Goal: Task Accomplishment & Management: Complete application form

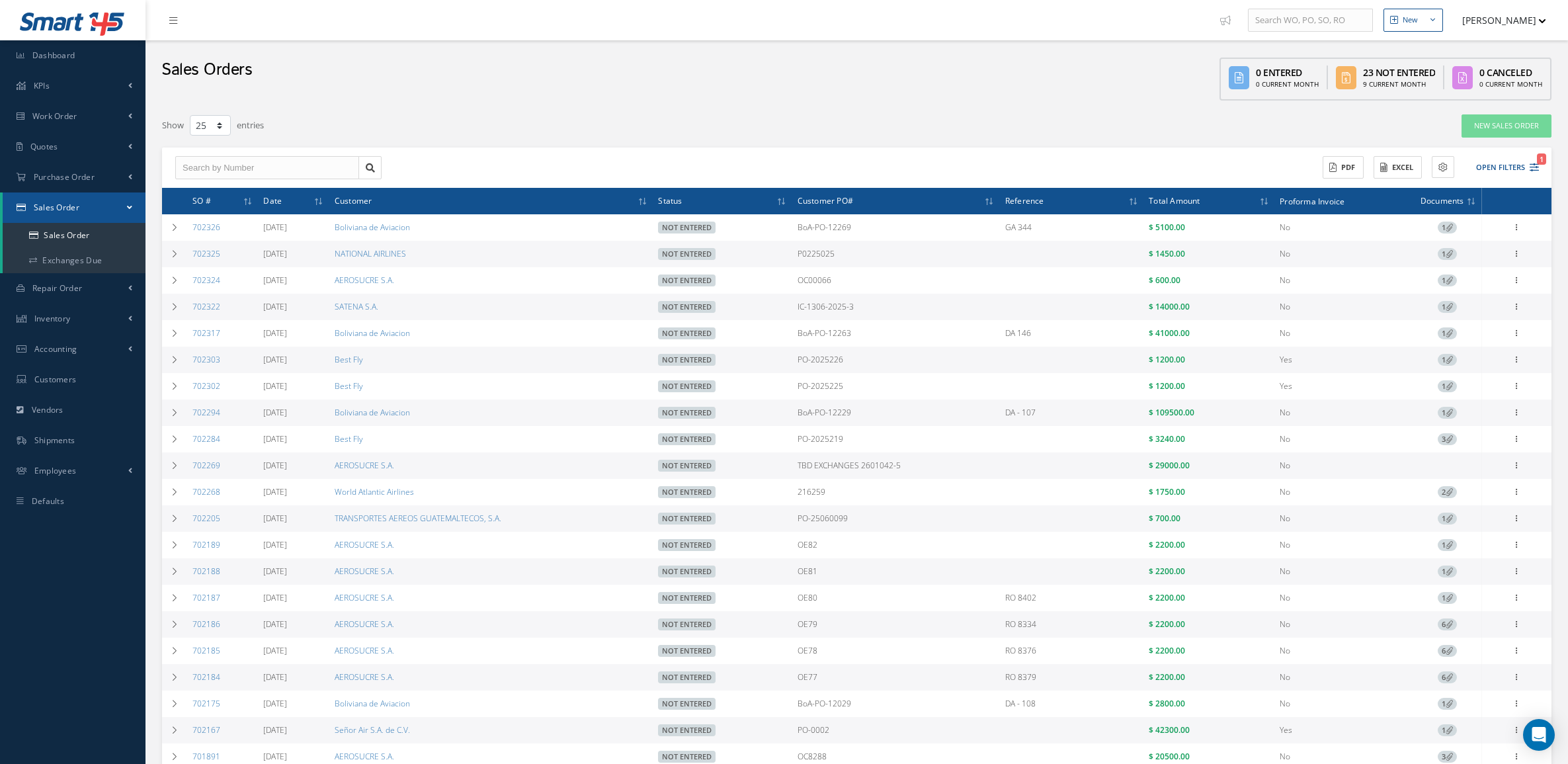
select select "25"
click at [1450, 109] on div "Filters SO # Customer Name Select Not Entered All Status Entered Not Entered Pa…" at bounding box center [857, 516] width 1403 height 817
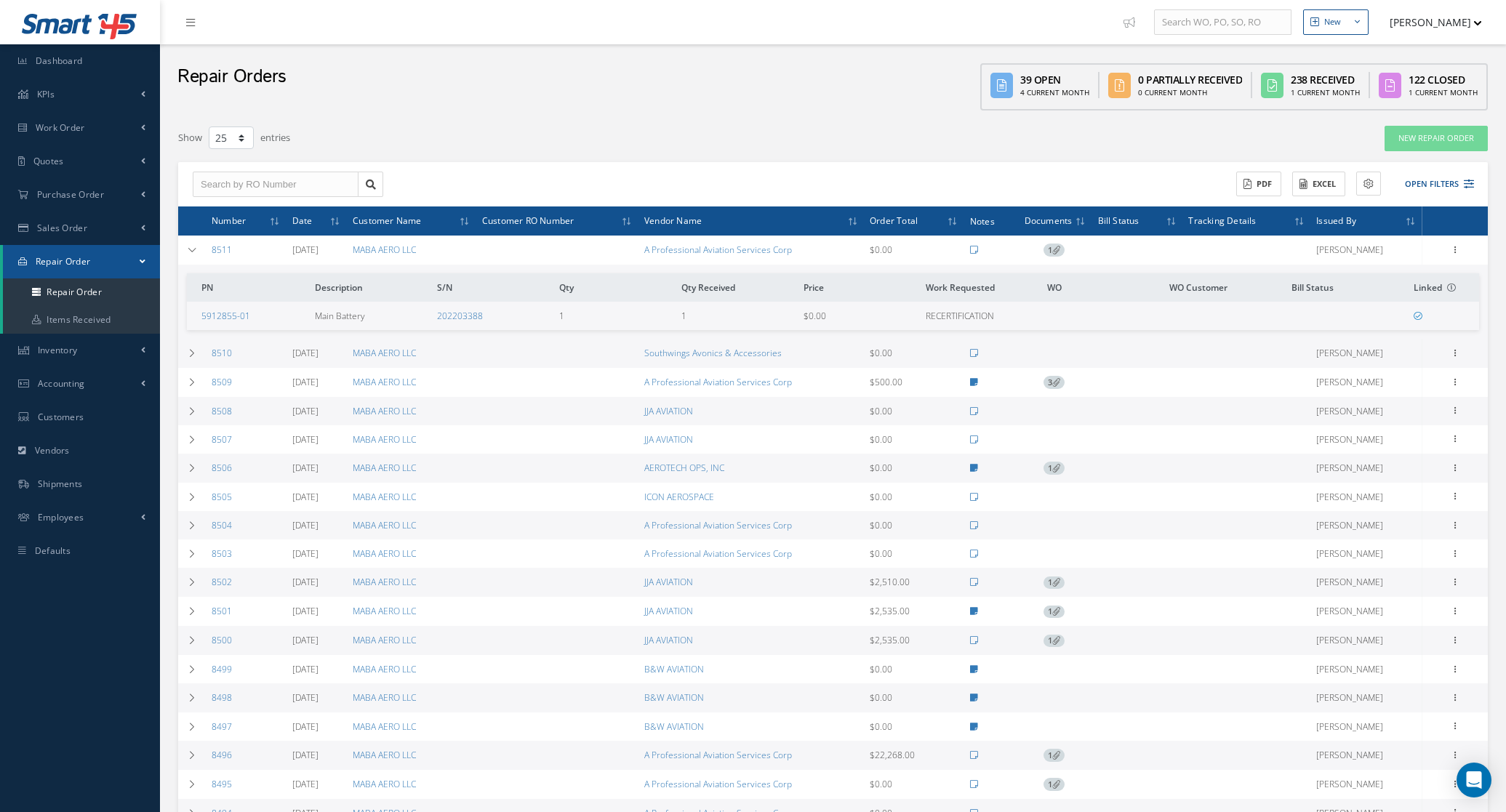
select select "25"
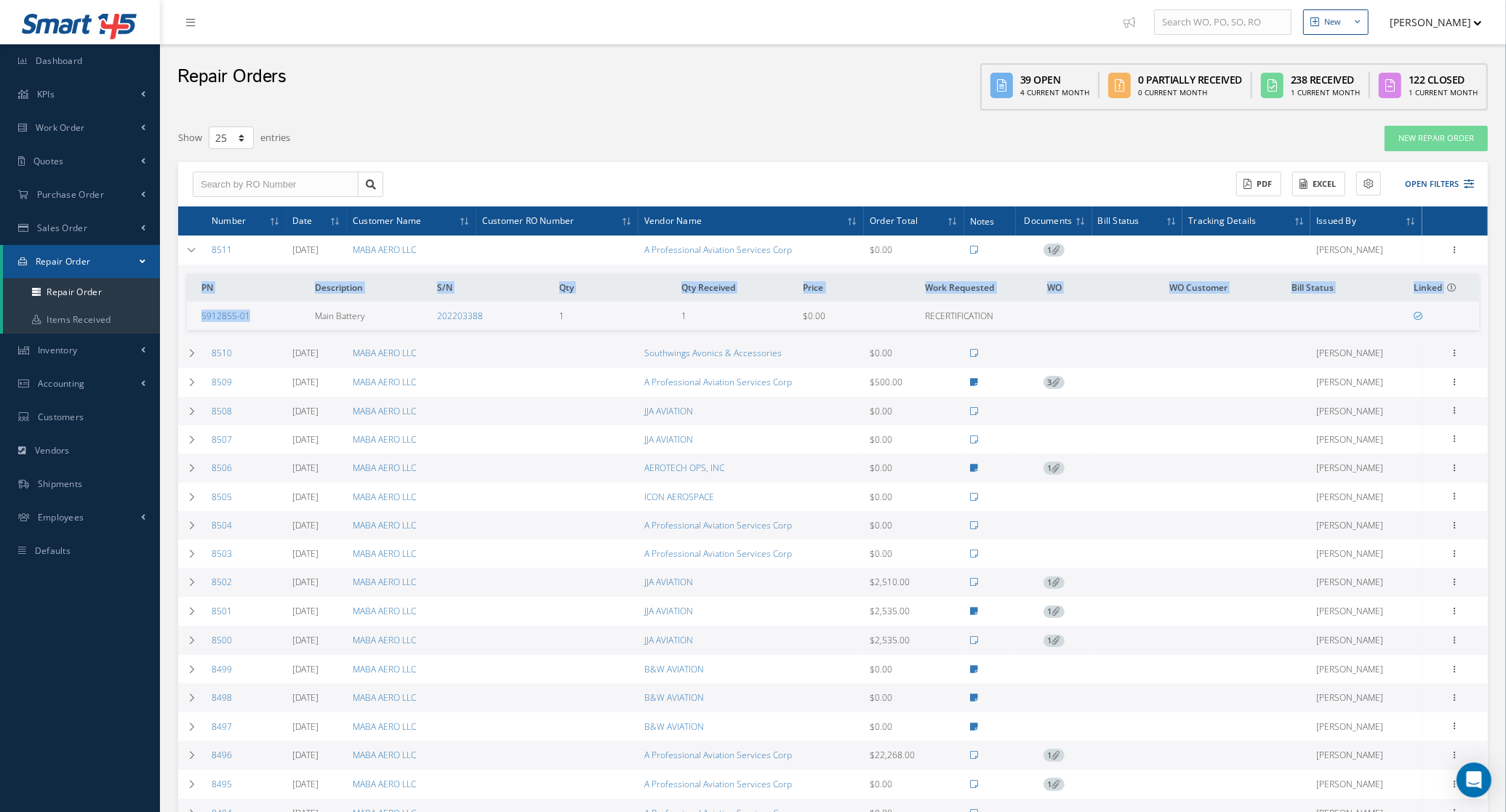
drag, startPoint x: 260, startPoint y: 310, endPoint x: 183, endPoint y: 311, distance: 77.0
click at [183, 311] on td "PN Description S/N Qty Qty Received Price Work Requested WO WO Customer Bill St…" at bounding box center [832, 301] width 1310 height 74
drag, startPoint x: 183, startPoint y: 311, endPoint x: 267, endPoint y: 314, distance: 84.1
click at [267, 314] on td "5912855-01" at bounding box center [248, 316] width 122 height 28
click at [270, 318] on td "5912855-01" at bounding box center [248, 316] width 122 height 28
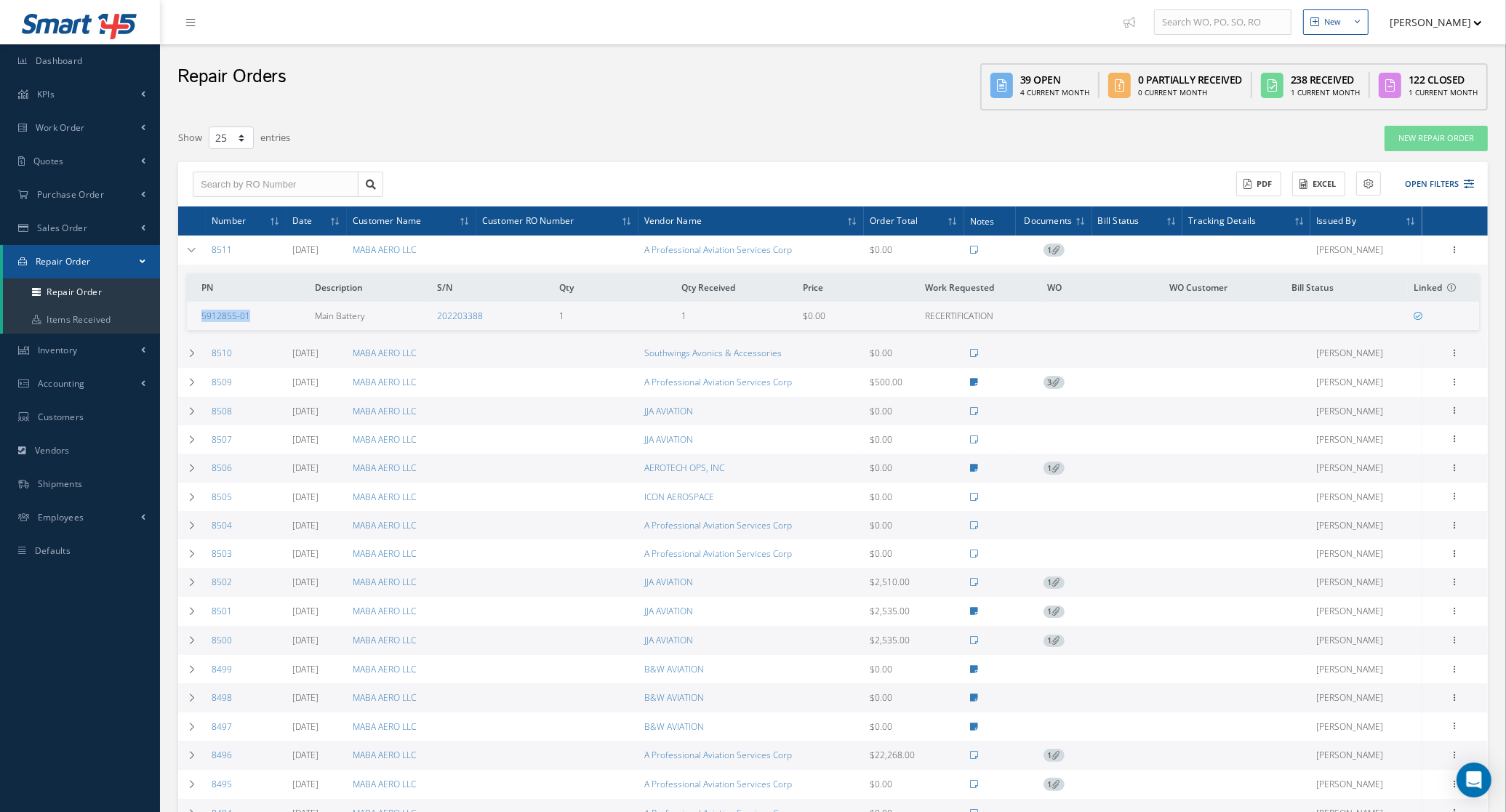
drag, startPoint x: 270, startPoint y: 320, endPoint x: 198, endPoint y: 320, distance: 72.0
click at [198, 320] on td "5912855-01" at bounding box center [248, 316] width 122 height 28
copy link "5912855-01"
click at [1470, 184] on icon at bounding box center [1469, 184] width 10 height 10
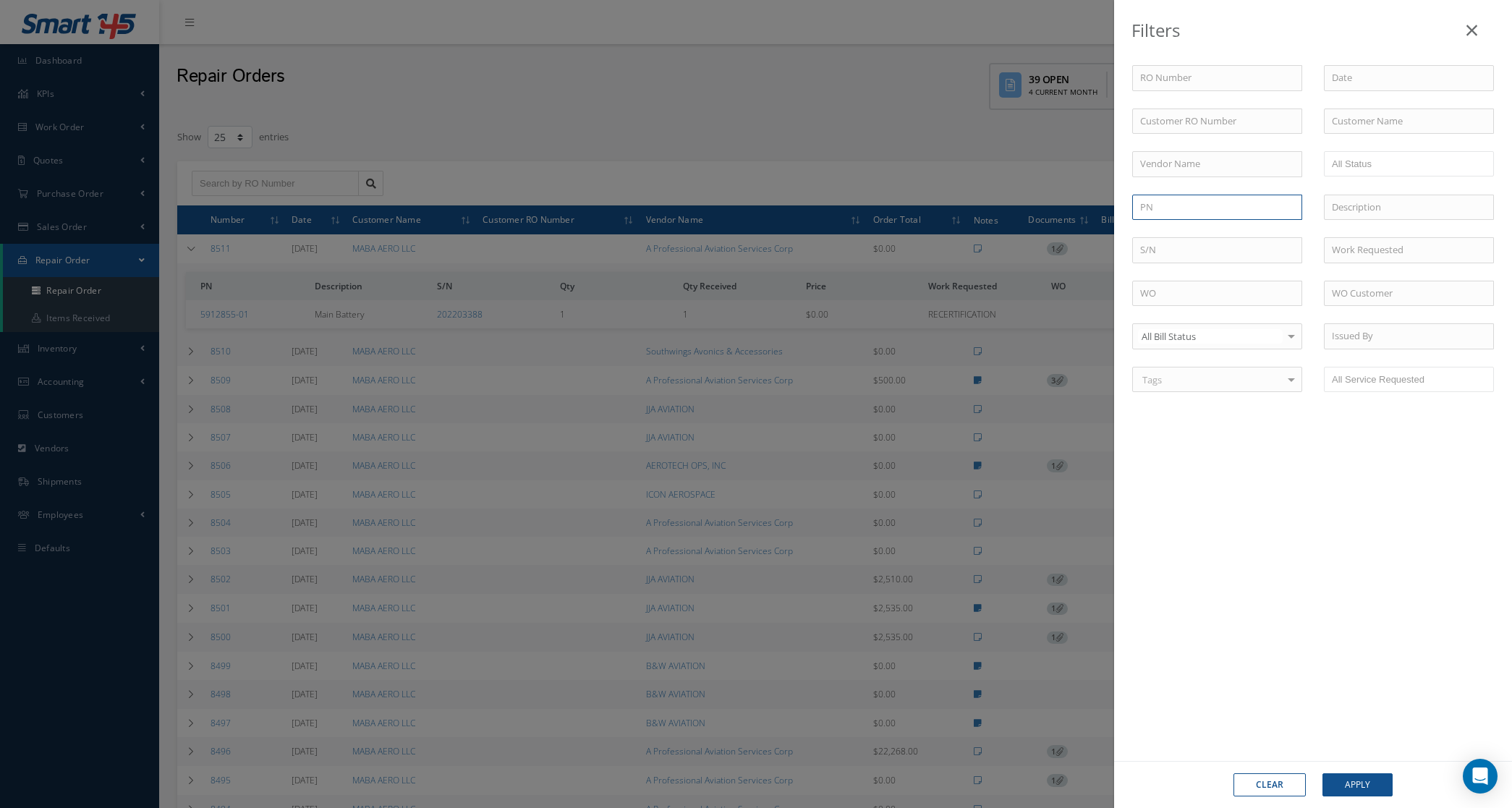
click at [1241, 208] on input "text" at bounding box center [1216, 207] width 170 height 26
paste input "5912855-01"
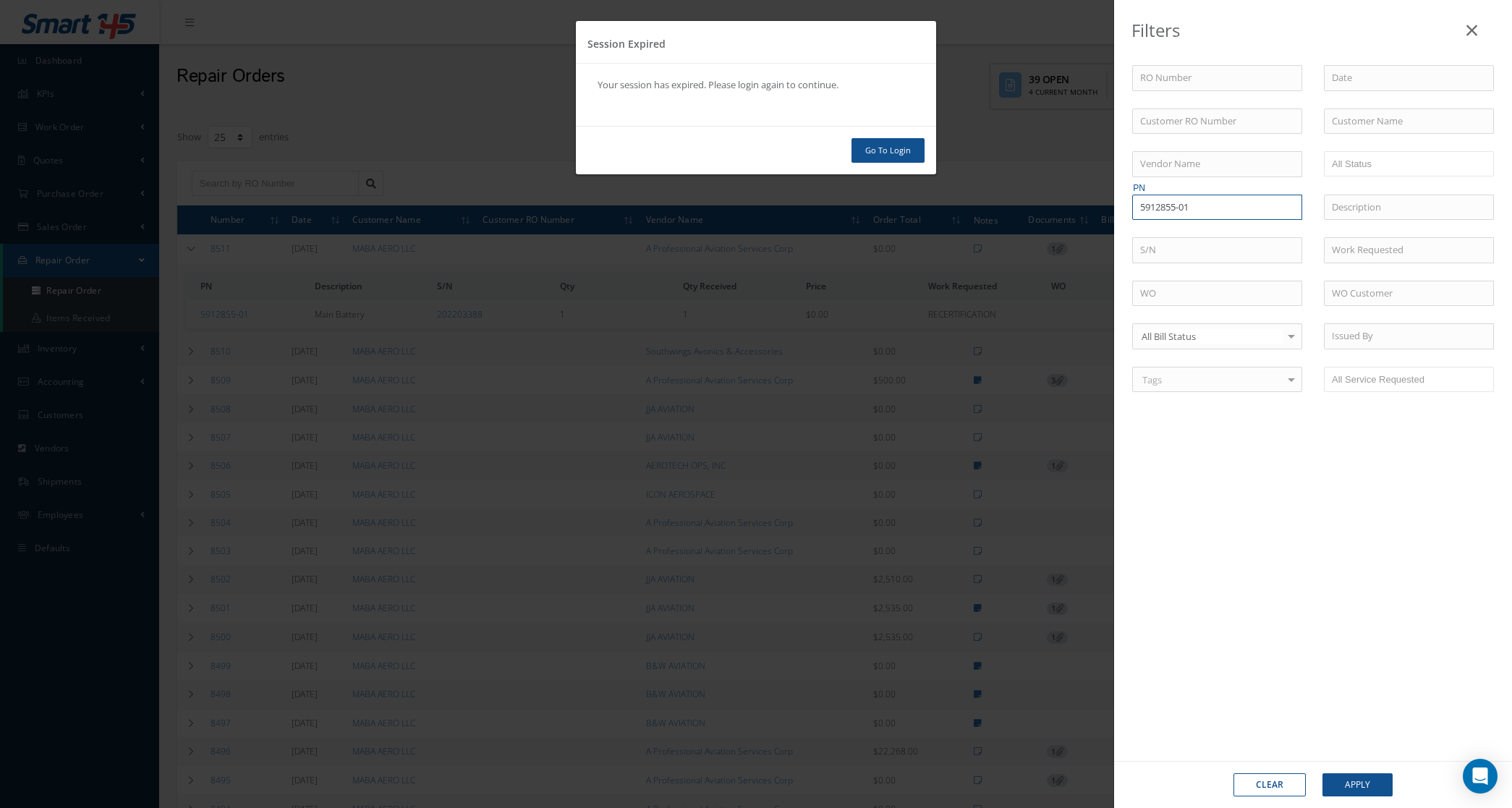
type input "5912855-01"
click at [1347, 790] on div "Session Expired Your session has expired. Please login again to continue. Go To…" at bounding box center [756, 404] width 1512 height 808
click at [878, 146] on link "Go To Login" at bounding box center [888, 150] width 73 height 25
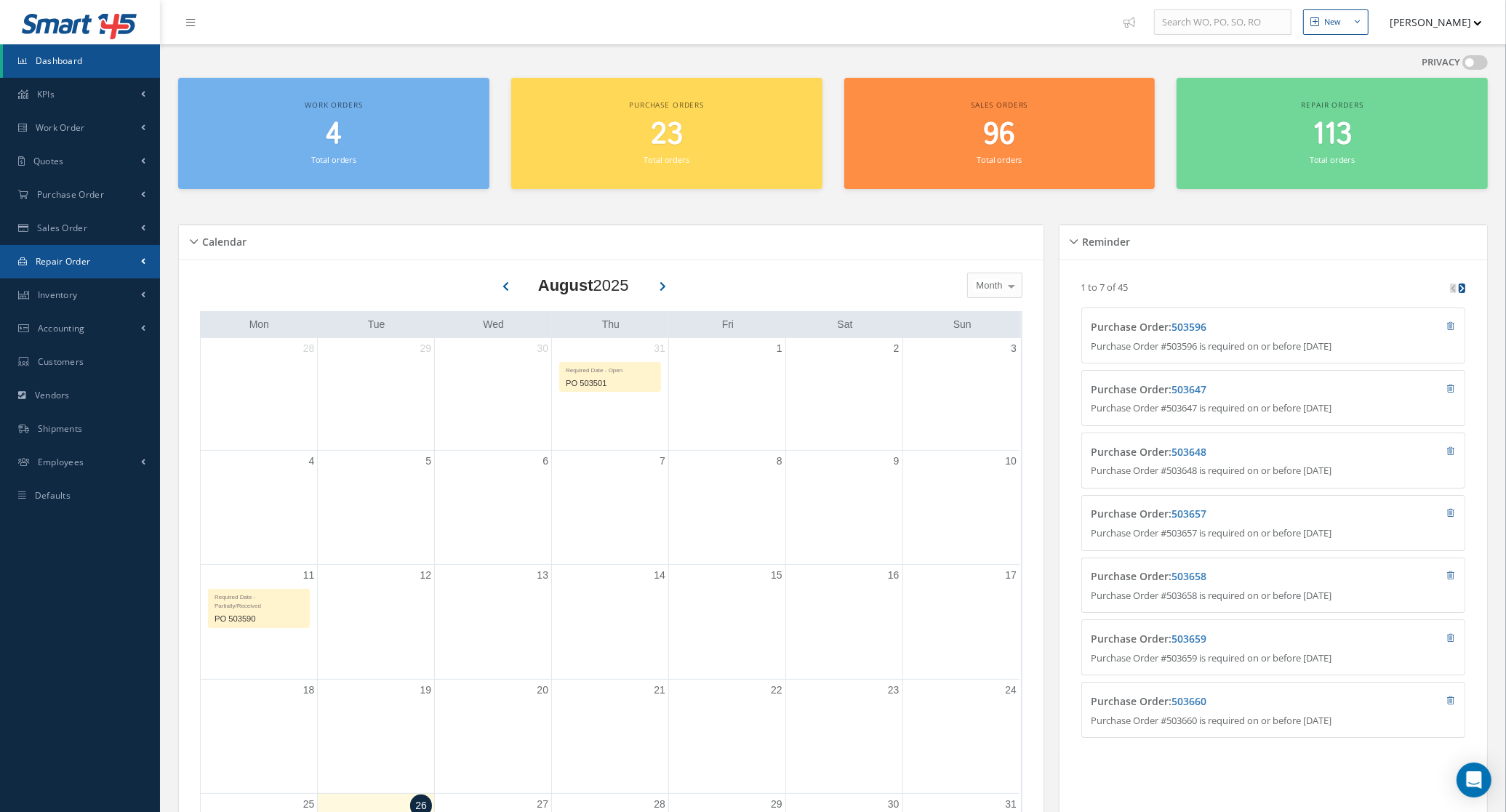
click at [75, 259] on span "Repair Order" at bounding box center [63, 261] width 55 height 13
click at [86, 285] on link "Repair Order" at bounding box center [81, 292] width 157 height 28
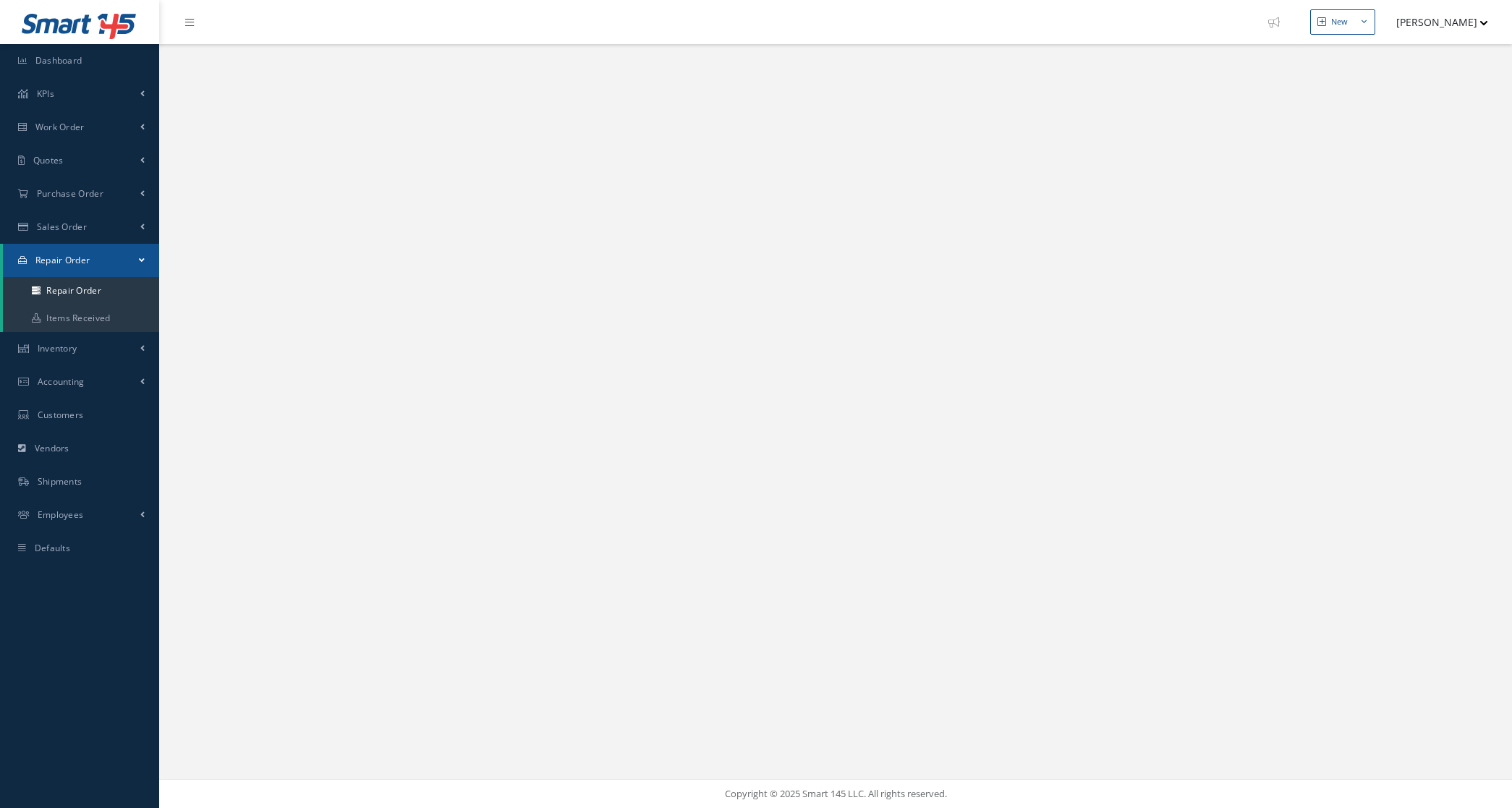
select select "25"
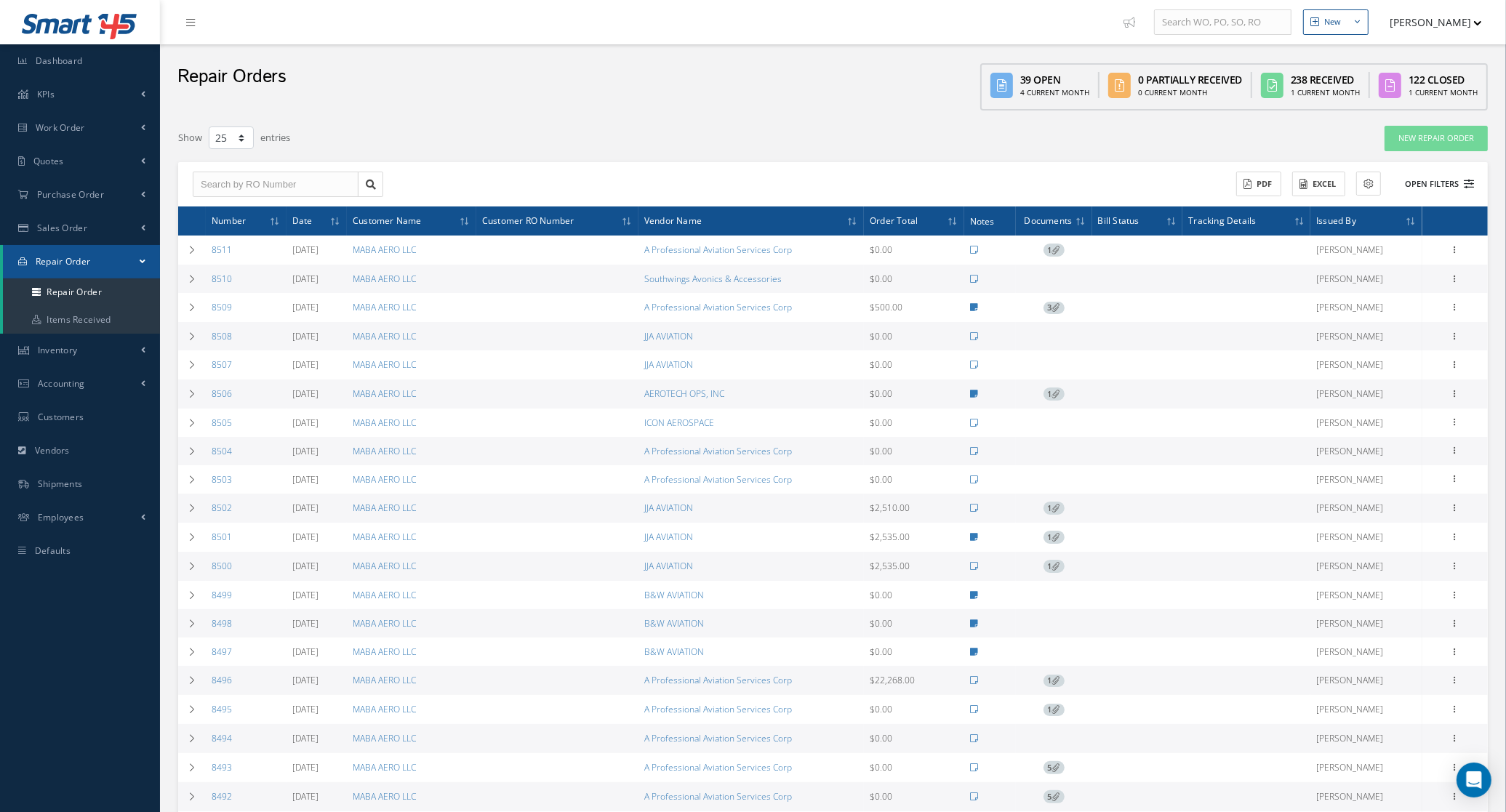
click at [1422, 194] on button "Open Filters" at bounding box center [1433, 184] width 82 height 24
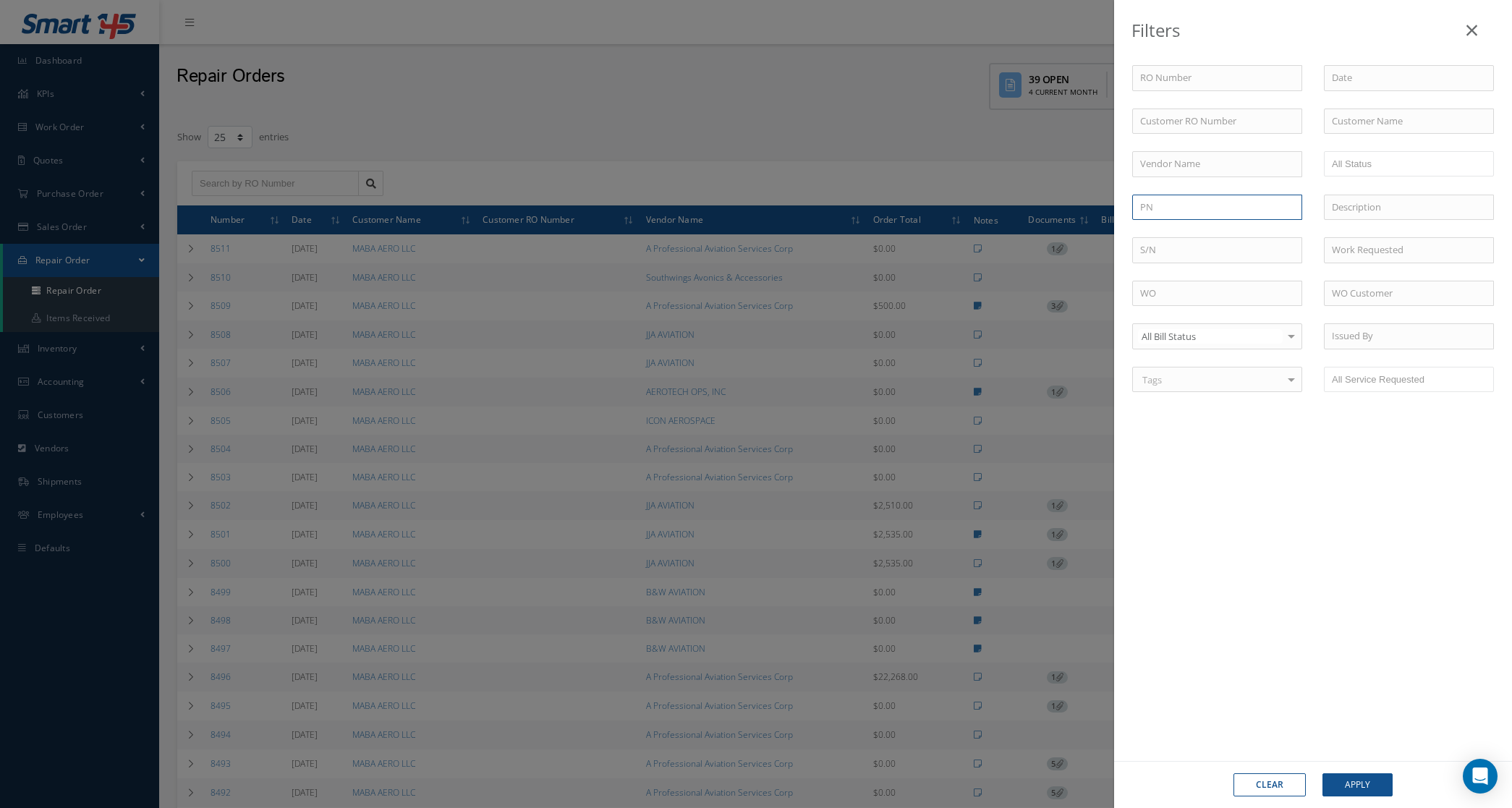
click at [1173, 216] on input "text" at bounding box center [1216, 207] width 170 height 26
paste input "5912855-01"
type input "5912855-01"
click at [1329, 787] on button "Apply" at bounding box center [1357, 785] width 71 height 23
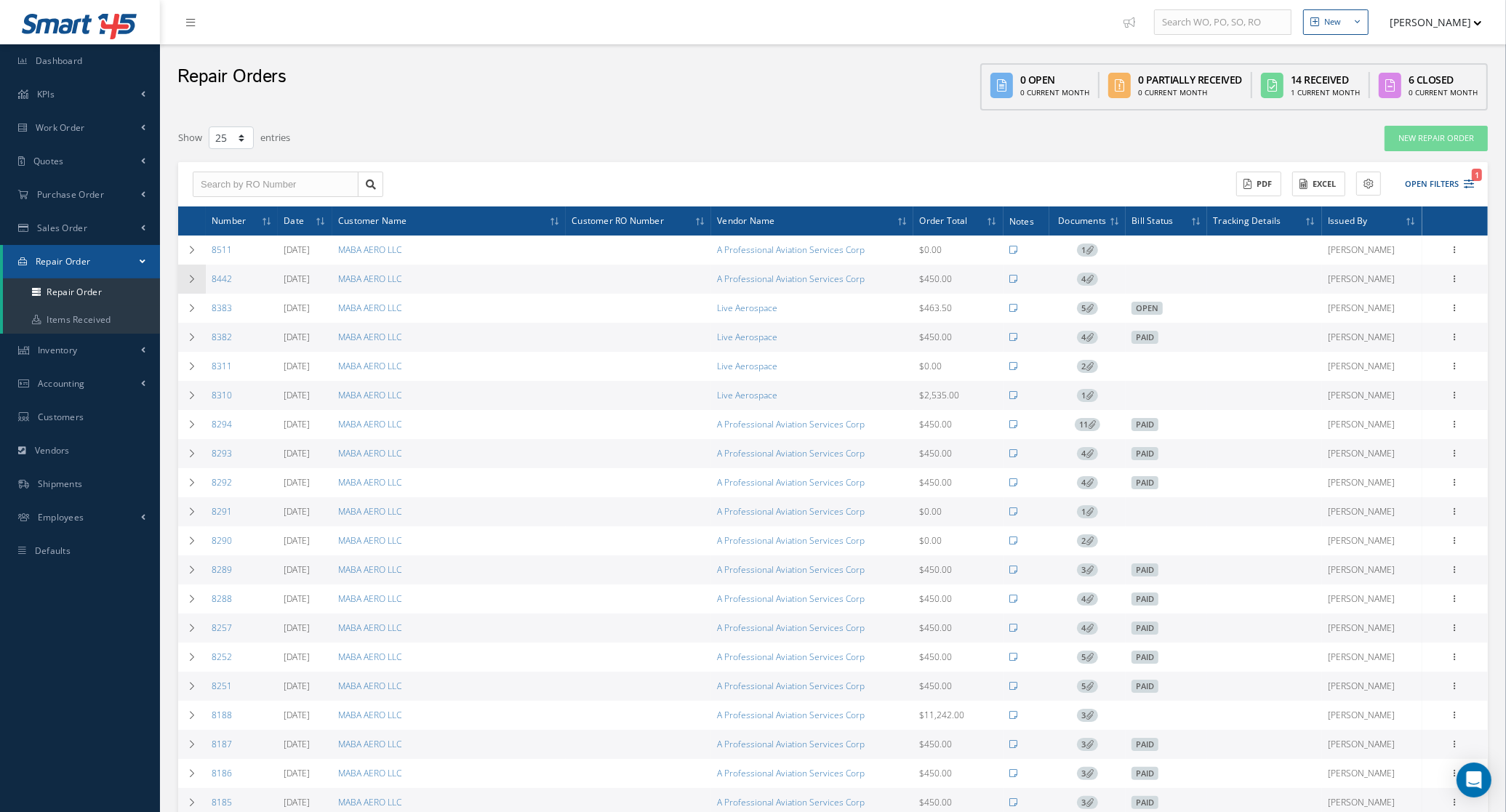
click at [195, 282] on icon at bounding box center [192, 279] width 10 height 8
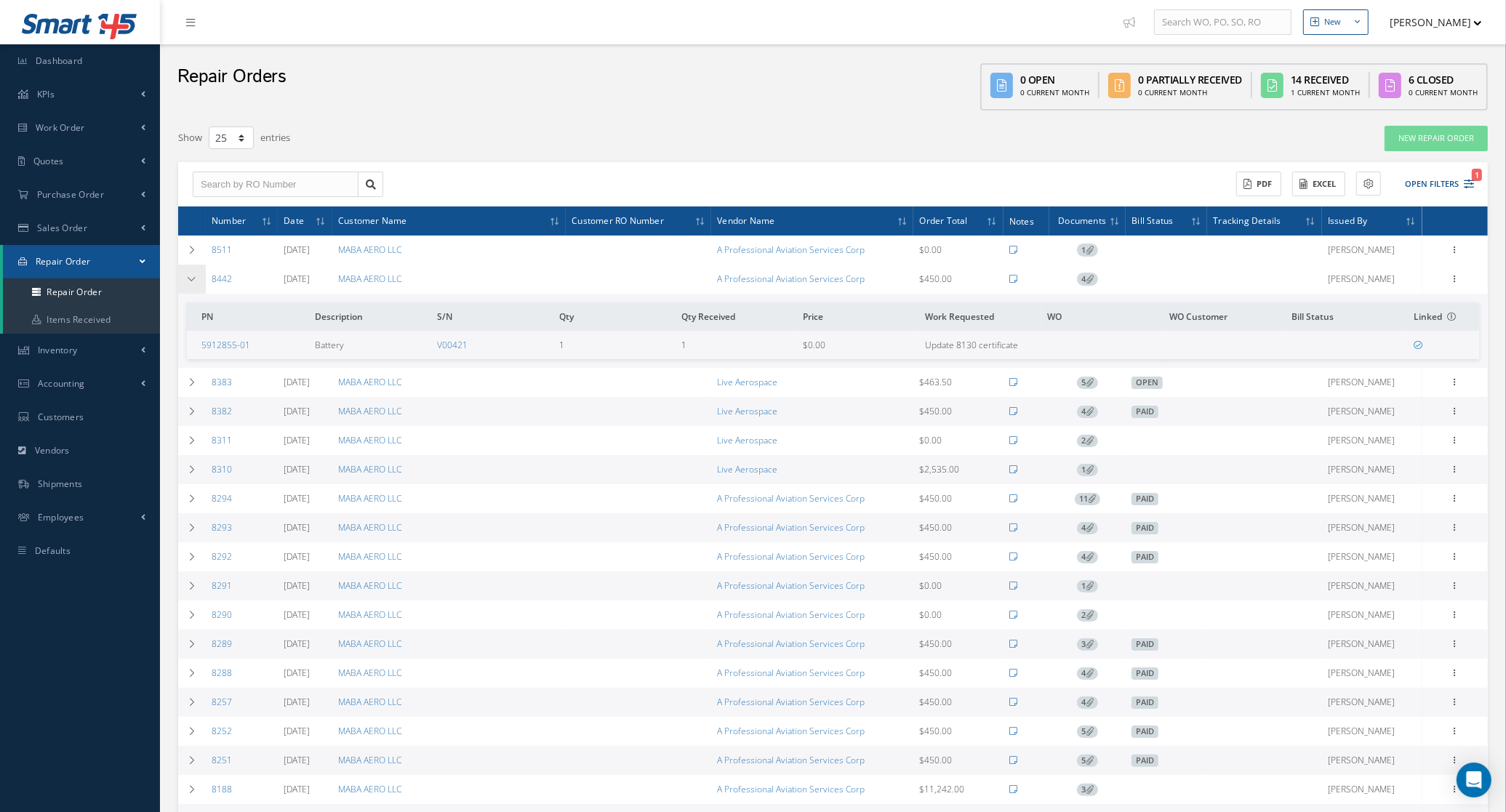
click at [193, 282] on icon at bounding box center [192, 279] width 10 height 8
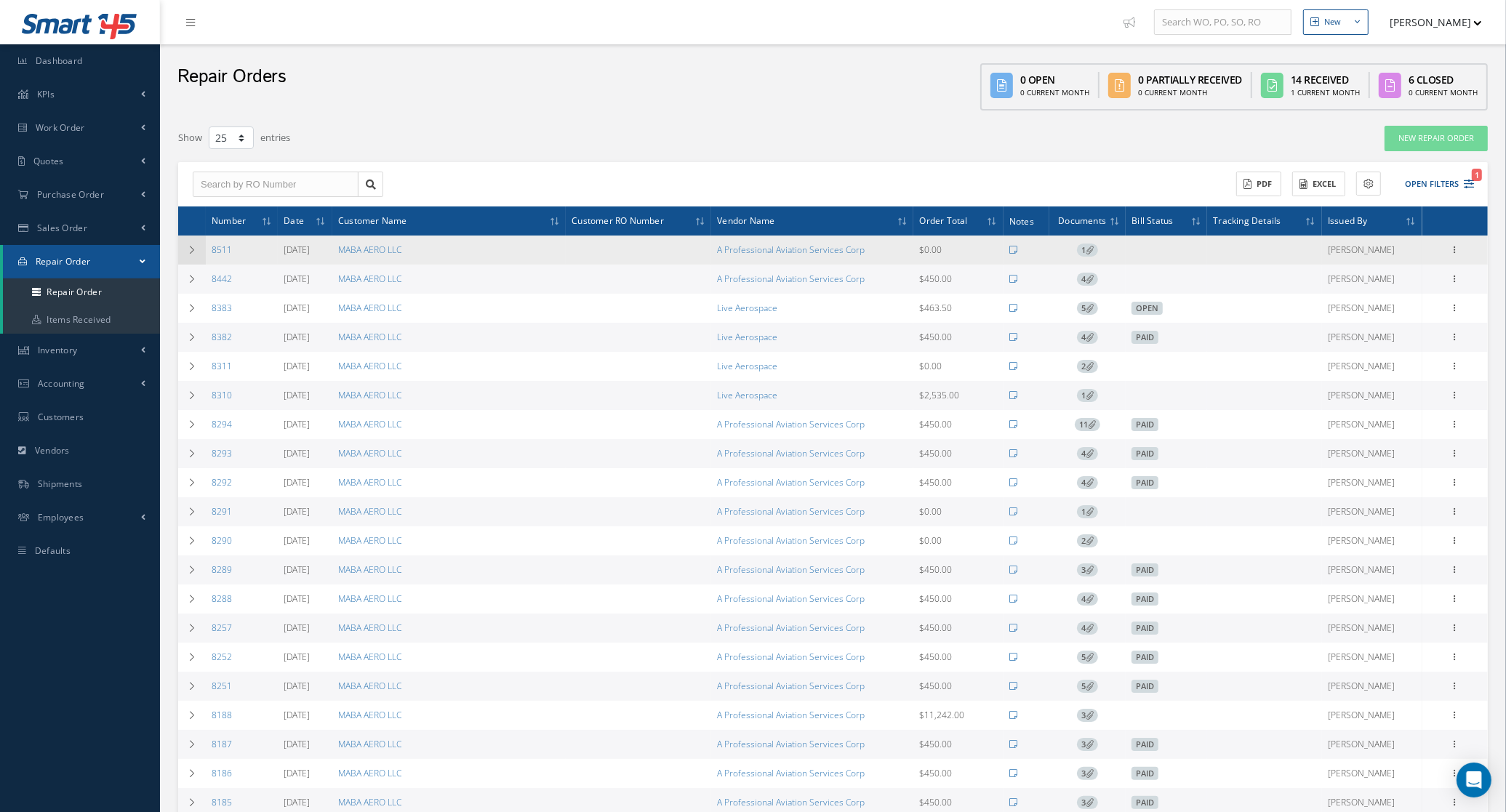
click at [188, 251] on icon at bounding box center [192, 250] width 10 height 8
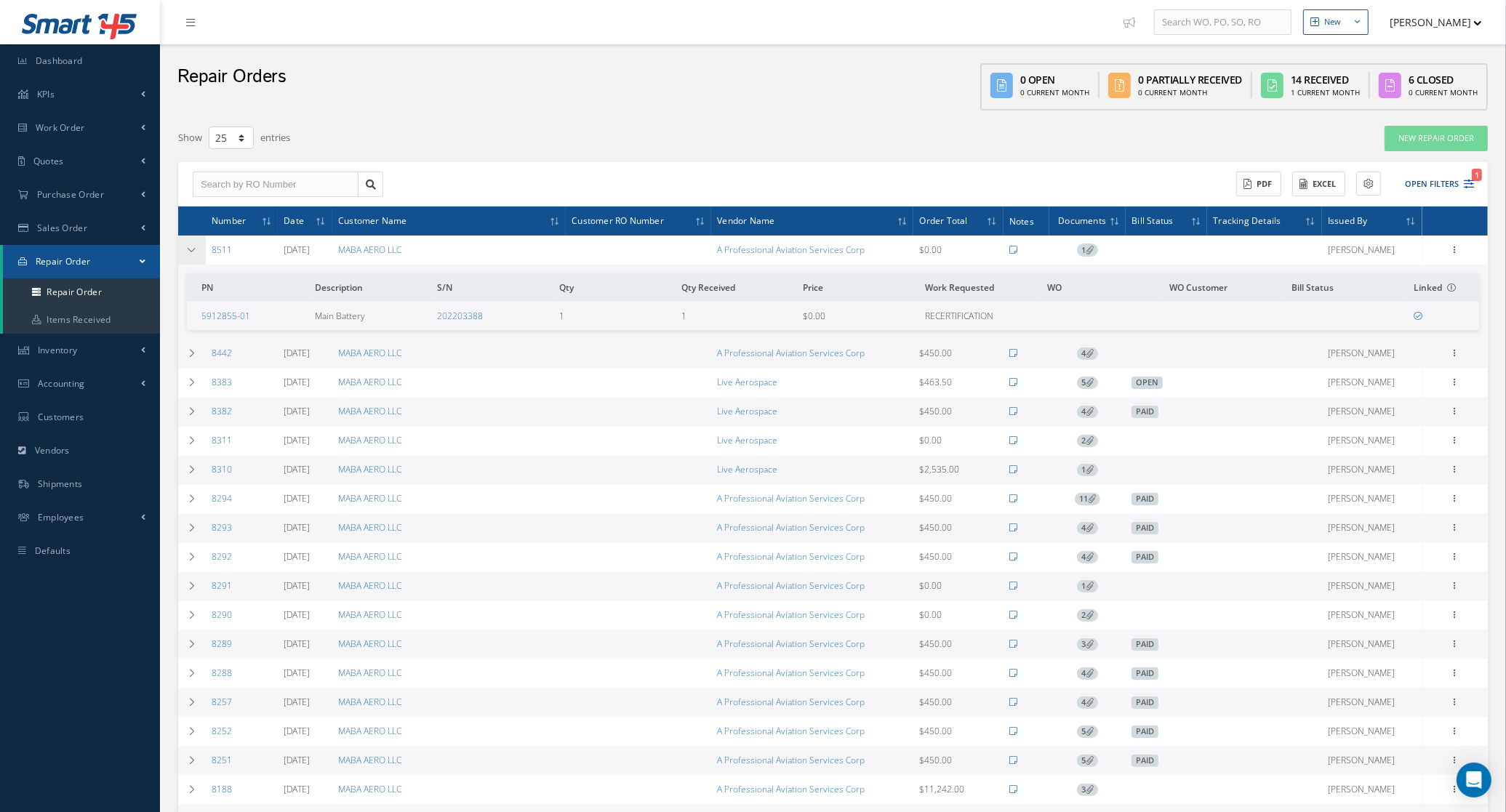
click at [188, 251] on icon at bounding box center [192, 250] width 10 height 8
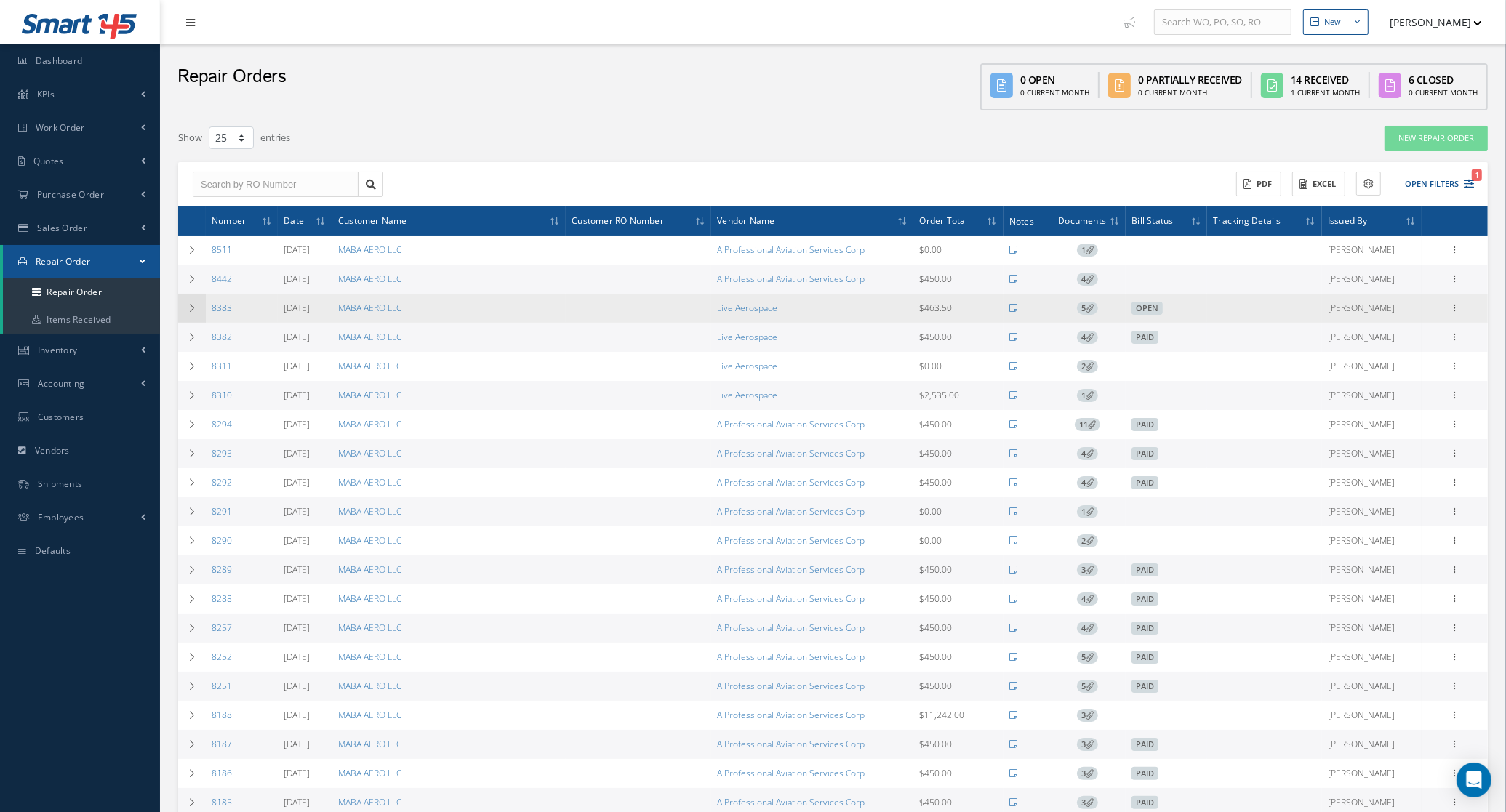
click at [191, 313] on td at bounding box center [191, 308] width 28 height 29
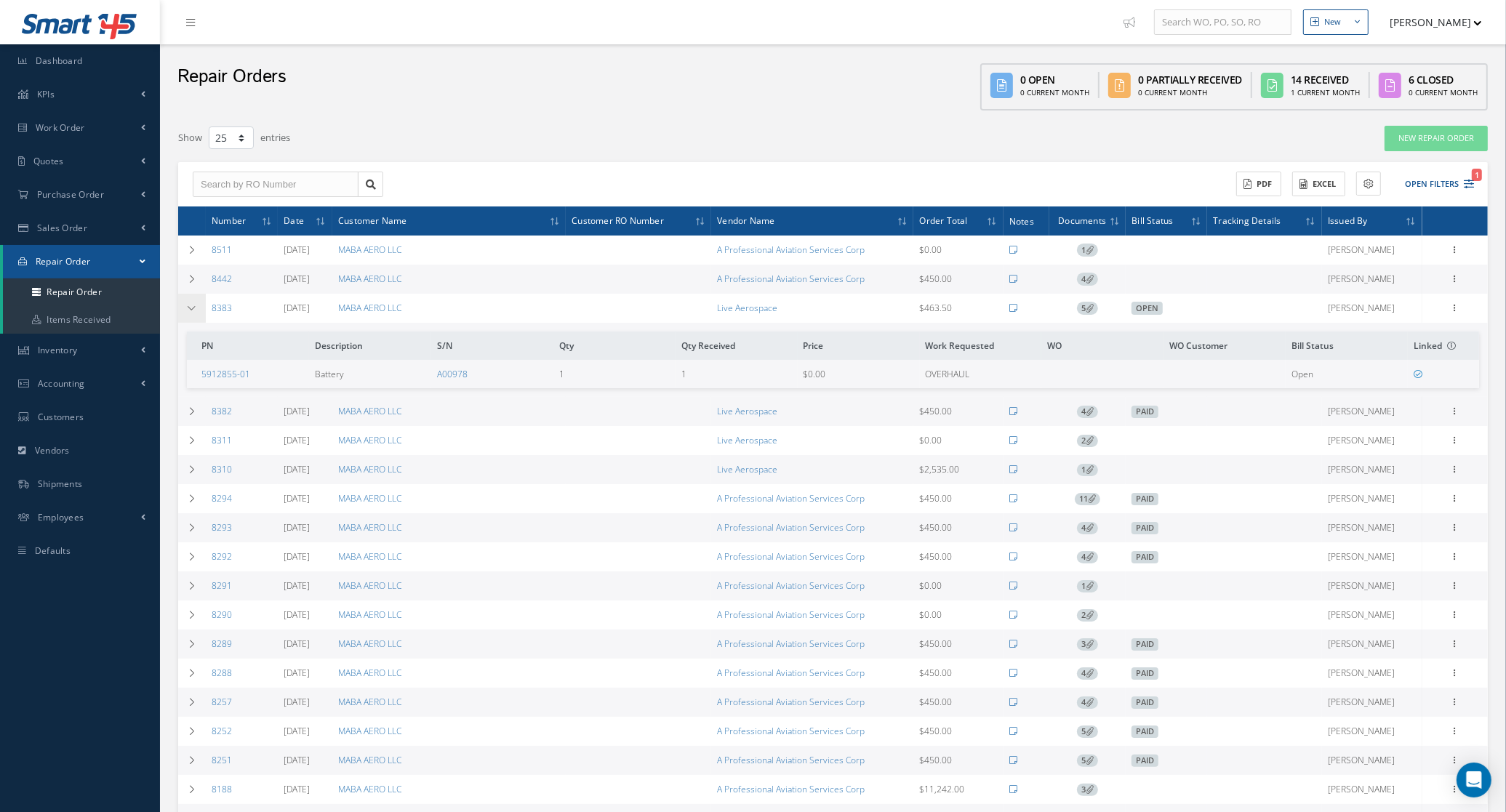
click at [191, 313] on td at bounding box center [191, 308] width 28 height 29
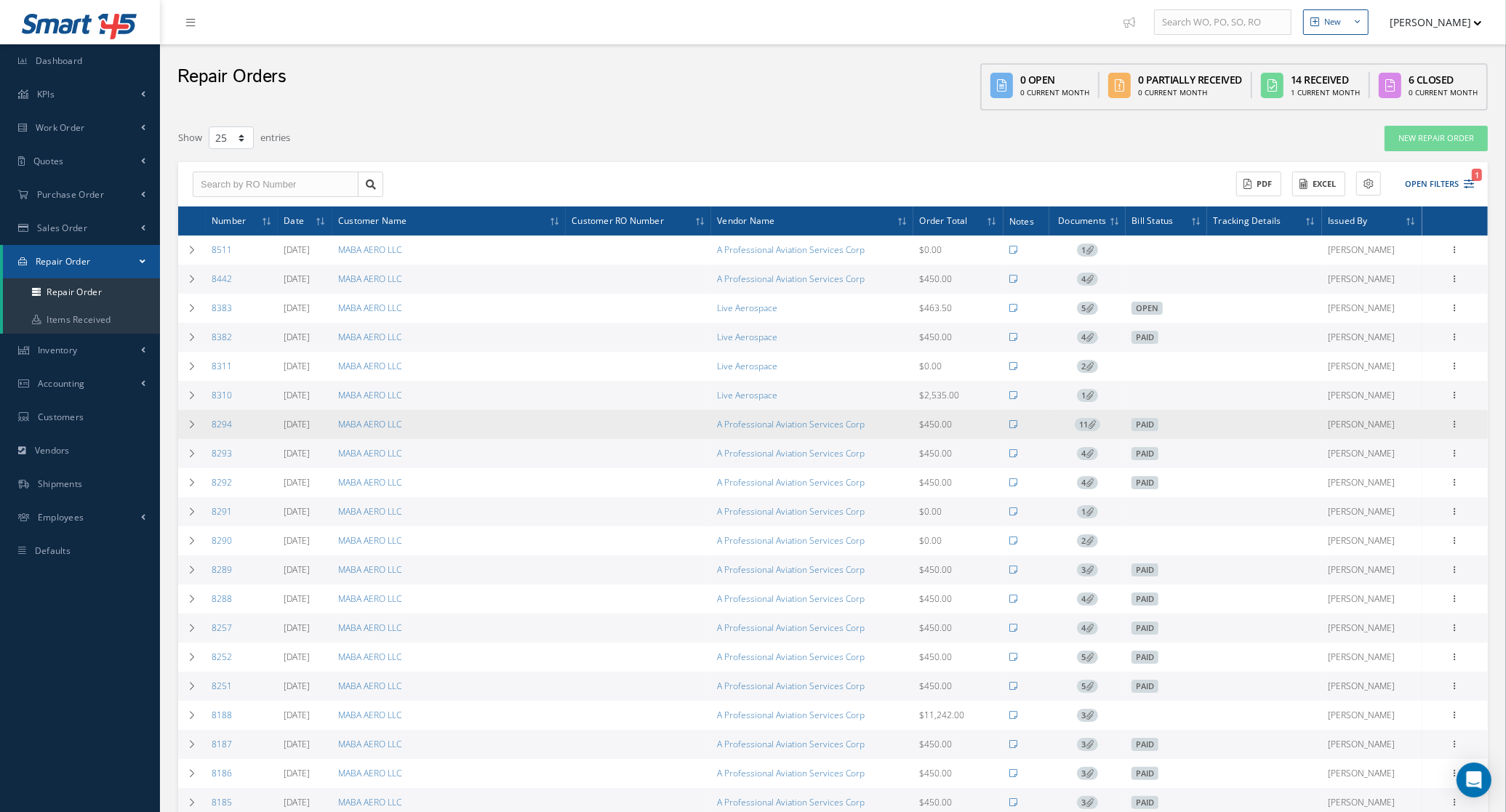
click at [208, 429] on td "8294" at bounding box center [242, 424] width 72 height 29
click at [199, 424] on td at bounding box center [191, 424] width 28 height 29
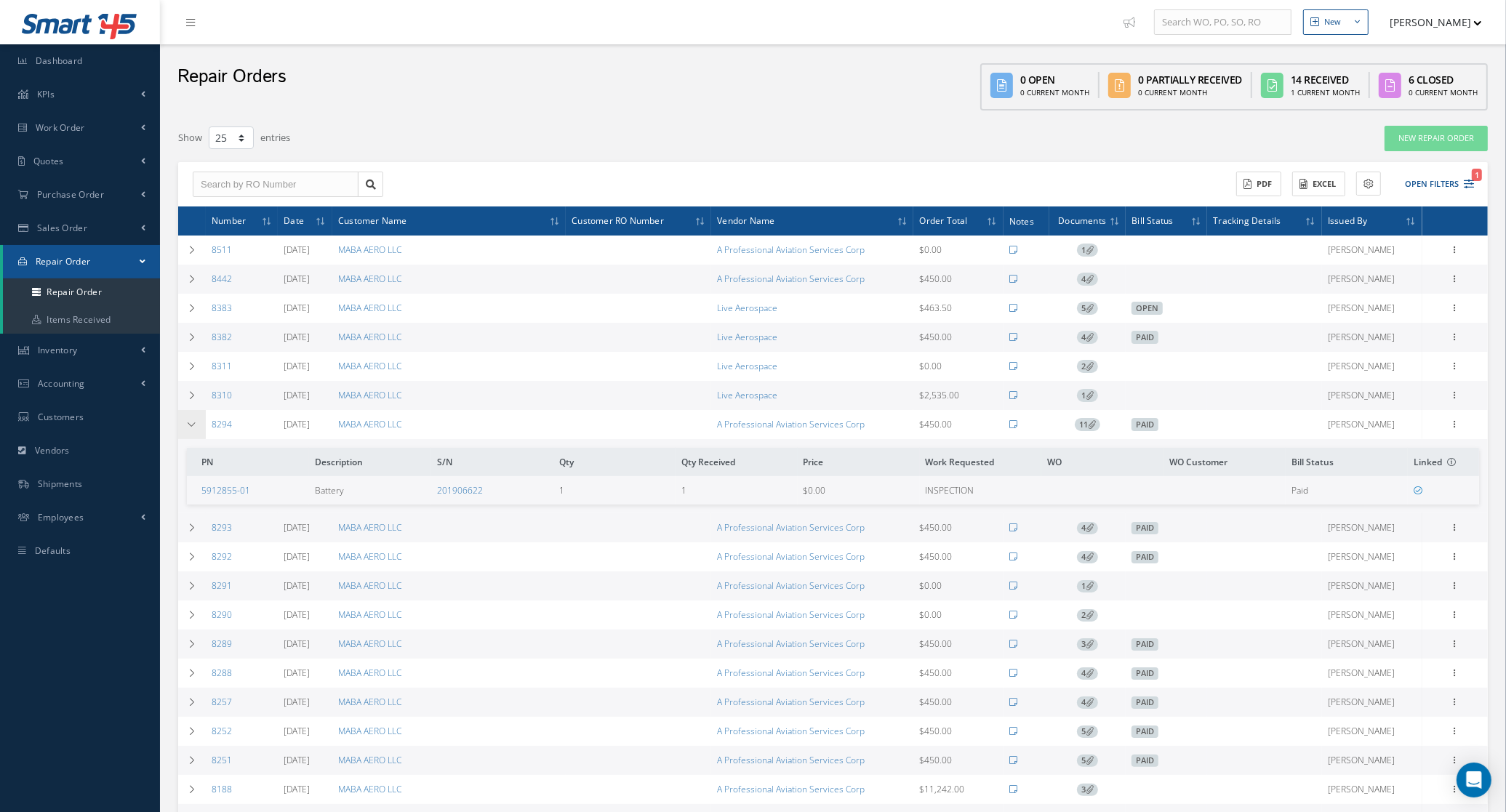
click at [198, 424] on td at bounding box center [191, 424] width 28 height 29
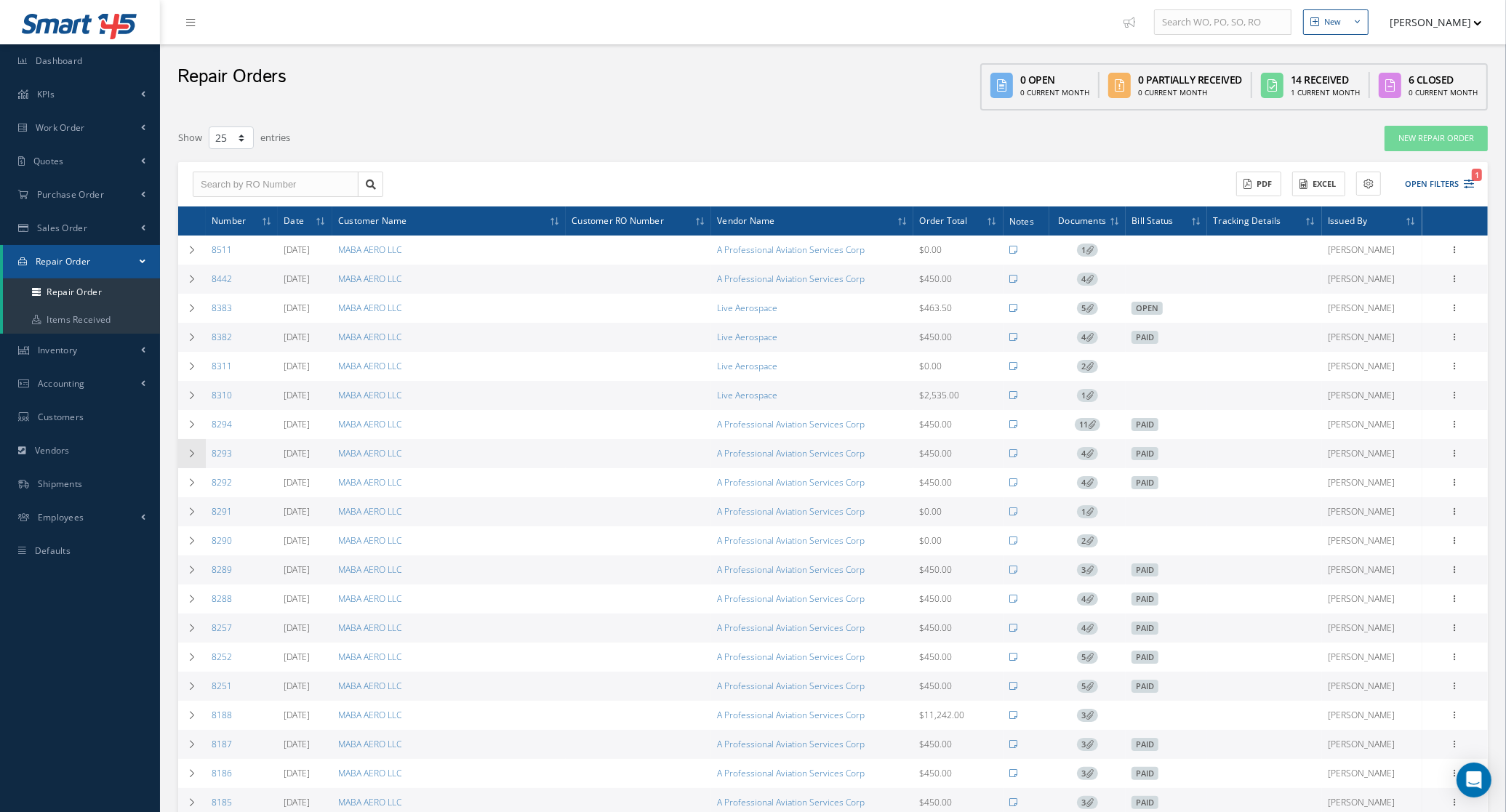
click at [191, 454] on icon at bounding box center [192, 453] width 10 height 8
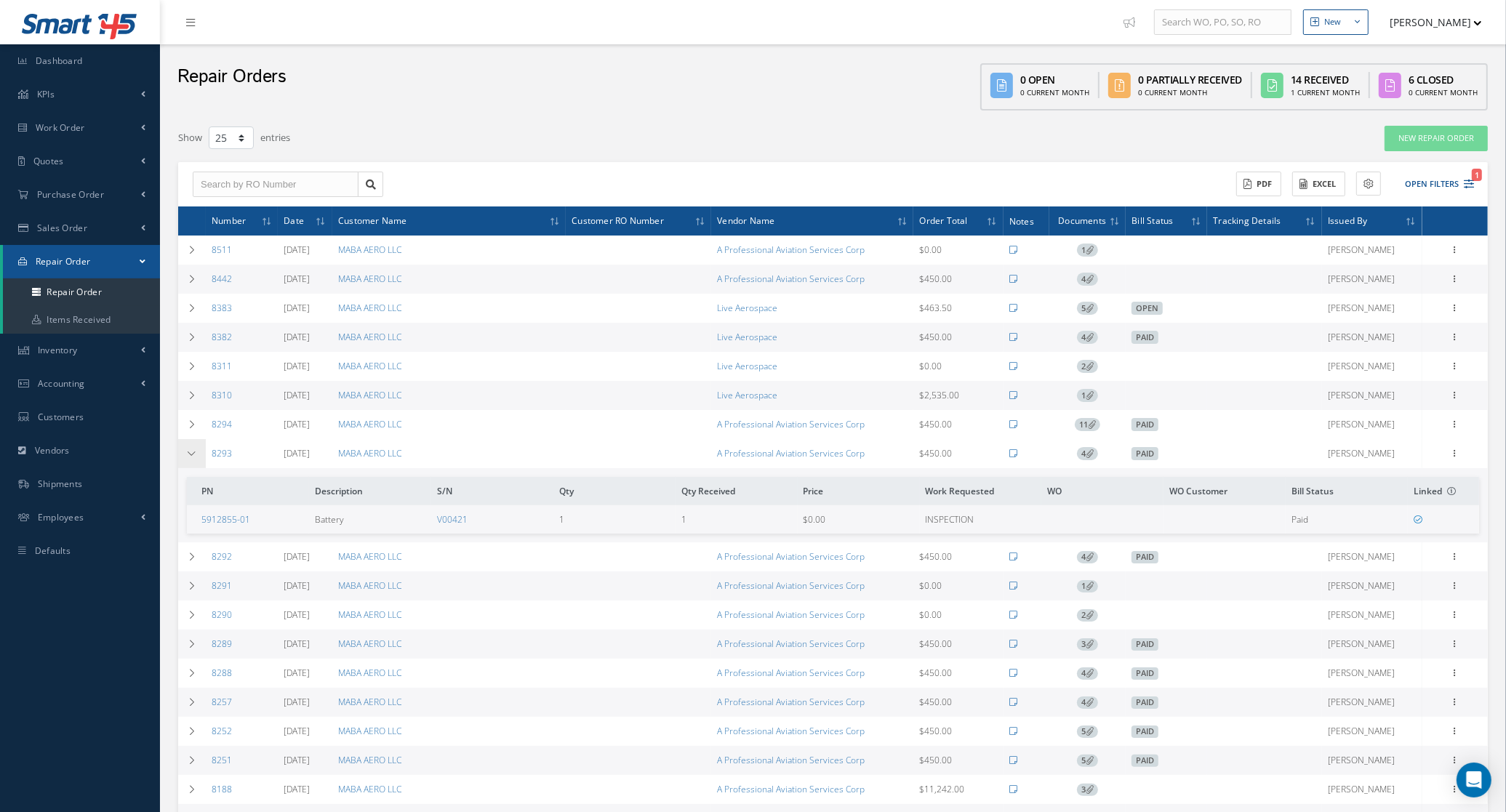
click at [191, 454] on icon at bounding box center [192, 453] width 10 height 8
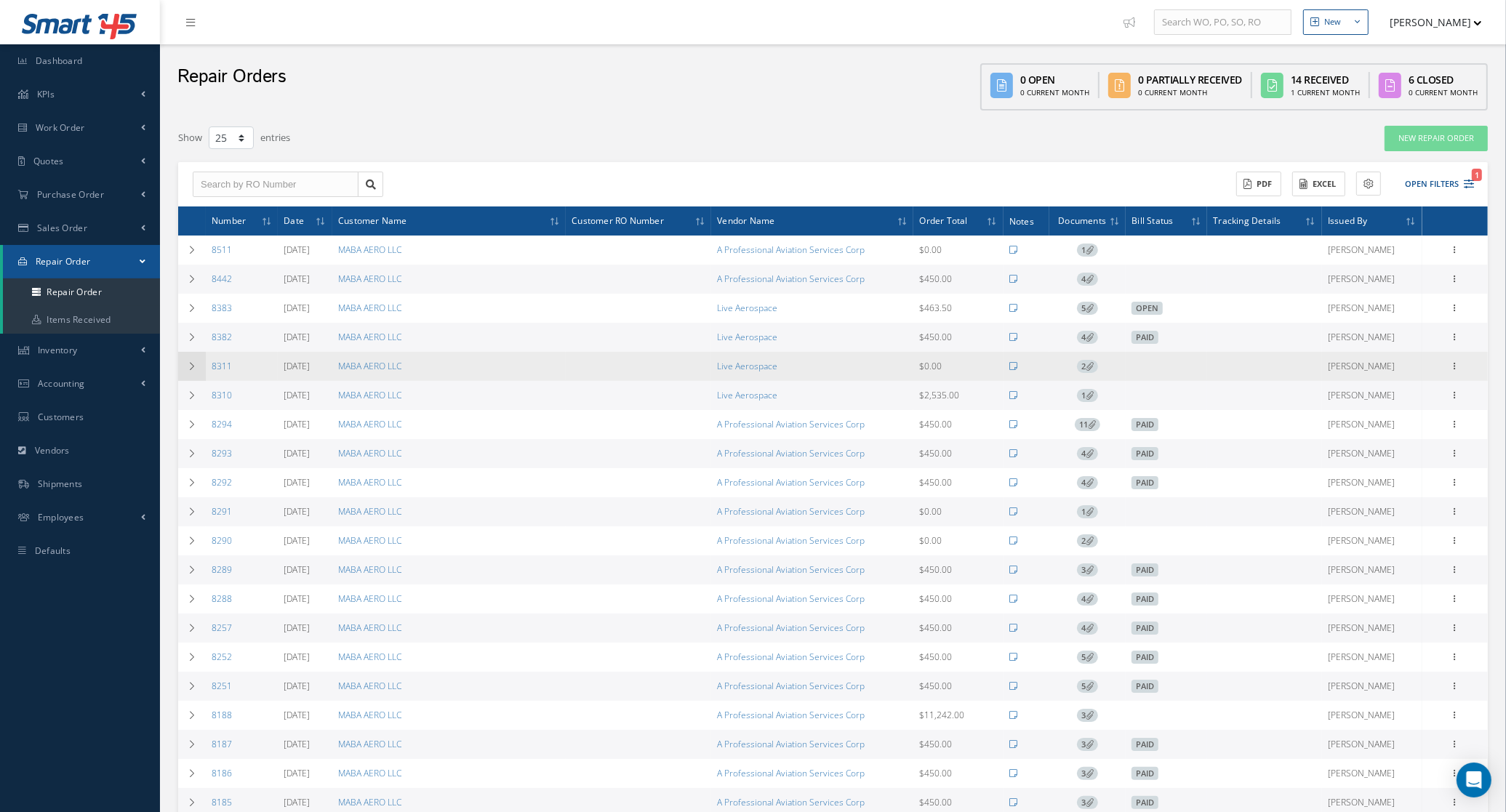
click at [191, 369] on icon at bounding box center [192, 366] width 10 height 8
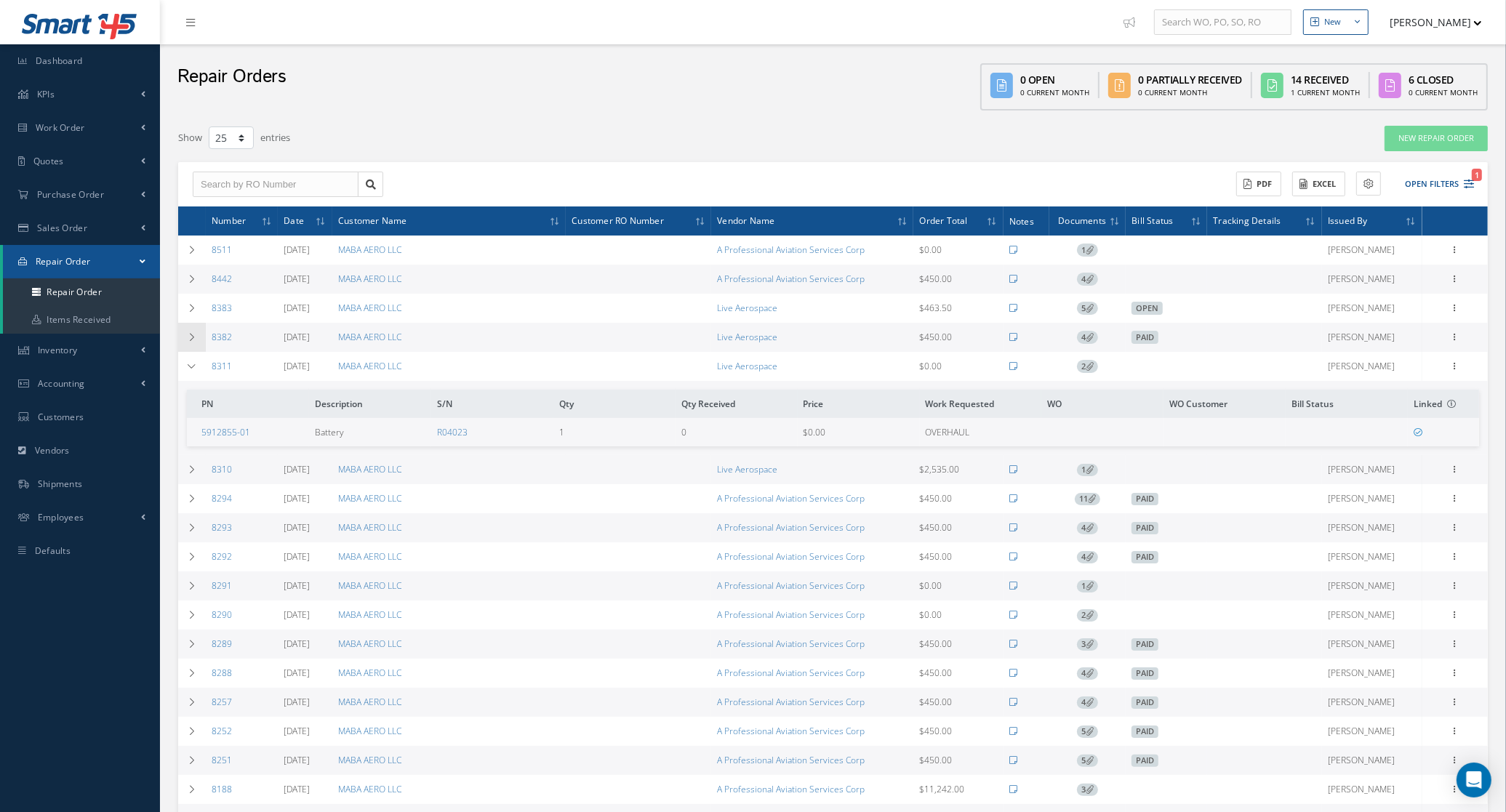
click at [190, 339] on icon at bounding box center [192, 337] width 10 height 8
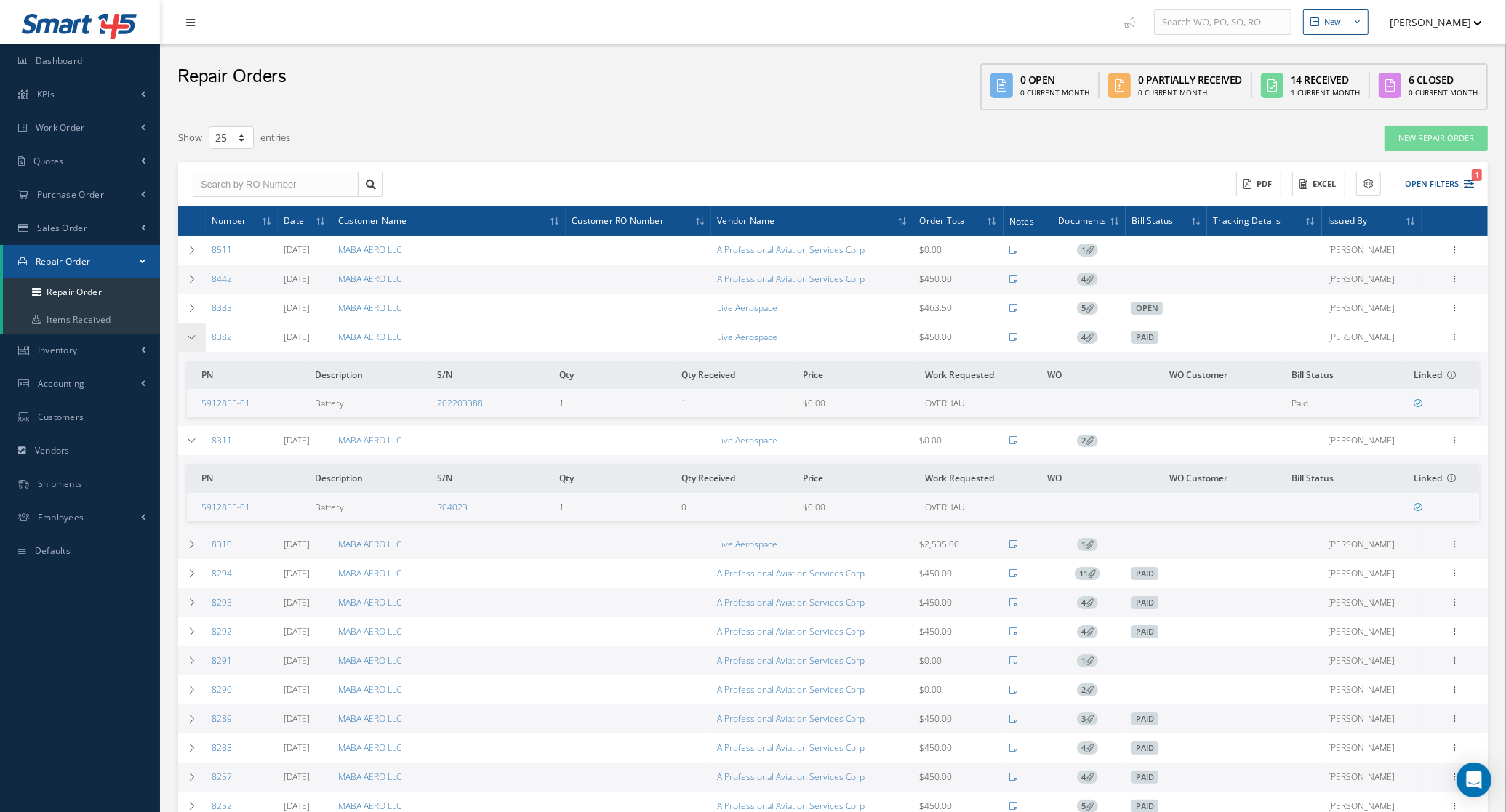
click at [190, 340] on icon at bounding box center [192, 337] width 10 height 8
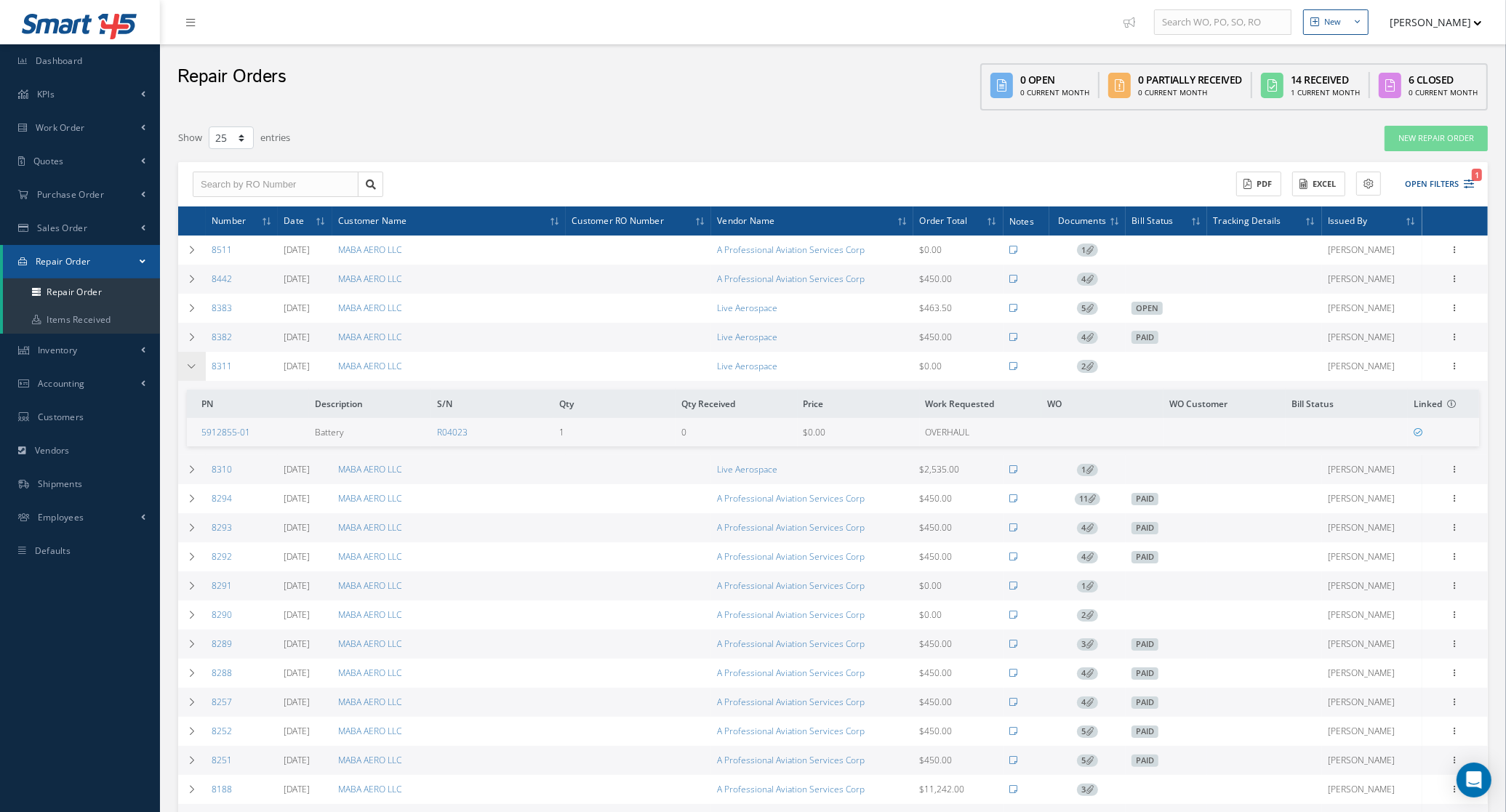
click at [190, 364] on icon at bounding box center [192, 366] width 10 height 8
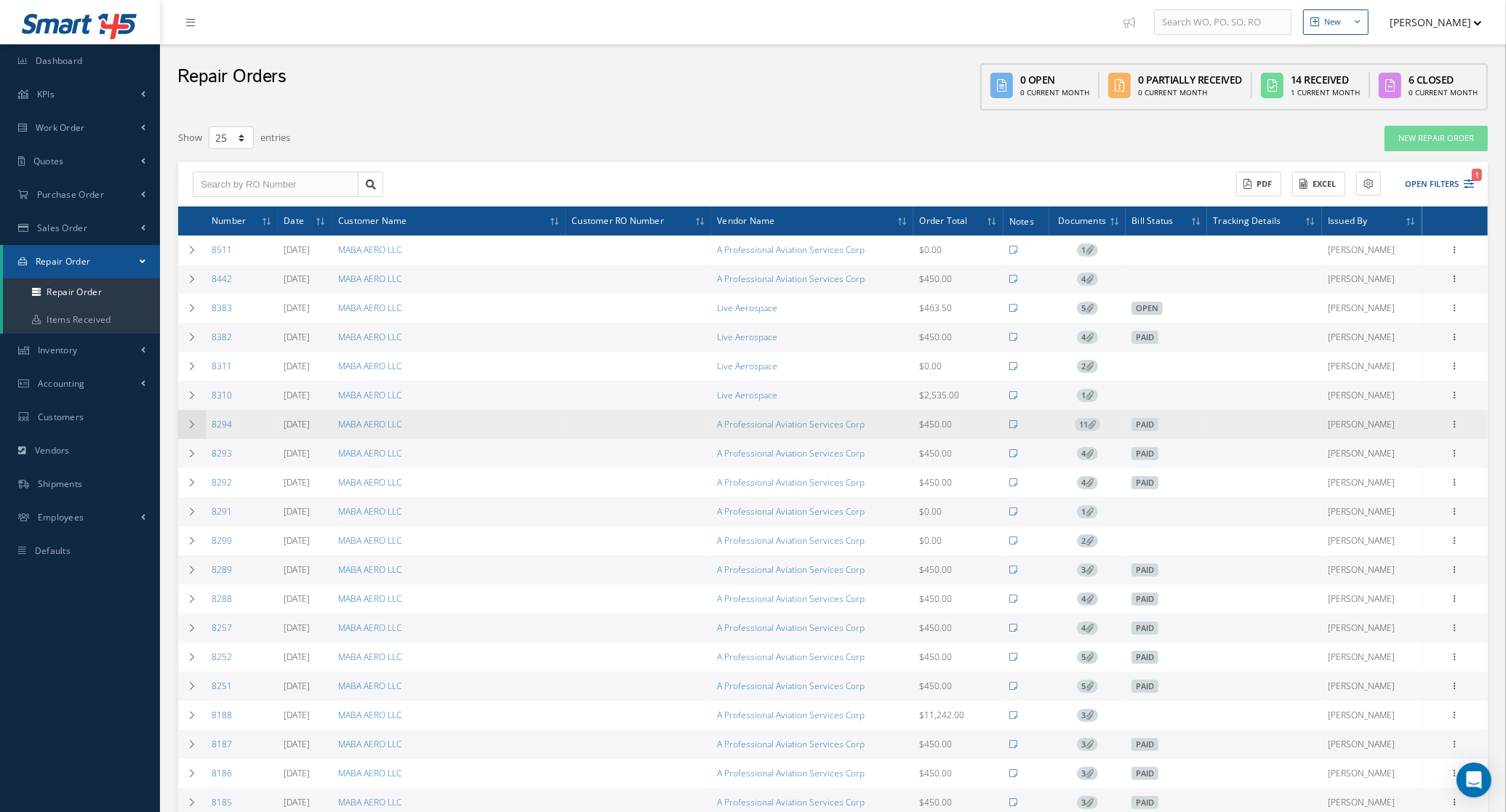
click at [185, 426] on td at bounding box center [191, 424] width 28 height 29
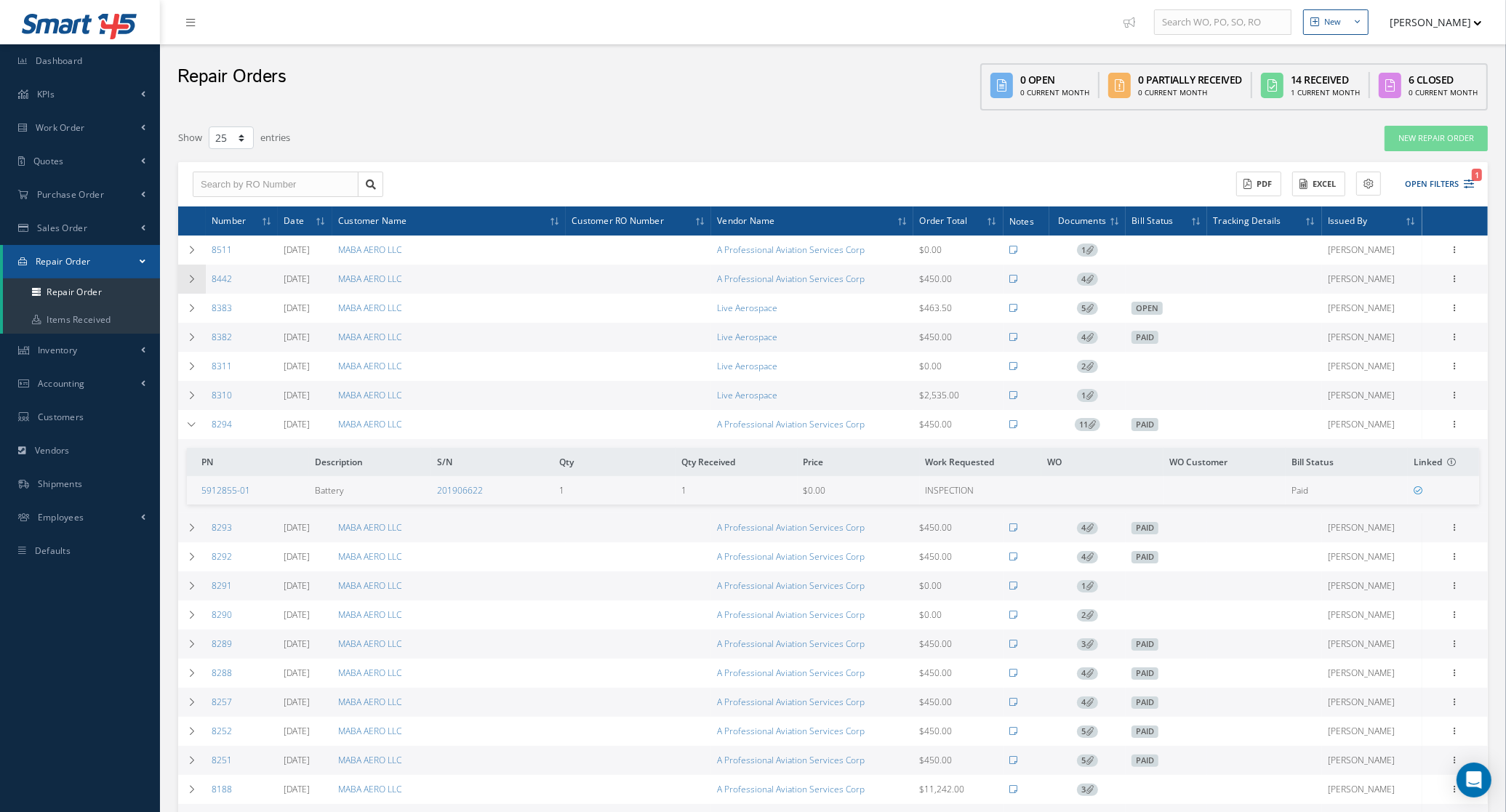
click at [199, 277] on td at bounding box center [191, 279] width 28 height 29
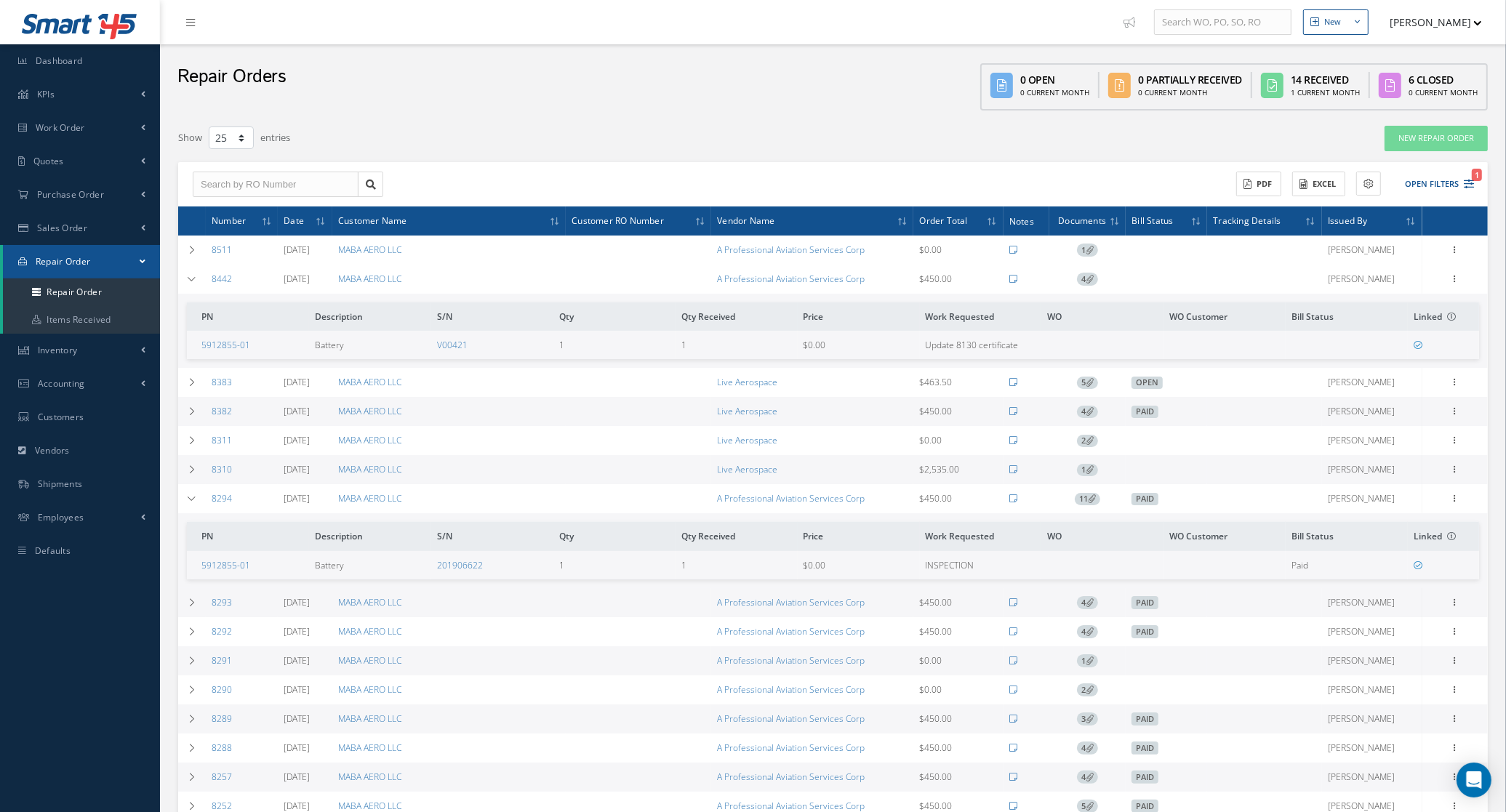
click at [1097, 274] on span "4" at bounding box center [1087, 280] width 21 height 13
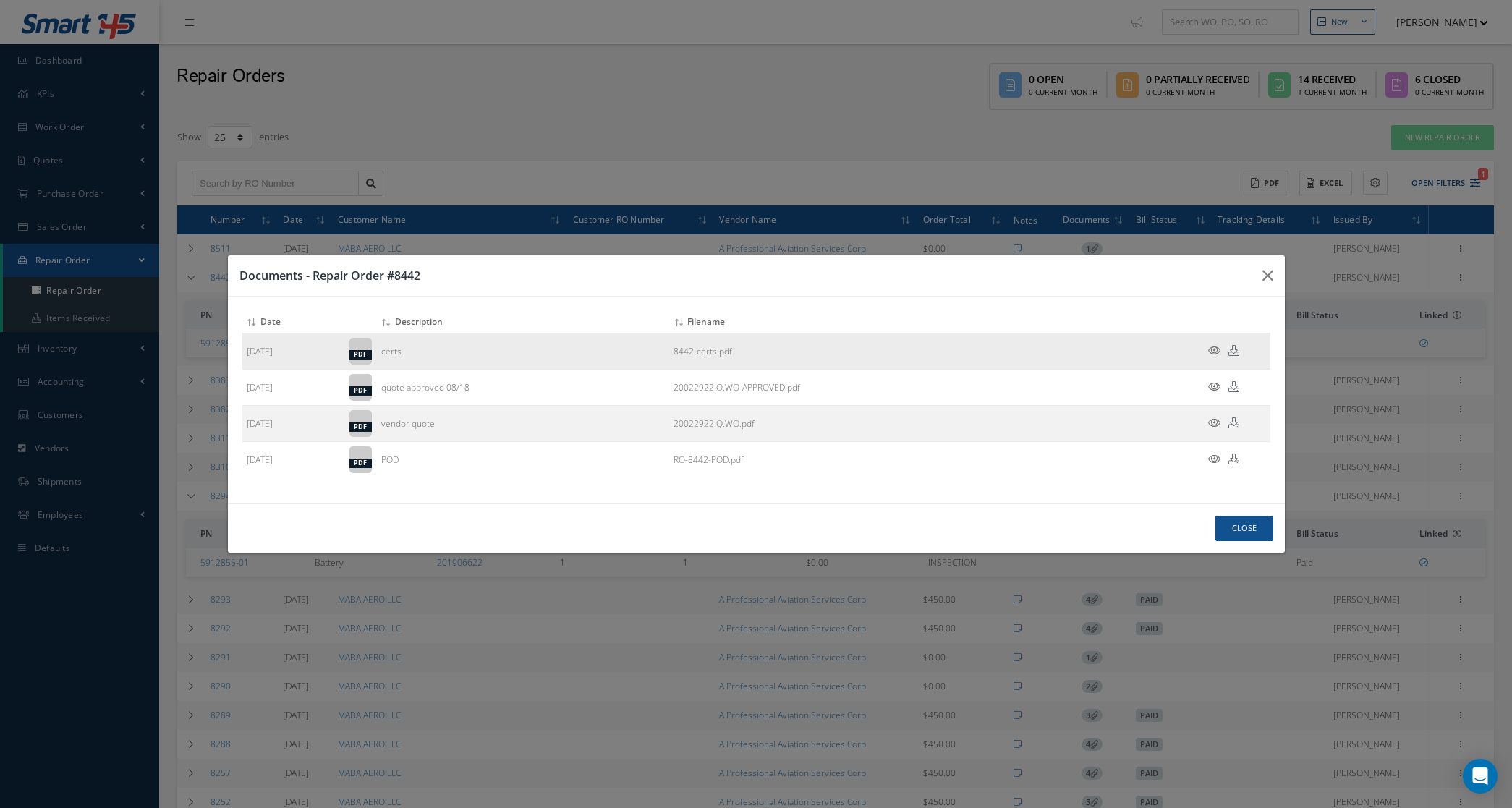
click at [1216, 350] on icon at bounding box center [1214, 350] width 12 height 11
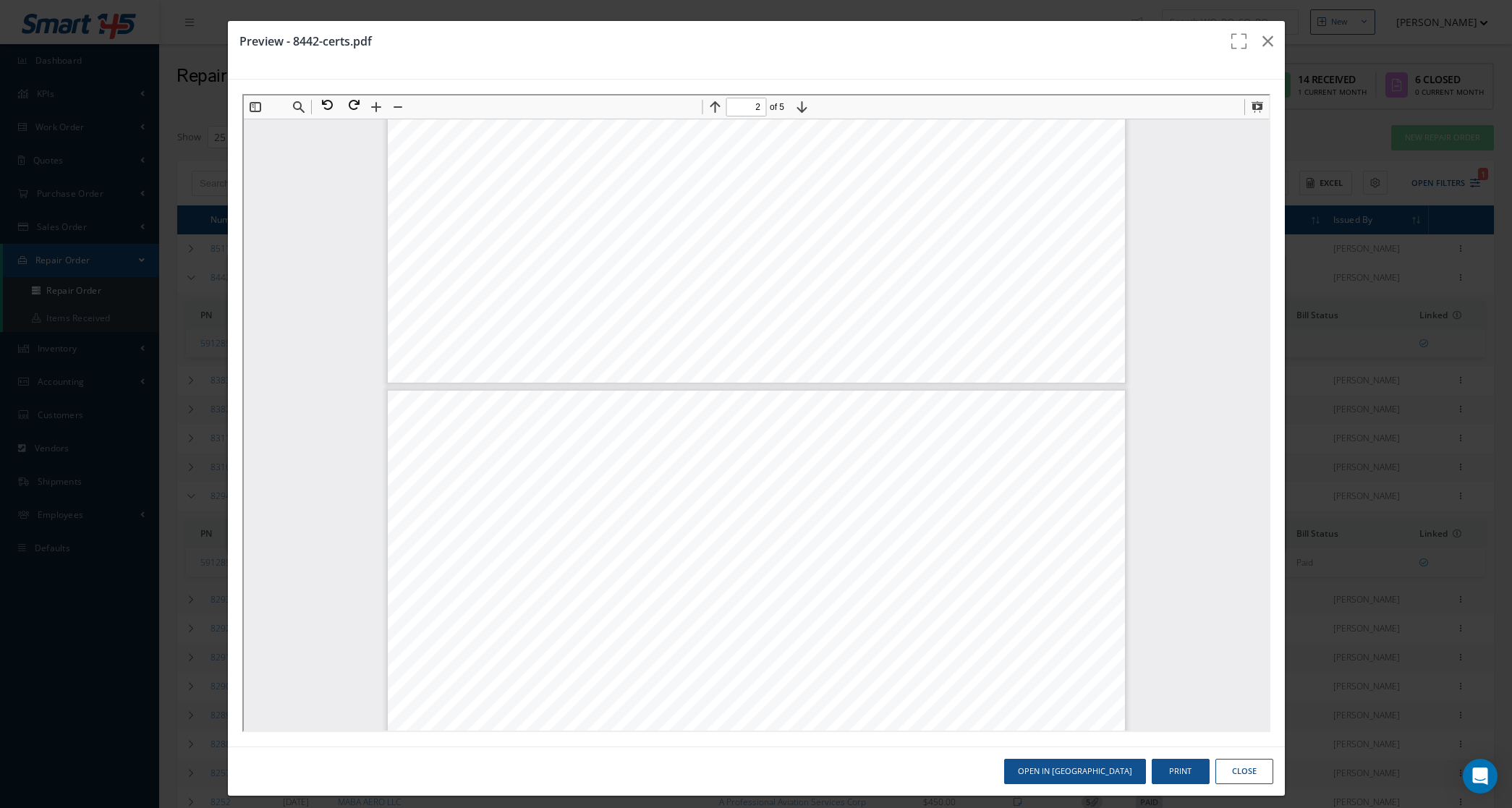
type input "3"
click at [1262, 41] on icon "button" at bounding box center [1267, 41] width 11 height 17
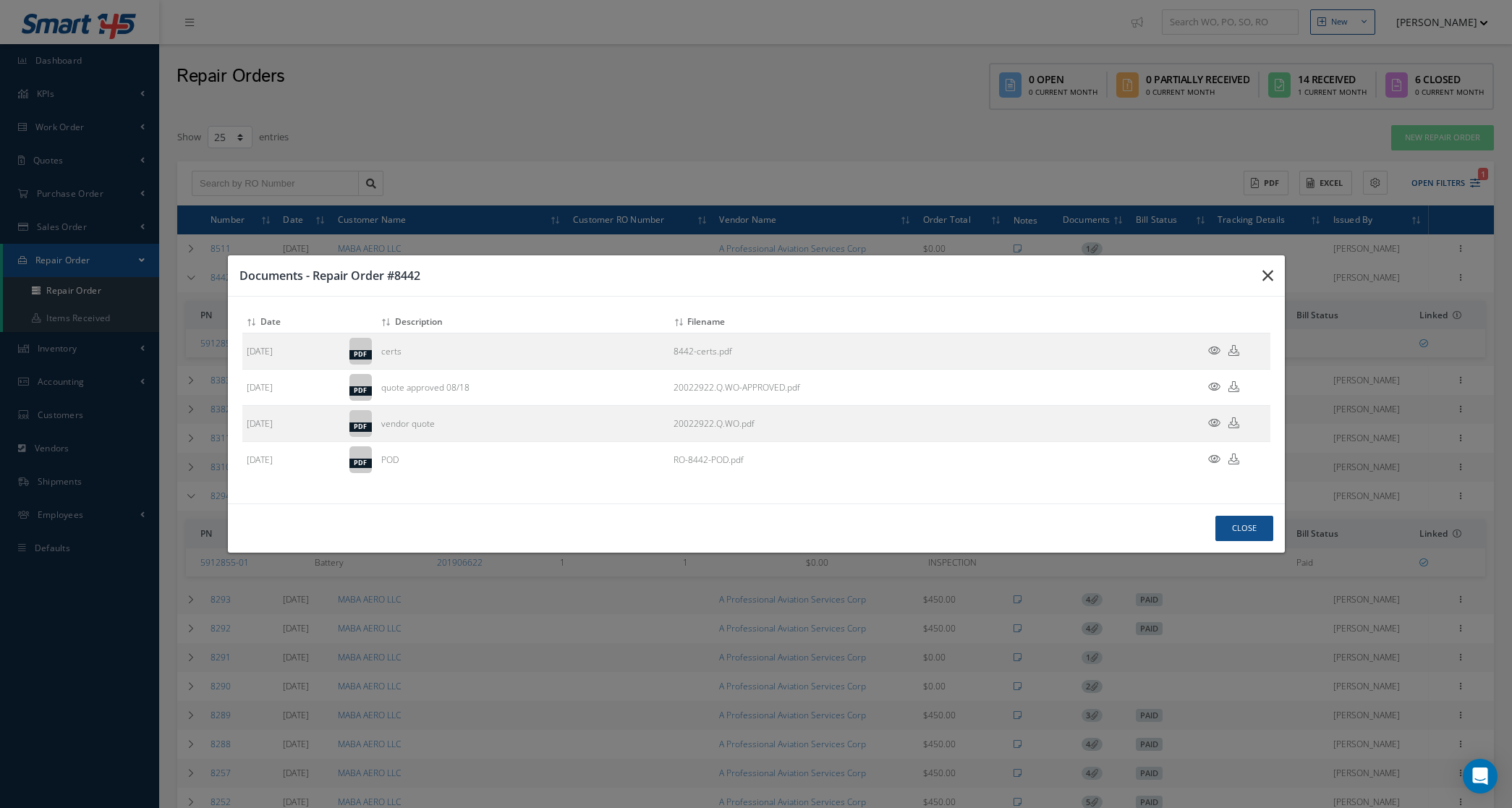
click at [0, 0] on button "button" at bounding box center [0, 0] width 0 height 0
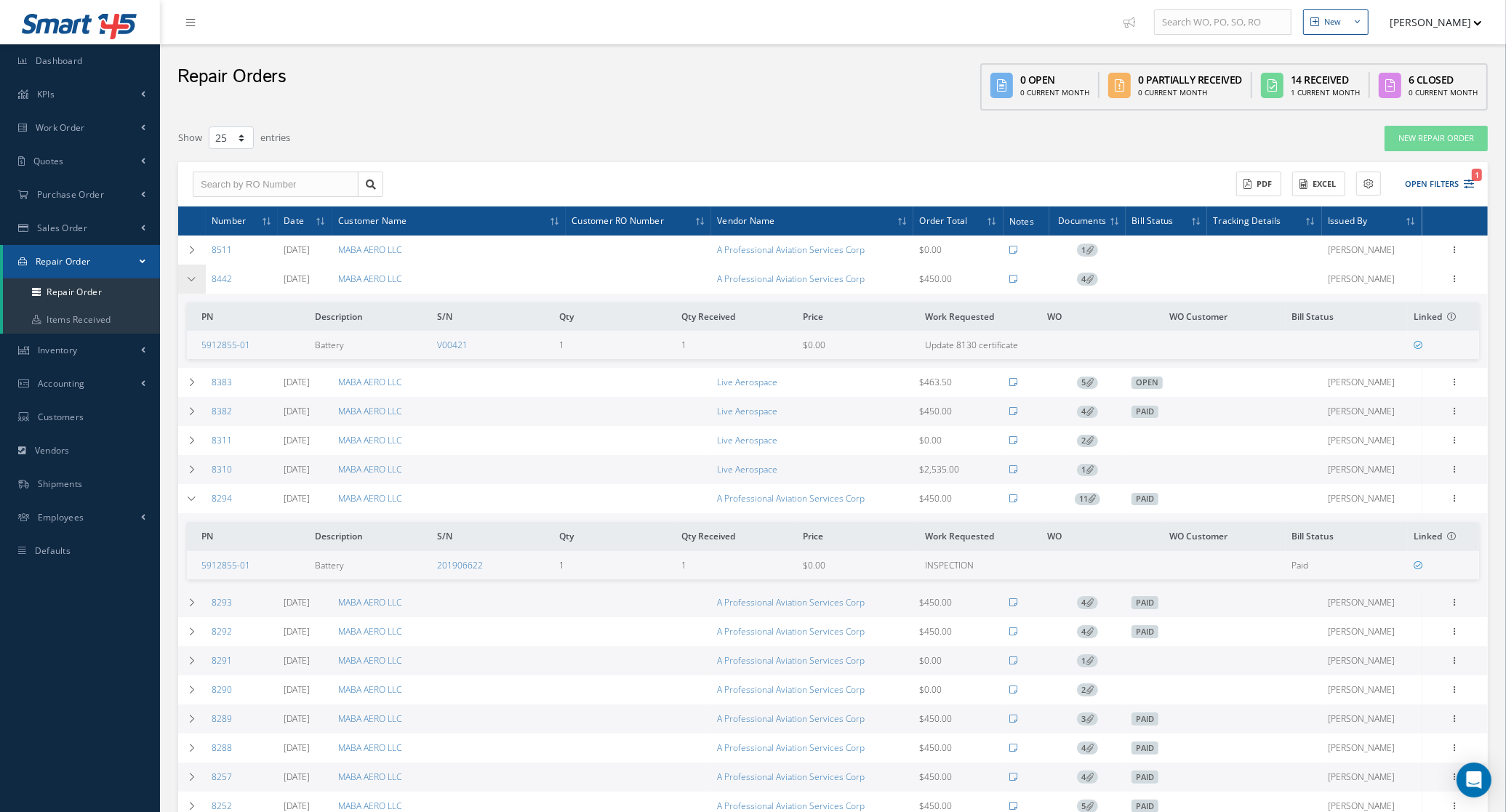
click at [198, 284] on td at bounding box center [191, 279] width 28 height 29
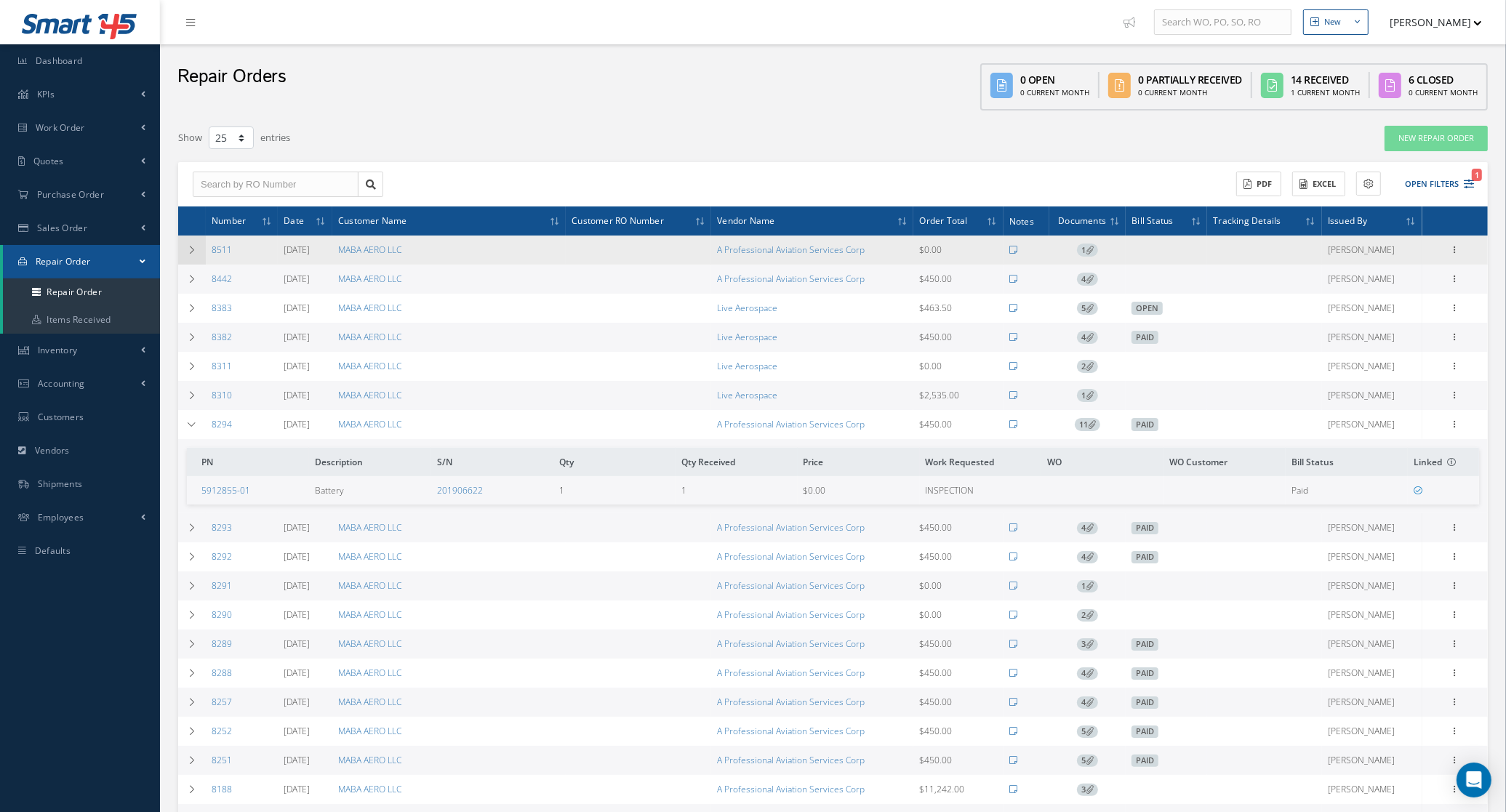
click at [196, 256] on td at bounding box center [191, 250] width 28 height 29
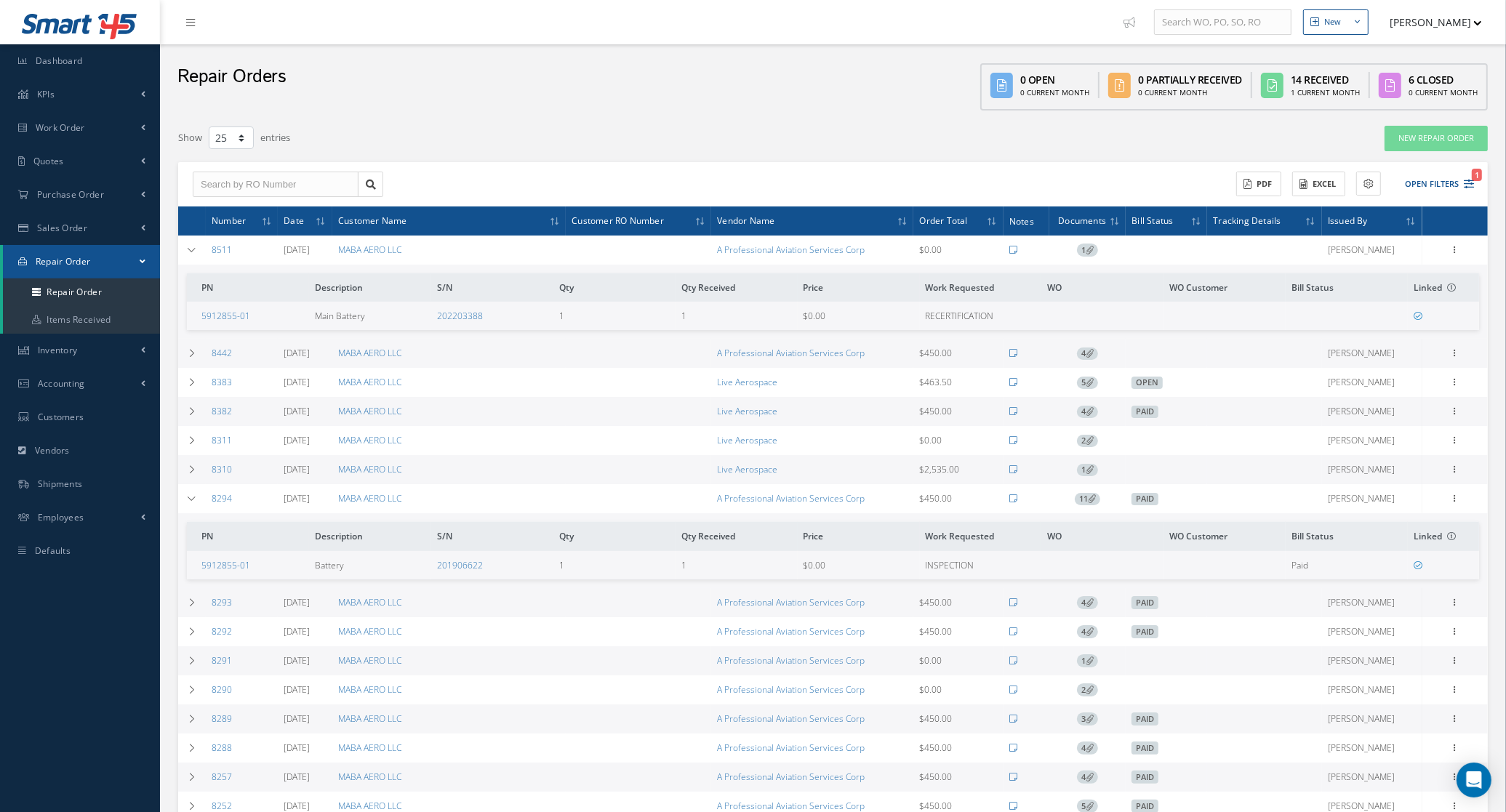
click at [1082, 250] on span "1" at bounding box center [1087, 250] width 21 height 13
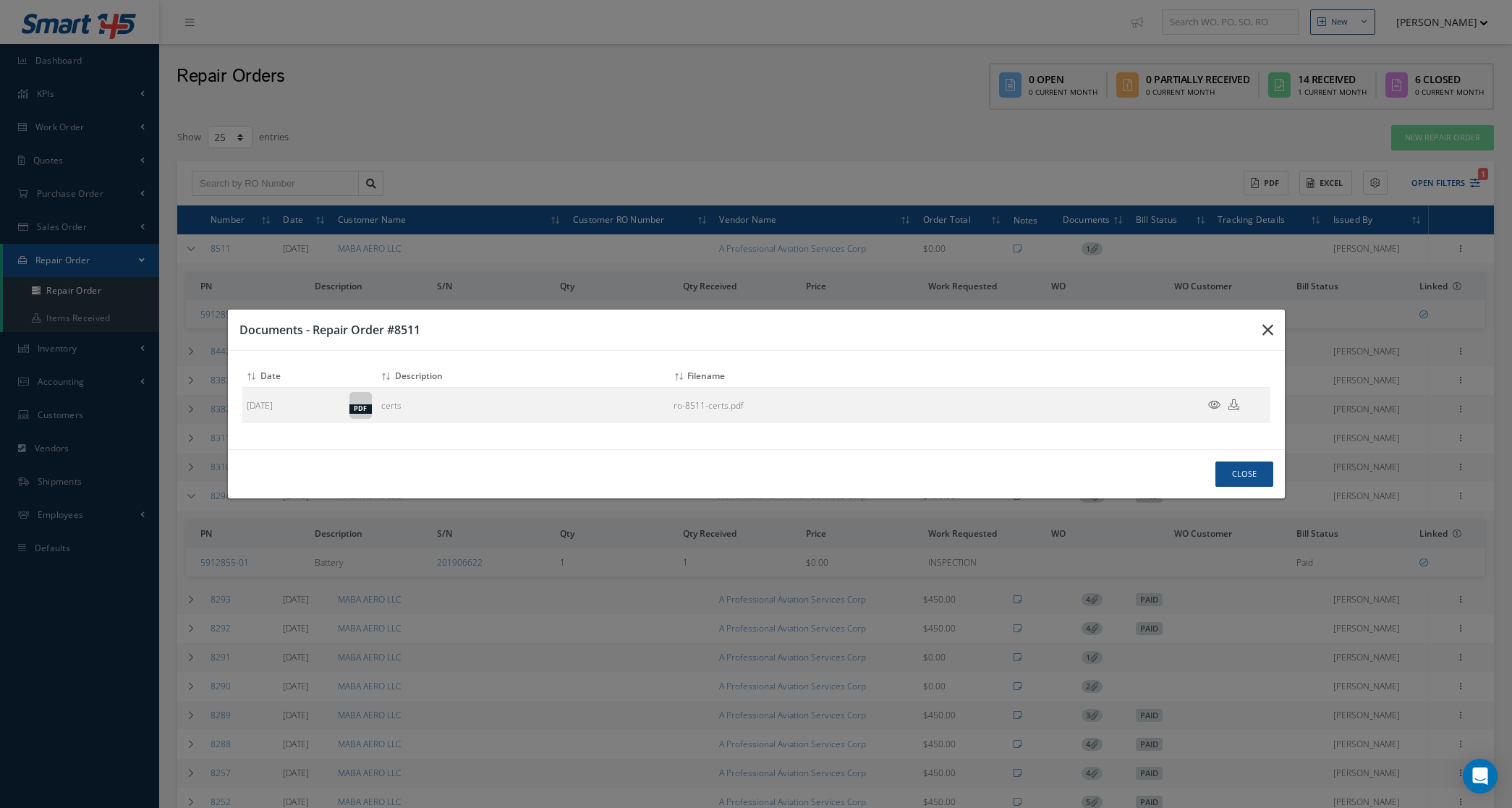
click at [0, 0] on icon "button" at bounding box center [0, 0] width 0 height 0
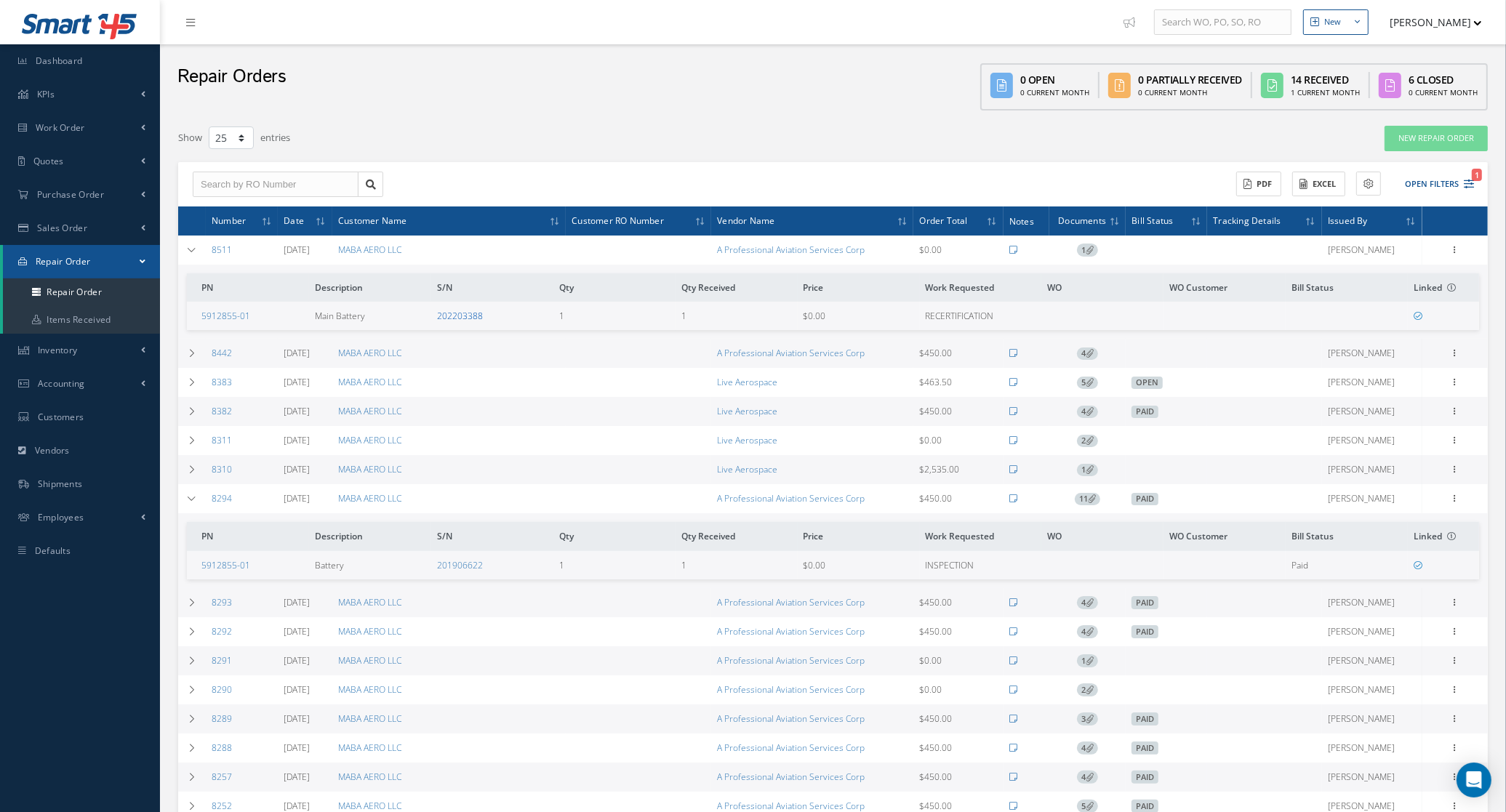
click at [457, 310] on link "202203388" at bounding box center [460, 315] width 46 height 13
click at [1093, 251] on icon at bounding box center [1090, 250] width 8 height 8
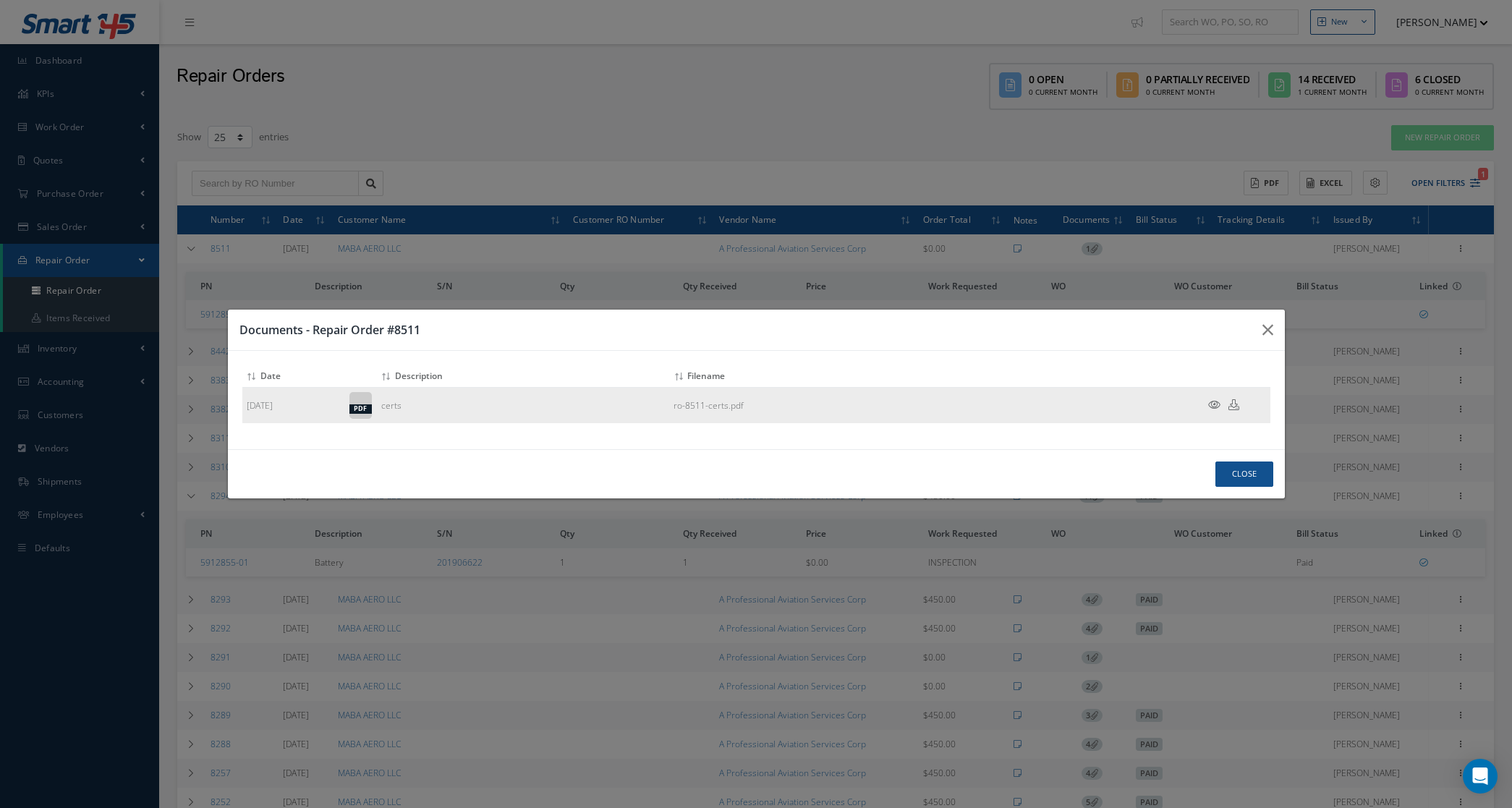
click at [1212, 405] on icon at bounding box center [1214, 404] width 12 height 11
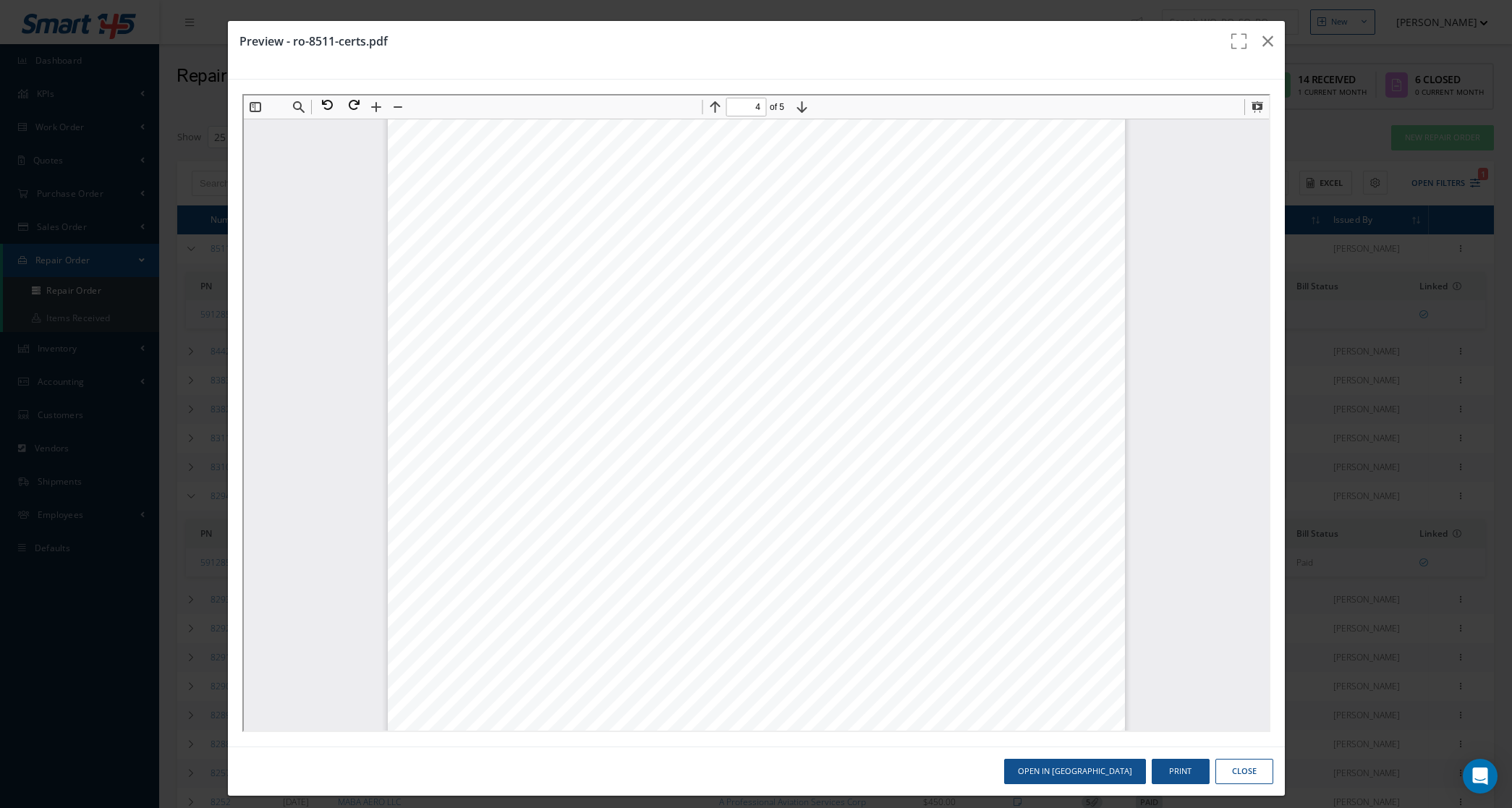
scroll to position [3263, 0]
click at [357, 105] on button at bounding box center [350, 103] width 26 height 19
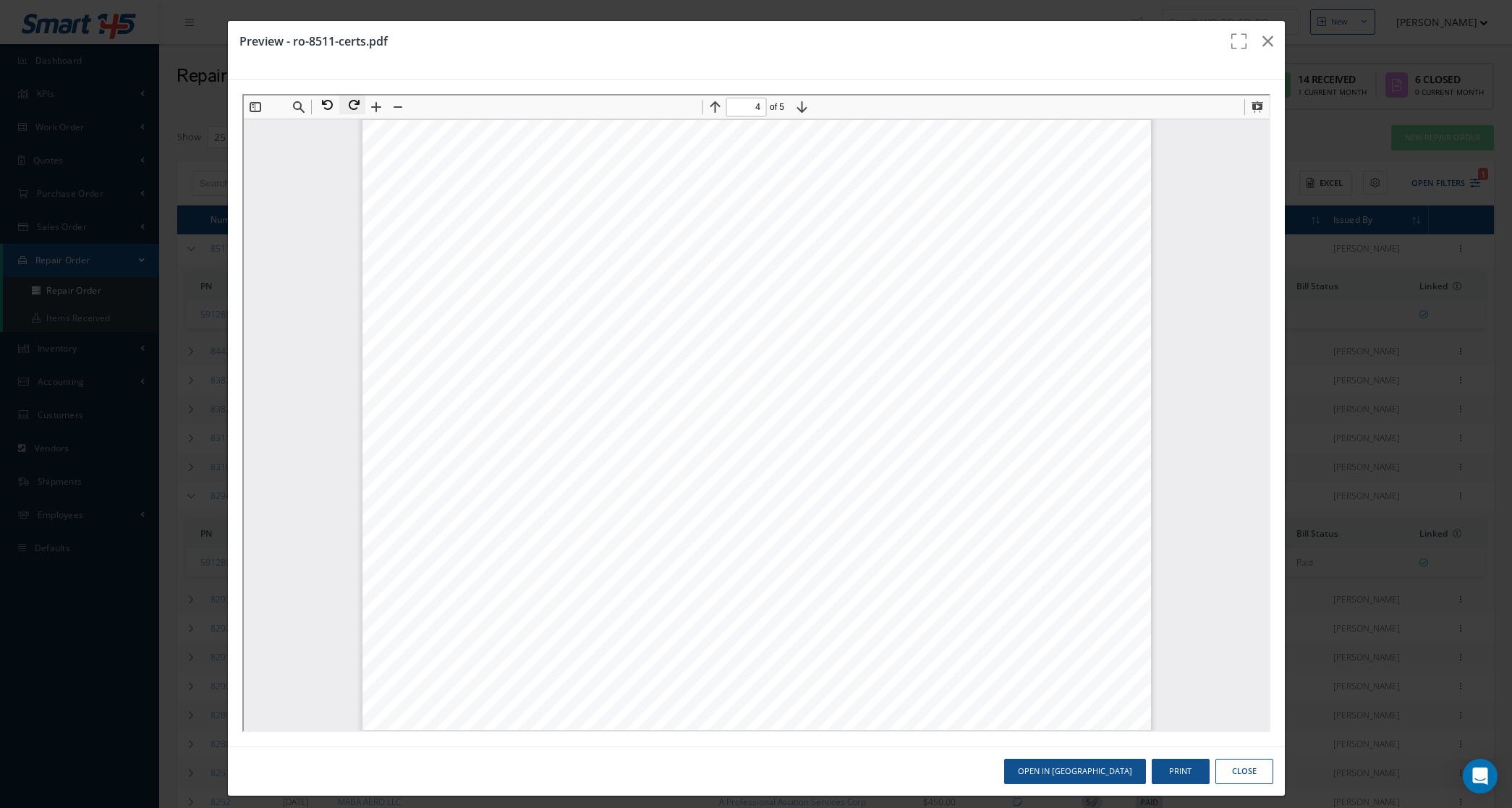
click at [357, 105] on button at bounding box center [350, 103] width 26 height 19
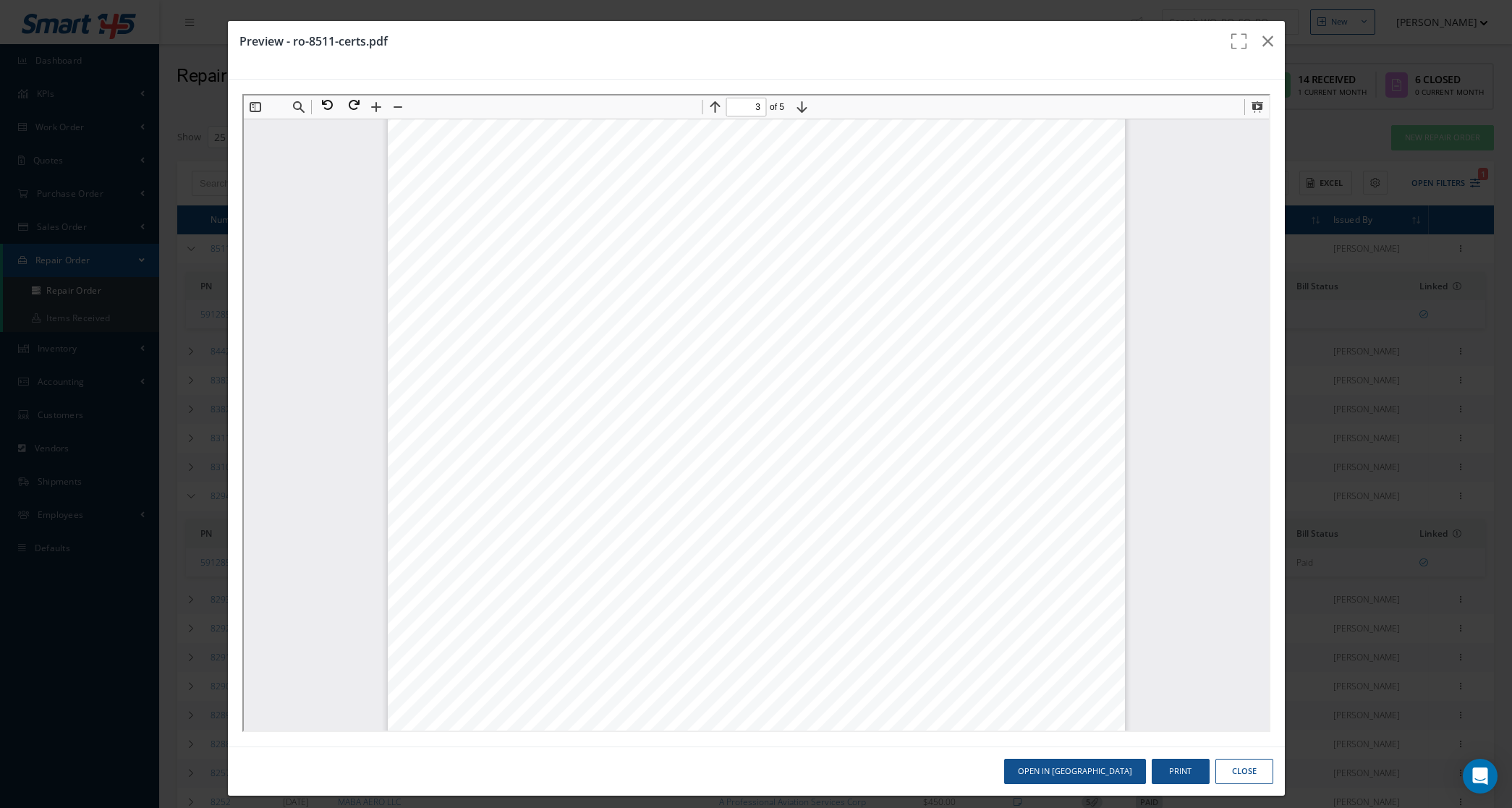
scroll to position [2211, 0]
click at [318, 110] on button at bounding box center [324, 103] width 26 height 19
type input "3"
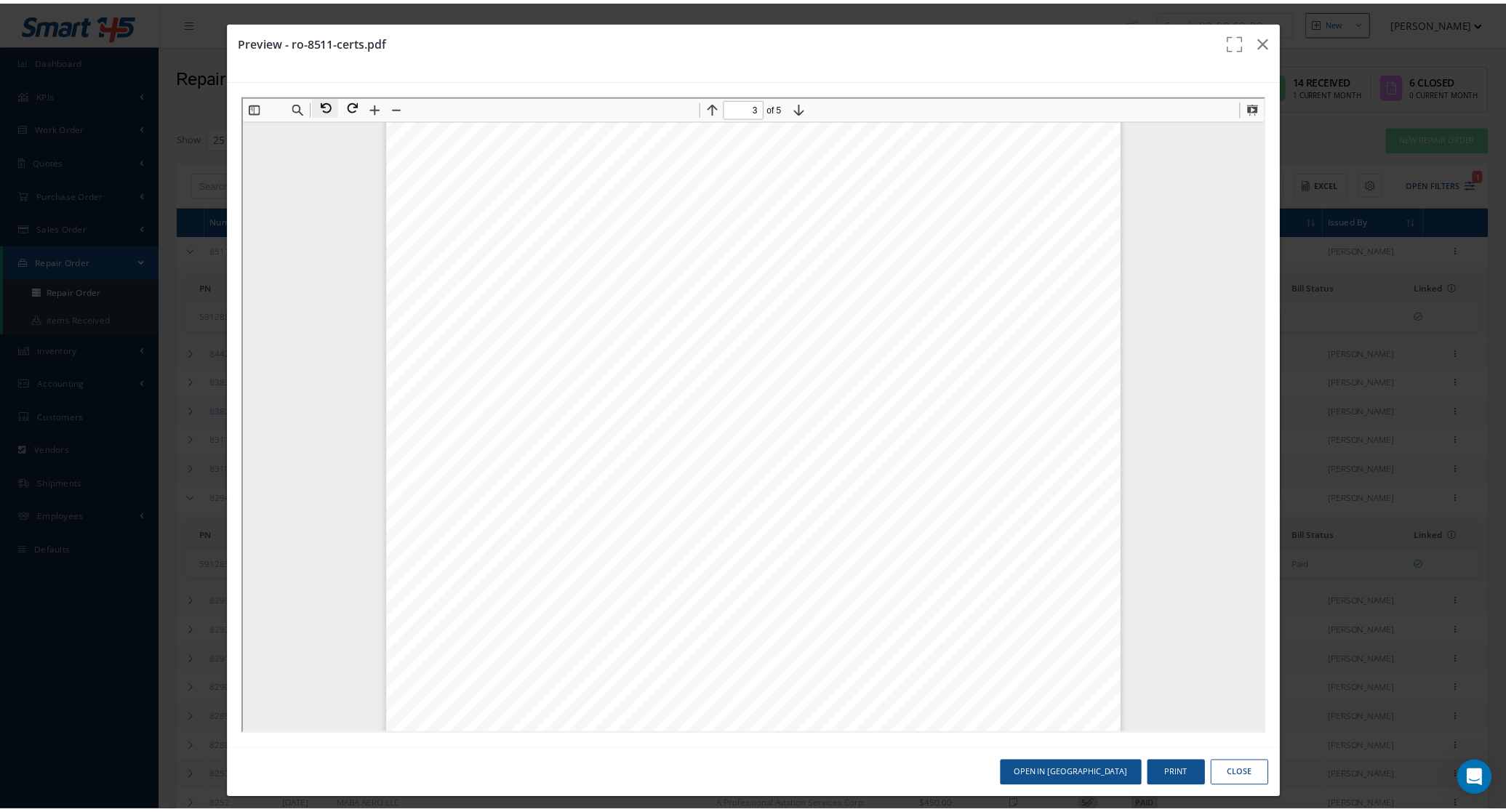
scroll to position [1248, 0]
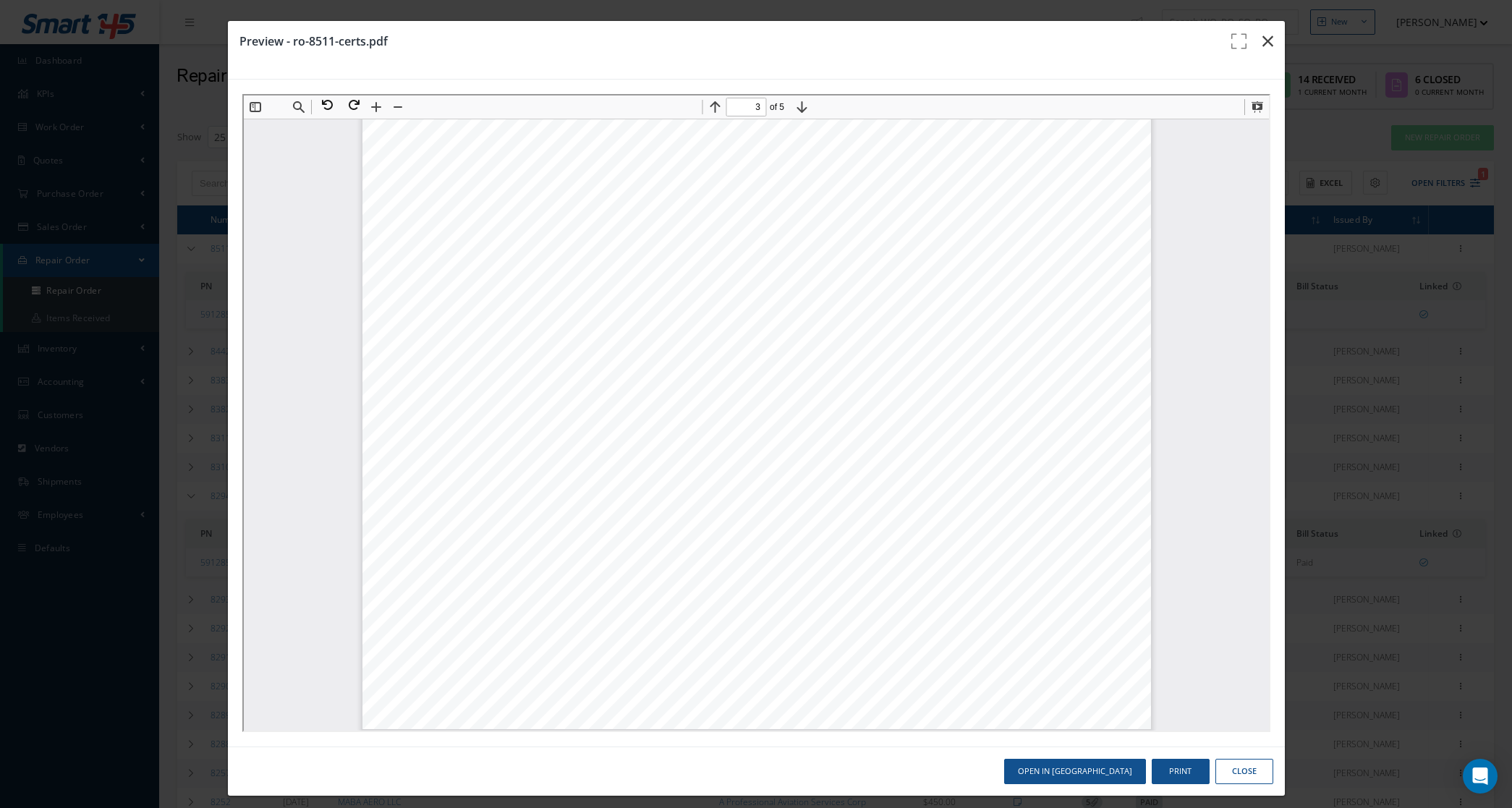
click at [1262, 49] on icon "button" at bounding box center [1267, 41] width 11 height 17
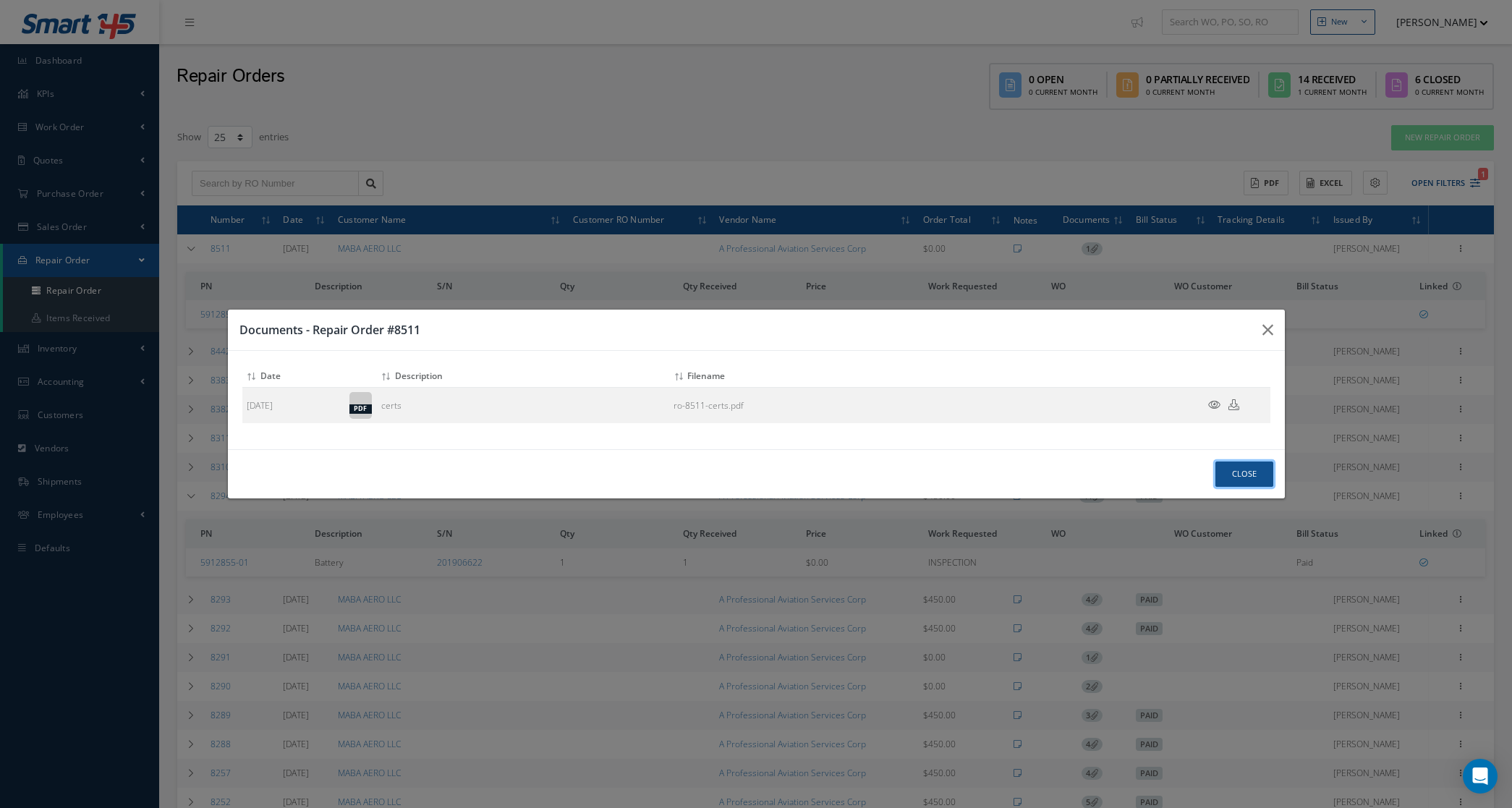
drag, startPoint x: 1240, startPoint y: 470, endPoint x: 1009, endPoint y: 296, distance: 289.2
click at [1239, 470] on button "Close" at bounding box center [1245, 474] width 58 height 25
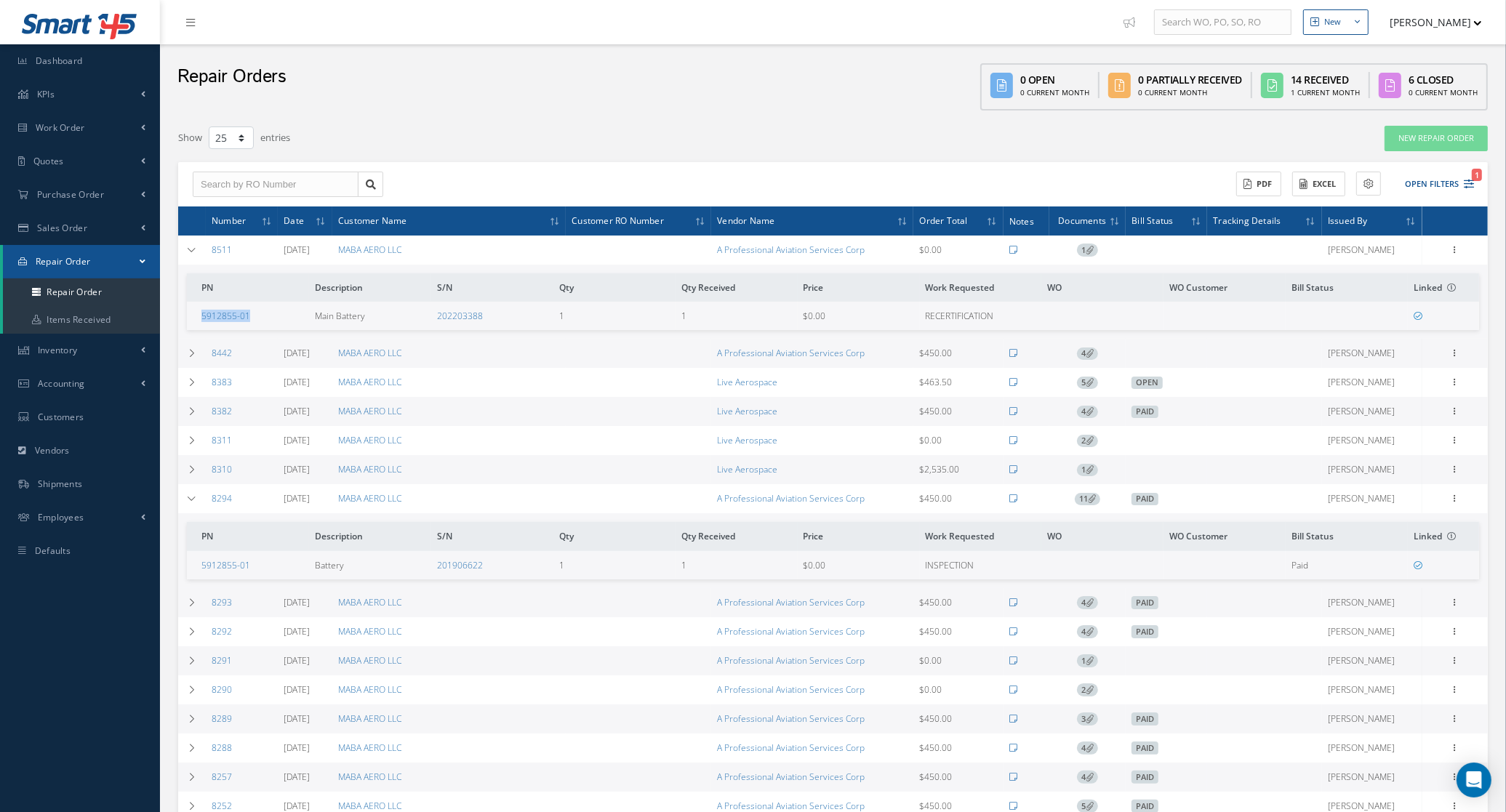
drag, startPoint x: 270, startPoint y: 321, endPoint x: 197, endPoint y: 320, distance: 73.0
click at [197, 320] on td "5912855-01" at bounding box center [248, 316] width 122 height 28
copy link "5912855-01"
click at [240, 313] on link "5912855-01" at bounding box center [225, 315] width 48 height 13
click at [190, 249] on icon at bounding box center [192, 250] width 10 height 8
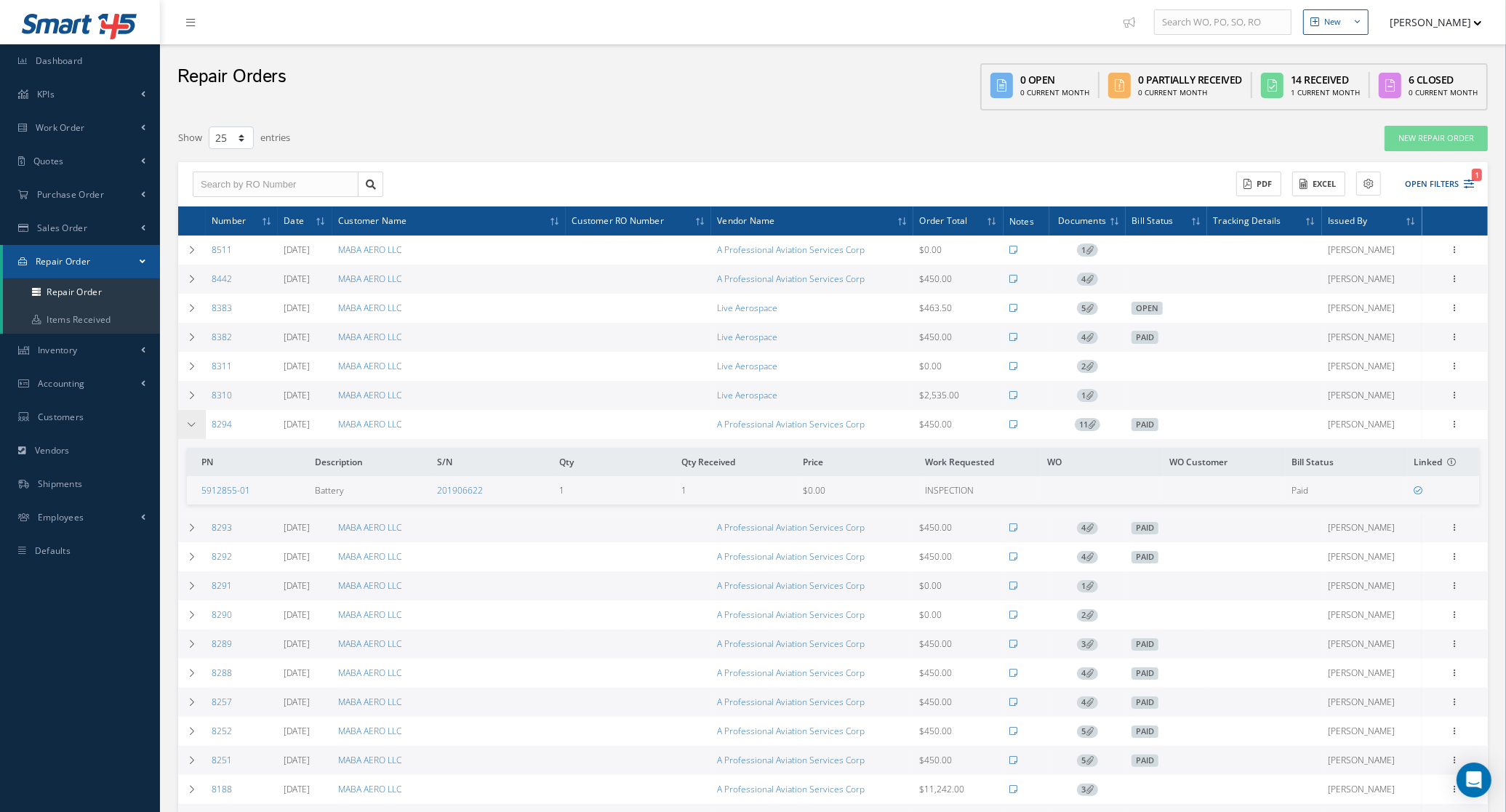
click at [190, 426] on icon at bounding box center [192, 425] width 10 height 8
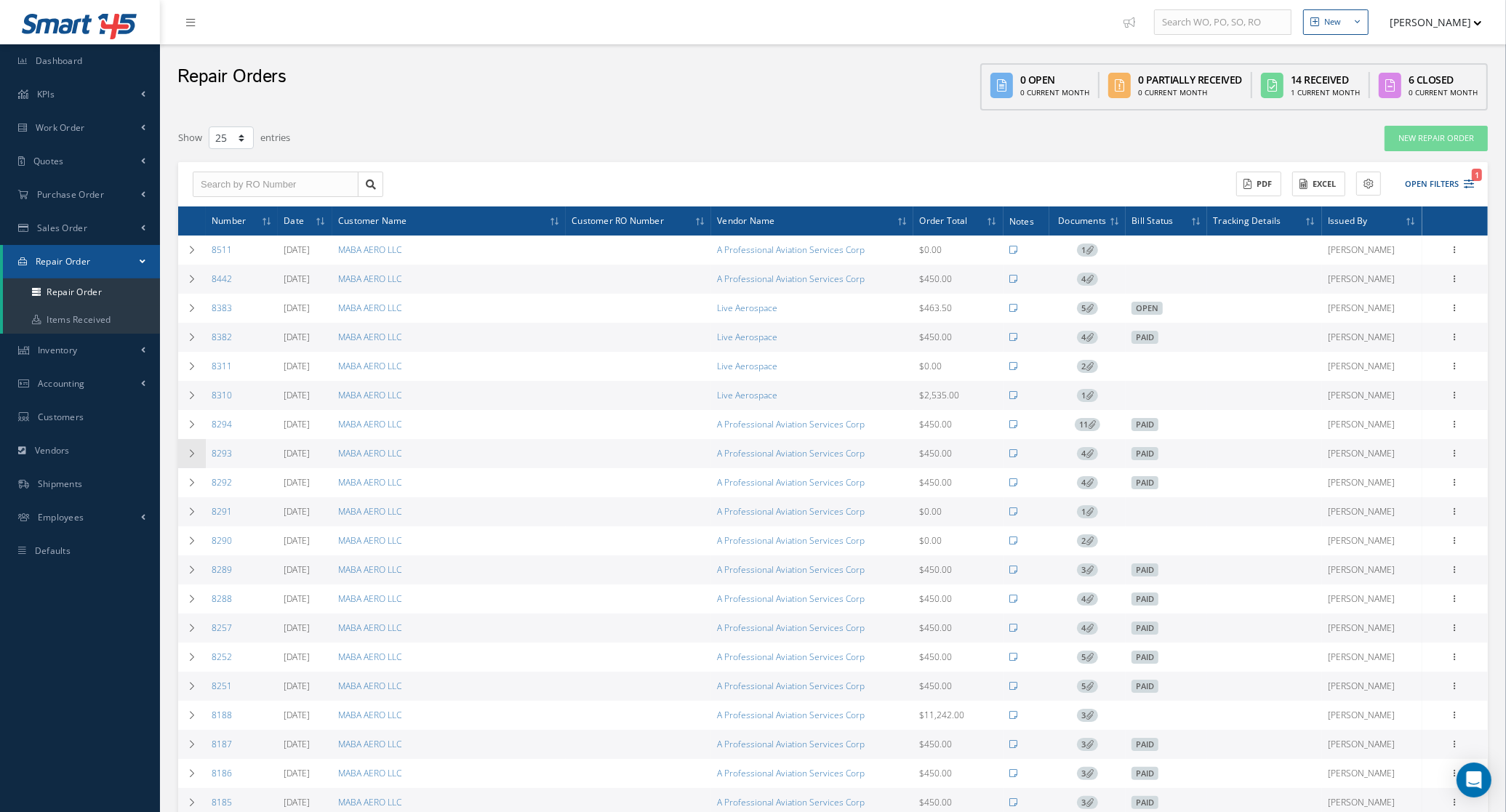
click at [194, 462] on td at bounding box center [191, 453] width 28 height 29
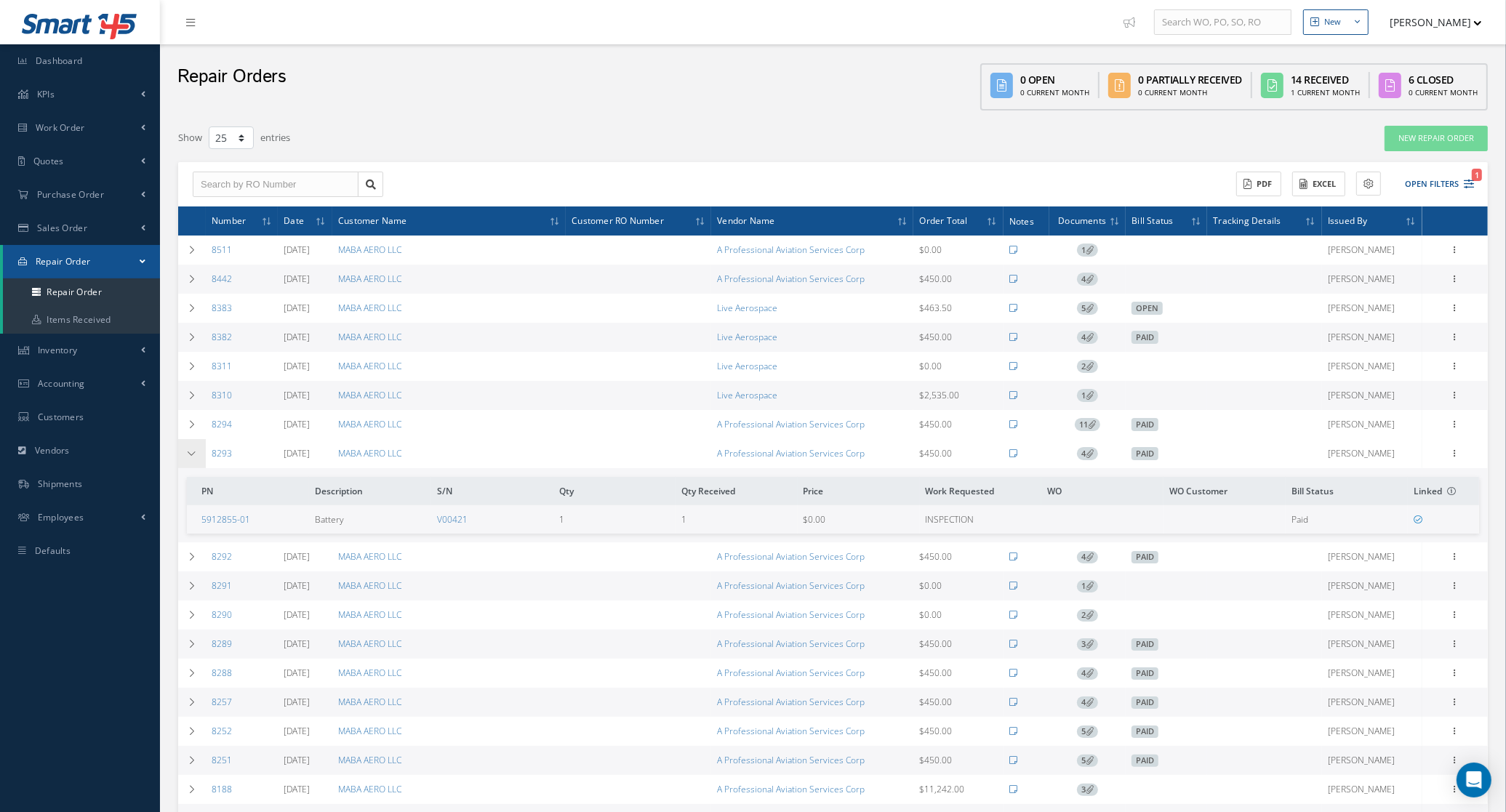
click at [194, 462] on td at bounding box center [191, 453] width 28 height 29
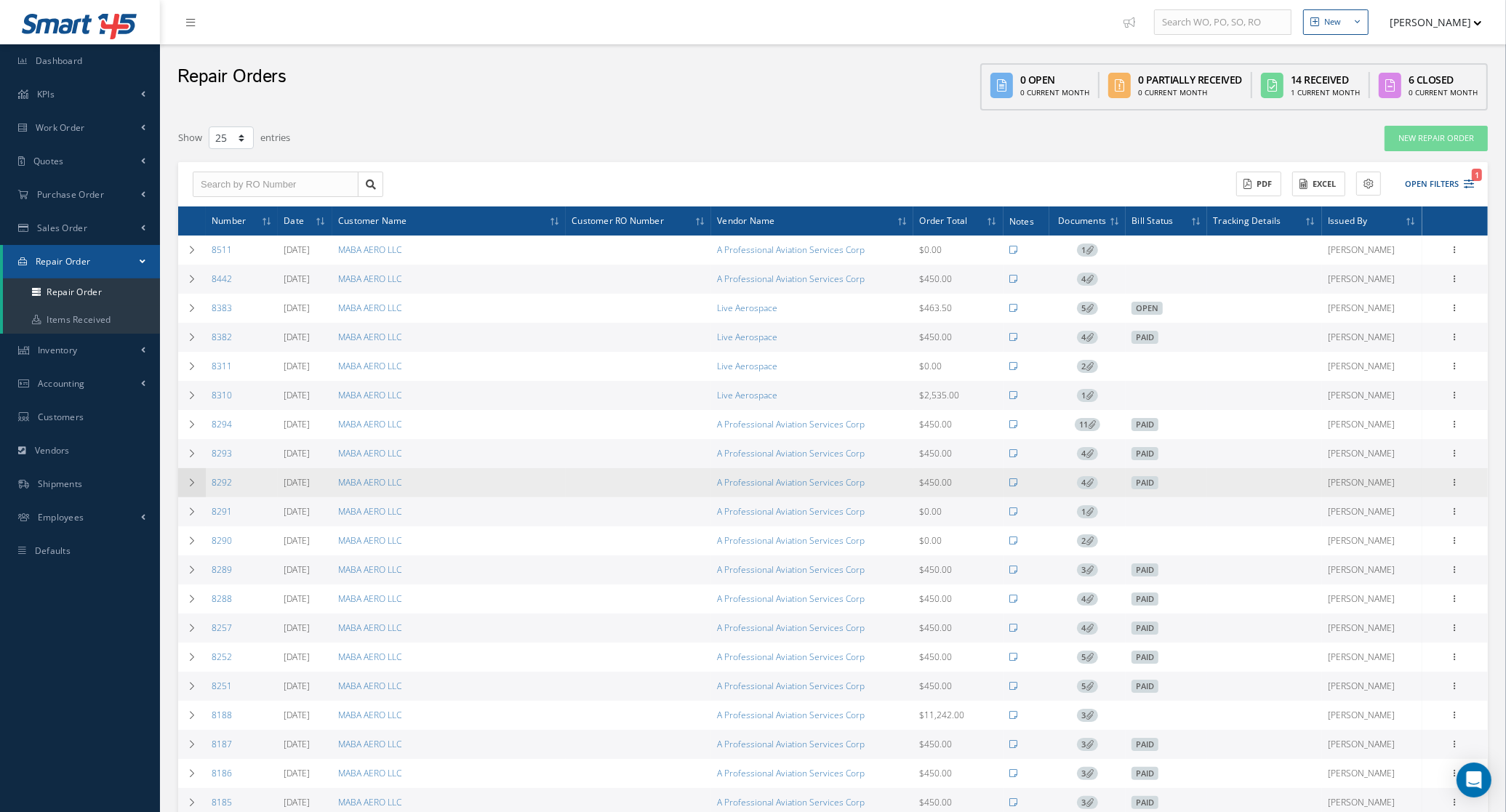
click at [197, 489] on td at bounding box center [191, 482] width 28 height 29
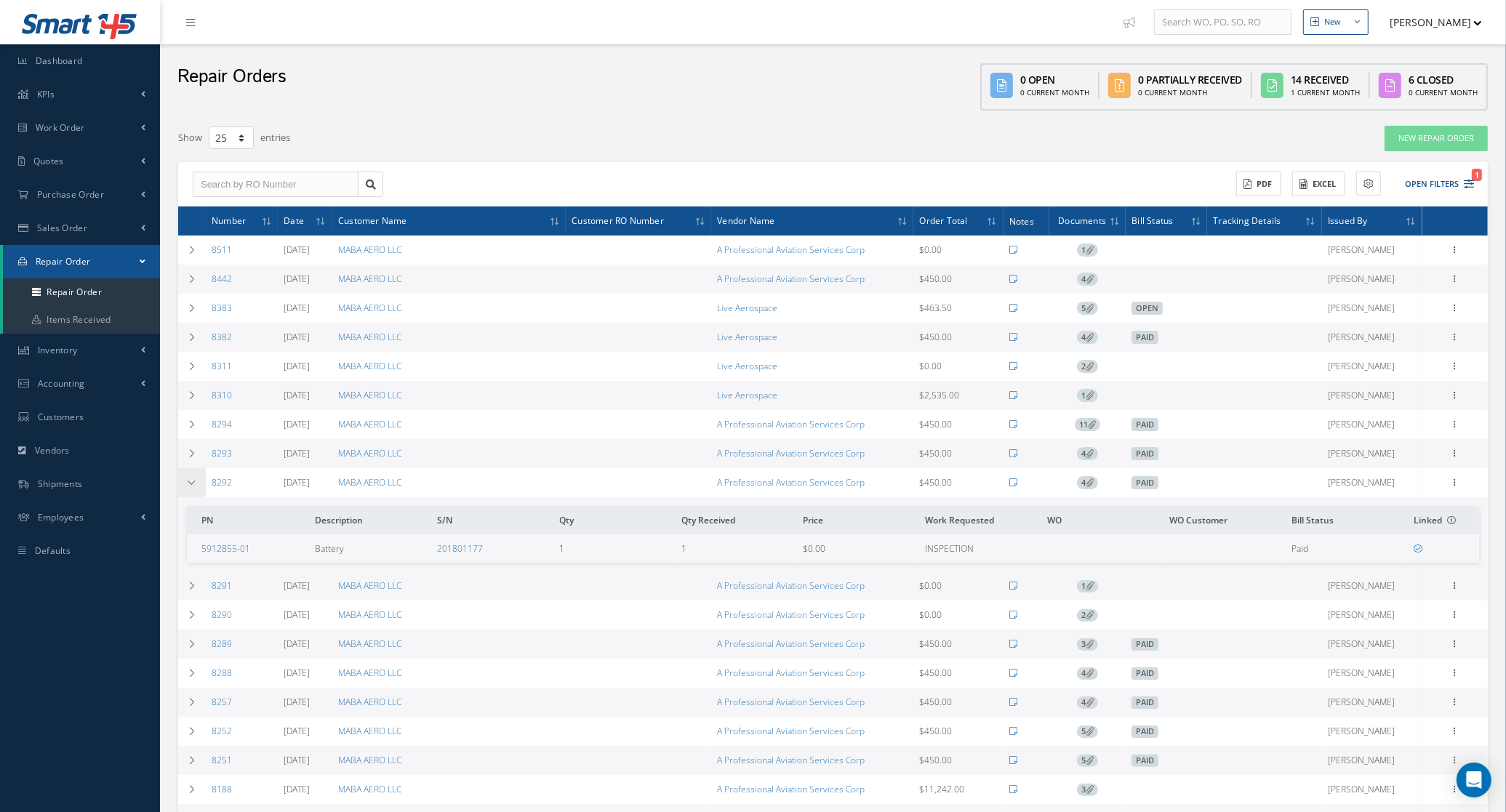
click at [197, 489] on td at bounding box center [191, 482] width 28 height 29
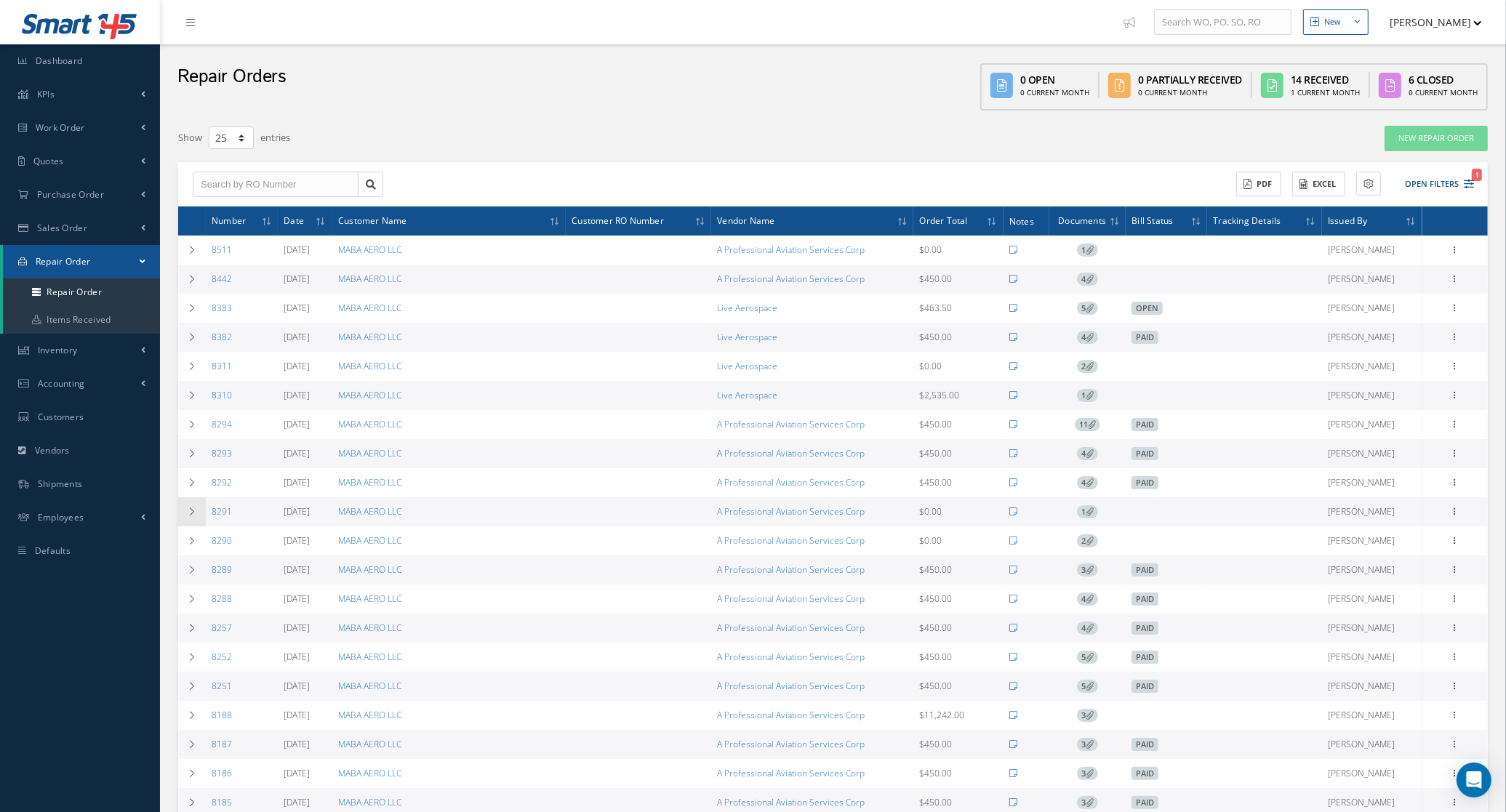
click at [197, 513] on td at bounding box center [191, 512] width 28 height 29
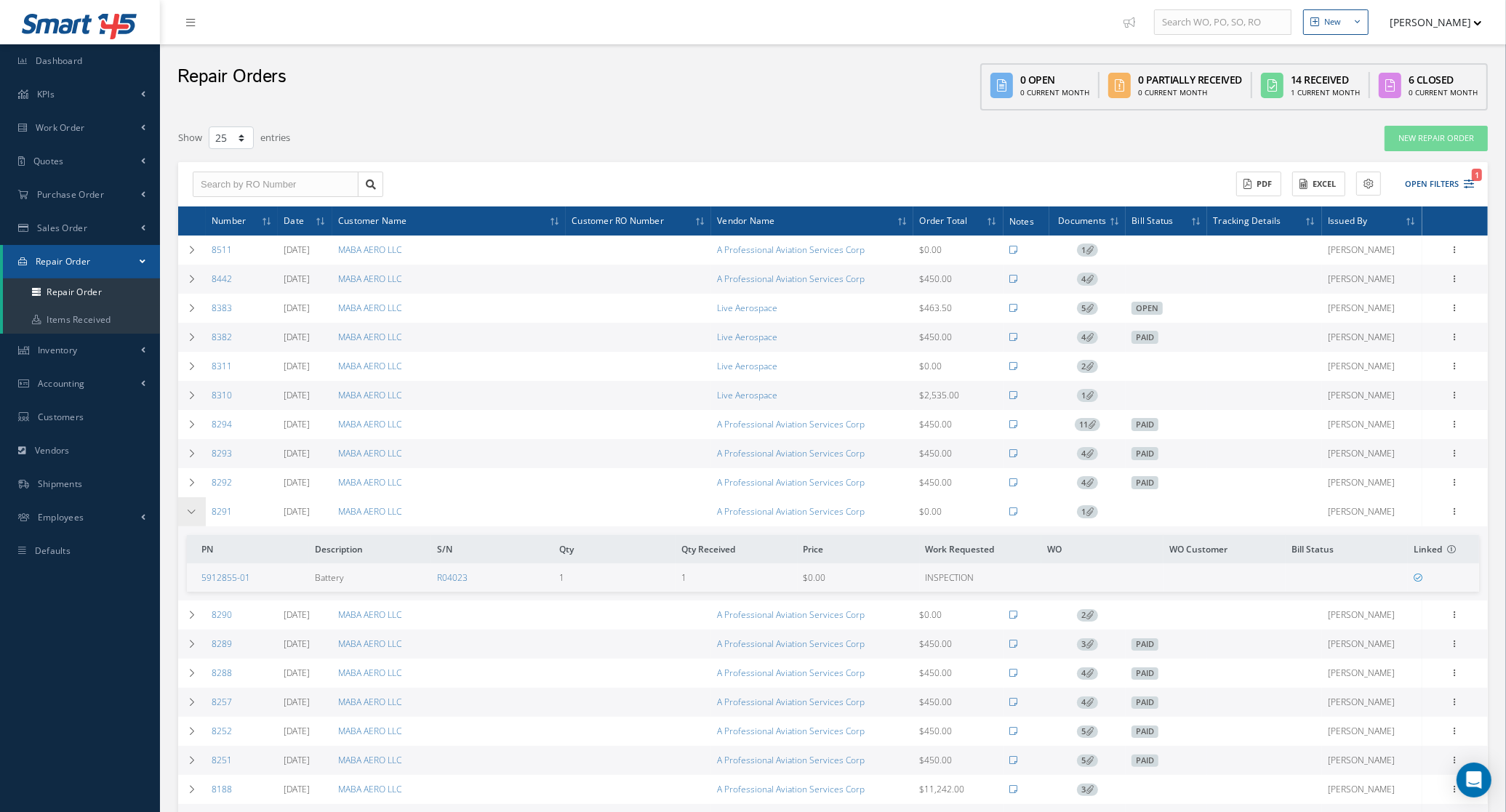
click at [197, 513] on td at bounding box center [191, 512] width 28 height 29
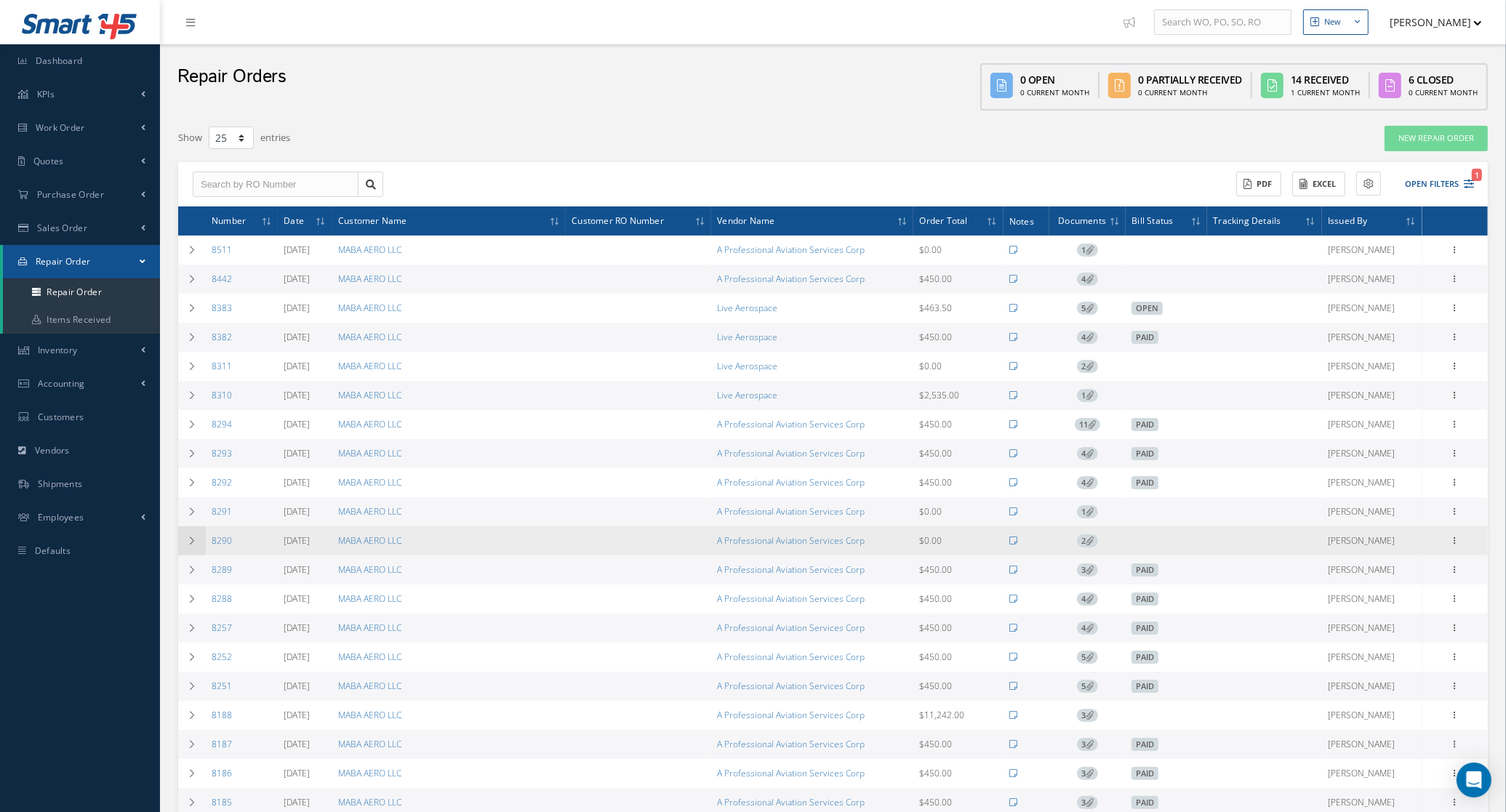
click at [199, 550] on td at bounding box center [191, 541] width 28 height 29
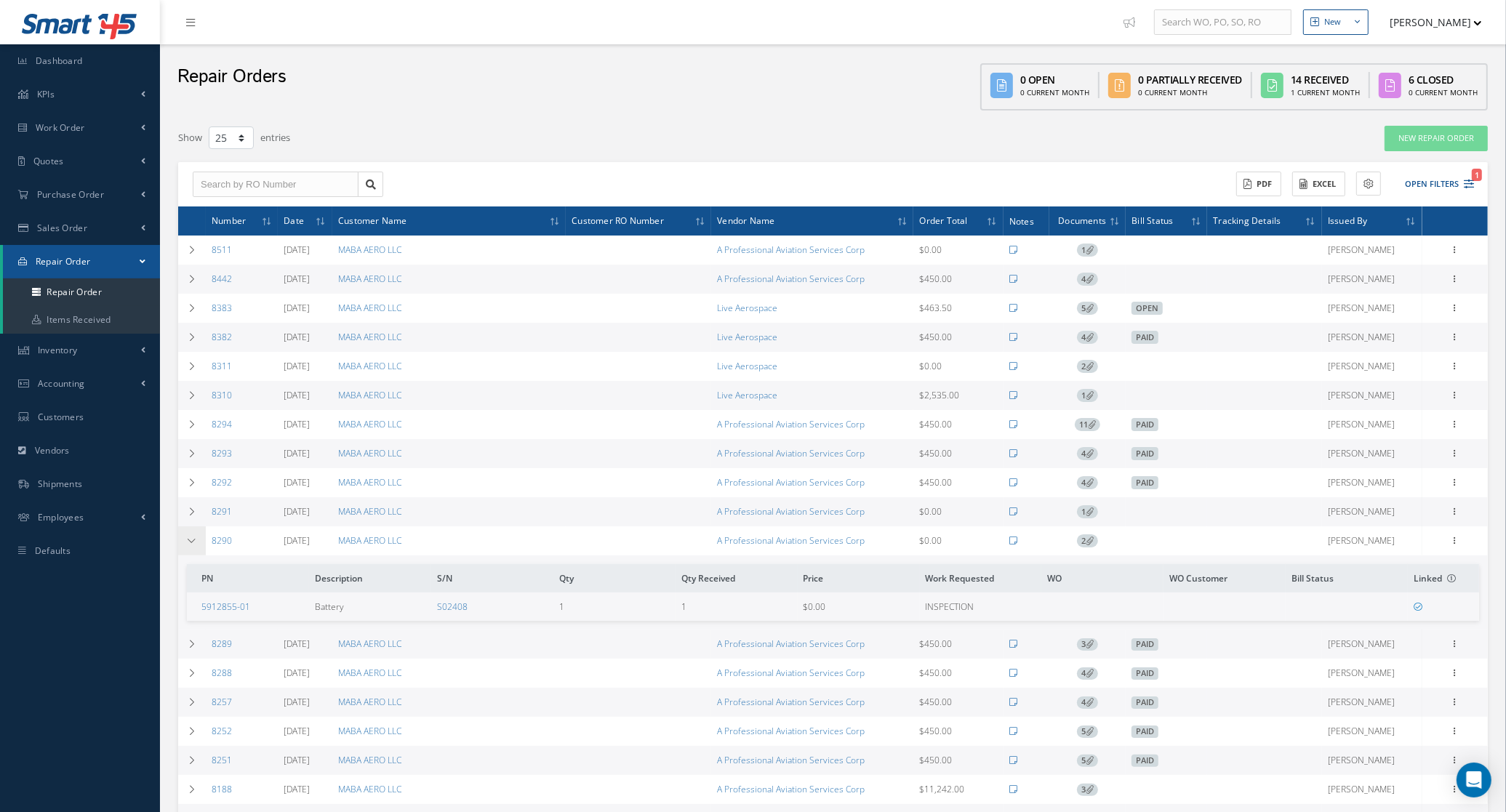
click at [199, 550] on td at bounding box center [191, 541] width 28 height 29
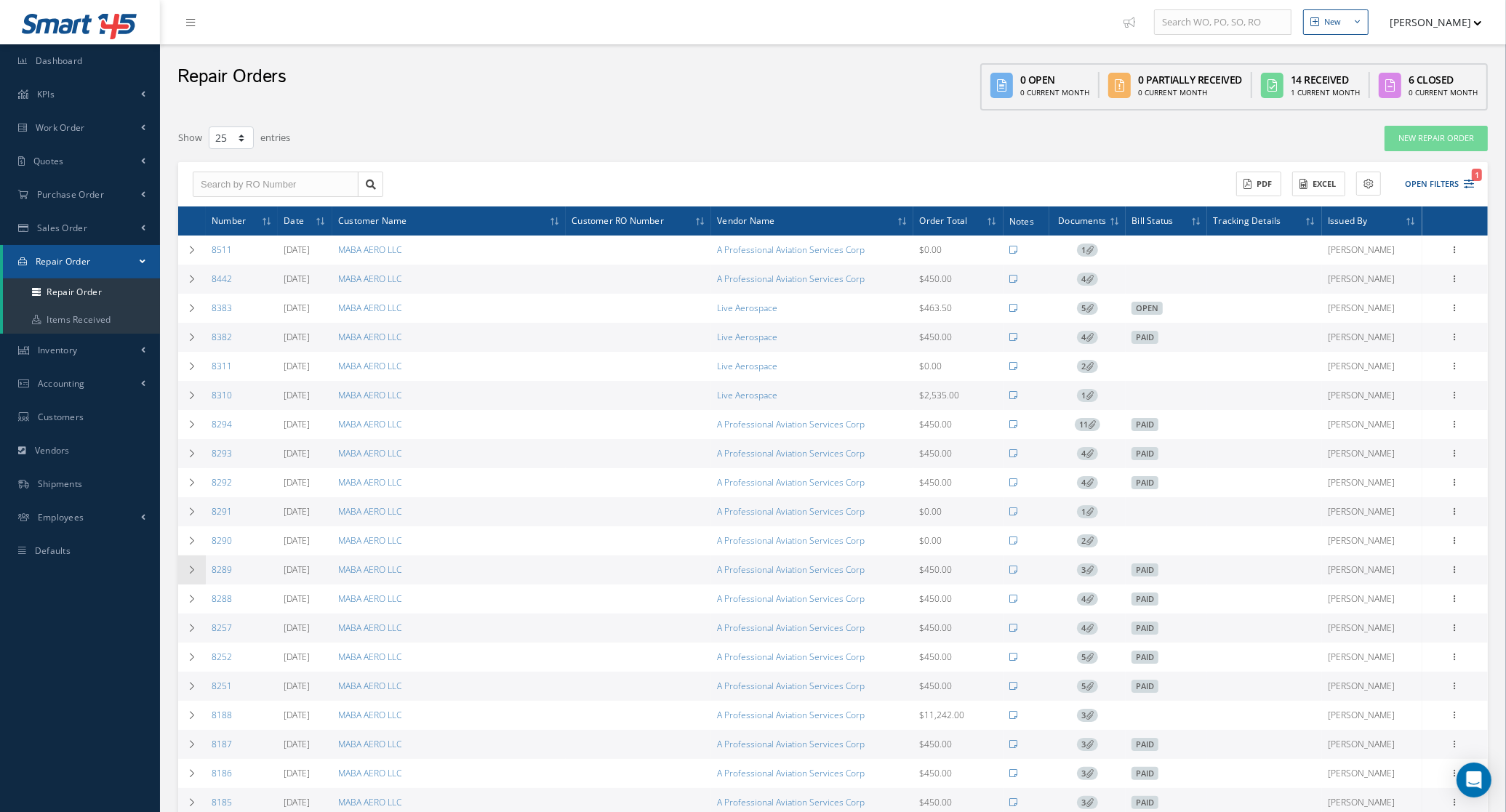
click at [199, 572] on td at bounding box center [191, 570] width 28 height 29
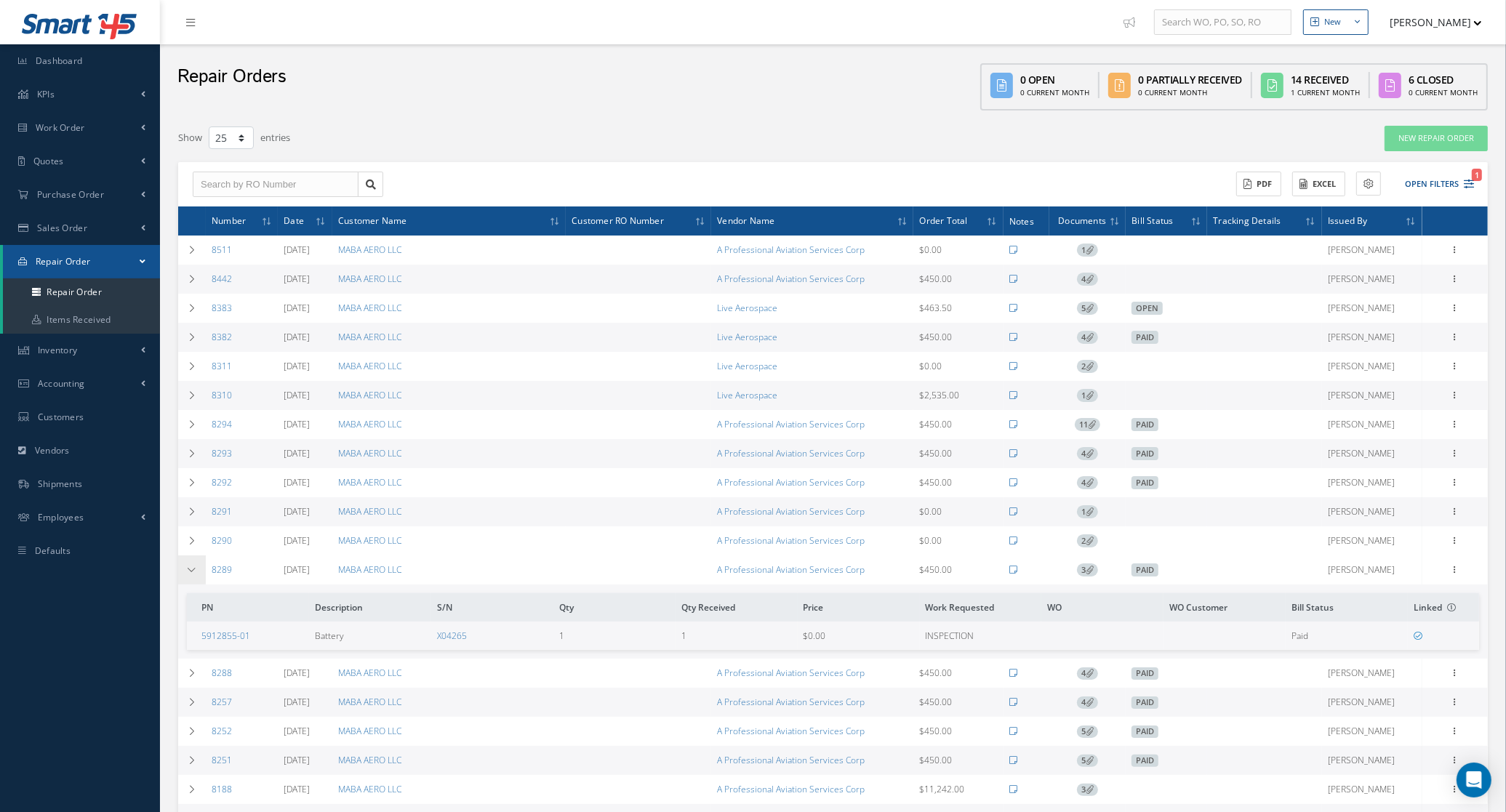
click at [199, 572] on td at bounding box center [191, 570] width 28 height 29
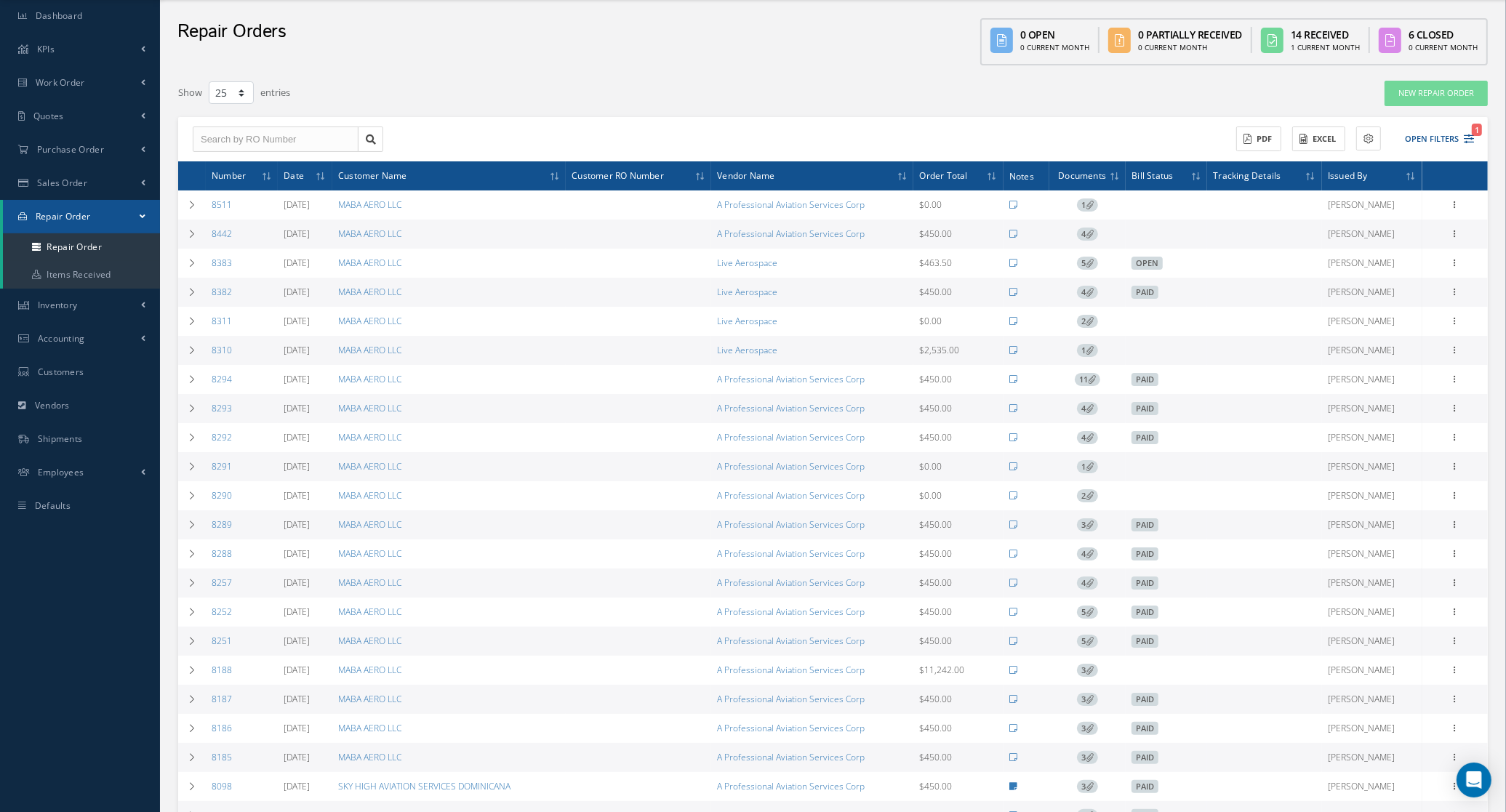
scroll to position [91, 0]
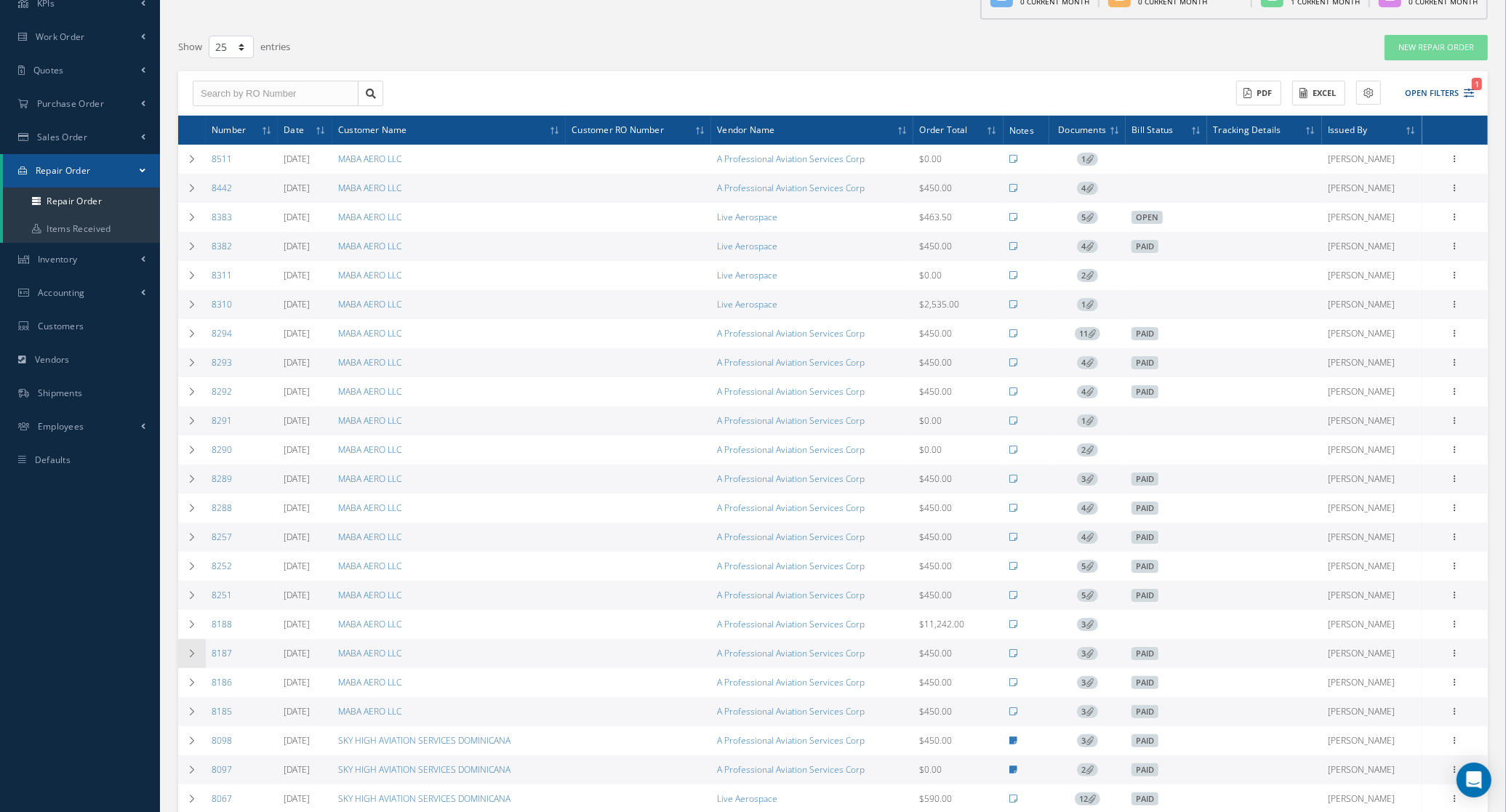
click at [198, 665] on td at bounding box center [191, 653] width 28 height 29
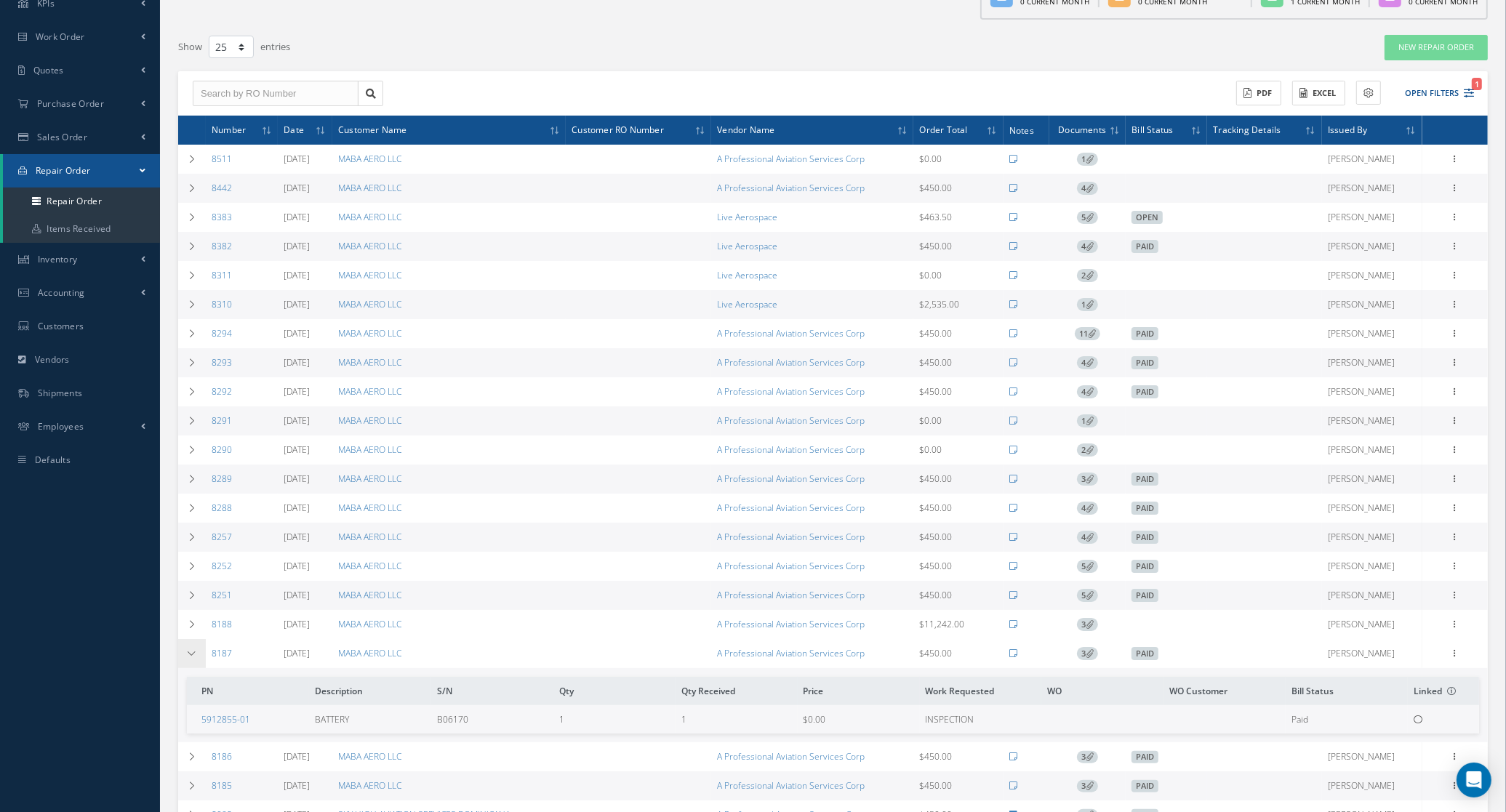
click at [198, 665] on td at bounding box center [191, 653] width 28 height 29
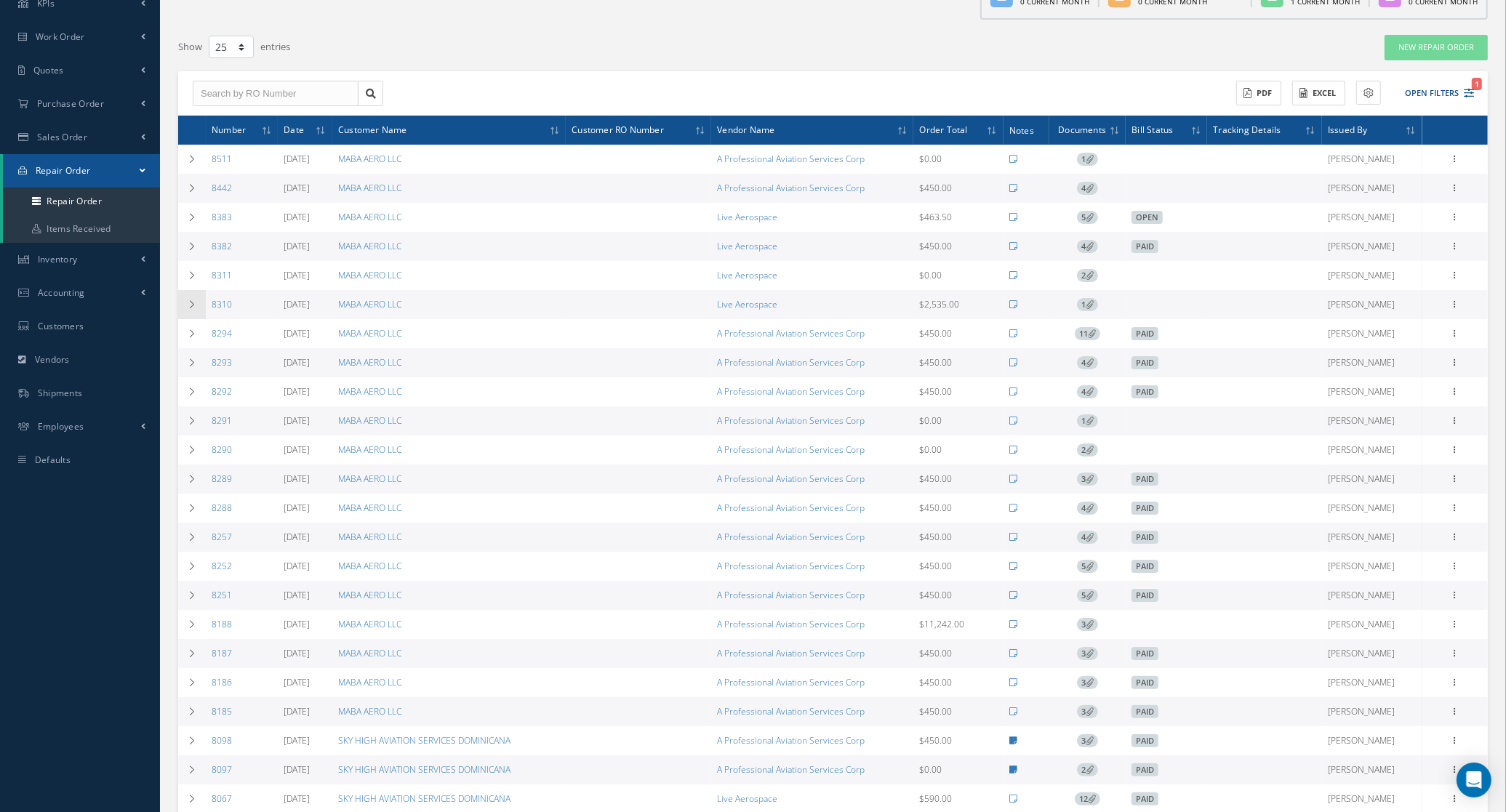
click at [190, 303] on icon at bounding box center [192, 305] width 10 height 8
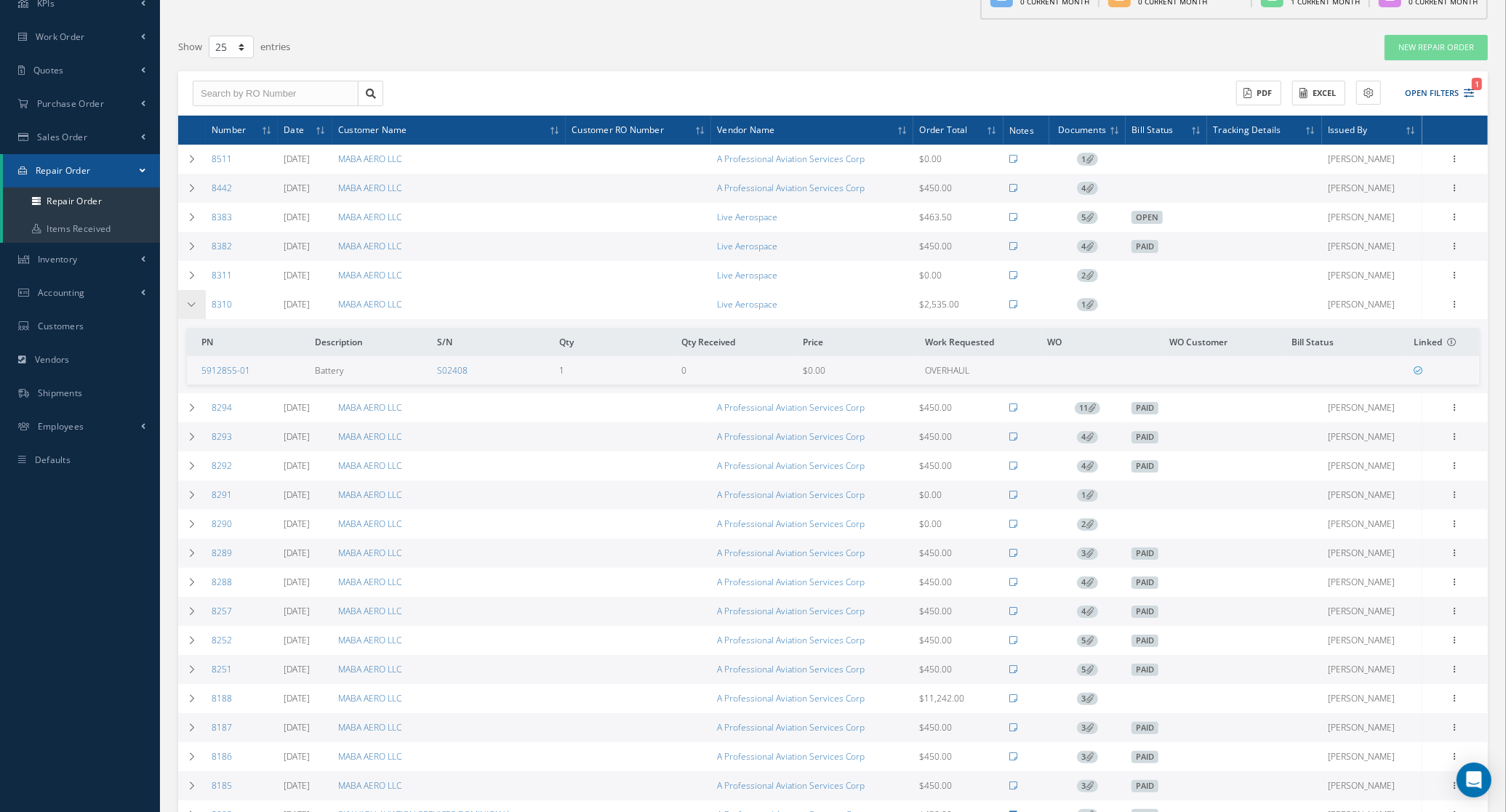
click at [190, 303] on icon at bounding box center [192, 305] width 10 height 8
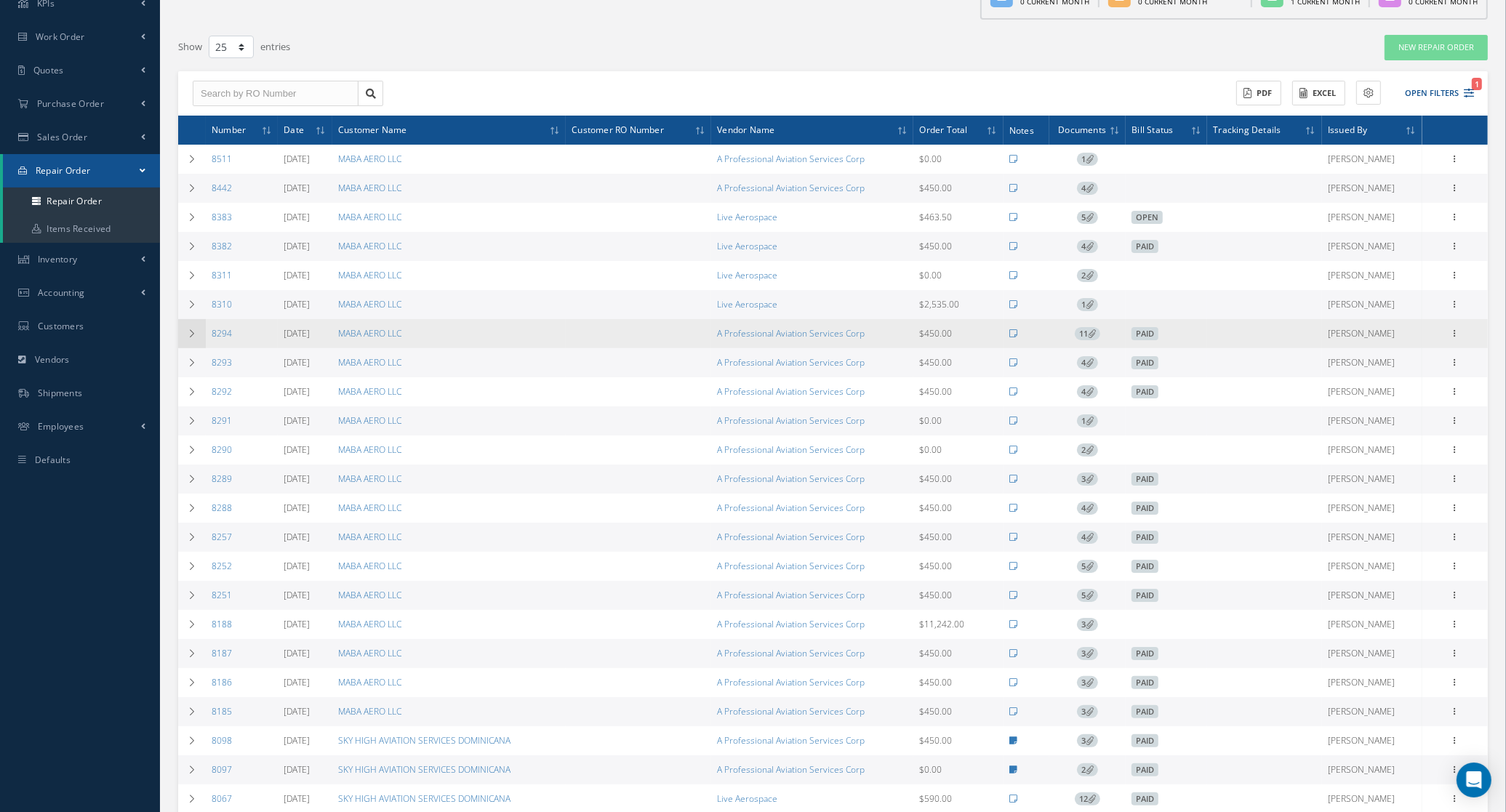
click at [190, 348] on td at bounding box center [191, 333] width 28 height 29
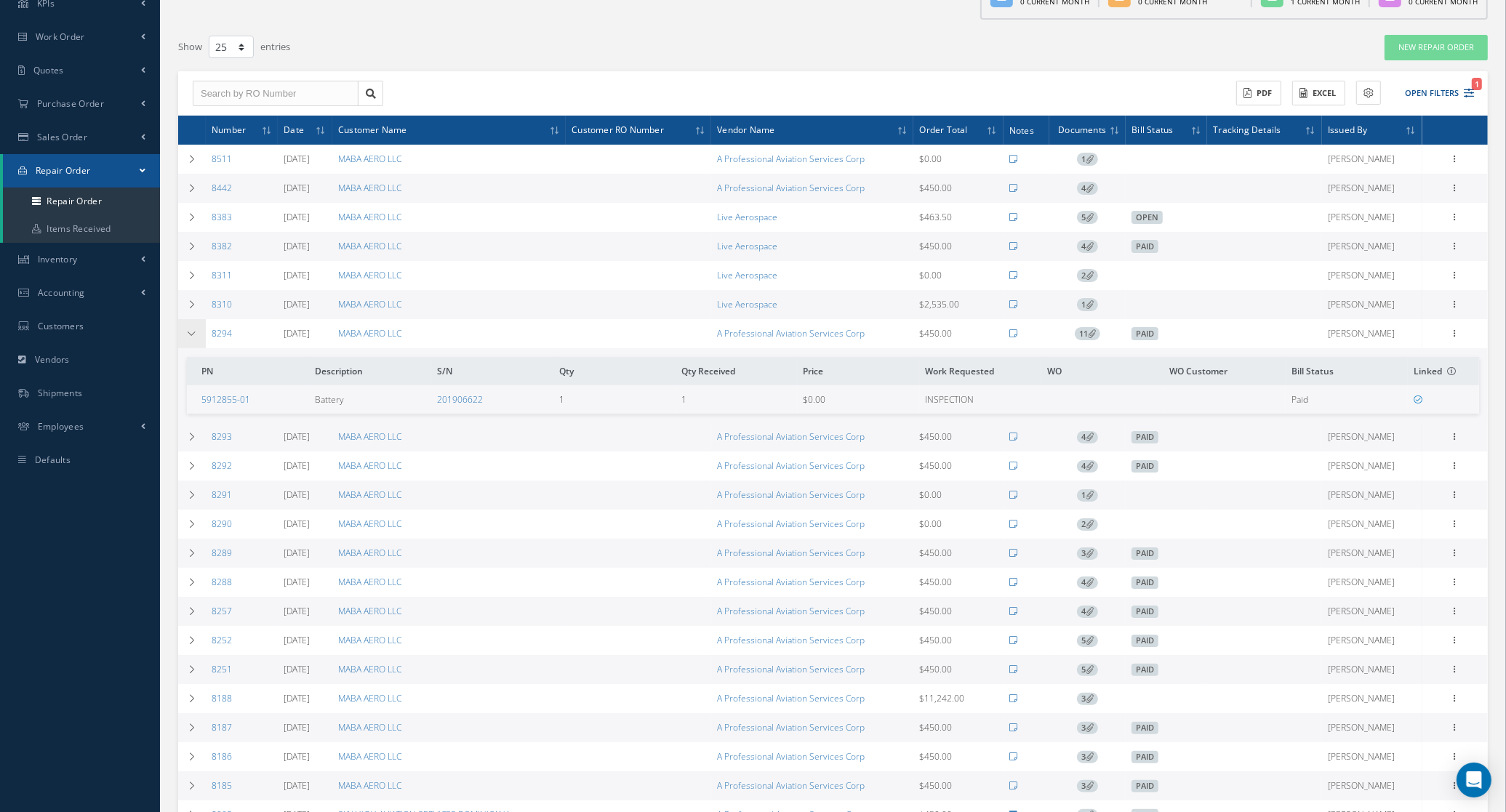
click at [190, 348] on td at bounding box center [191, 333] width 28 height 29
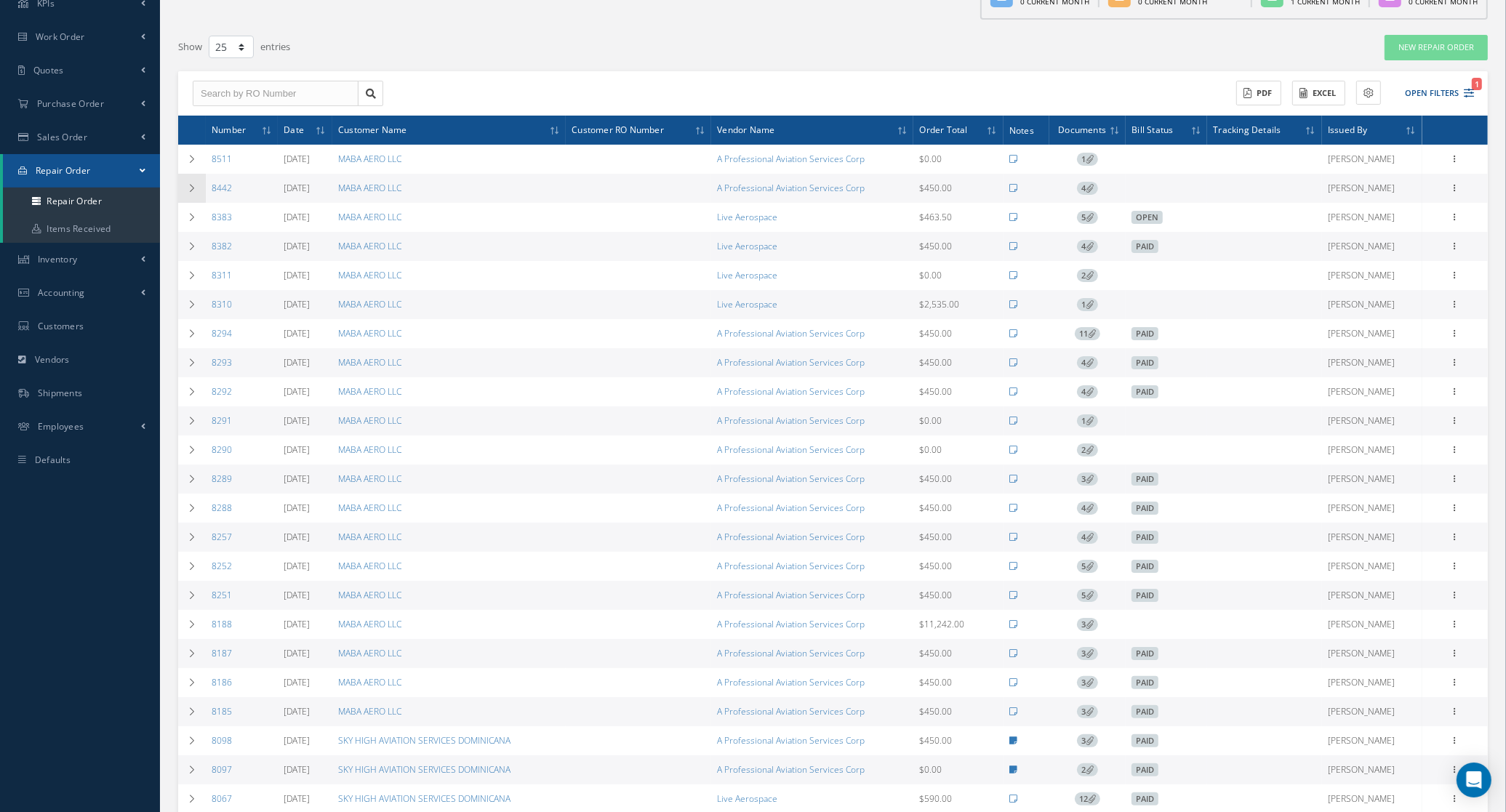
click at [190, 187] on icon at bounding box center [192, 188] width 10 height 8
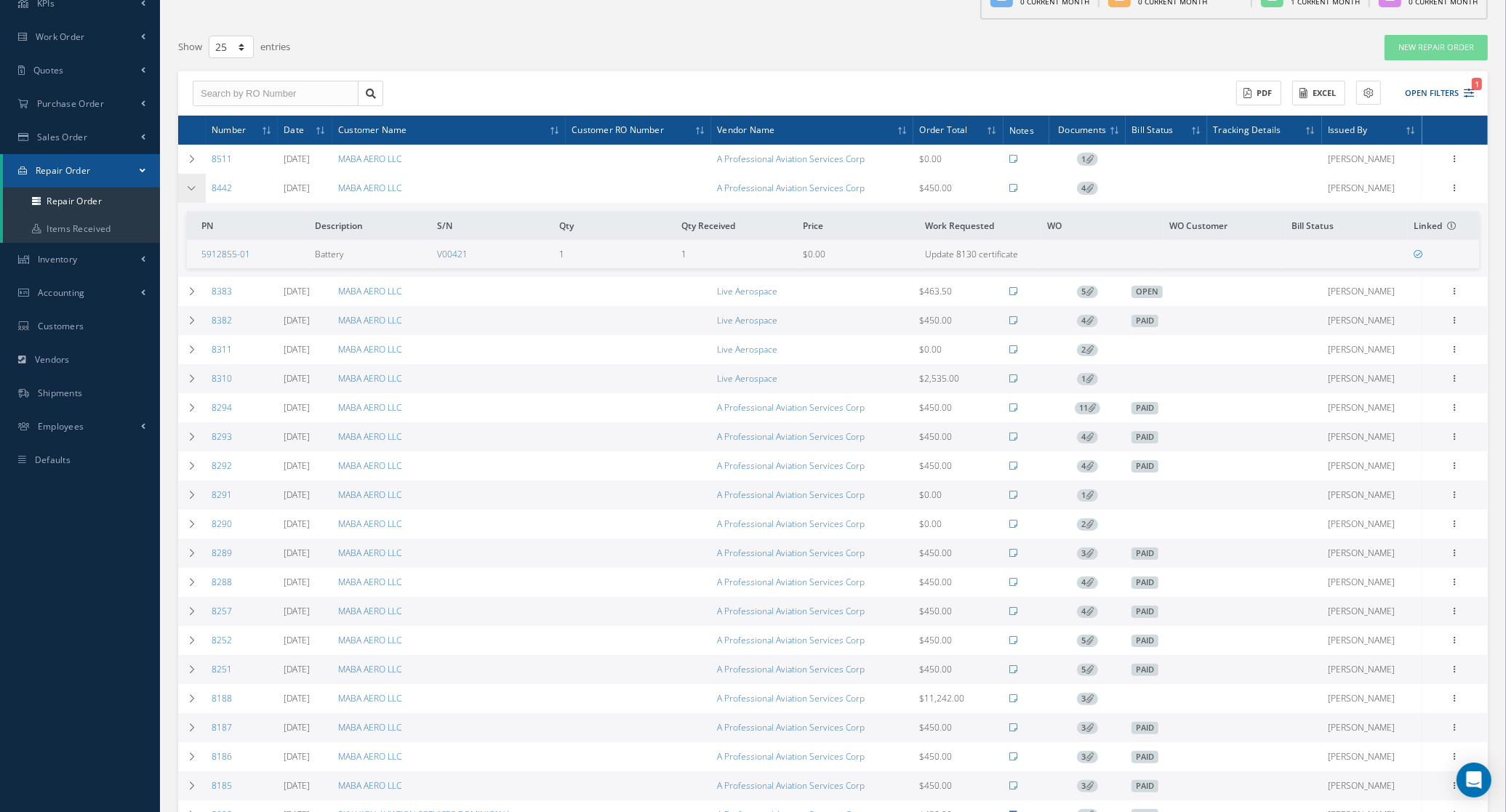
click at [190, 187] on icon at bounding box center [192, 188] width 10 height 8
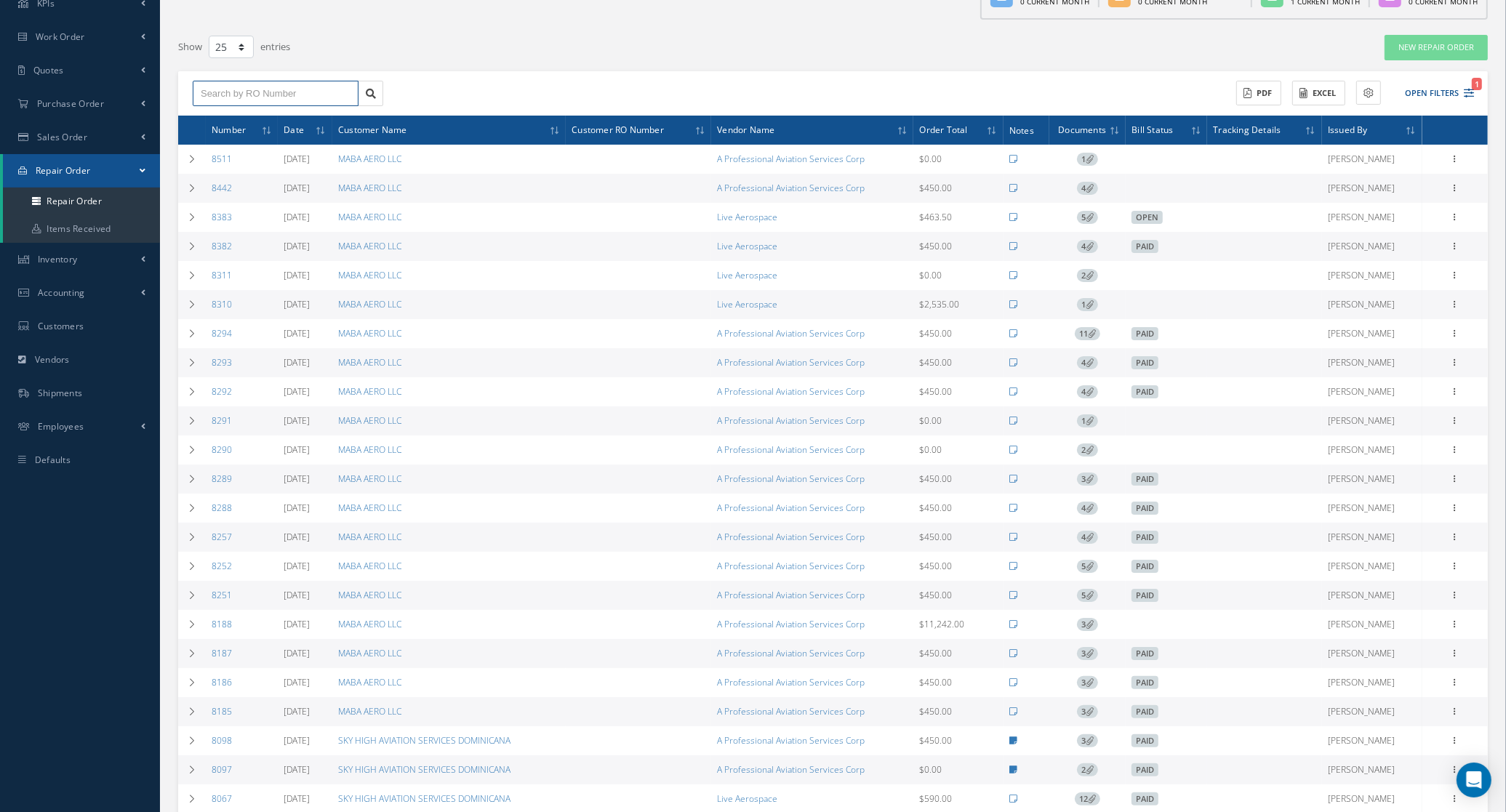
click at [277, 91] on input "text" at bounding box center [275, 93] width 166 height 26
type input "8"
type input "84"
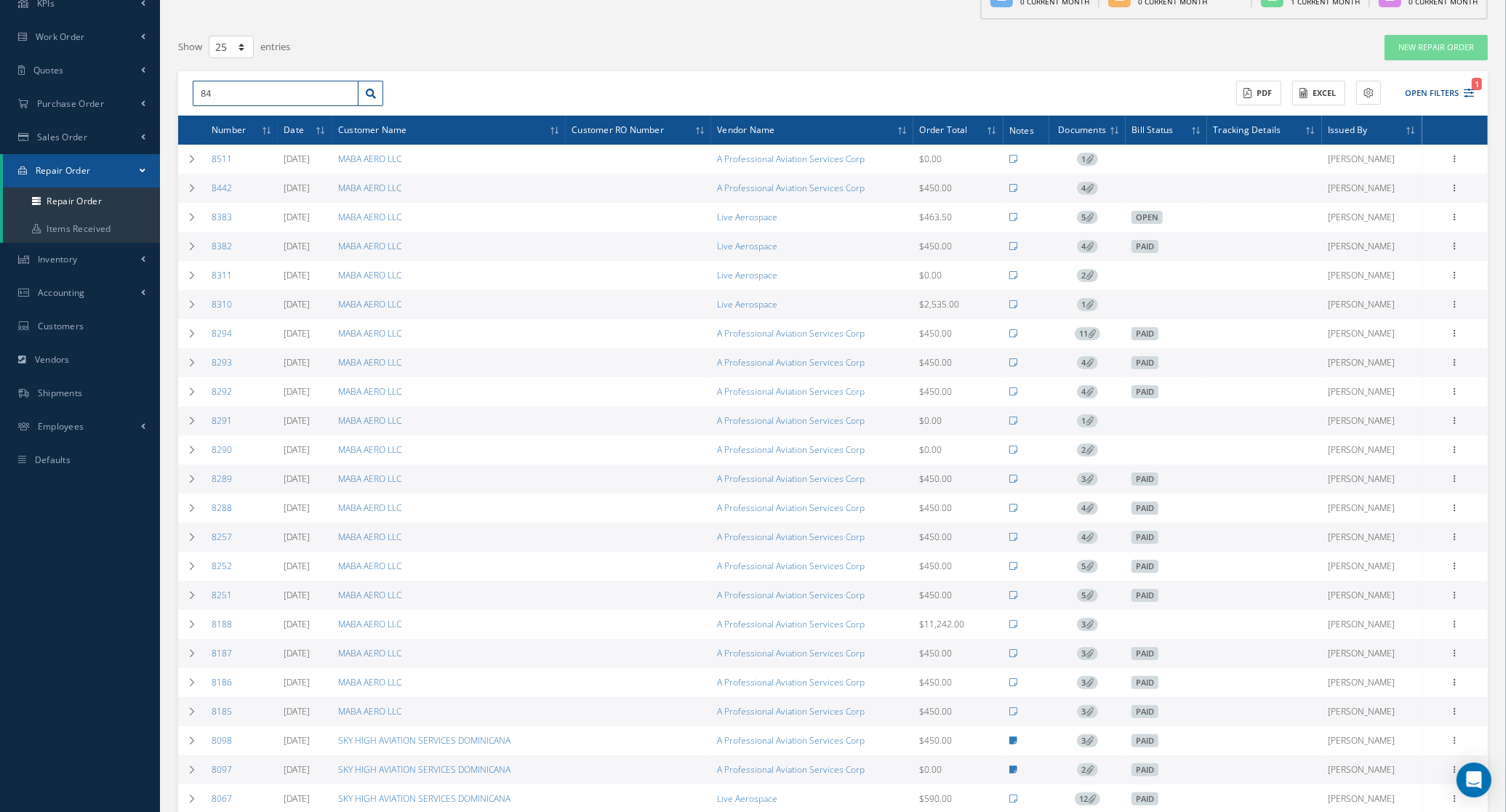
type input "842"
type input "8422"
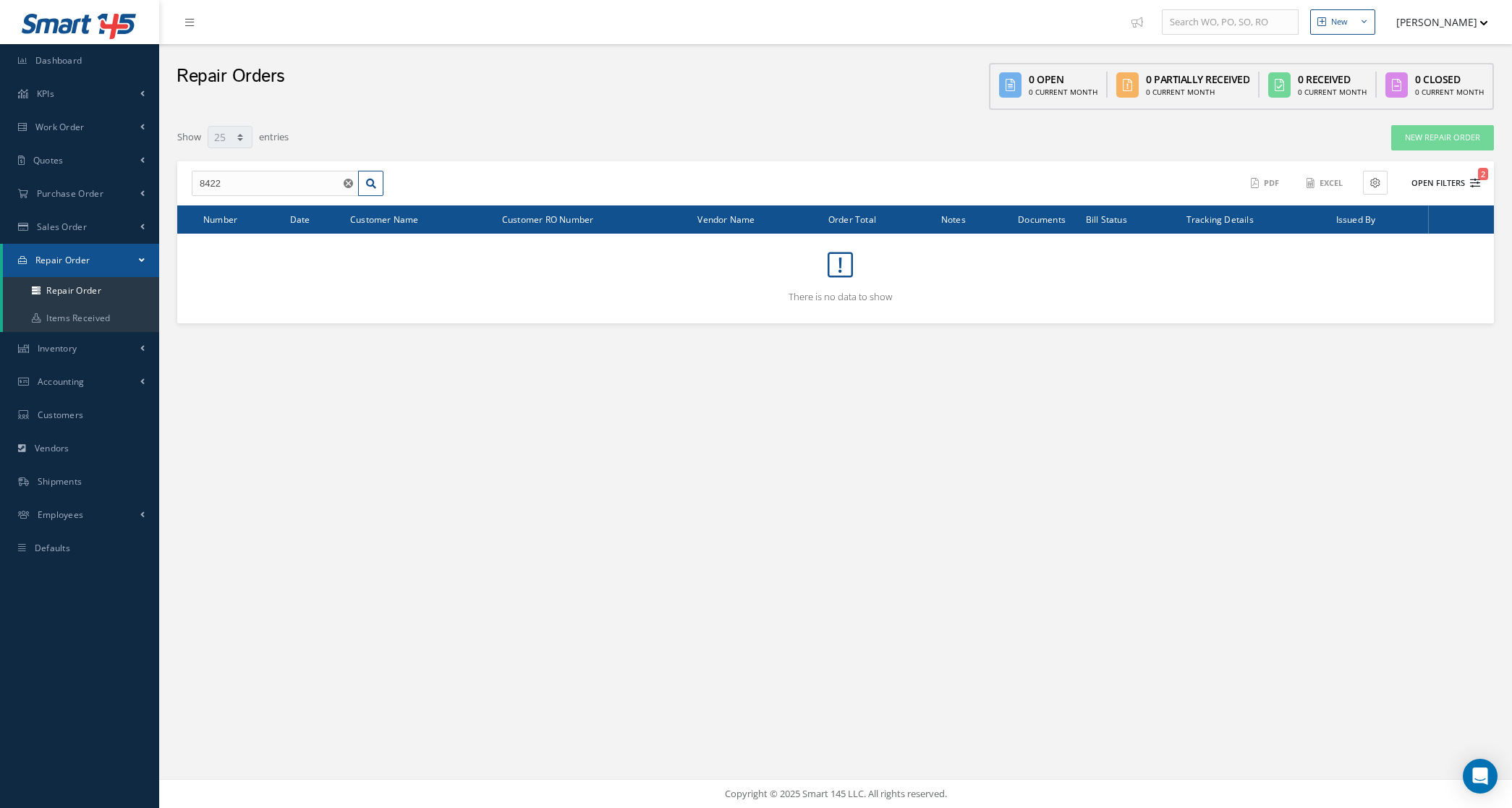
click at [1470, 184] on icon "2" at bounding box center [1475, 183] width 10 height 10
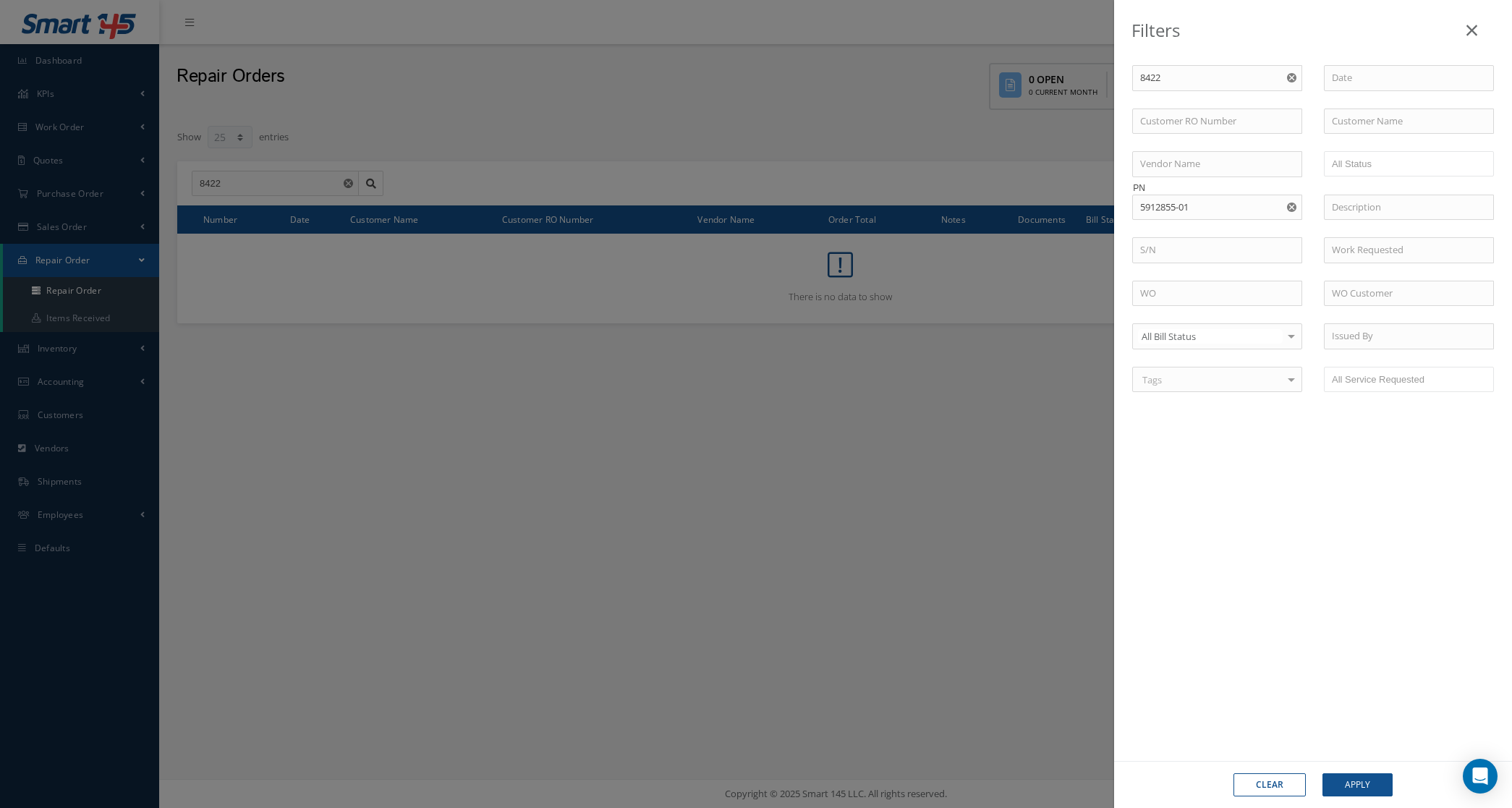
click at [1294, 208] on use "Reset" at bounding box center [1291, 207] width 9 height 9
click at [1354, 795] on button "Apply" at bounding box center [1357, 785] width 71 height 23
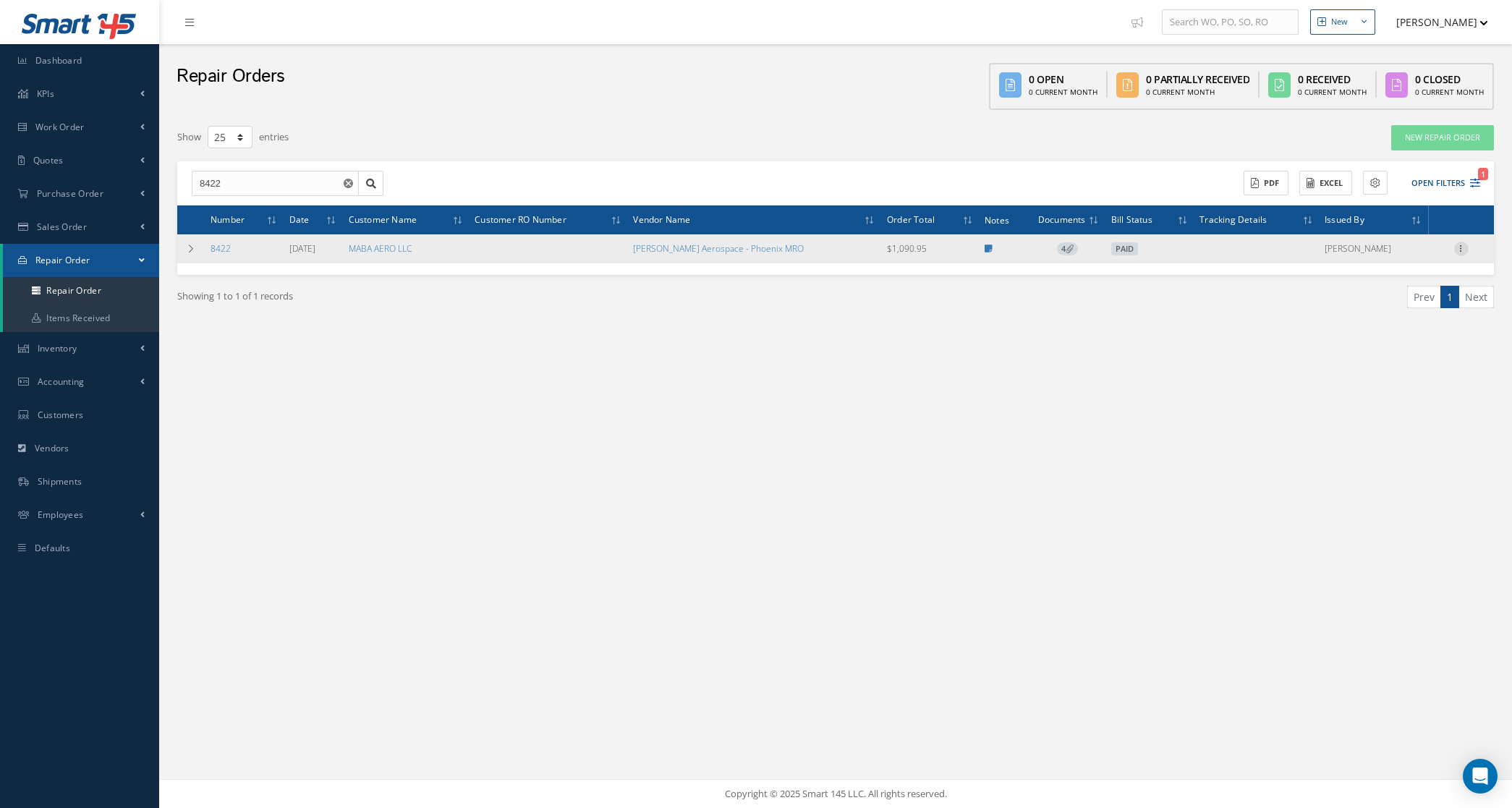
click at [1461, 248] on icon at bounding box center [1461, 247] width 14 height 12
click at [1383, 272] on link "Edit" at bounding box center [1395, 277] width 115 height 19
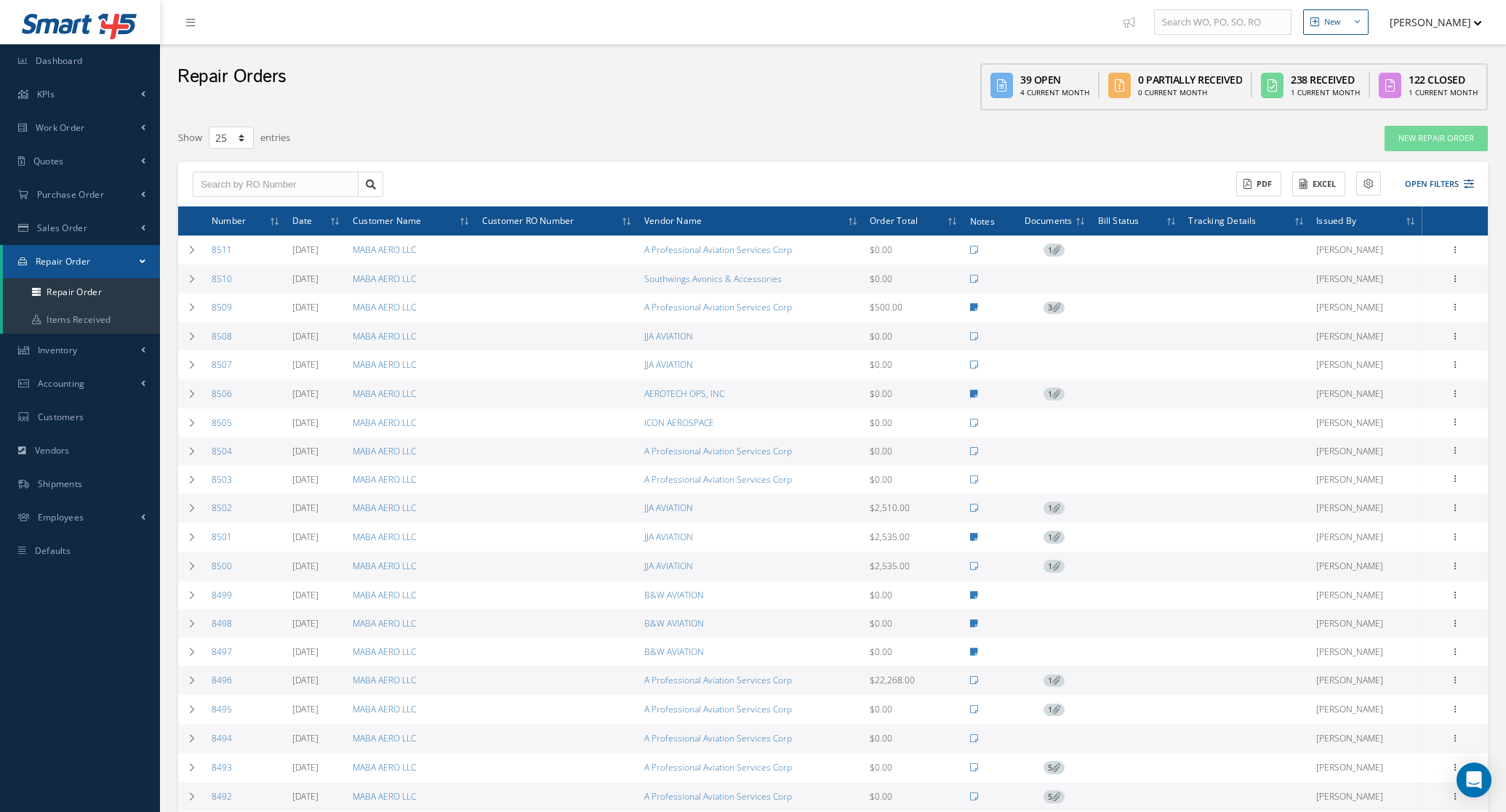
select select "25"
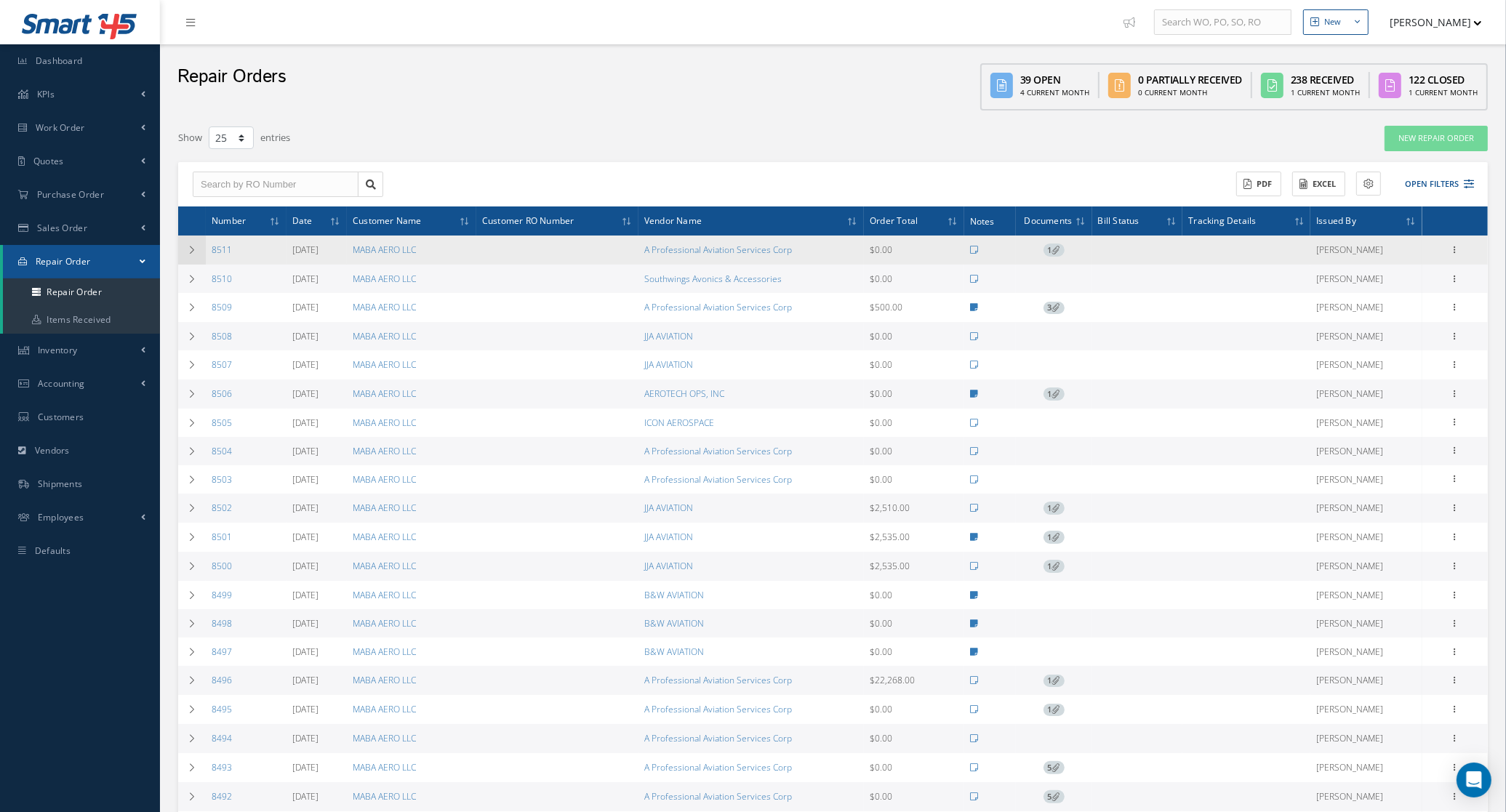
click at [195, 253] on icon at bounding box center [192, 250] width 10 height 8
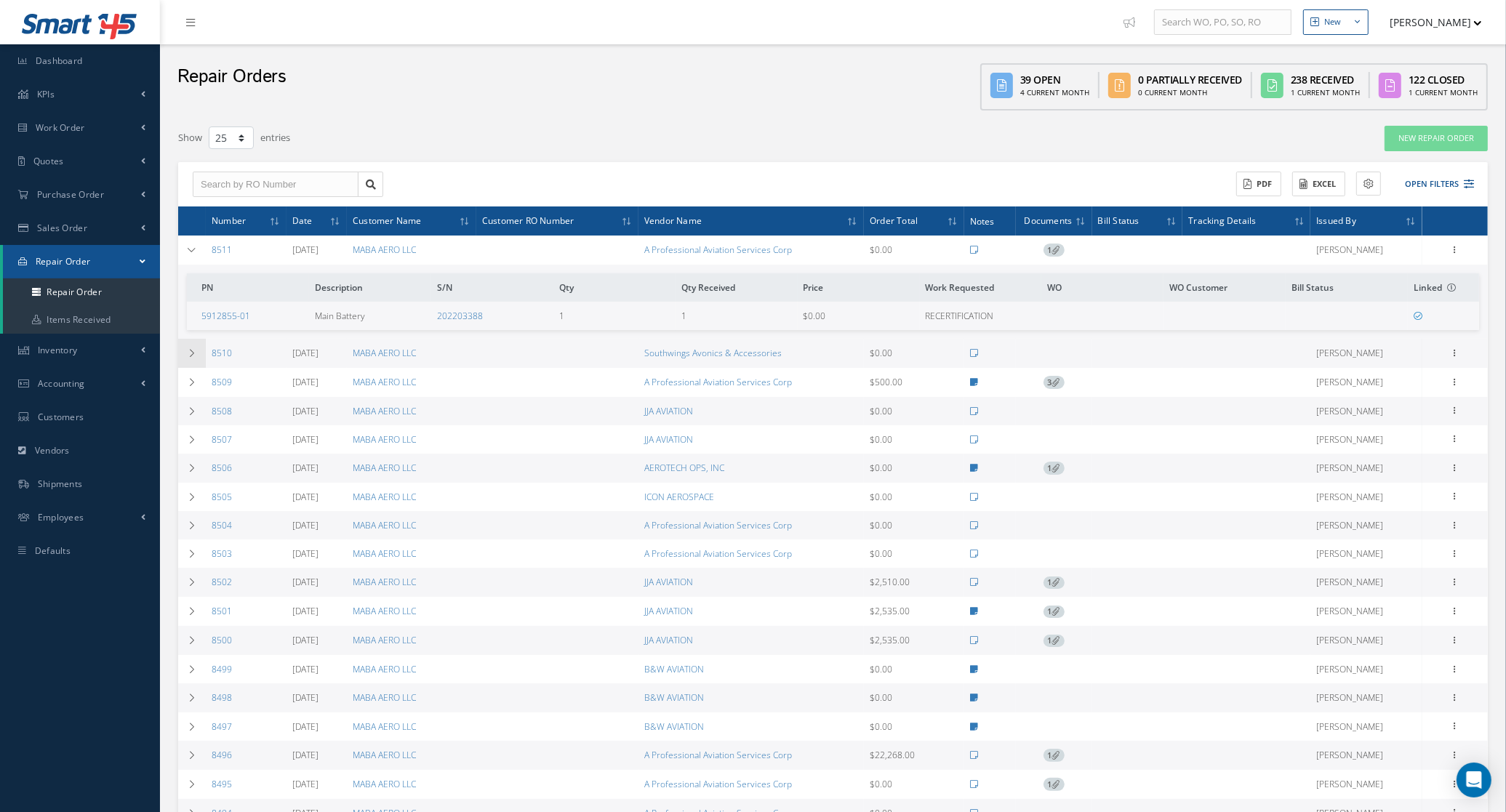
click at [195, 340] on td at bounding box center [191, 353] width 28 height 28
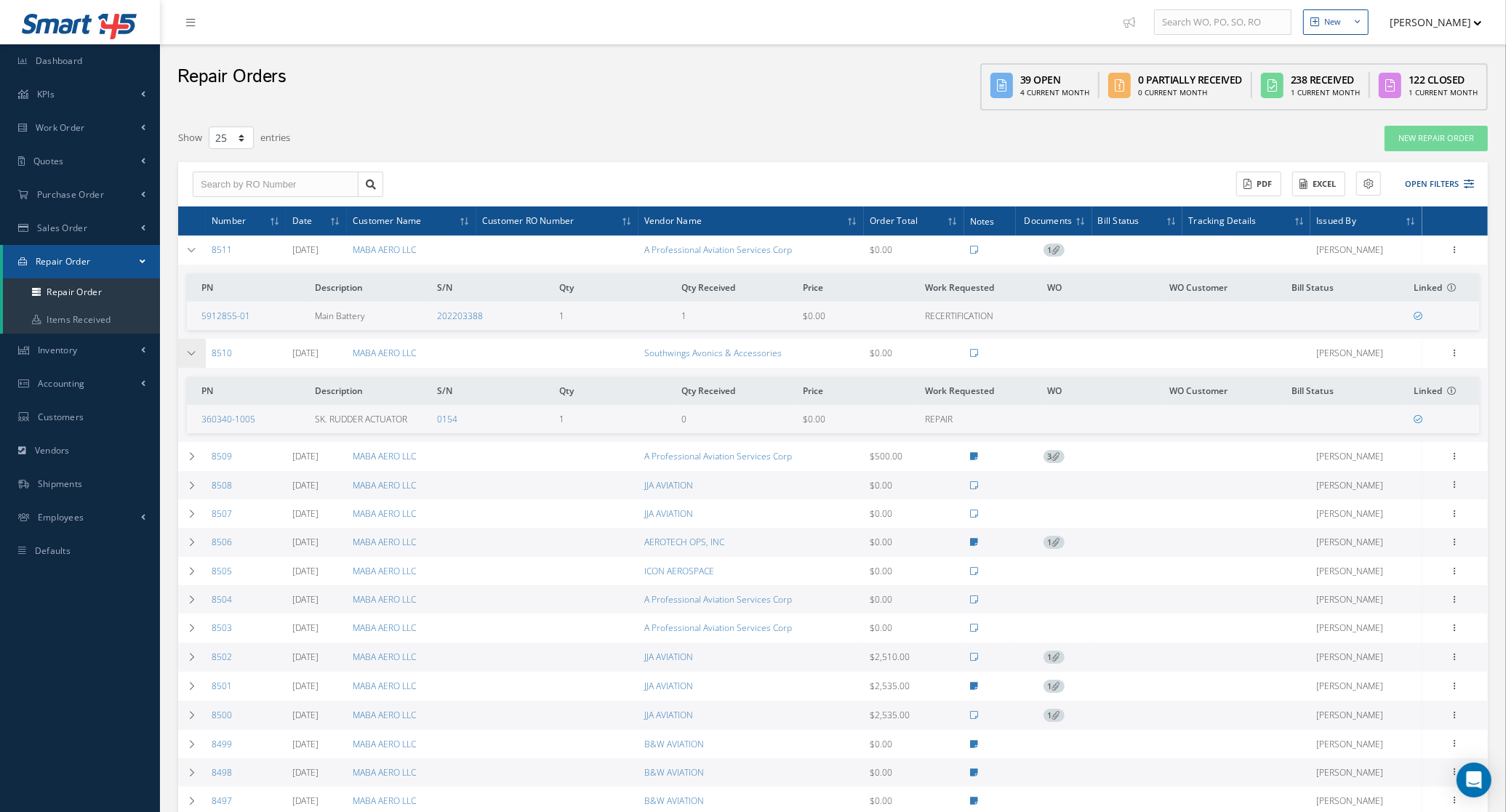
click at [190, 351] on icon at bounding box center [192, 353] width 10 height 8
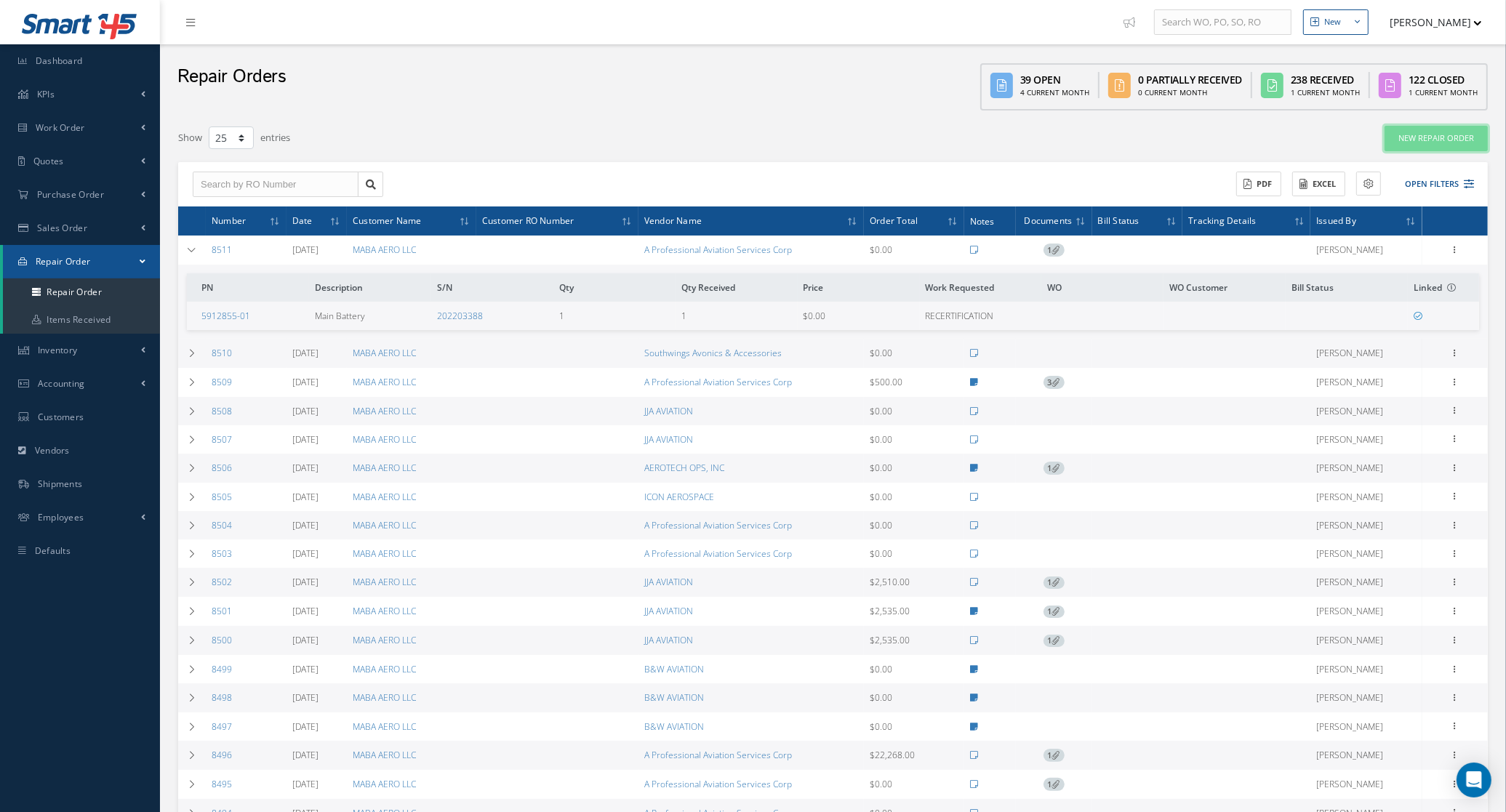
click at [1427, 142] on link "New Repair Order" at bounding box center [1437, 139] width 104 height 25
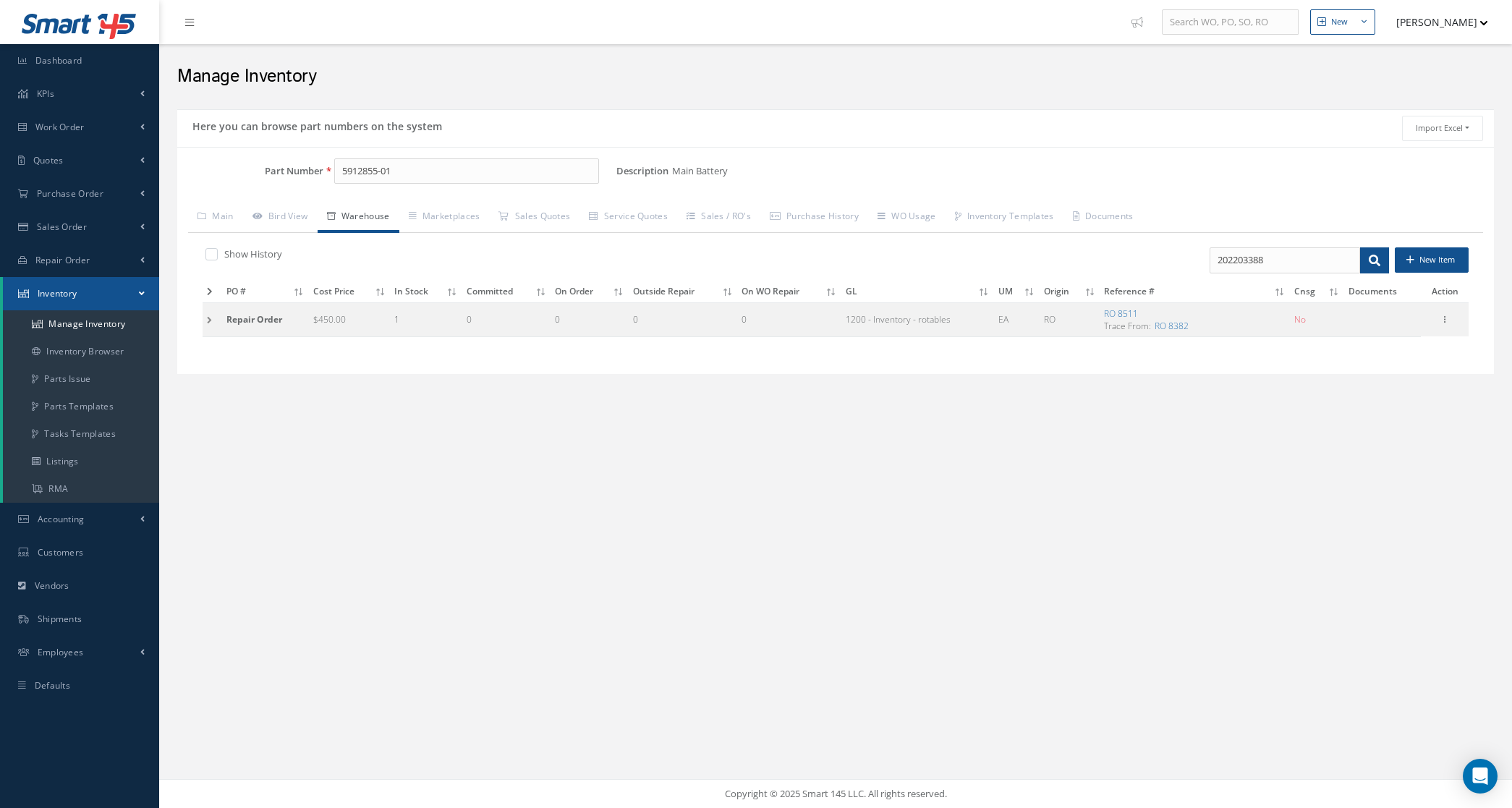
click at [203, 326] on td at bounding box center [213, 319] width 20 height 34
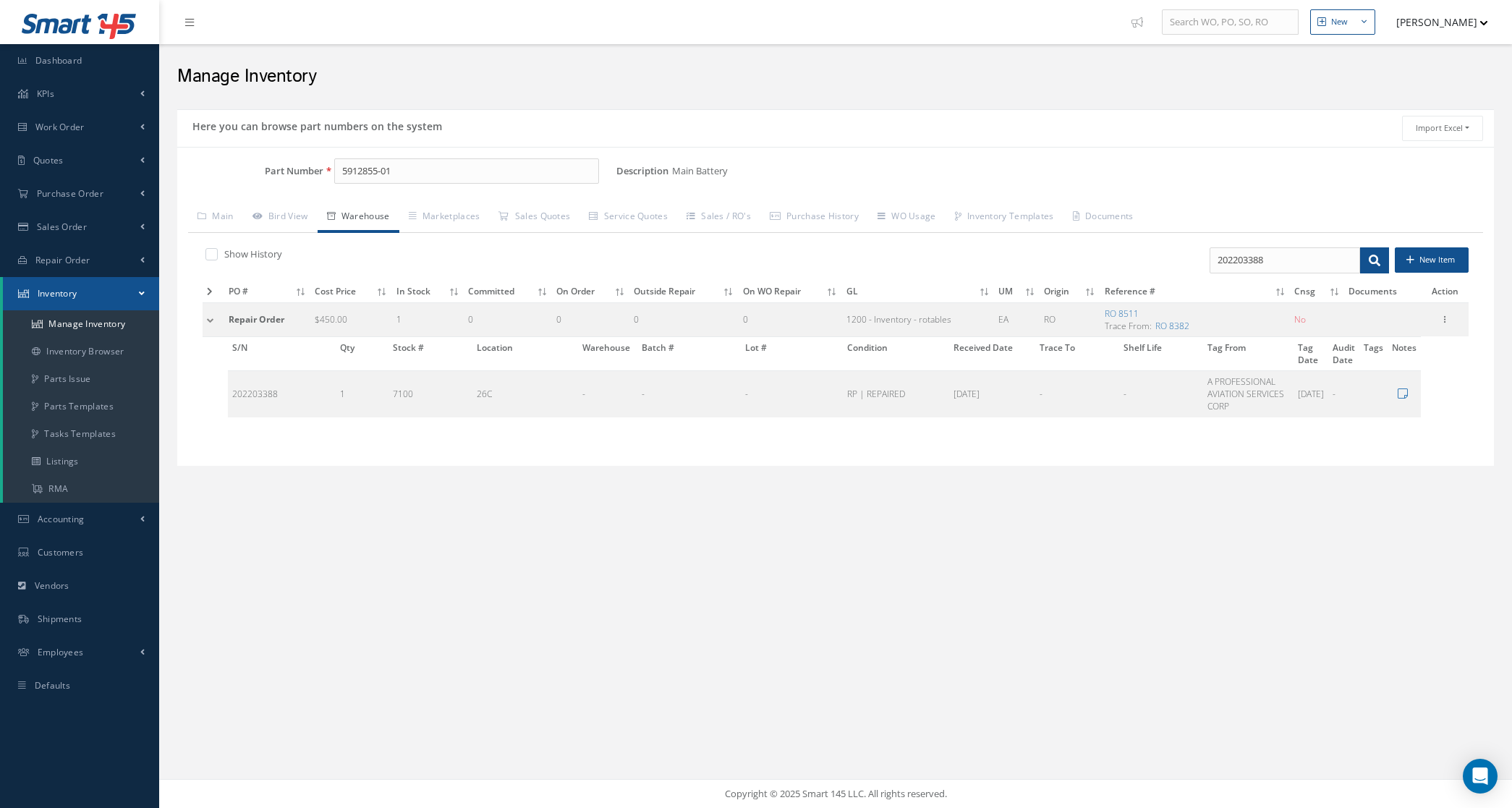
click at [217, 250] on label at bounding box center [218, 254] width 3 height 13
click at [212, 251] on input "checkbox" at bounding box center [209, 255] width 9 height 9
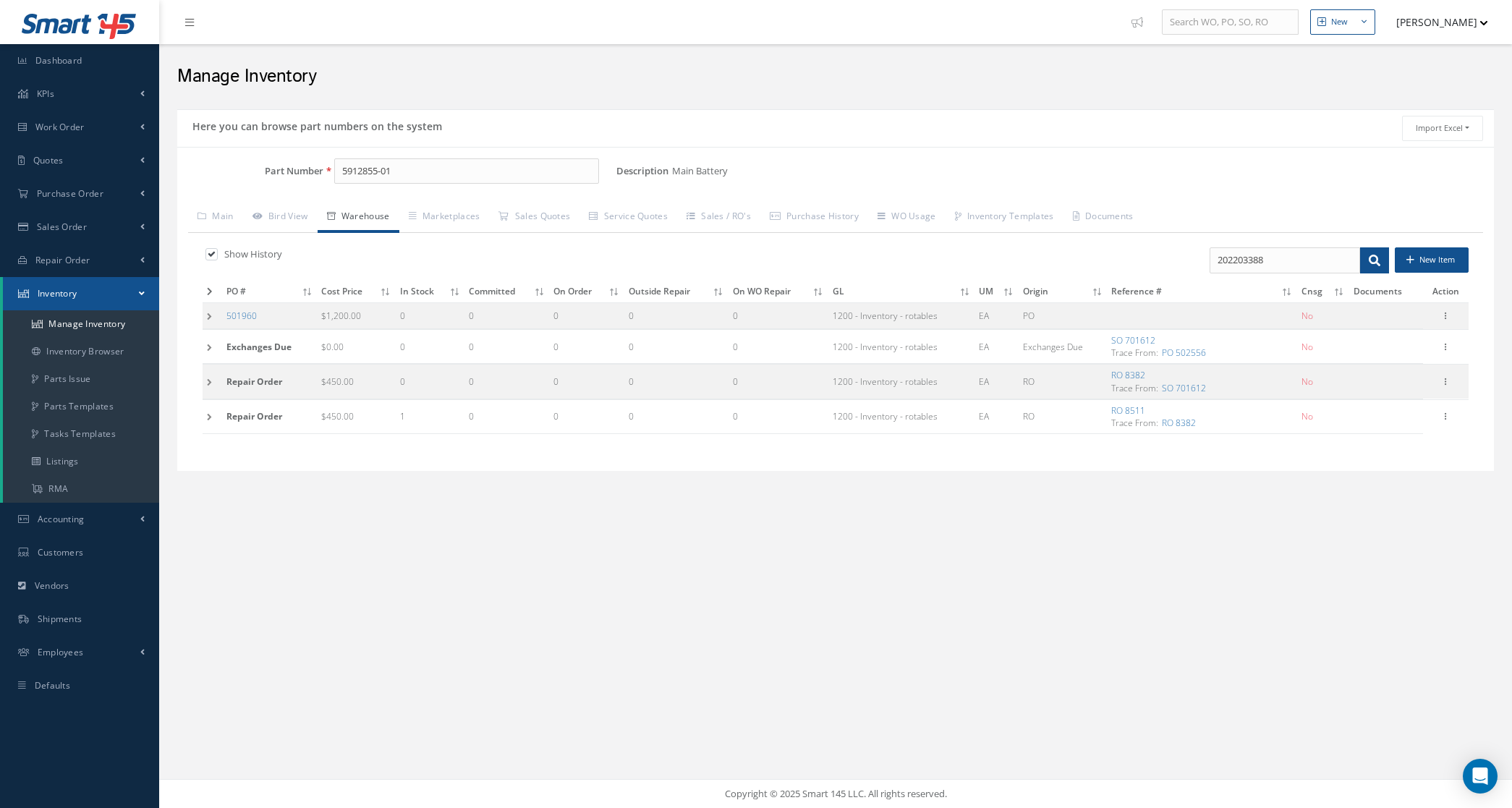
click at [219, 350] on td at bounding box center [213, 346] width 20 height 34
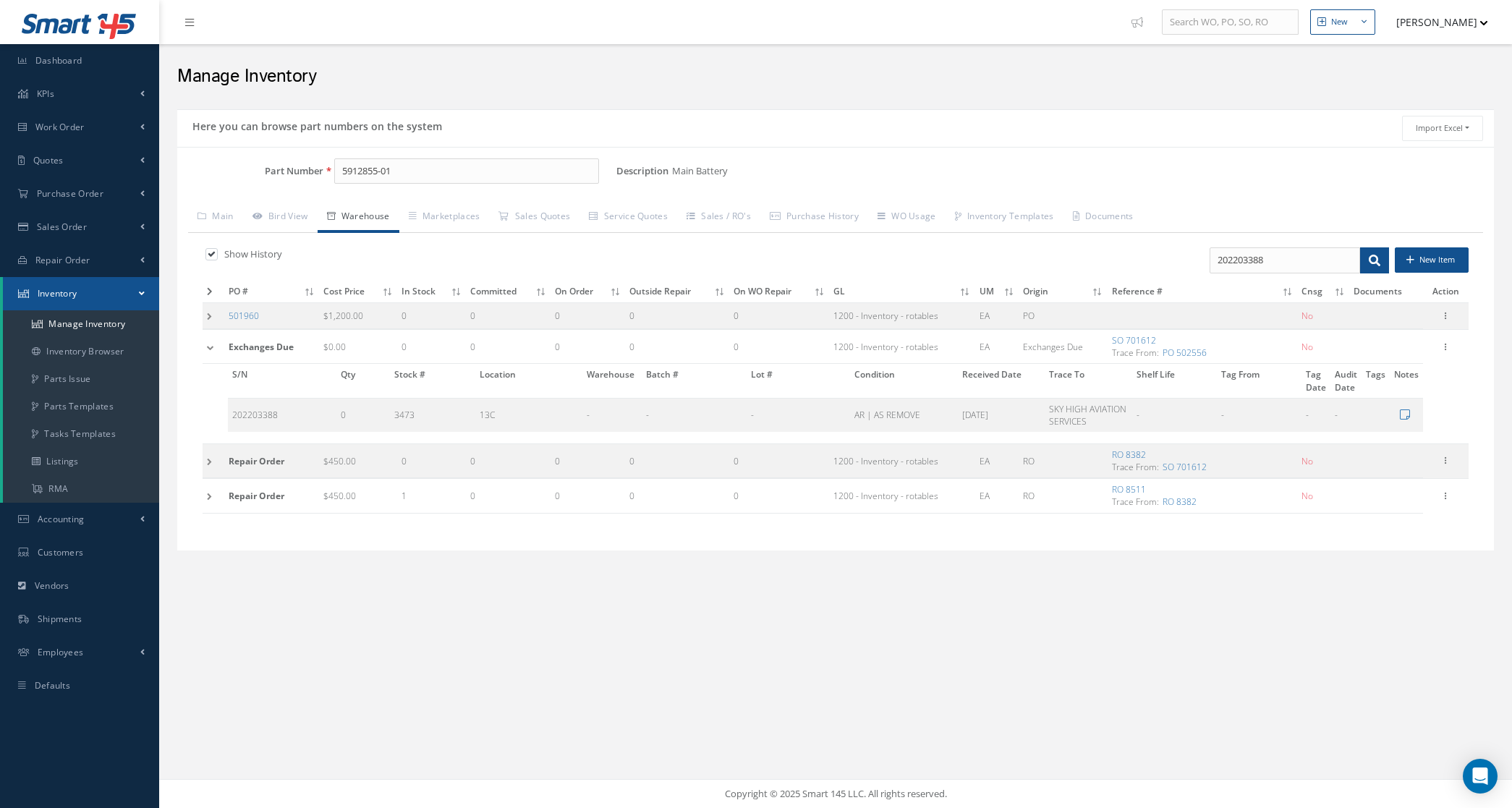
click at [211, 317] on td at bounding box center [213, 316] width 22 height 27
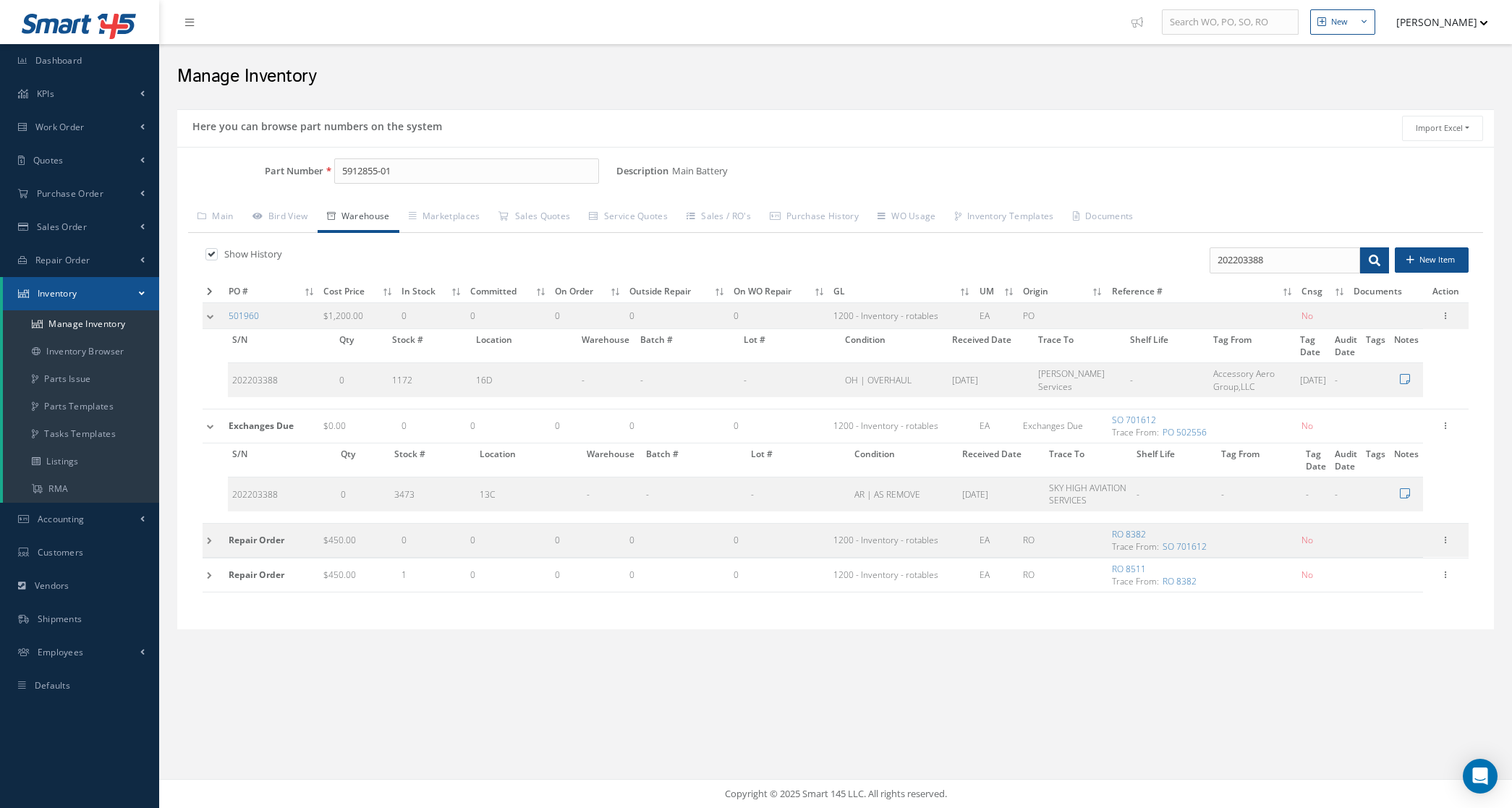
click at [211, 539] on td at bounding box center [213, 540] width 22 height 34
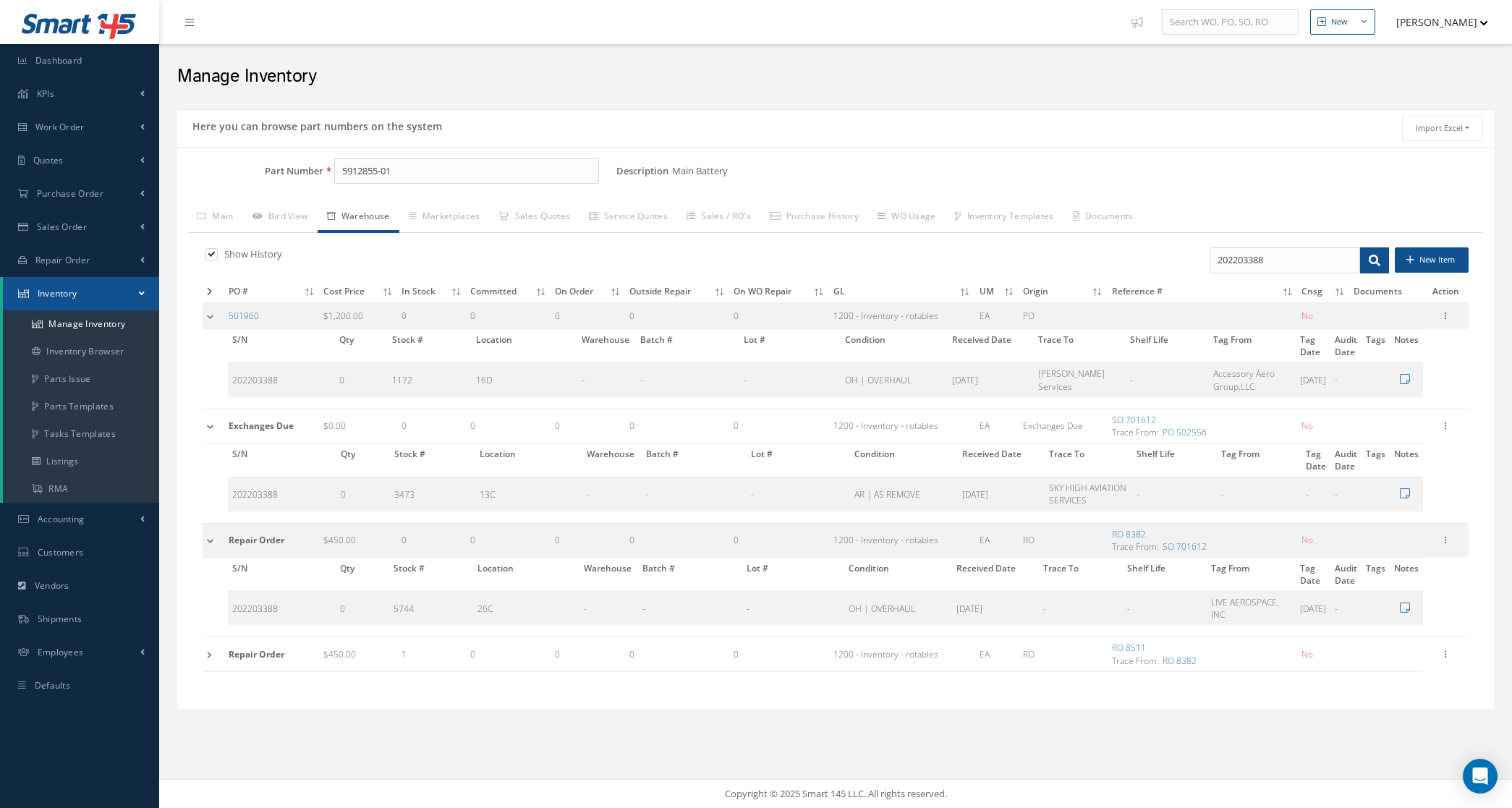
click at [217, 657] on td at bounding box center [213, 654] width 22 height 34
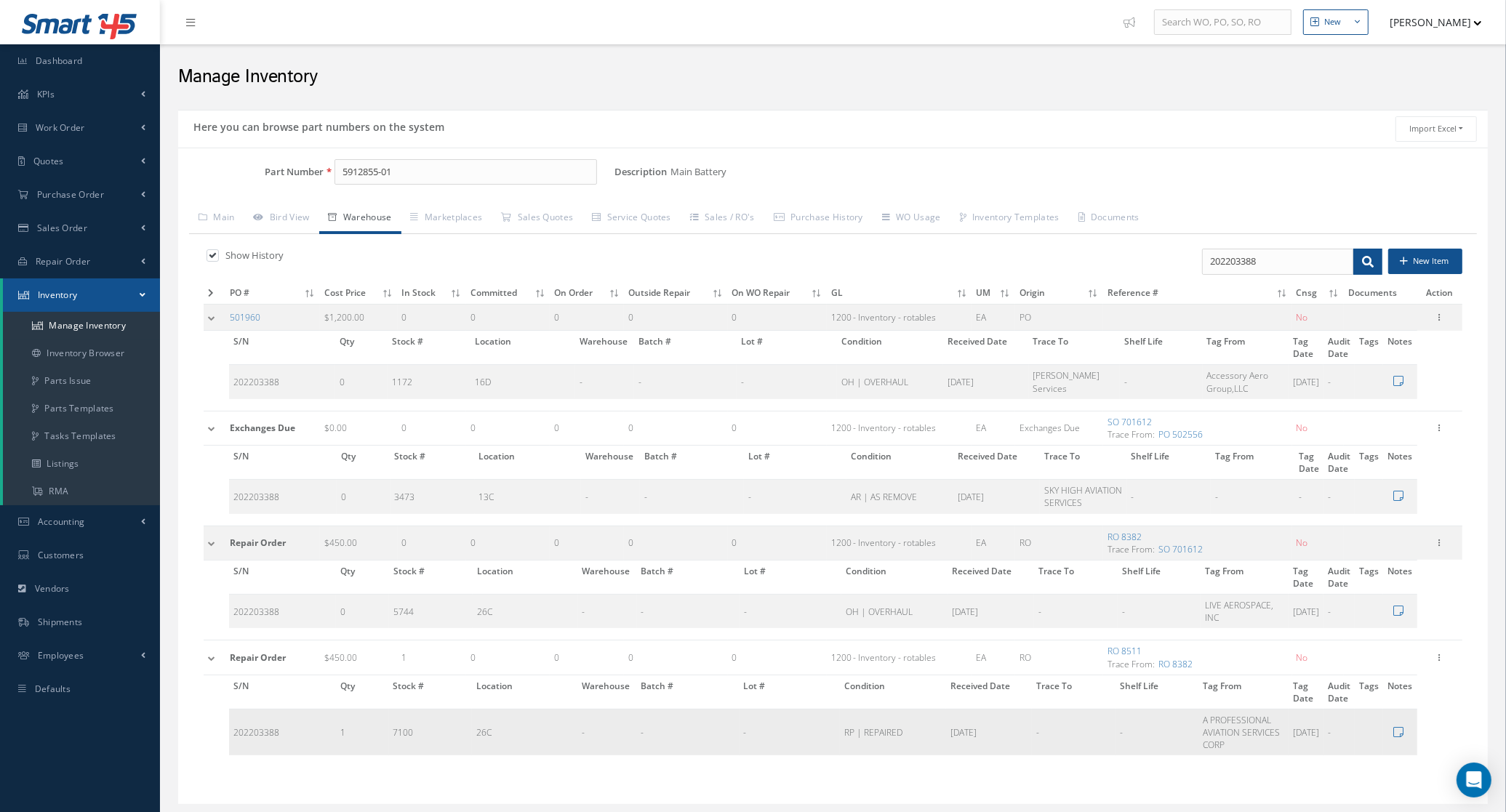
drag, startPoint x: 866, startPoint y: 742, endPoint x: 796, endPoint y: 751, distance: 70.6
click at [796, 751] on td "-" at bounding box center [790, 732] width 101 height 47
click at [218, 257] on label at bounding box center [220, 255] width 3 height 13
click at [207, 257] on input "checkbox" at bounding box center [210, 256] width 9 height 9
checkbox input "false"
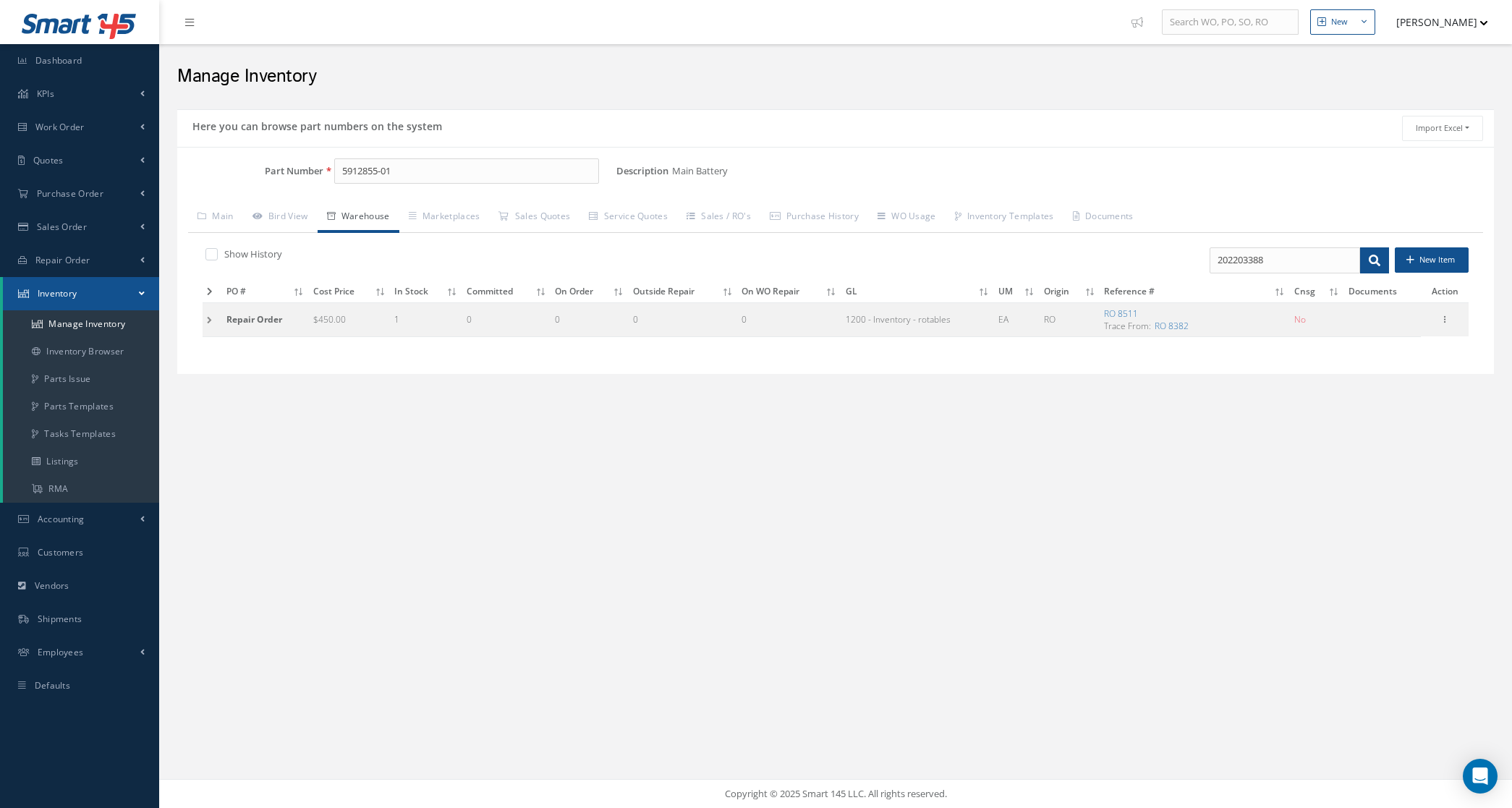
click at [211, 315] on td at bounding box center [213, 319] width 20 height 34
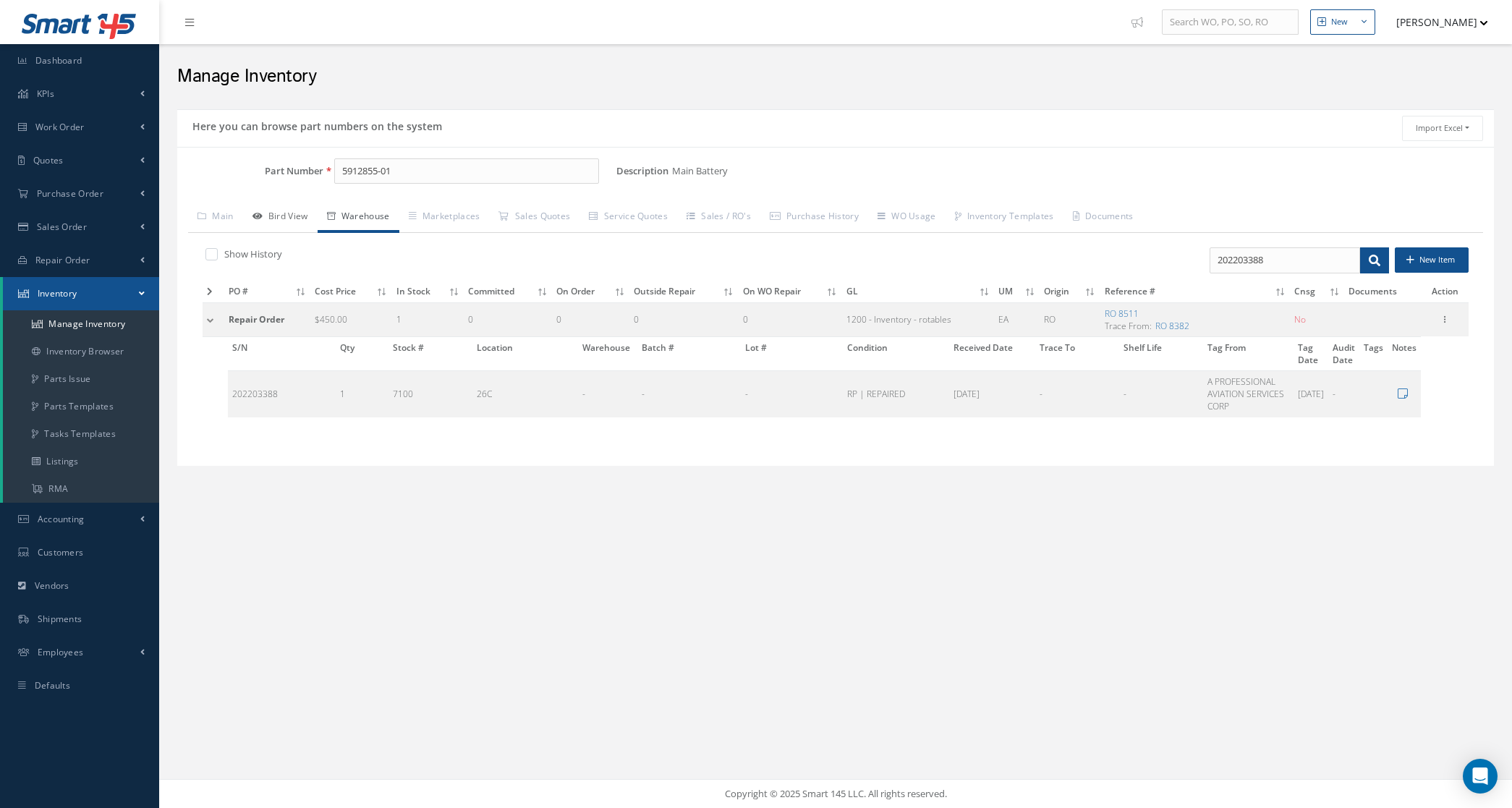
click at [275, 224] on link "Bird View" at bounding box center [281, 218] width 75 height 31
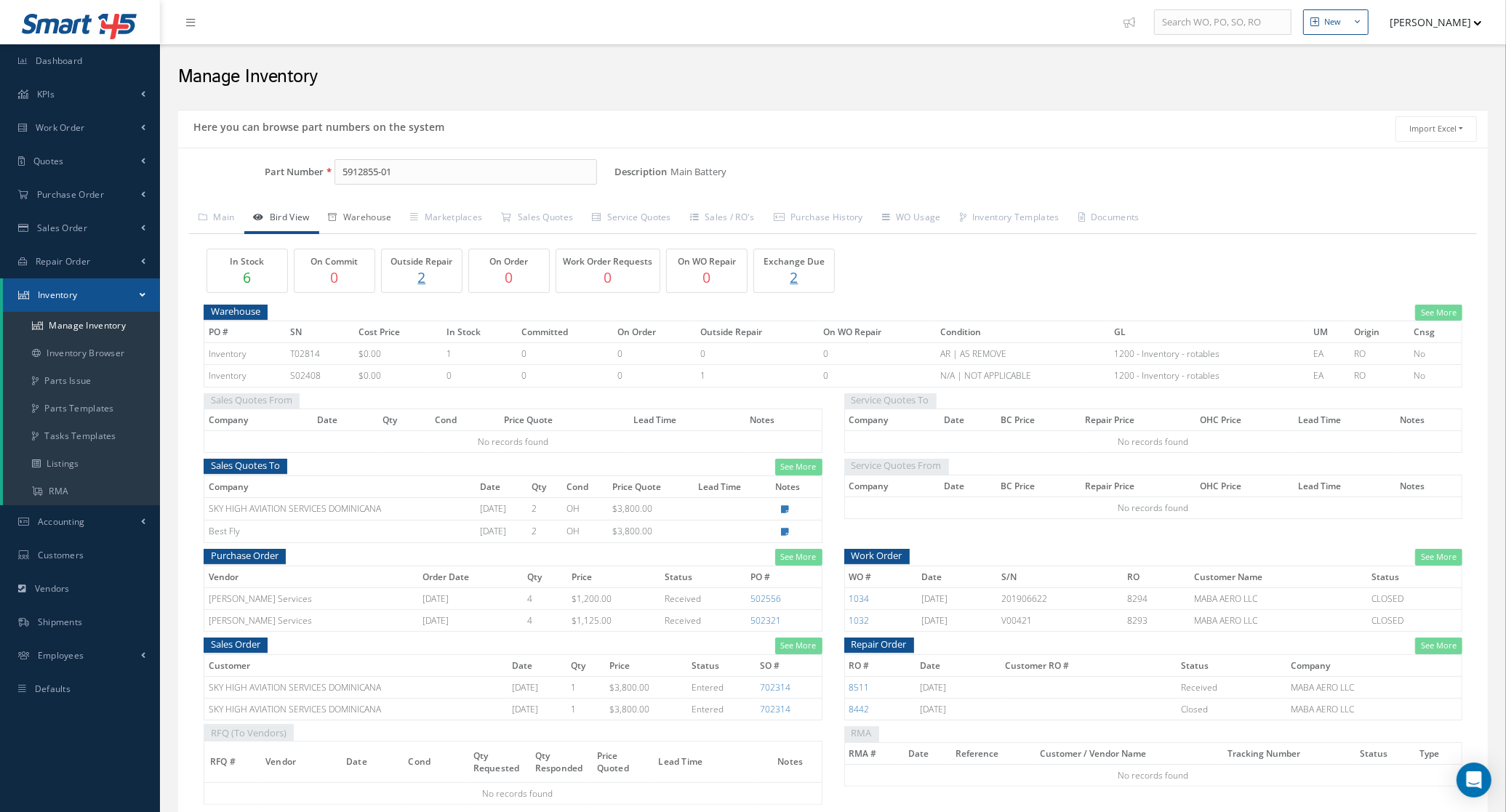
click at [344, 217] on link "Warehouse" at bounding box center [360, 219] width 82 height 31
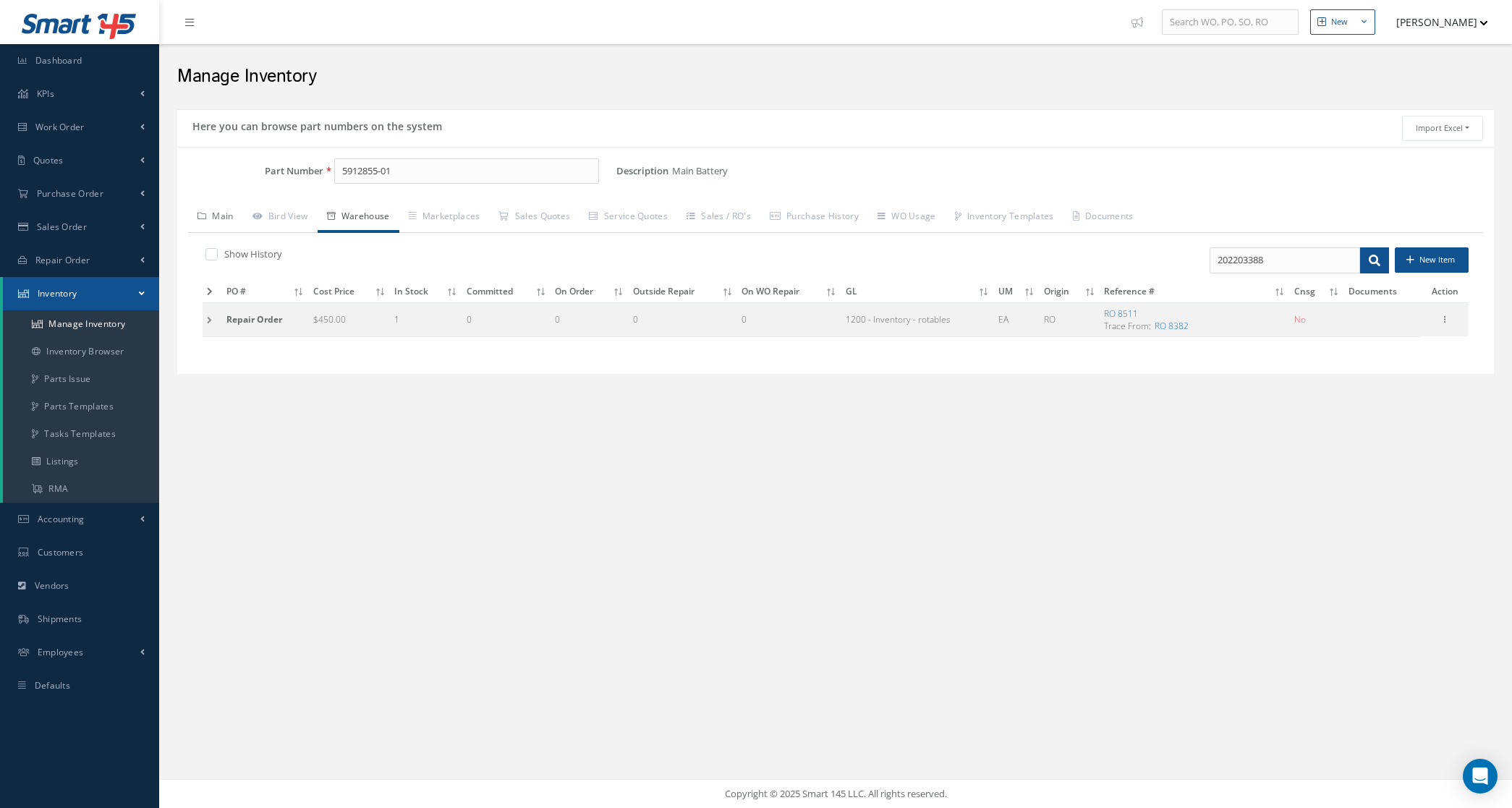
click at [230, 218] on link "Main" at bounding box center [216, 218] width 55 height 31
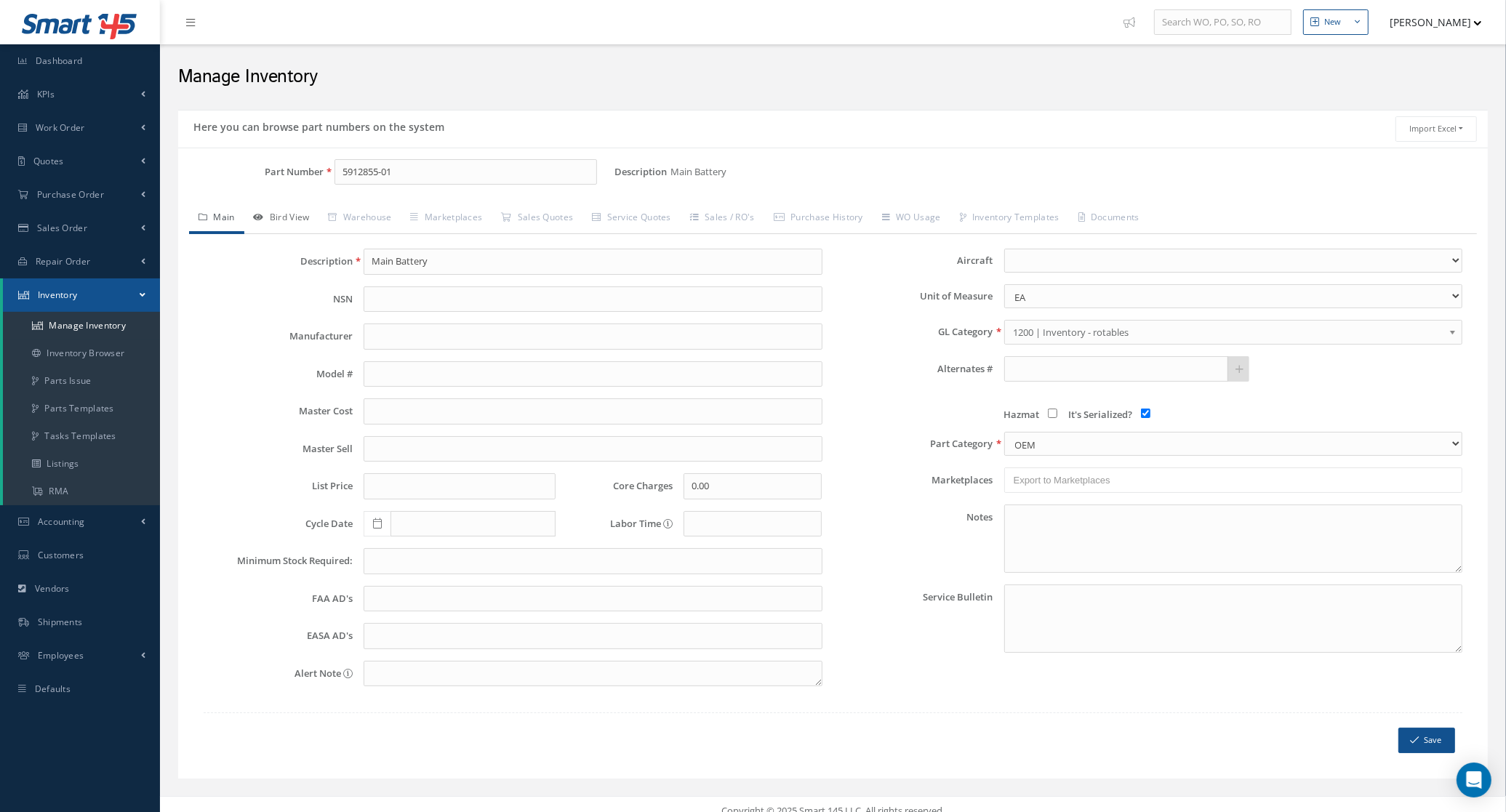
click at [262, 215] on icon at bounding box center [259, 217] width 10 height 8
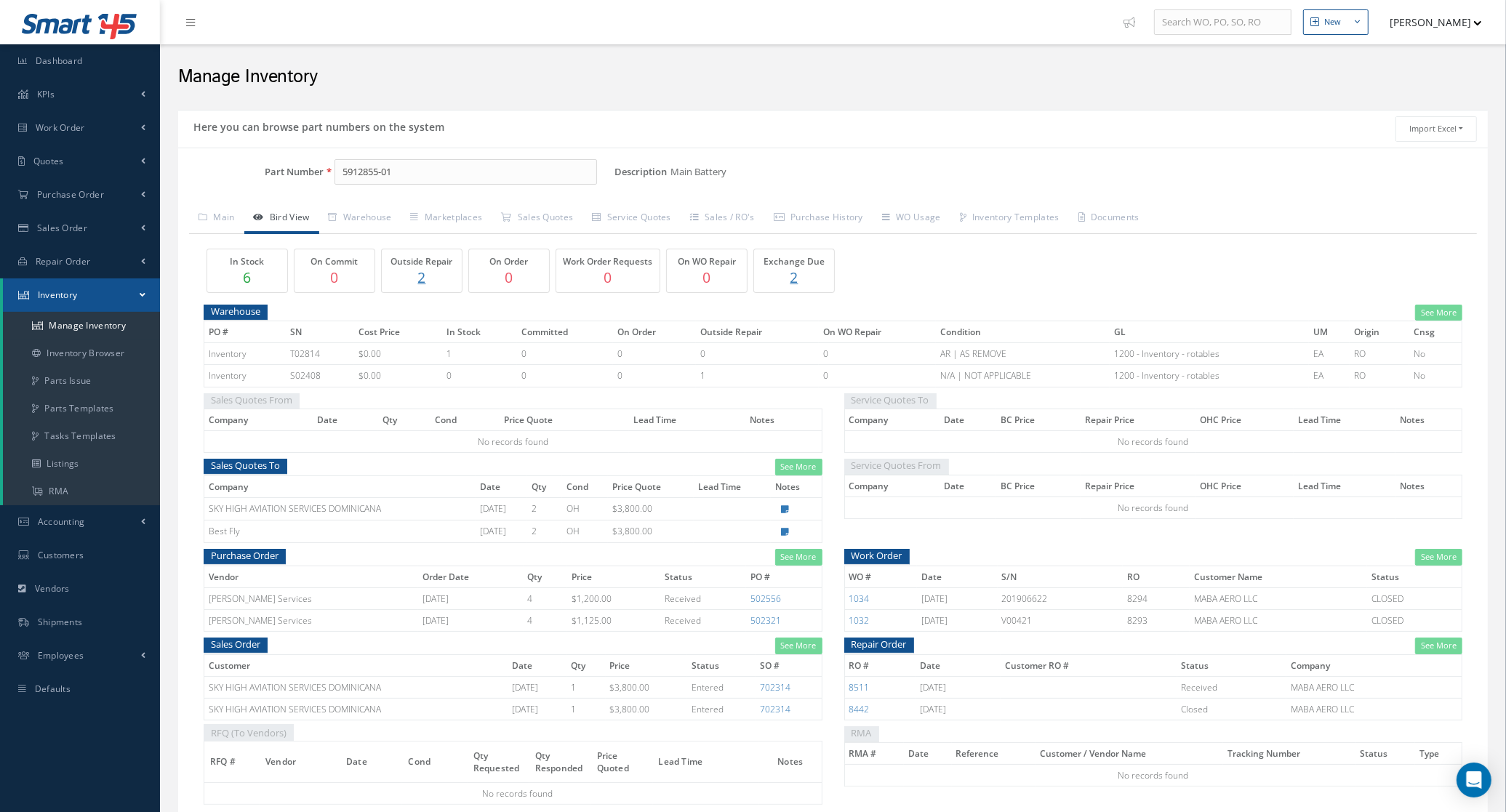
scroll to position [78, 0]
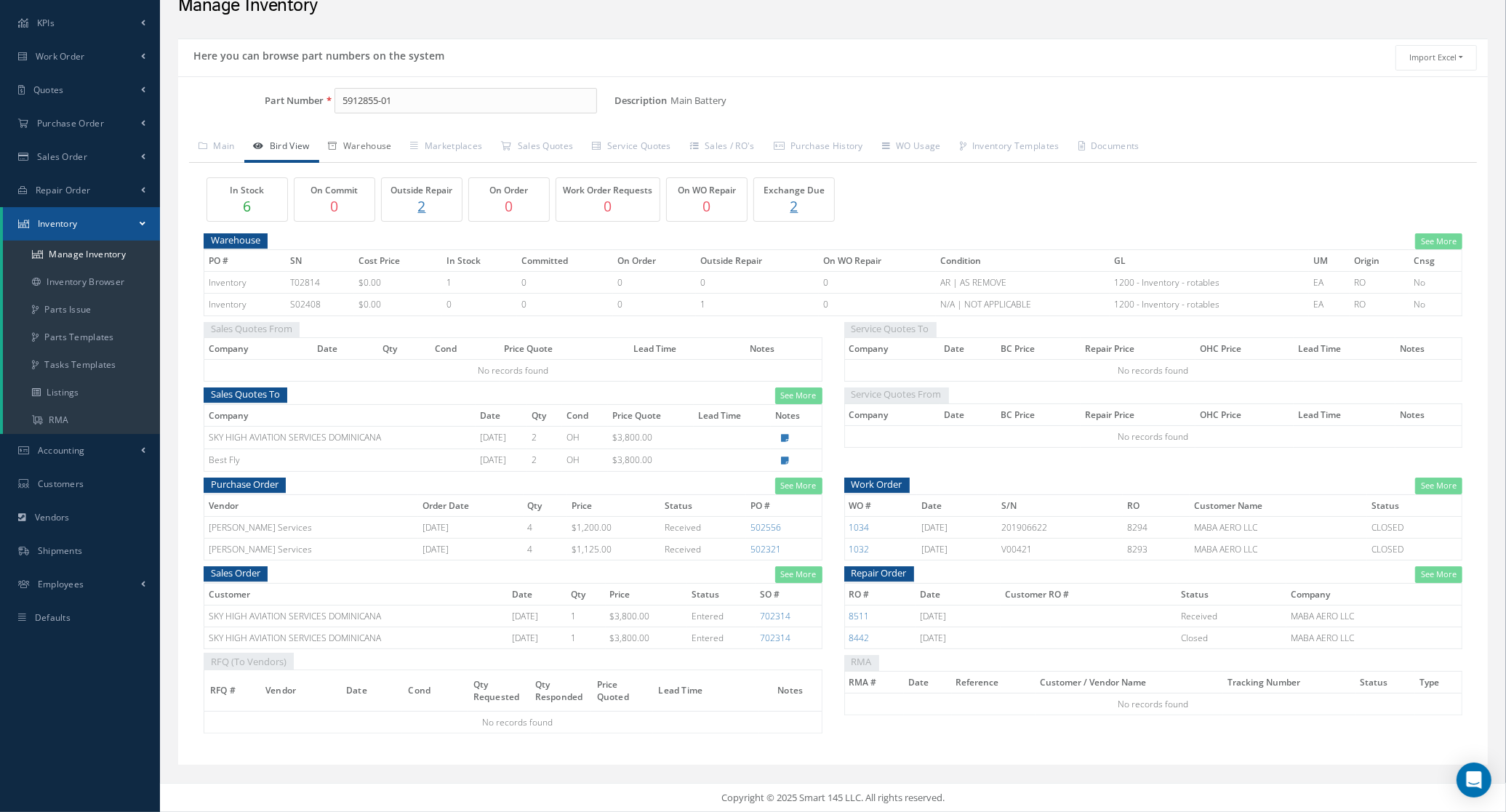
click at [376, 139] on link "Warehouse" at bounding box center [360, 148] width 82 height 31
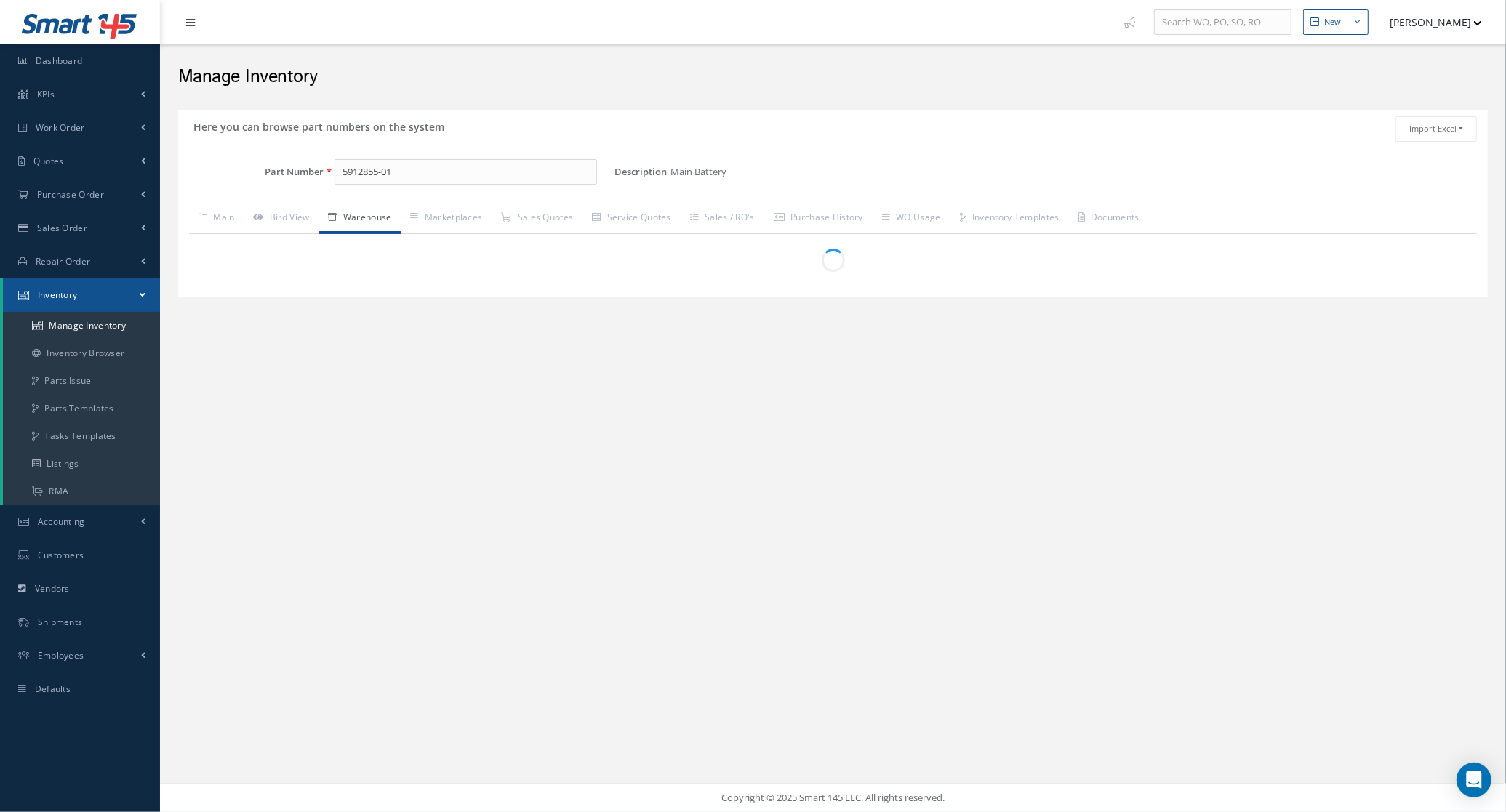
scroll to position [0, 0]
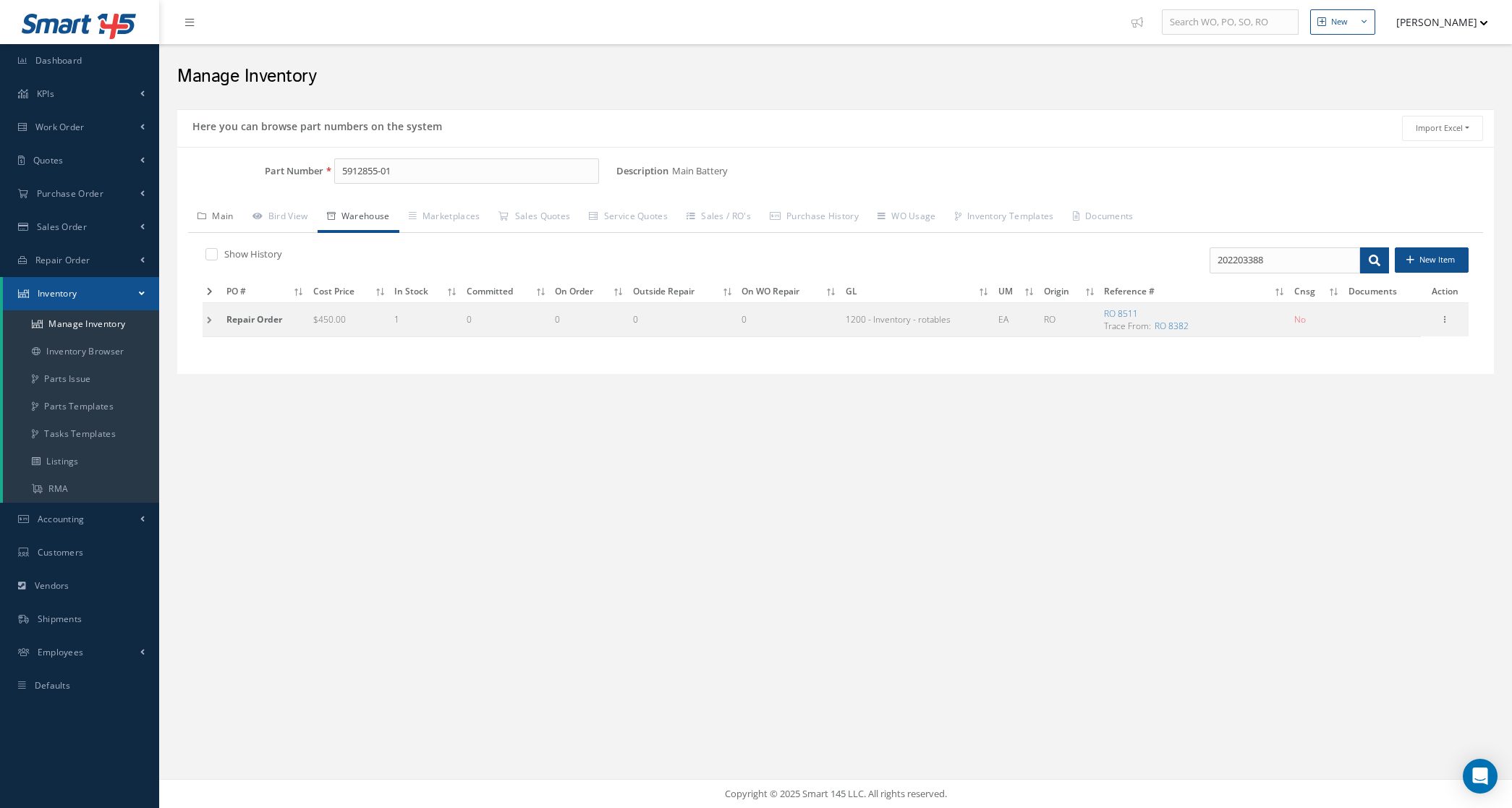
click at [224, 226] on link "Main" at bounding box center [216, 218] width 55 height 31
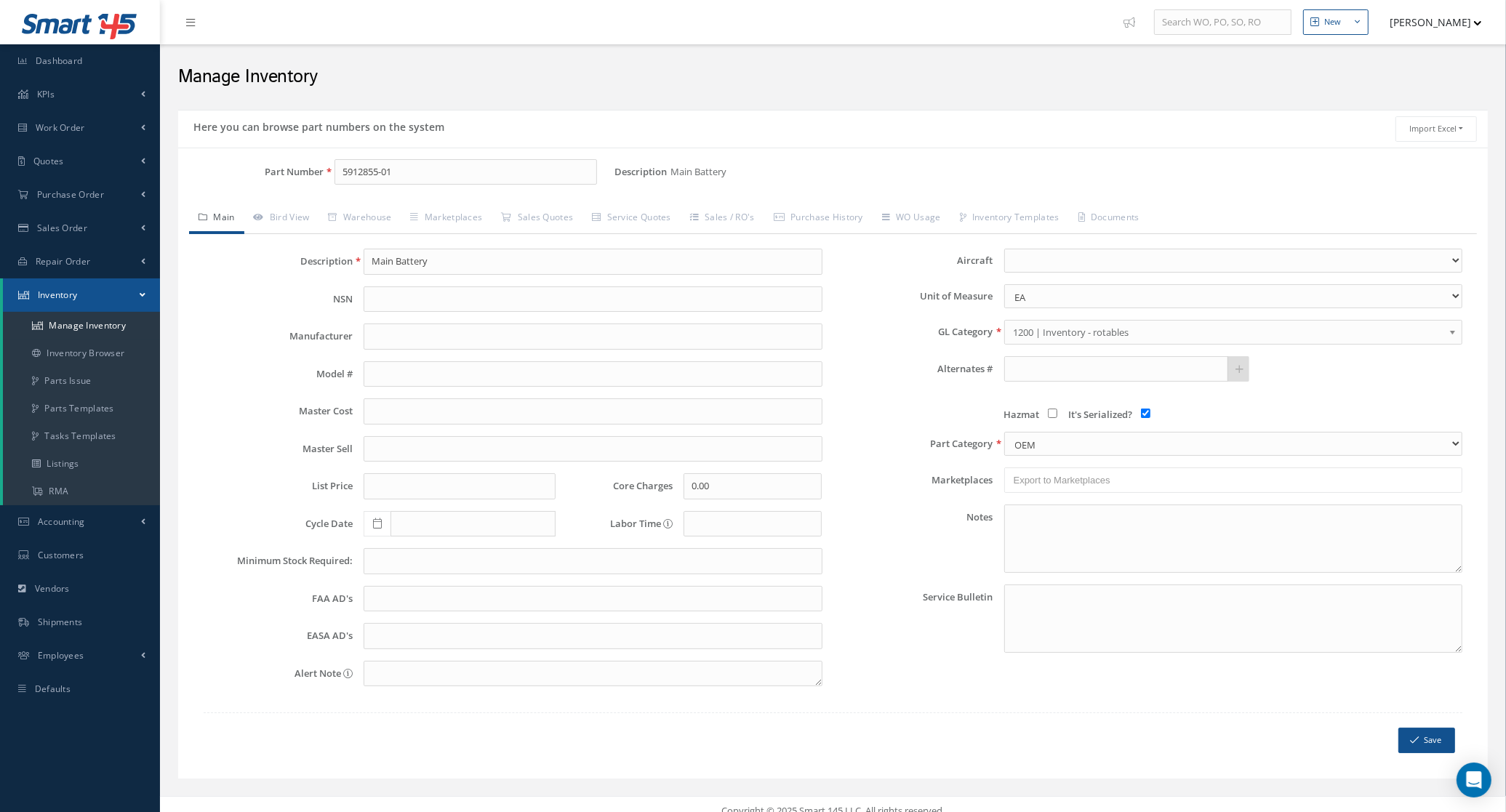
click at [225, 227] on link "Main" at bounding box center [217, 219] width 55 height 31
click at [223, 220] on link "Main" at bounding box center [217, 219] width 55 height 31
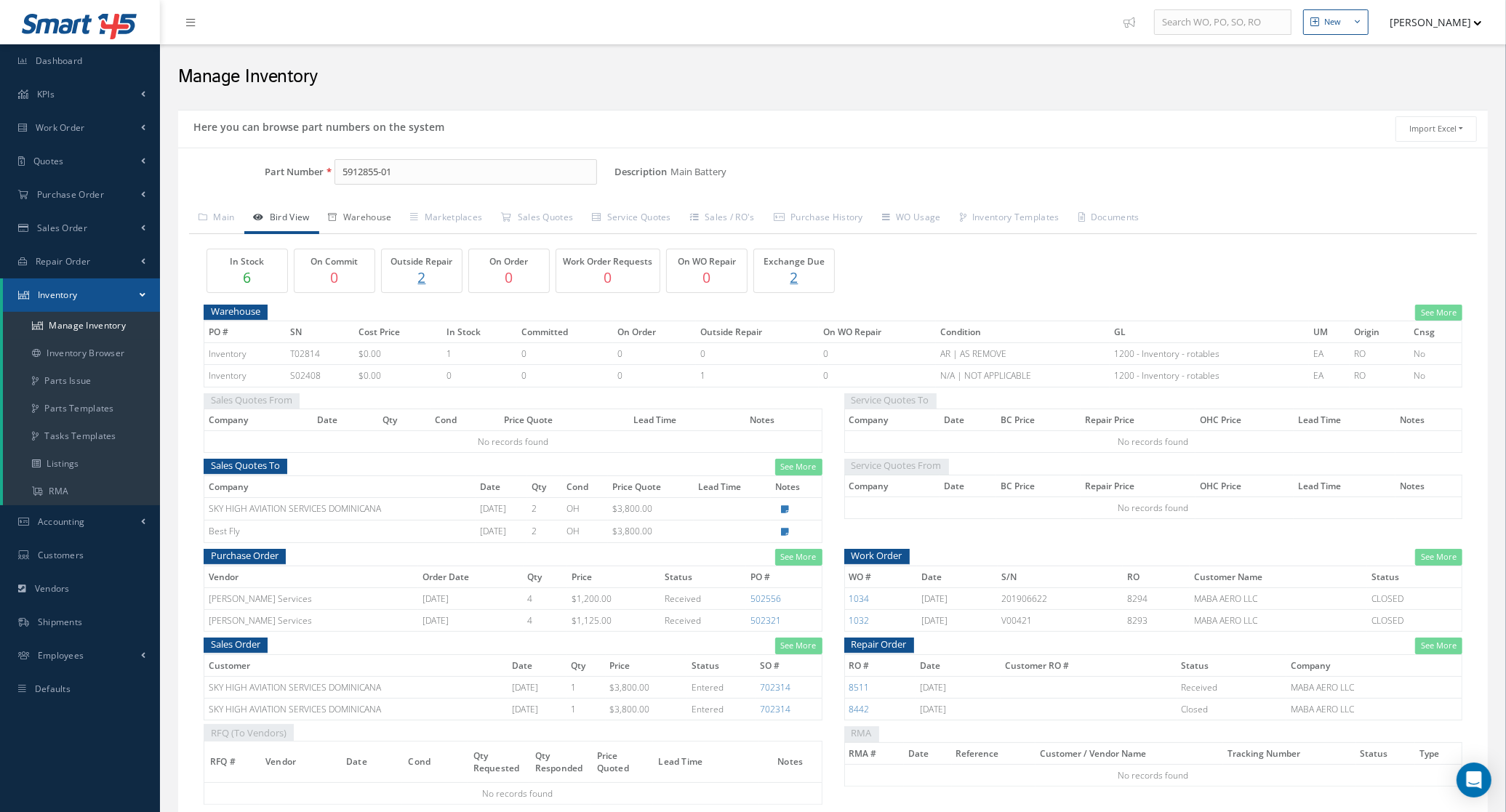
click at [361, 222] on link "Warehouse" at bounding box center [360, 219] width 82 height 31
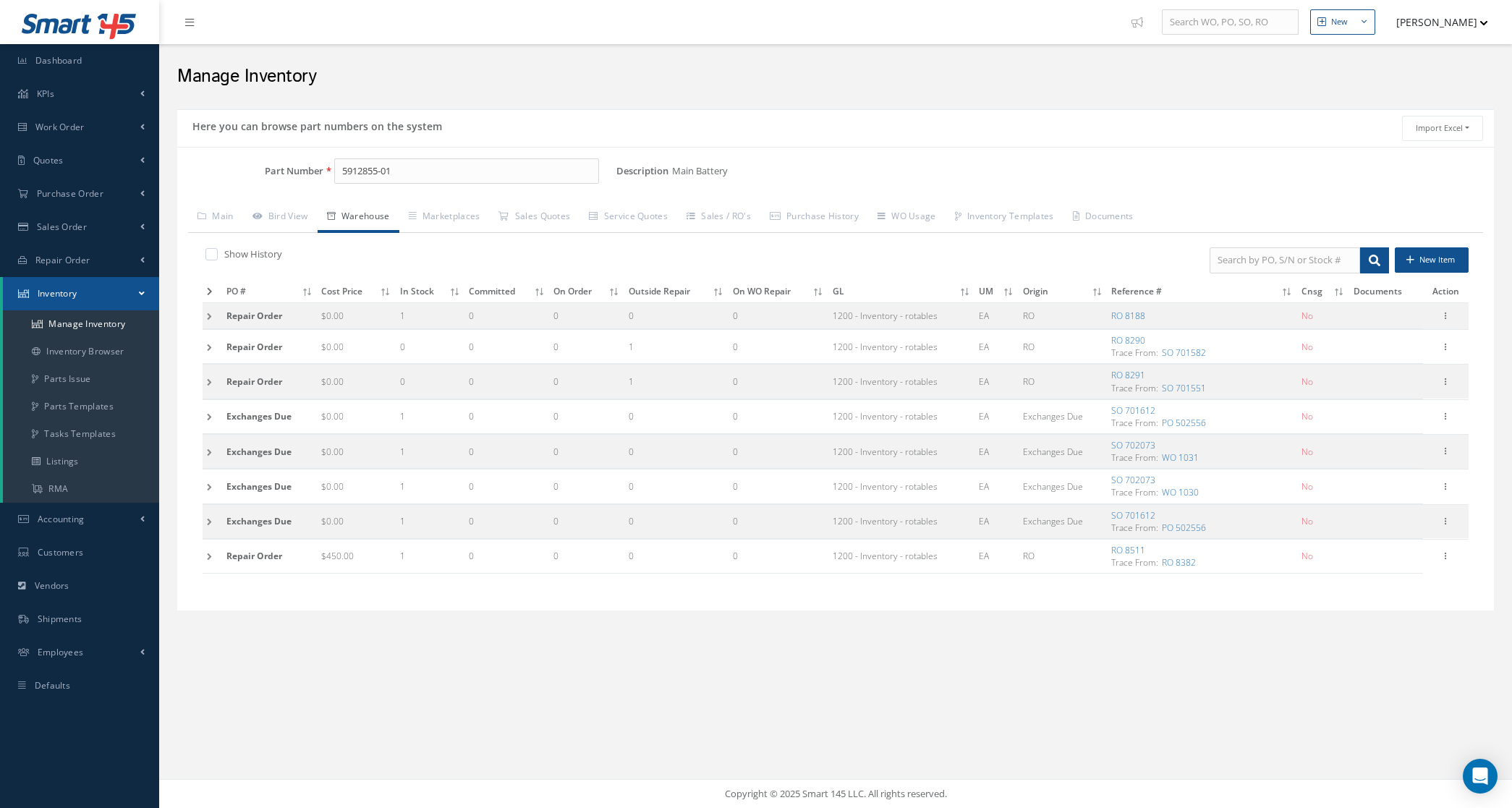
click at [203, 321] on td at bounding box center [213, 316] width 20 height 27
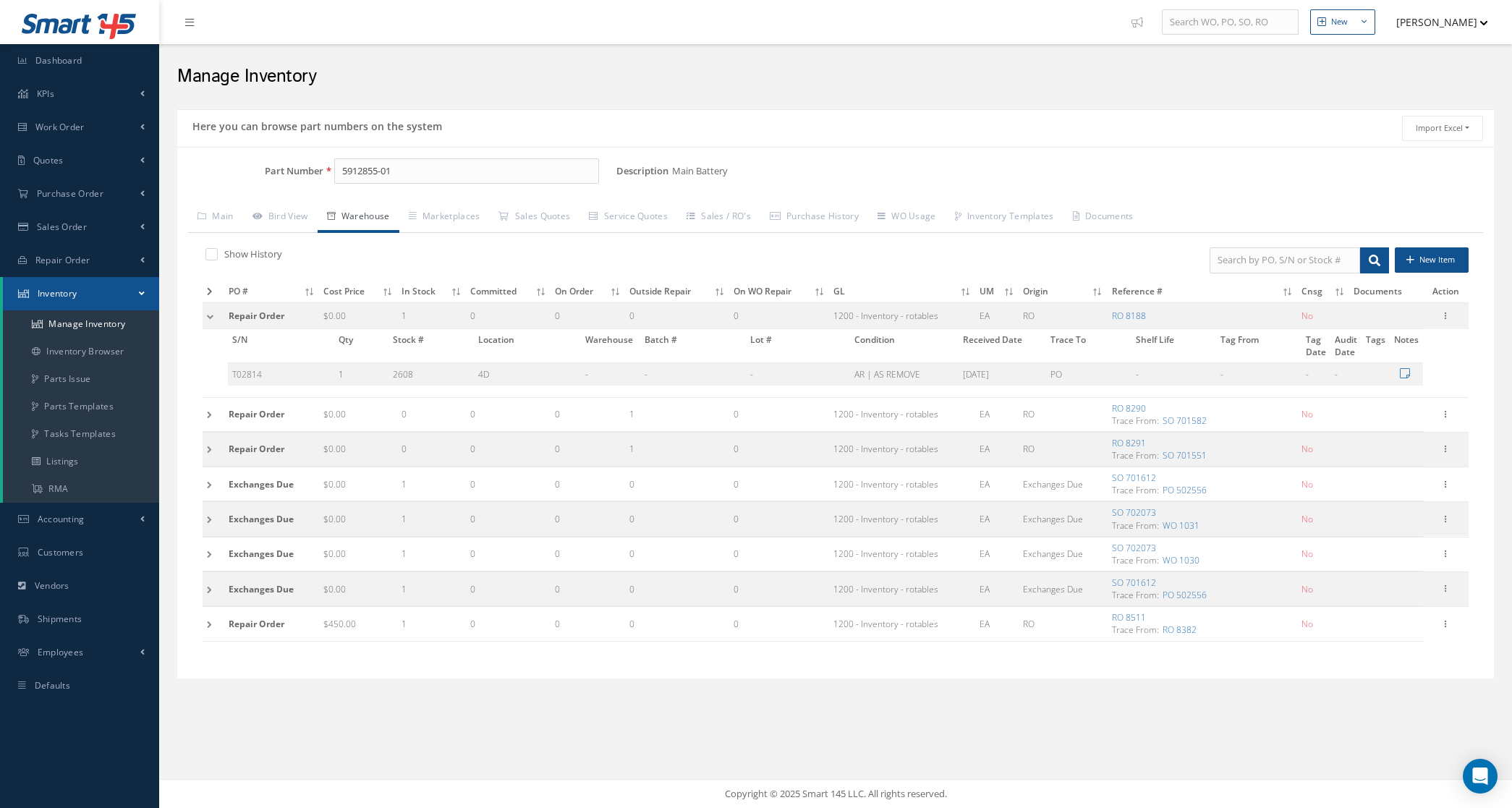
click at [203, 321] on td at bounding box center [213, 316] width 22 height 27
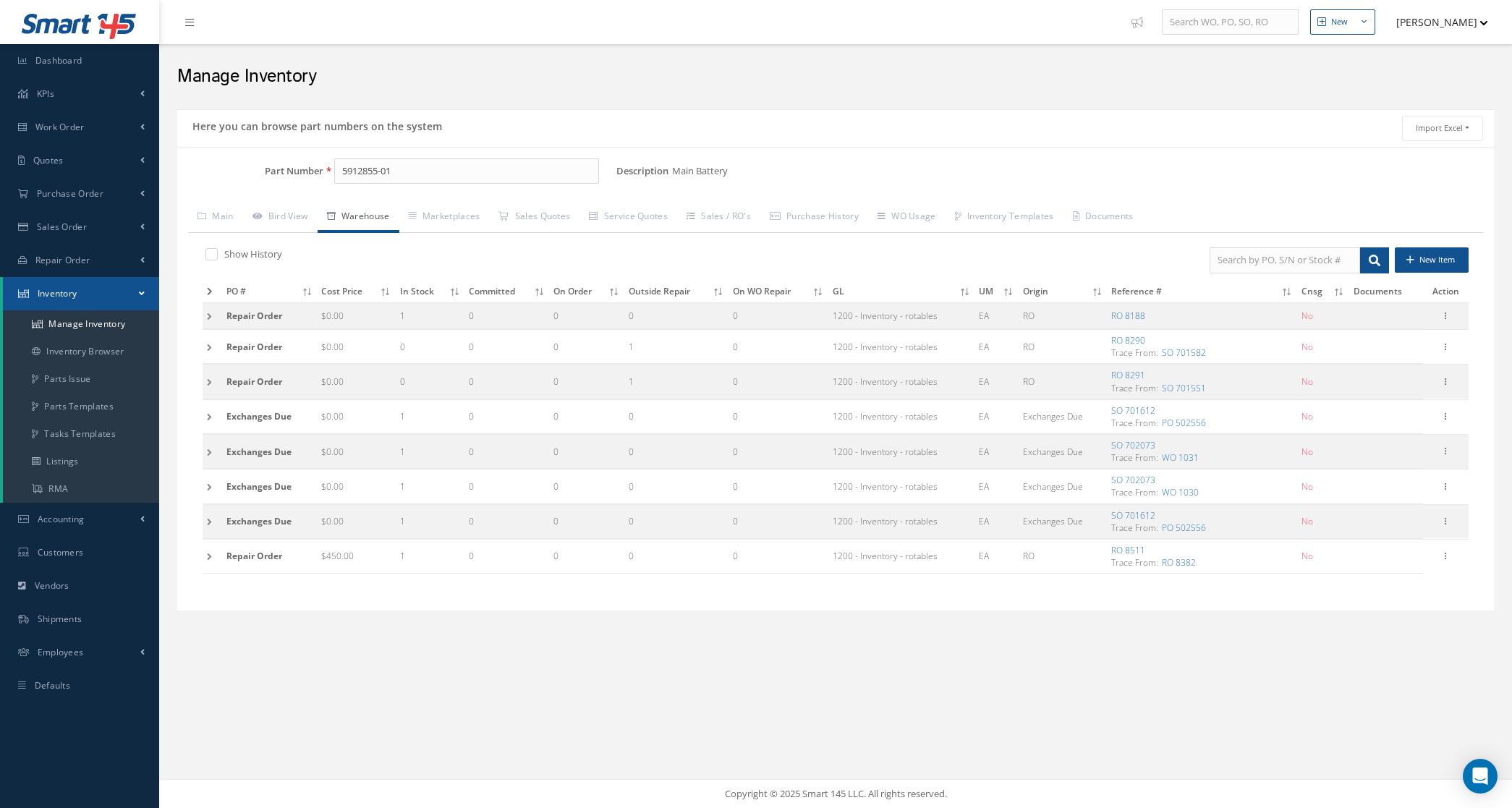
click at [214, 413] on td at bounding box center [213, 416] width 20 height 34
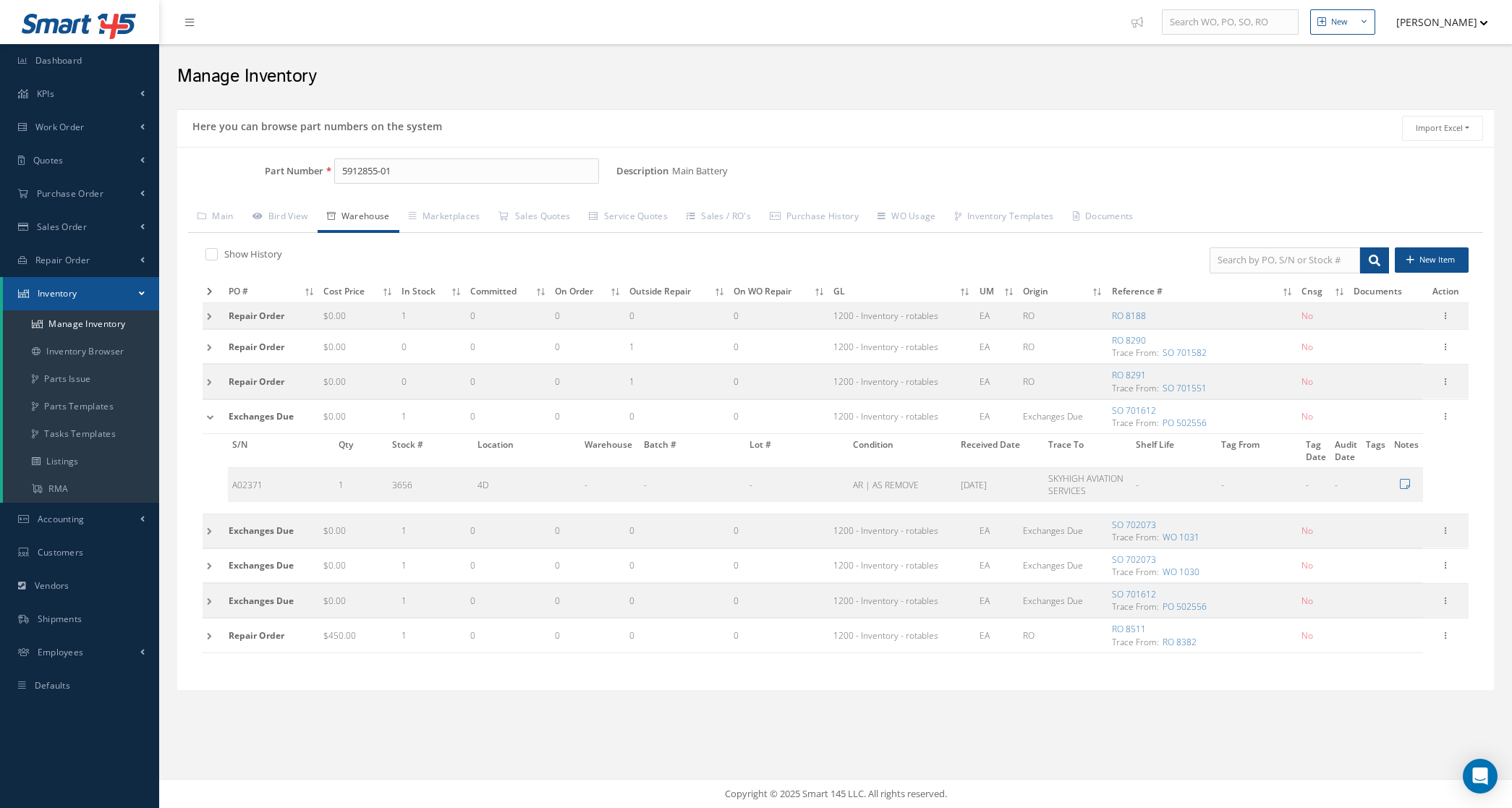
click at [214, 413] on td at bounding box center [213, 416] width 22 height 34
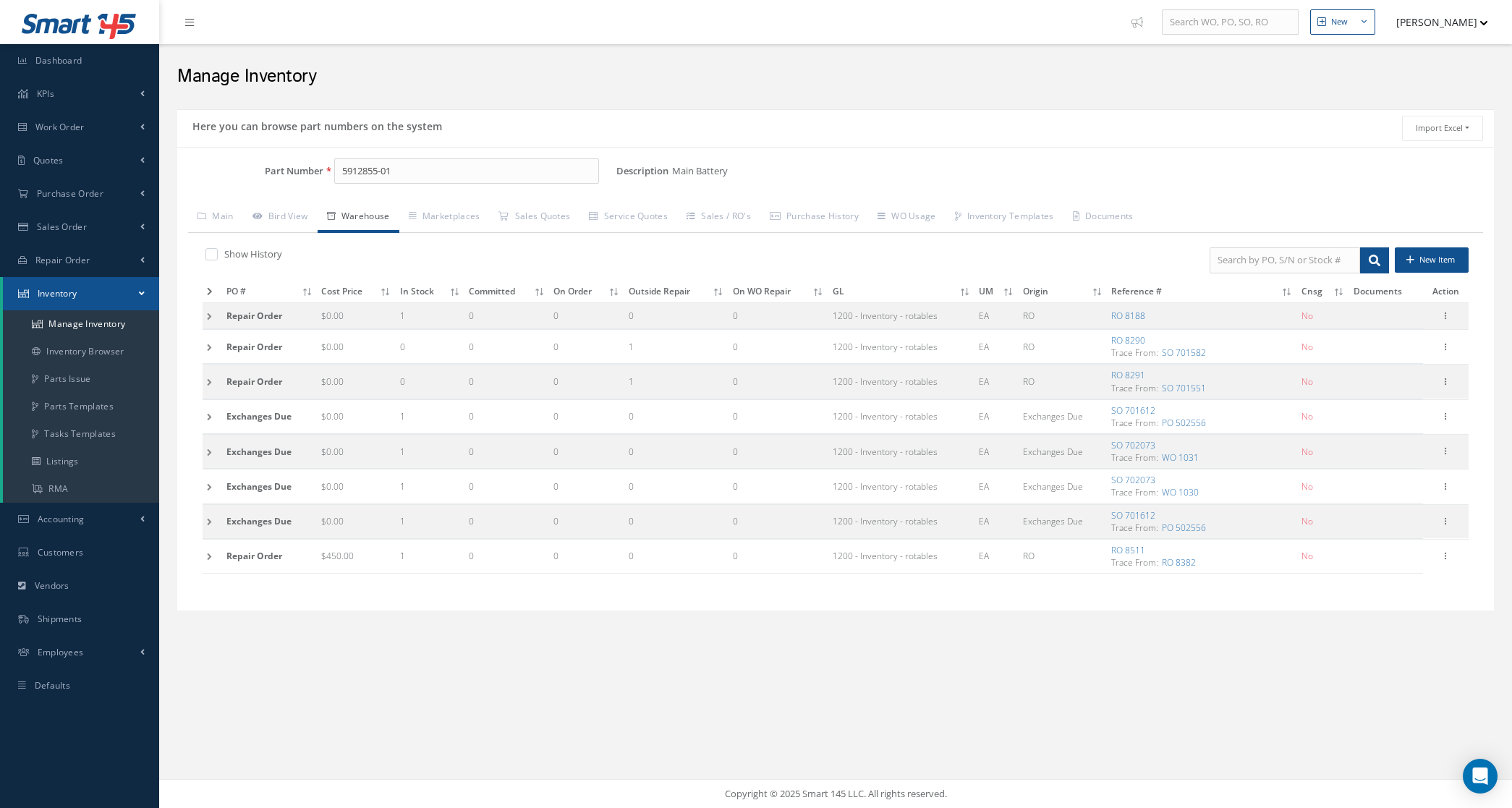
click at [208, 456] on td at bounding box center [213, 451] width 20 height 34
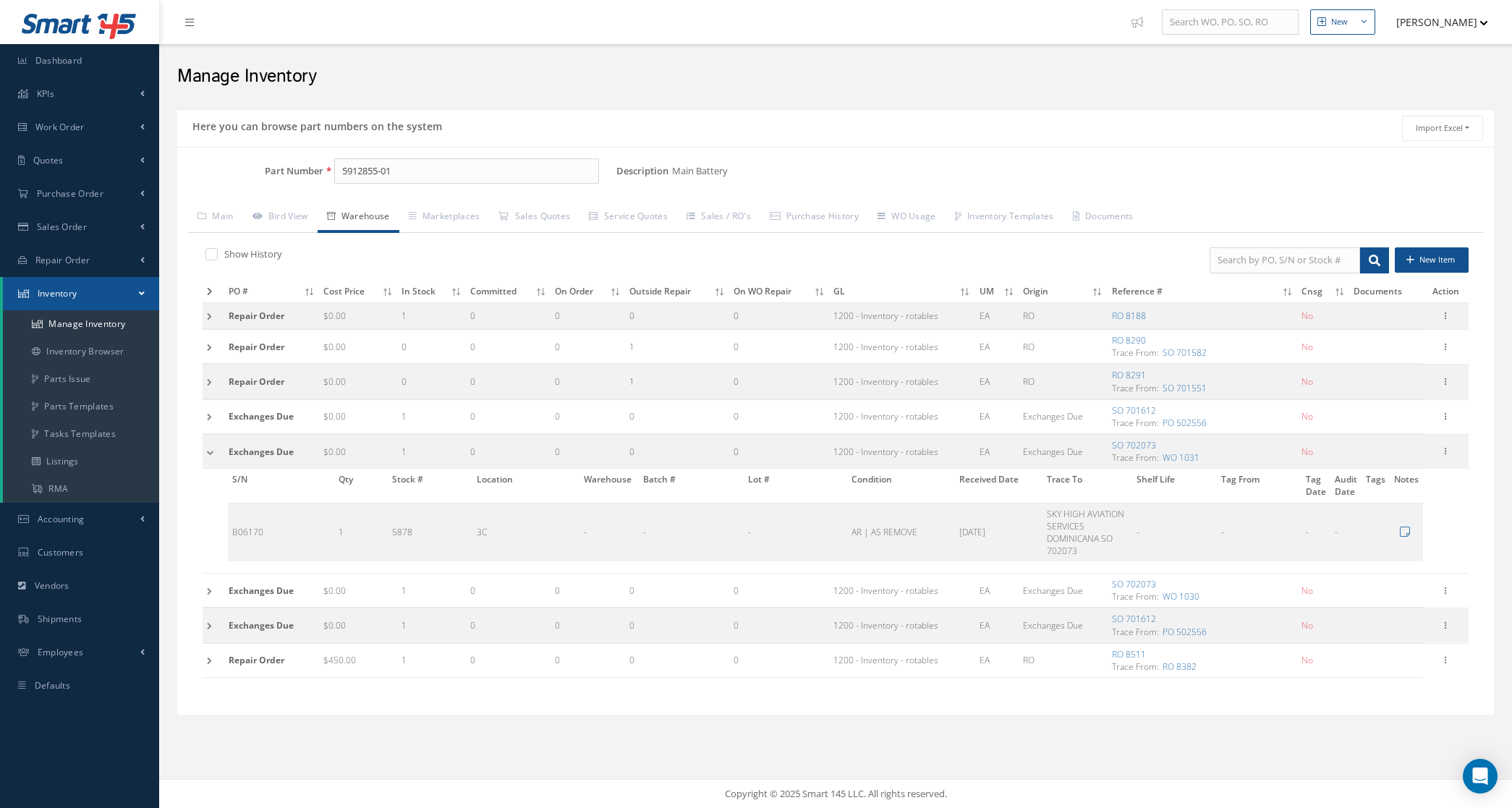
click at [208, 456] on td at bounding box center [213, 451] width 22 height 34
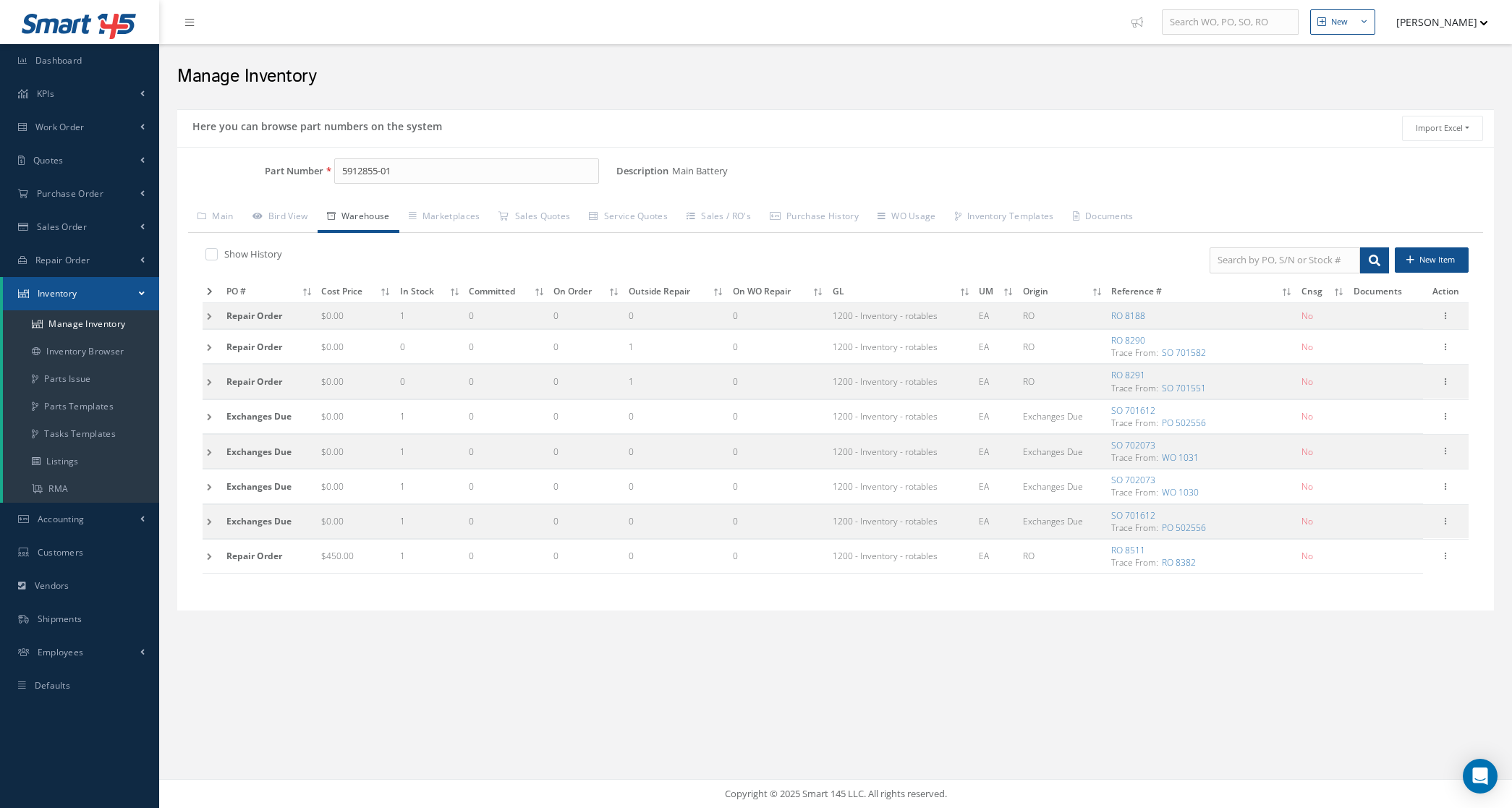
click at [208, 482] on td at bounding box center [213, 486] width 20 height 34
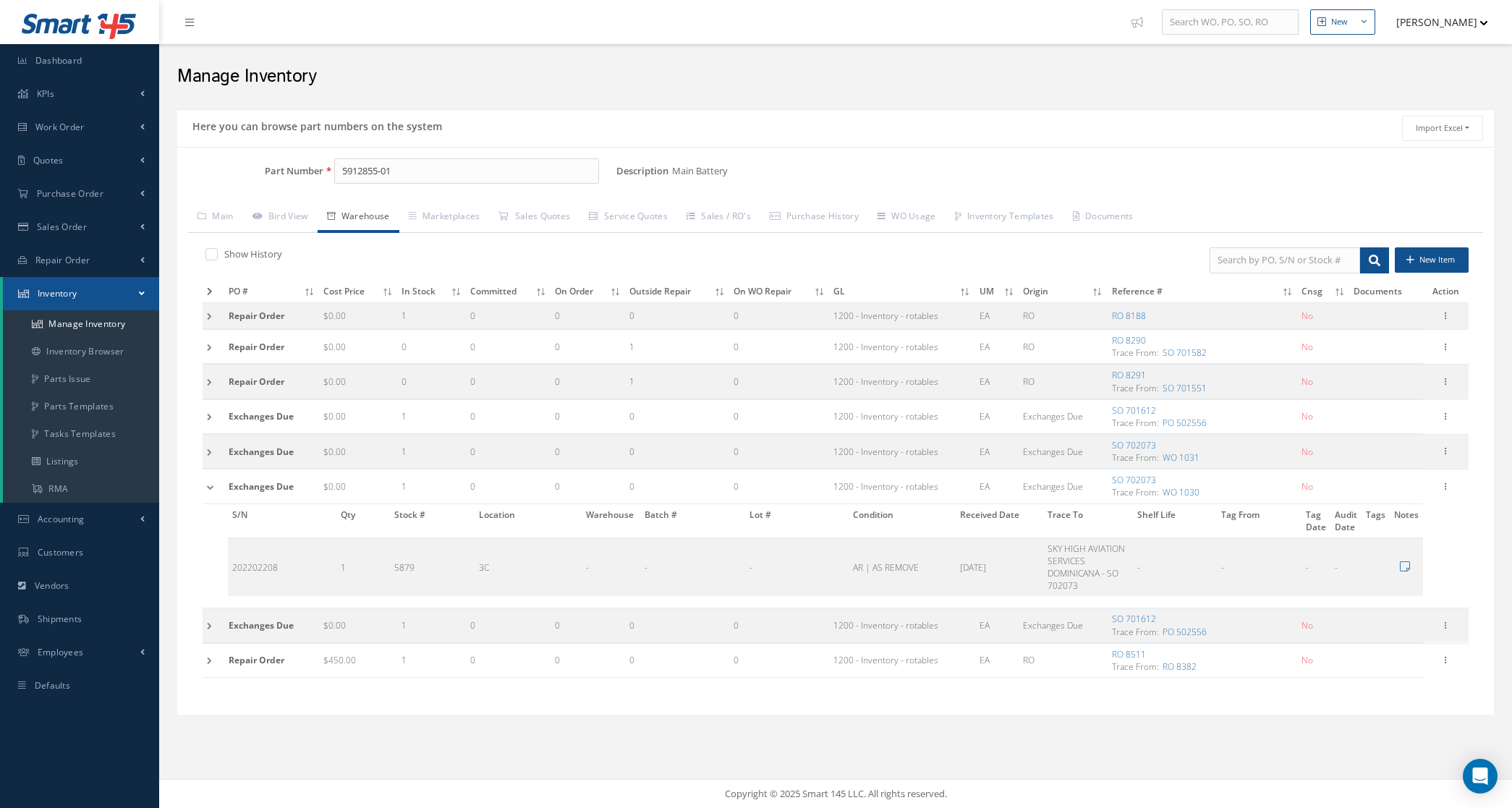
click at [208, 482] on td at bounding box center [213, 486] width 22 height 34
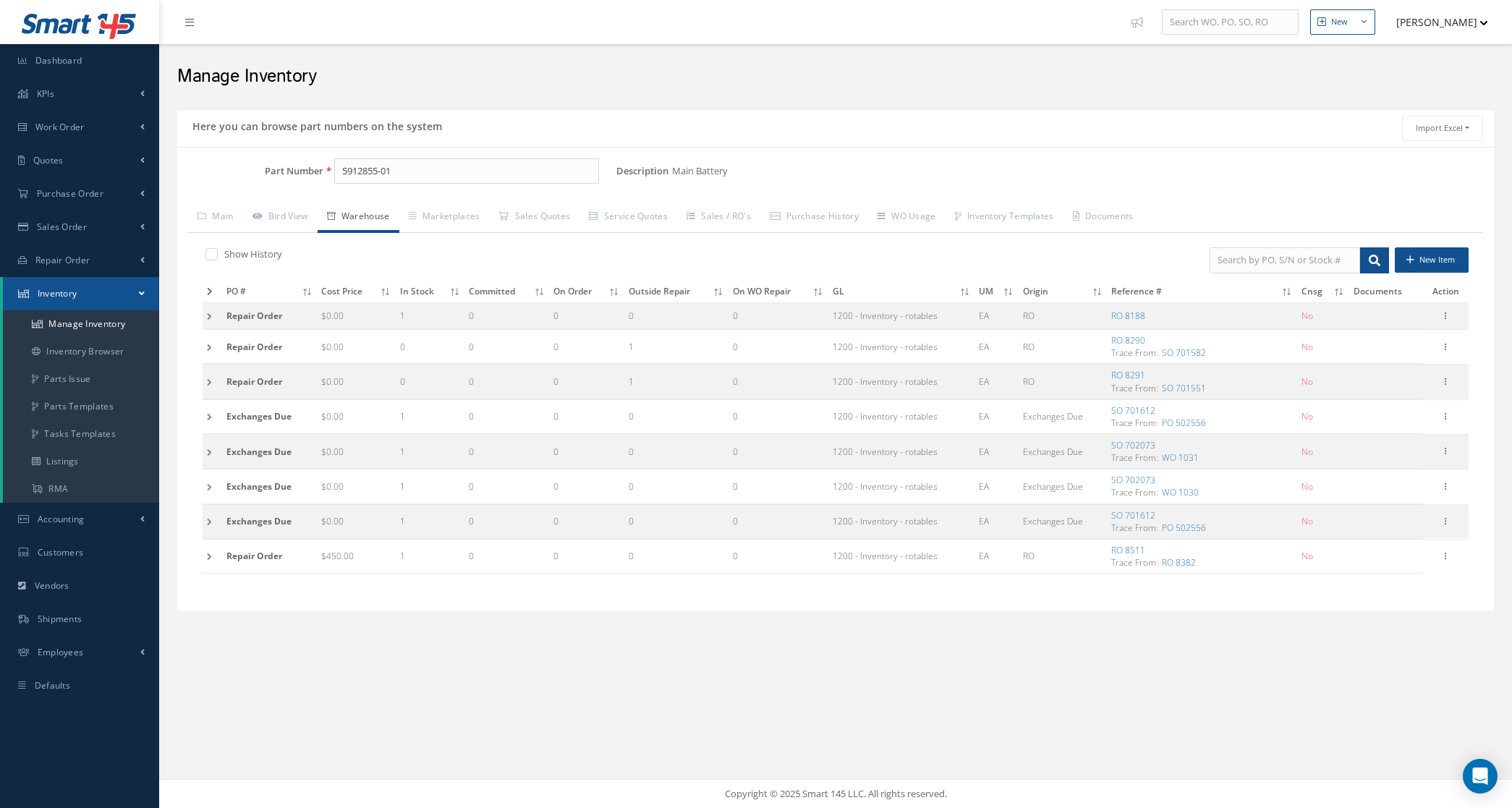
click at [208, 534] on td at bounding box center [213, 521] width 20 height 34
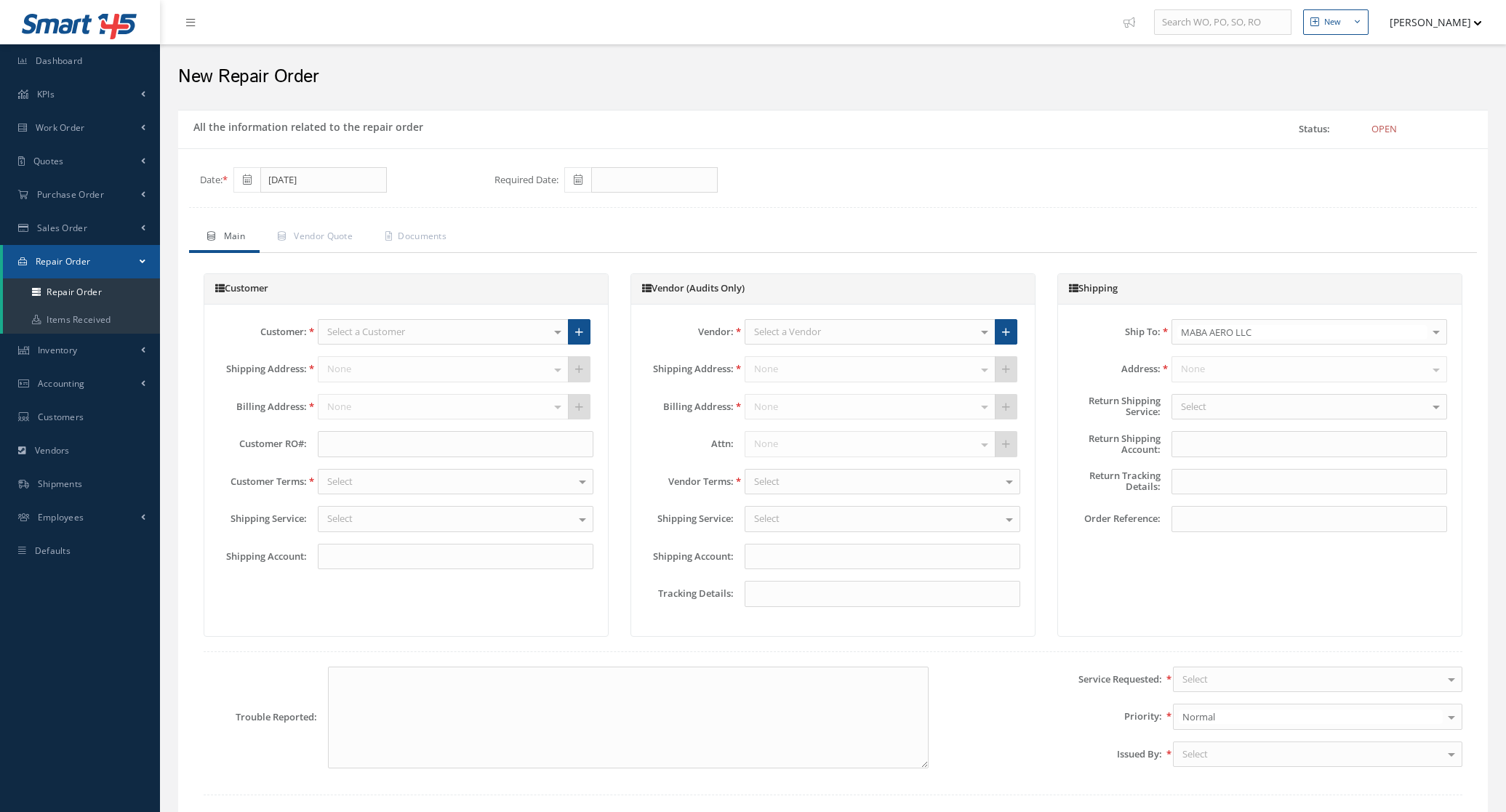
type input "X200X5"
click at [946, 335] on div "Select a Vendor" at bounding box center [870, 331] width 251 height 26
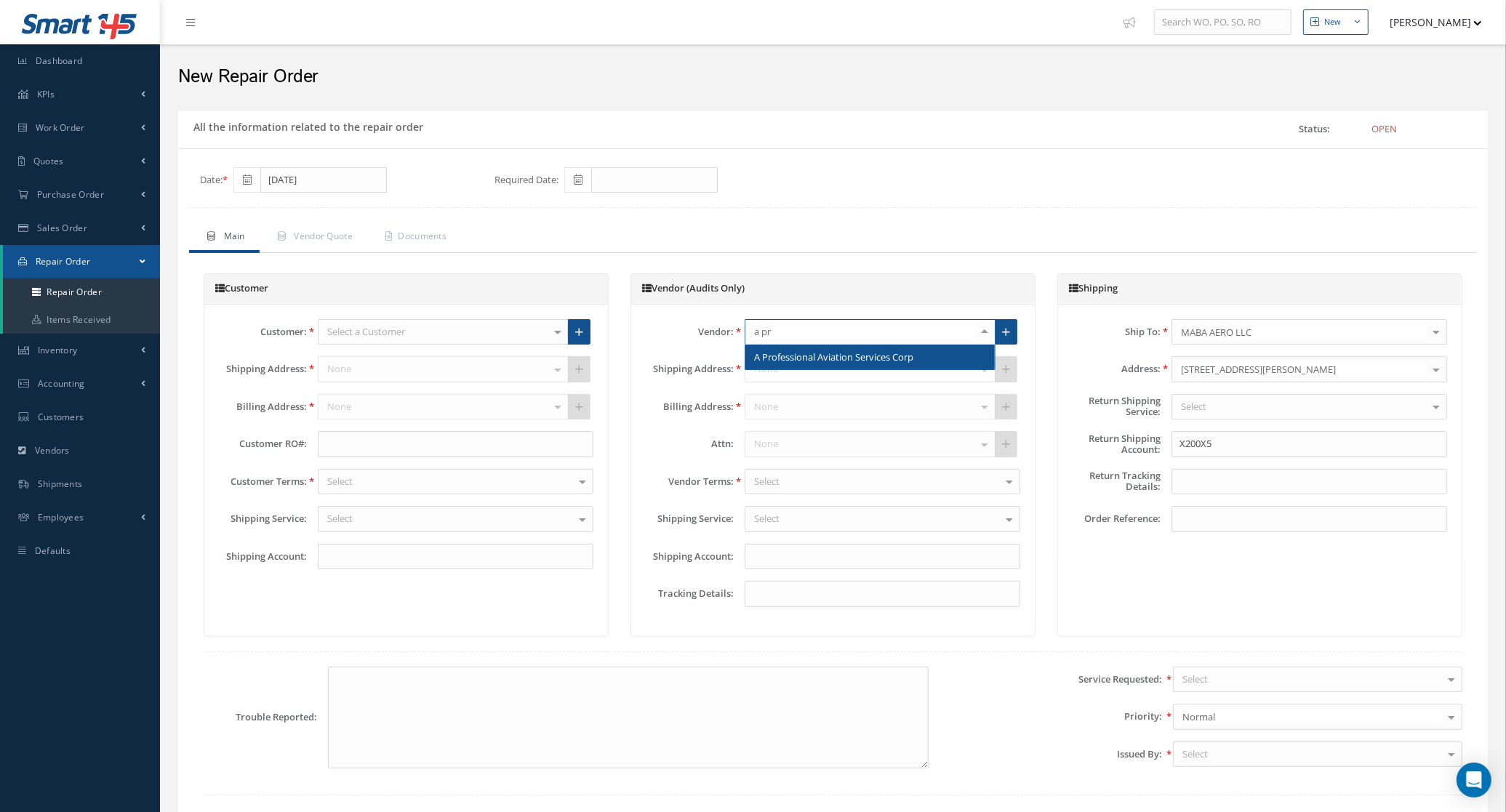
type input "a pro"
click at [925, 356] on span "A Professional Aviation Services Corp" at bounding box center [870, 357] width 250 height 25
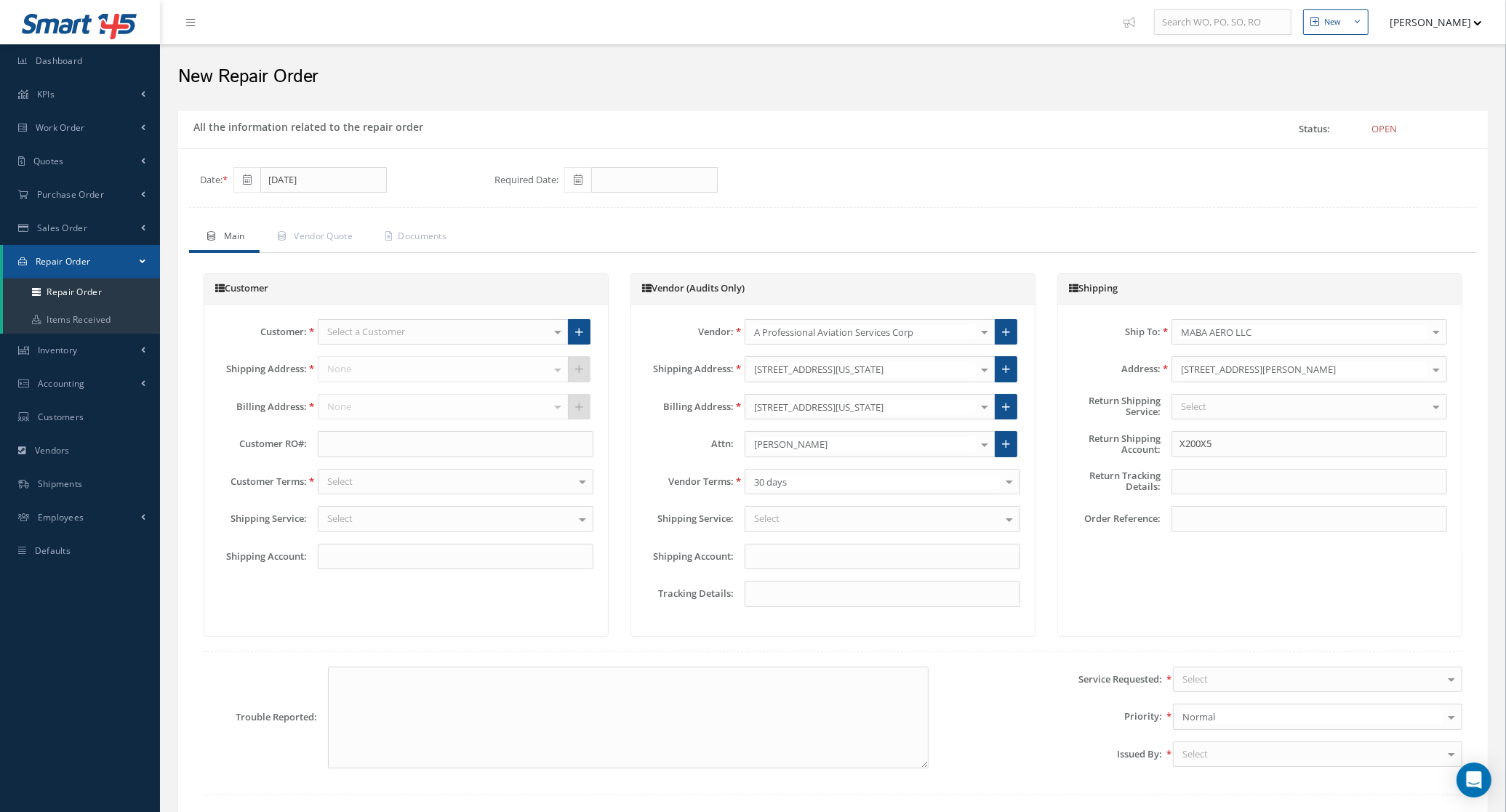
click at [424, 340] on div "Select a Customer" at bounding box center [443, 331] width 251 height 26
type input "maba"
click at [426, 358] on span "MABA AERO LLC" at bounding box center [443, 357] width 250 height 25
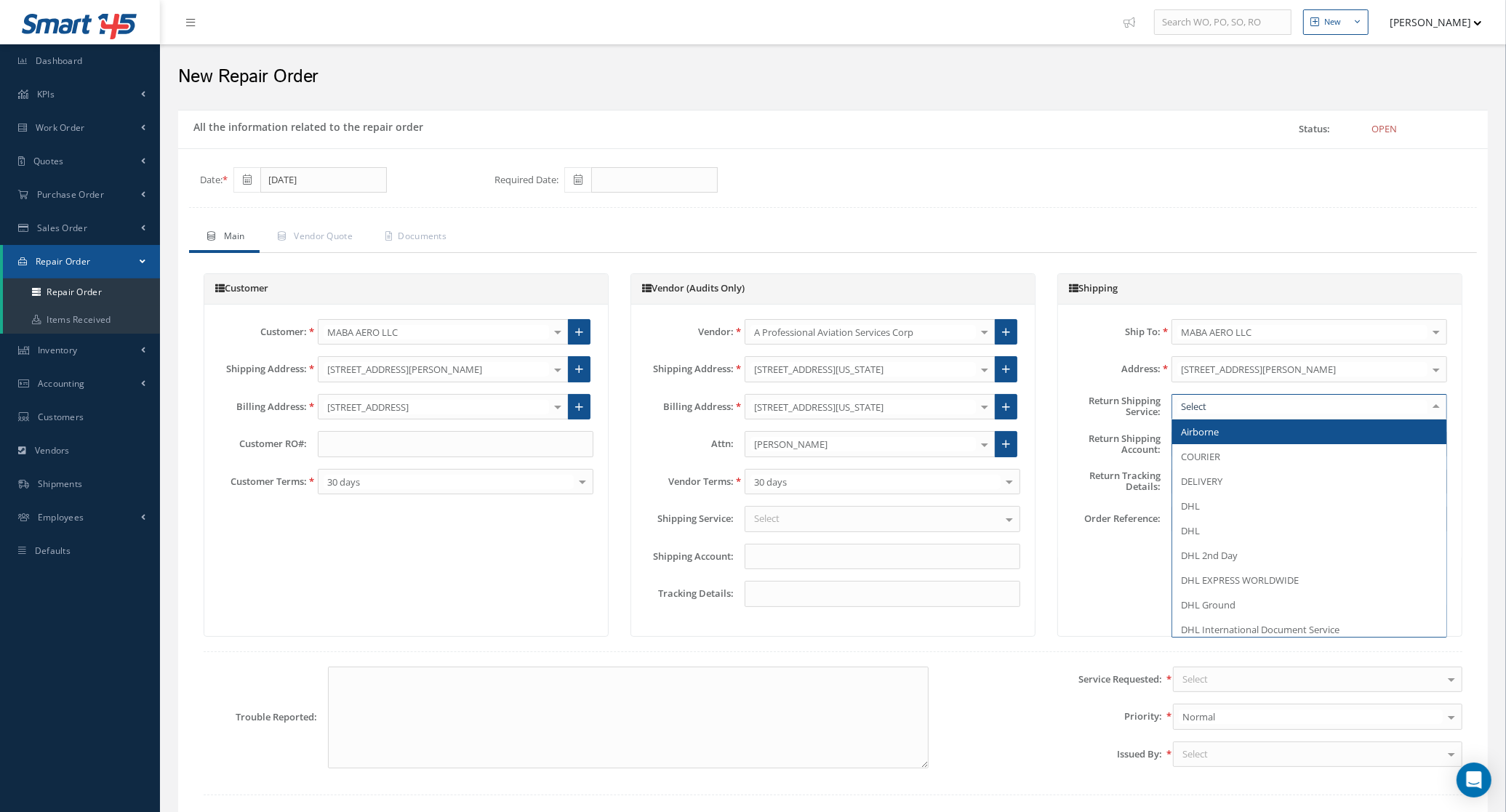
click at [1239, 405] on div at bounding box center [1309, 406] width 275 height 26
type input "pi"
click at [1245, 437] on span "PICK UP" at bounding box center [1309, 432] width 274 height 25
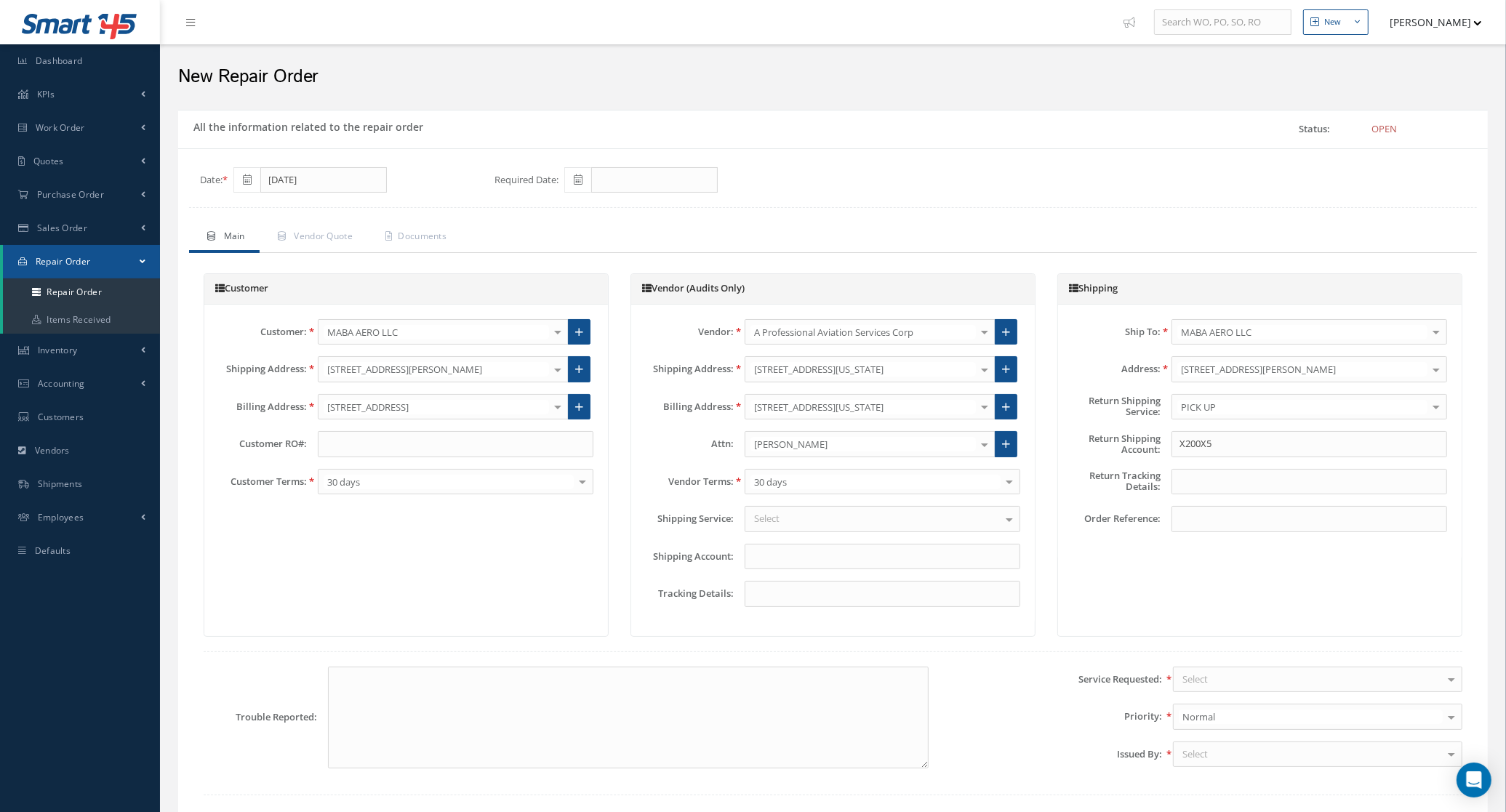
click at [827, 525] on div "Select" at bounding box center [882, 518] width 275 height 26
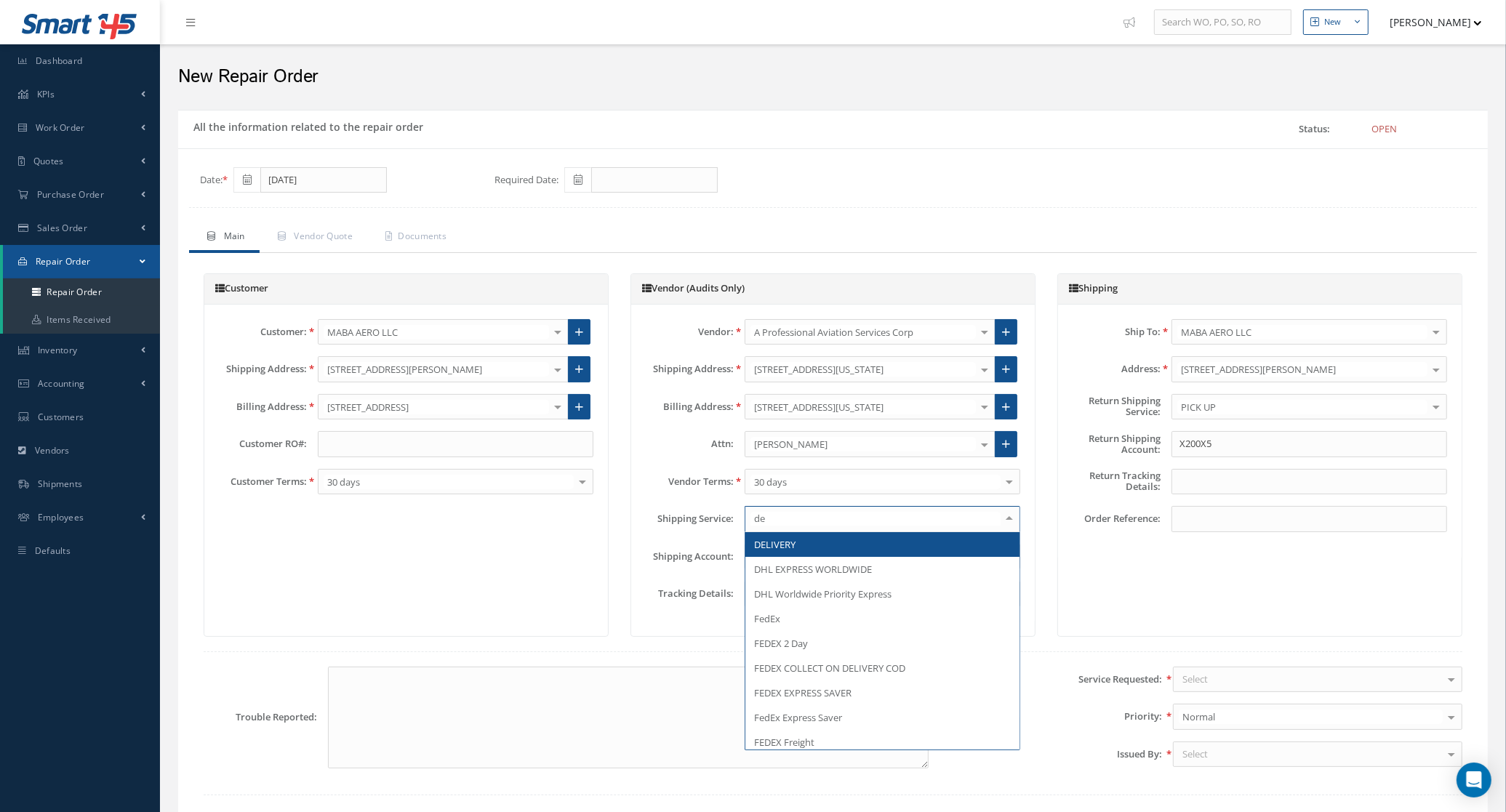
type input "del"
click at [827, 535] on span "DELIVERY" at bounding box center [882, 545] width 274 height 25
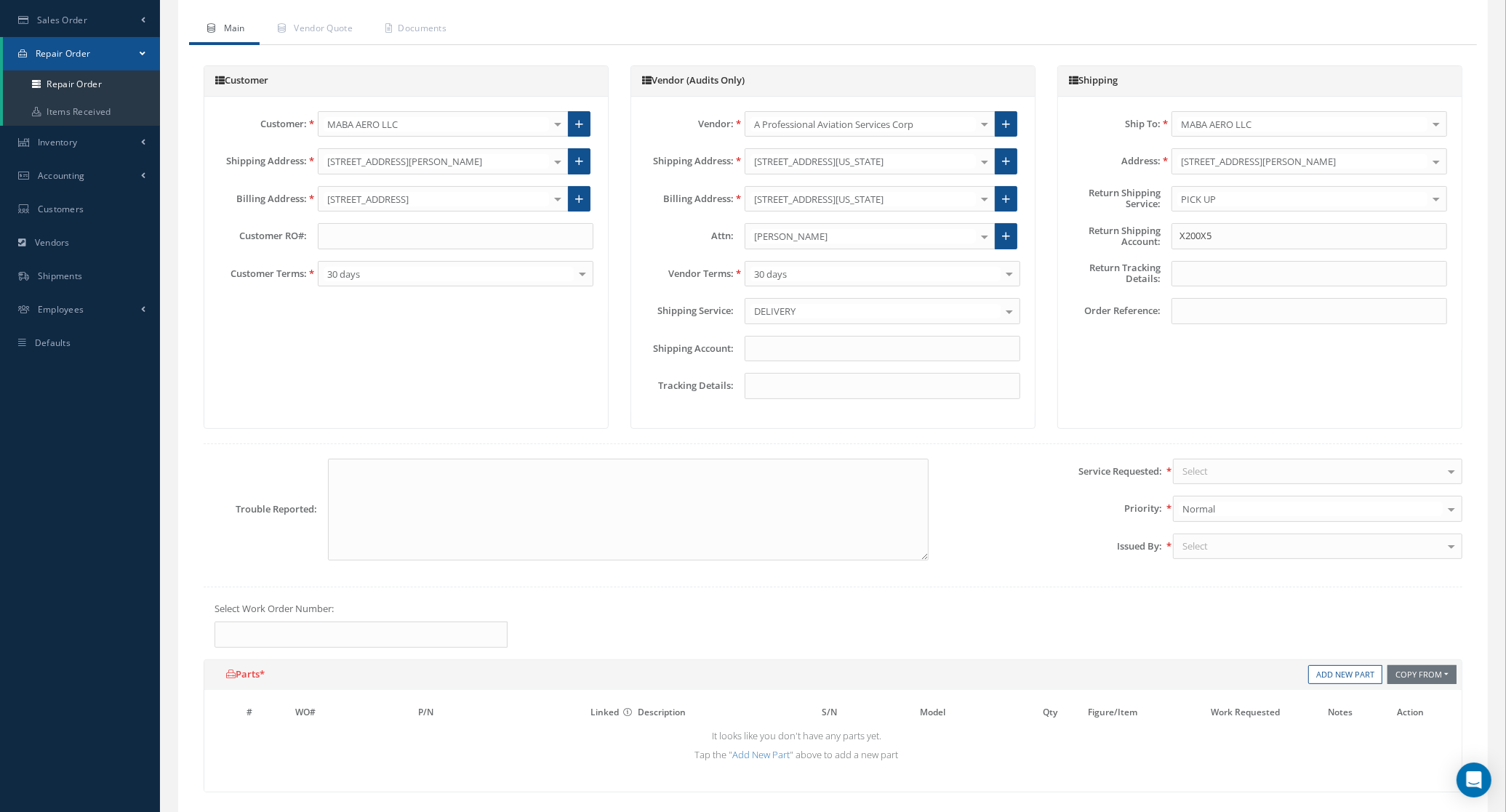
scroll to position [273, 0]
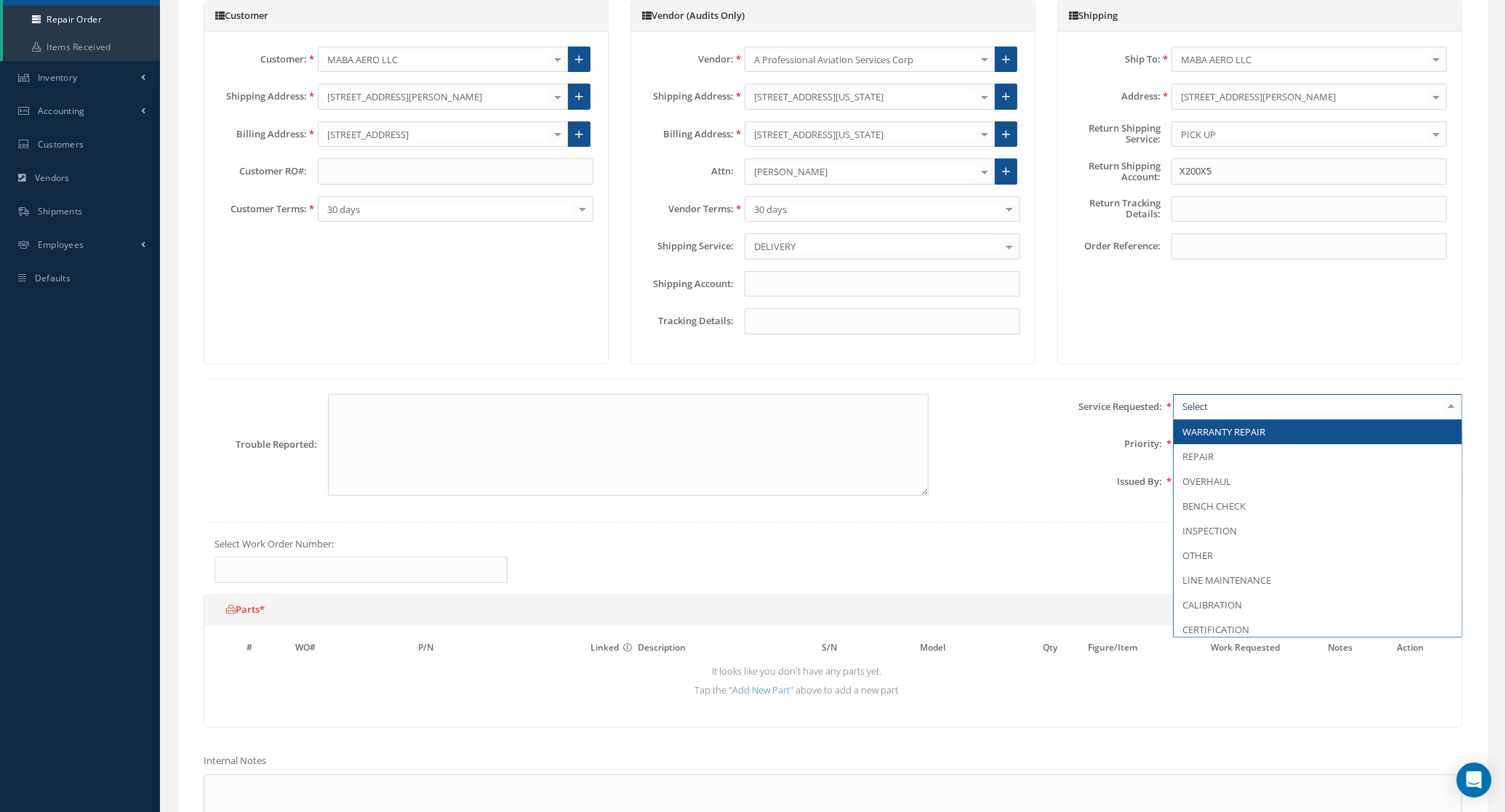
click at [1226, 400] on div at bounding box center [1317, 406] width 290 height 26
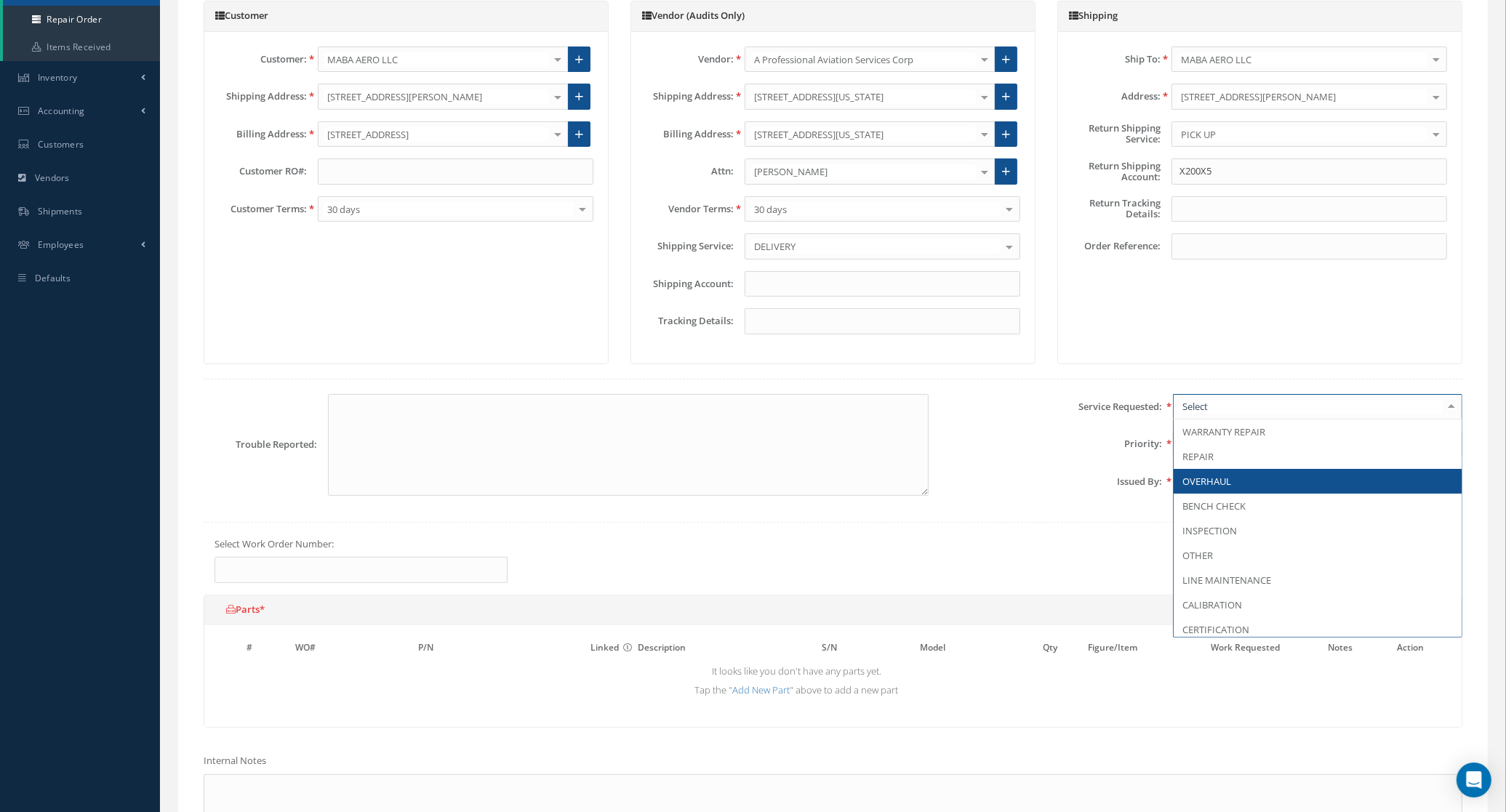
click at [1228, 481] on span "OVERHAUL" at bounding box center [1207, 482] width 48 height 13
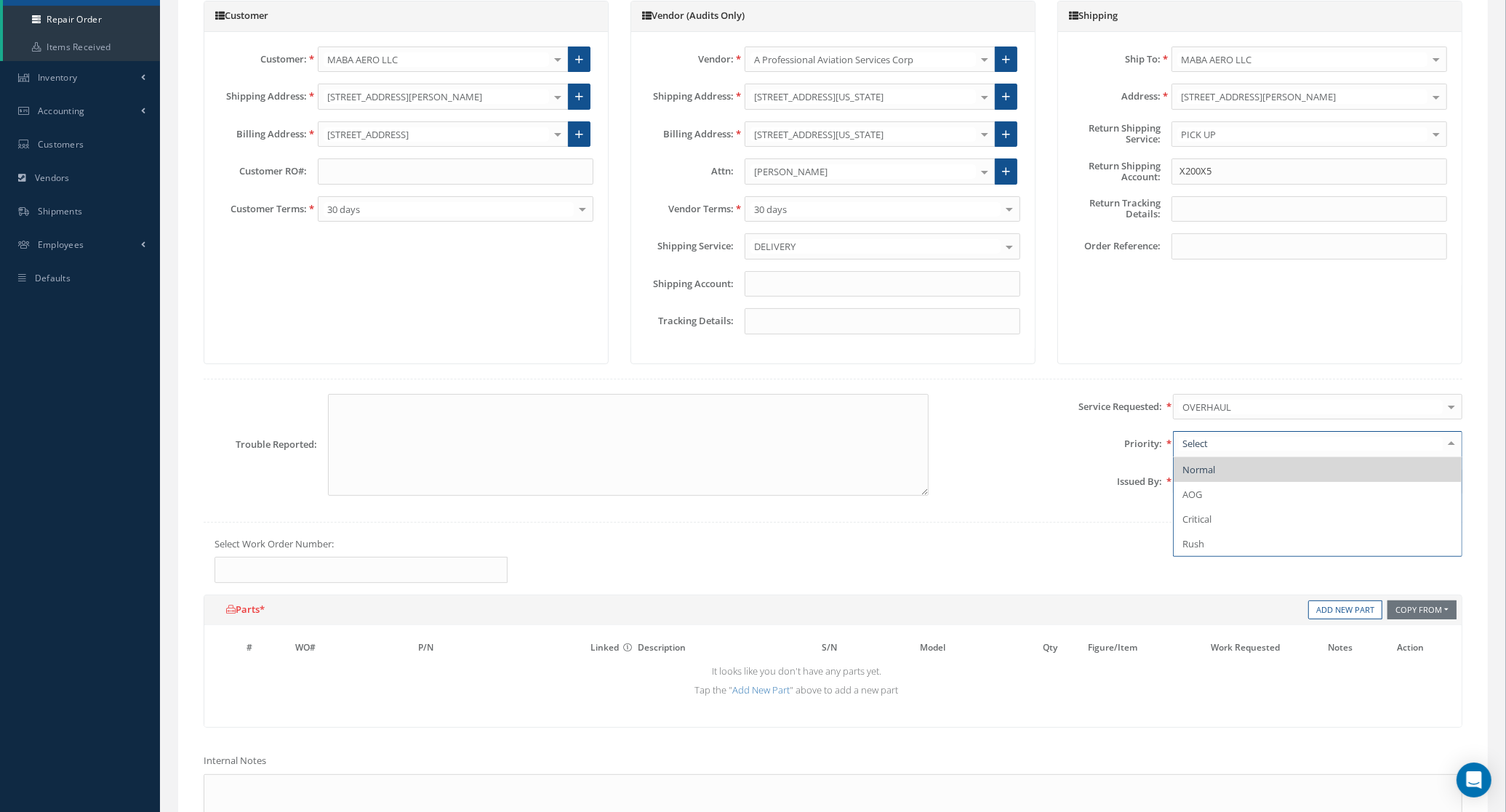
click at [1191, 464] on span "Normal" at bounding box center [1317, 470] width 288 height 25
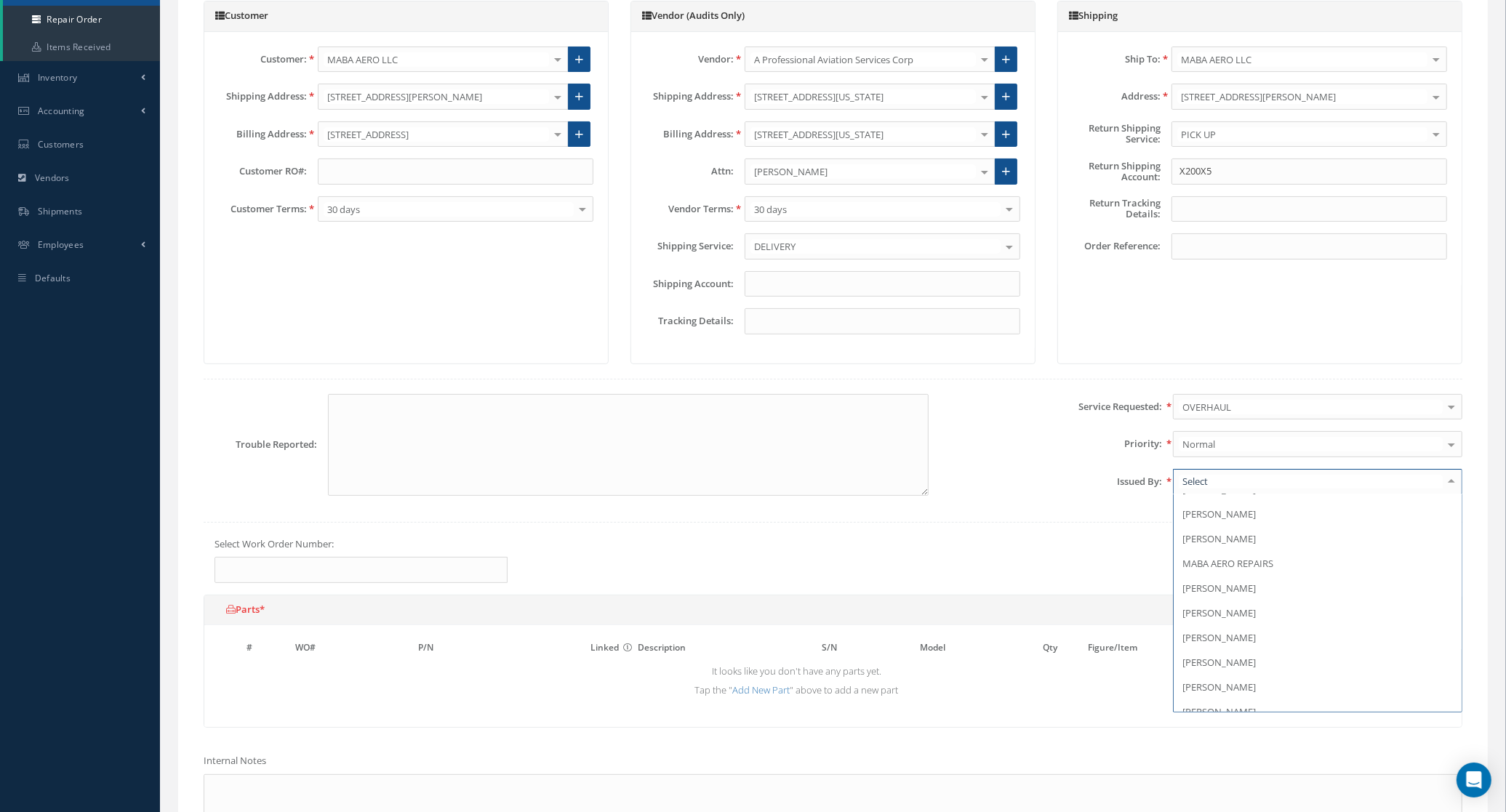
scroll to position [227, 0]
click at [1226, 606] on span "[PERSON_NAME]" at bounding box center [1220, 602] width 73 height 13
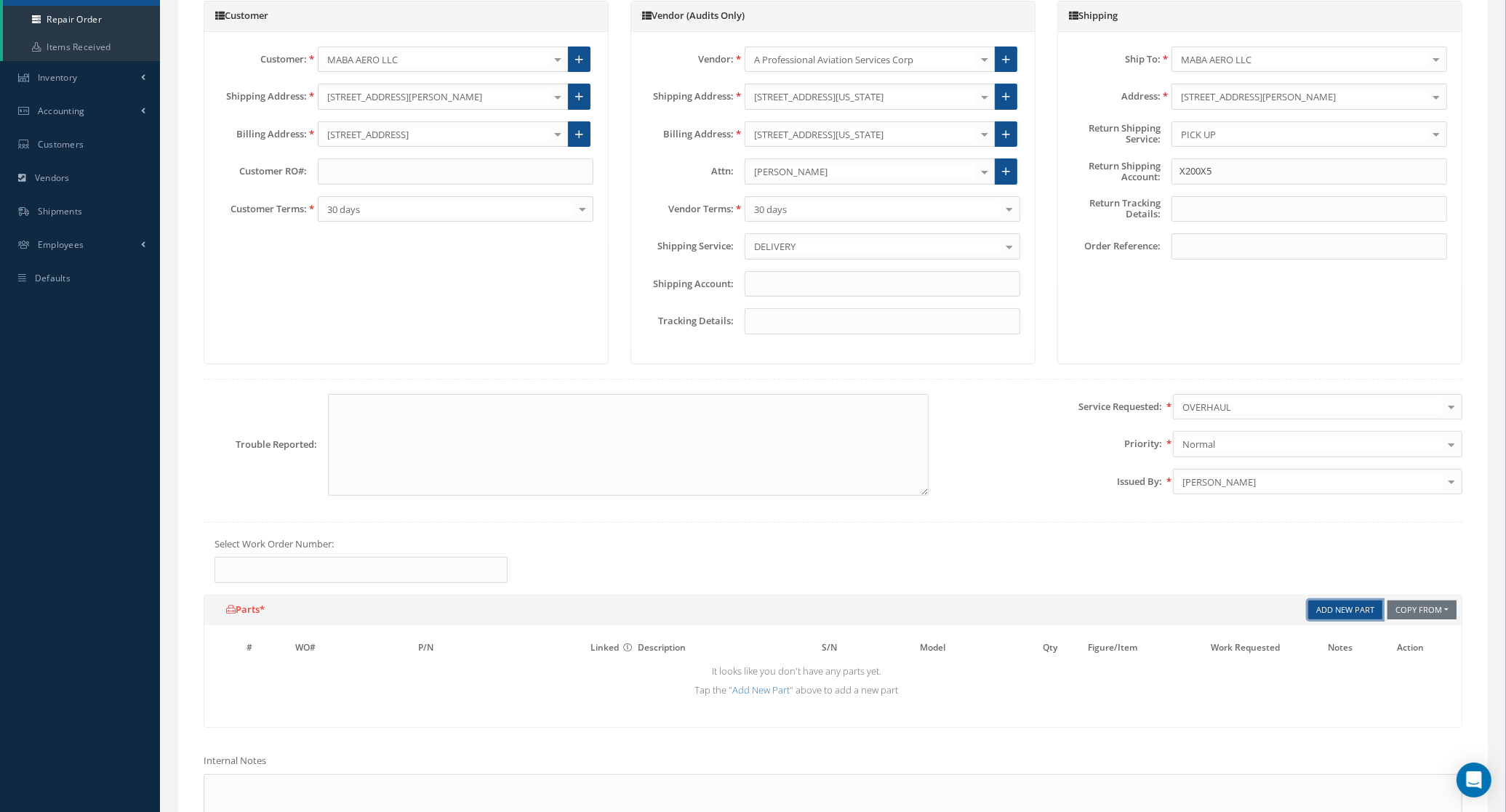
click at [1322, 616] on link "Add New Part" at bounding box center [1345, 611] width 74 height 20
click at [477, 683] on input "text" at bounding box center [484, 673] width 133 height 22
paste input "5912855-01"
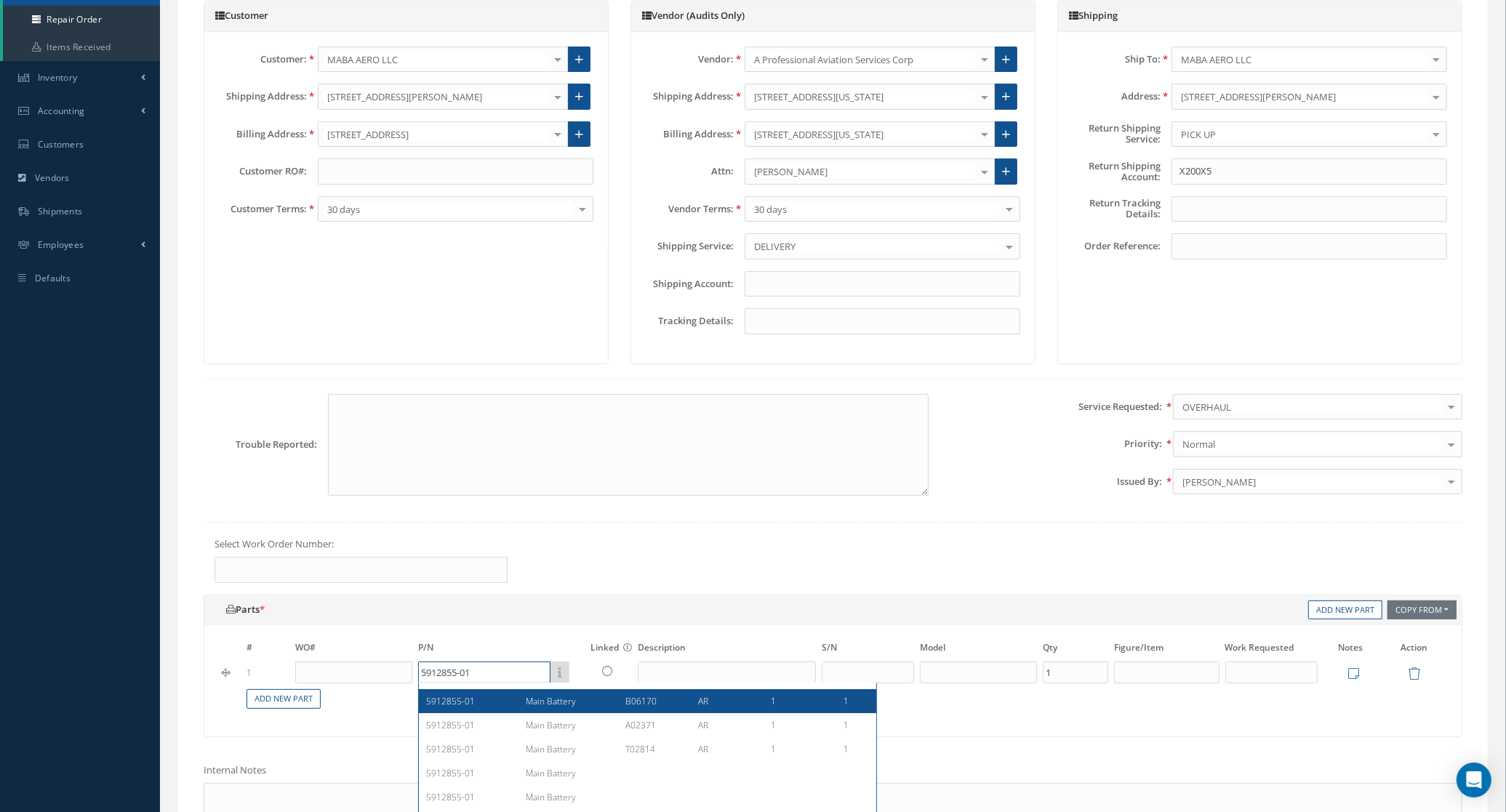
scroll to position [0, 0]
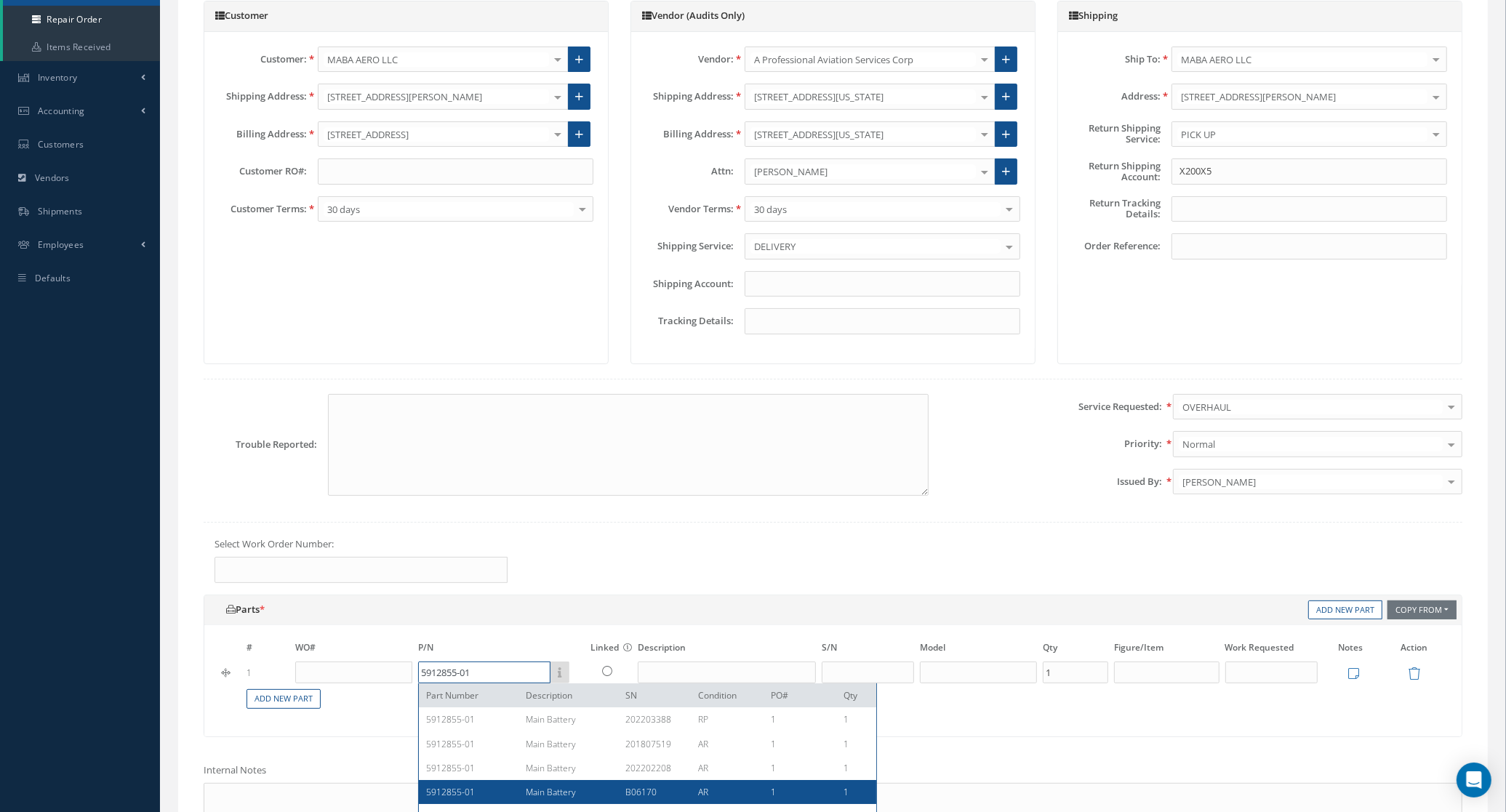
type input "5912855-01"
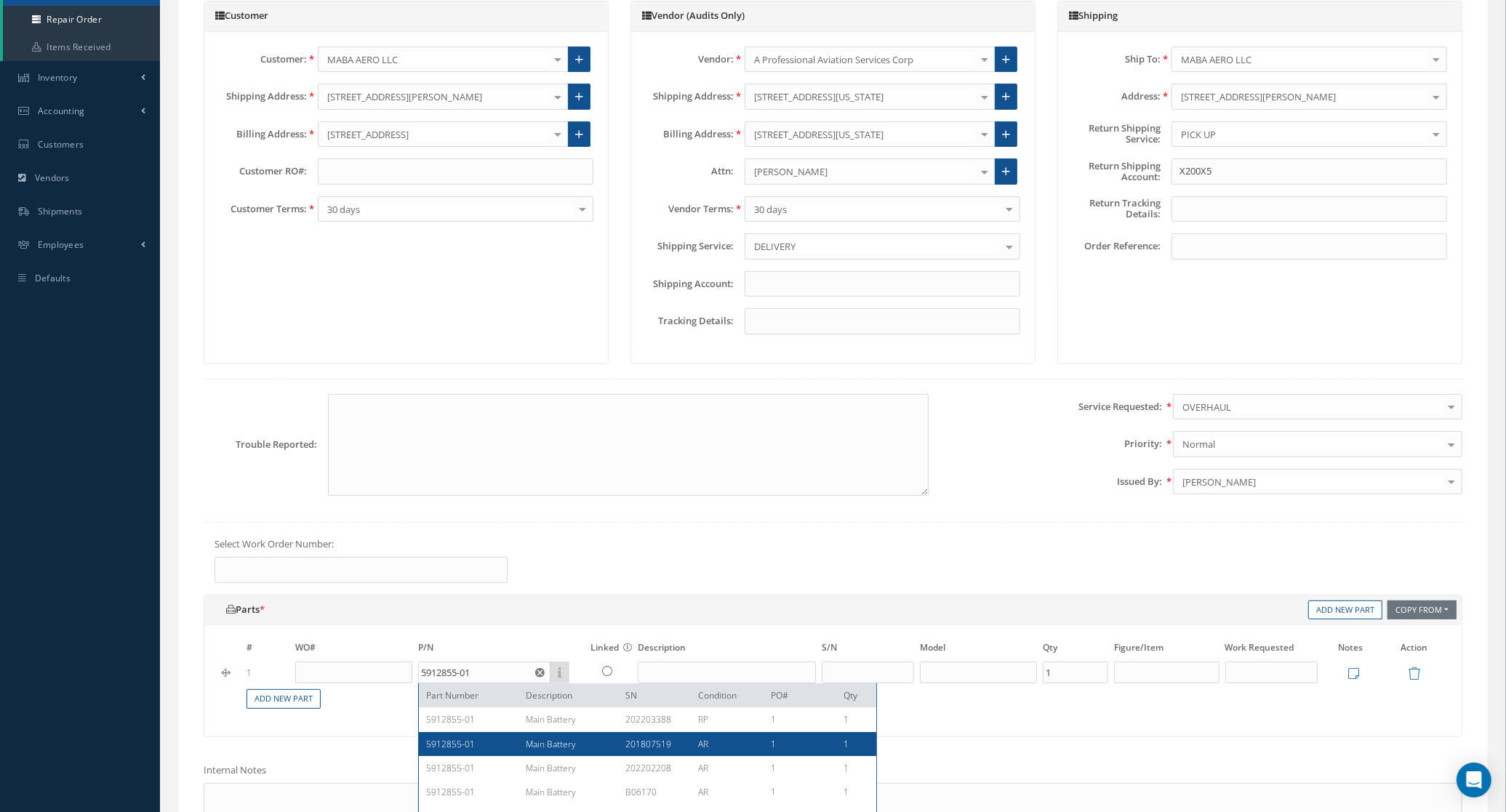
click at [663, 750] on div "201807519" at bounding box center [650, 744] width 73 height 13
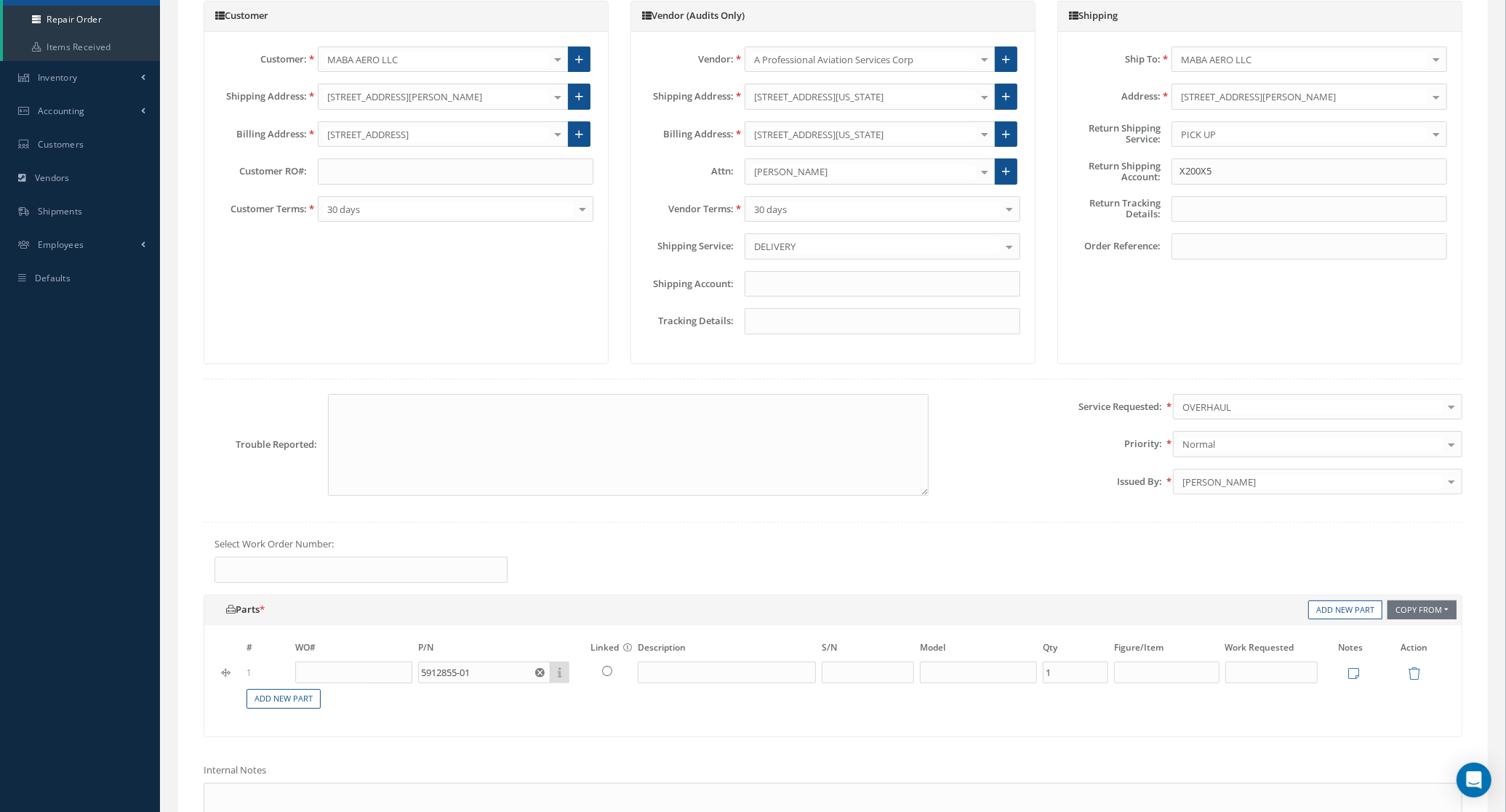
type input "Main Battery"
type input "201807519"
click at [507, 680] on input "5912855-01" at bounding box center [484, 673] width 133 height 22
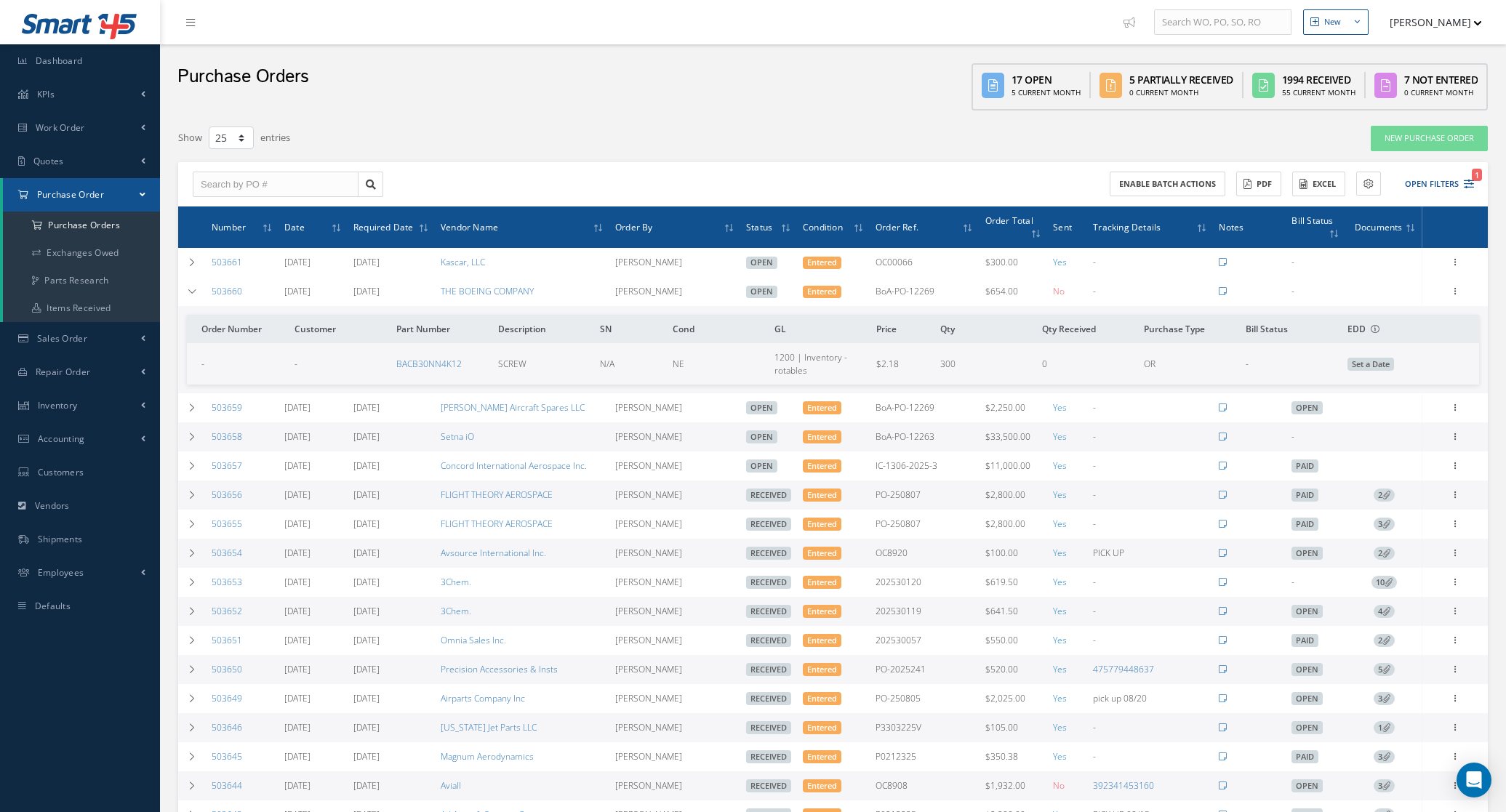
select select "25"
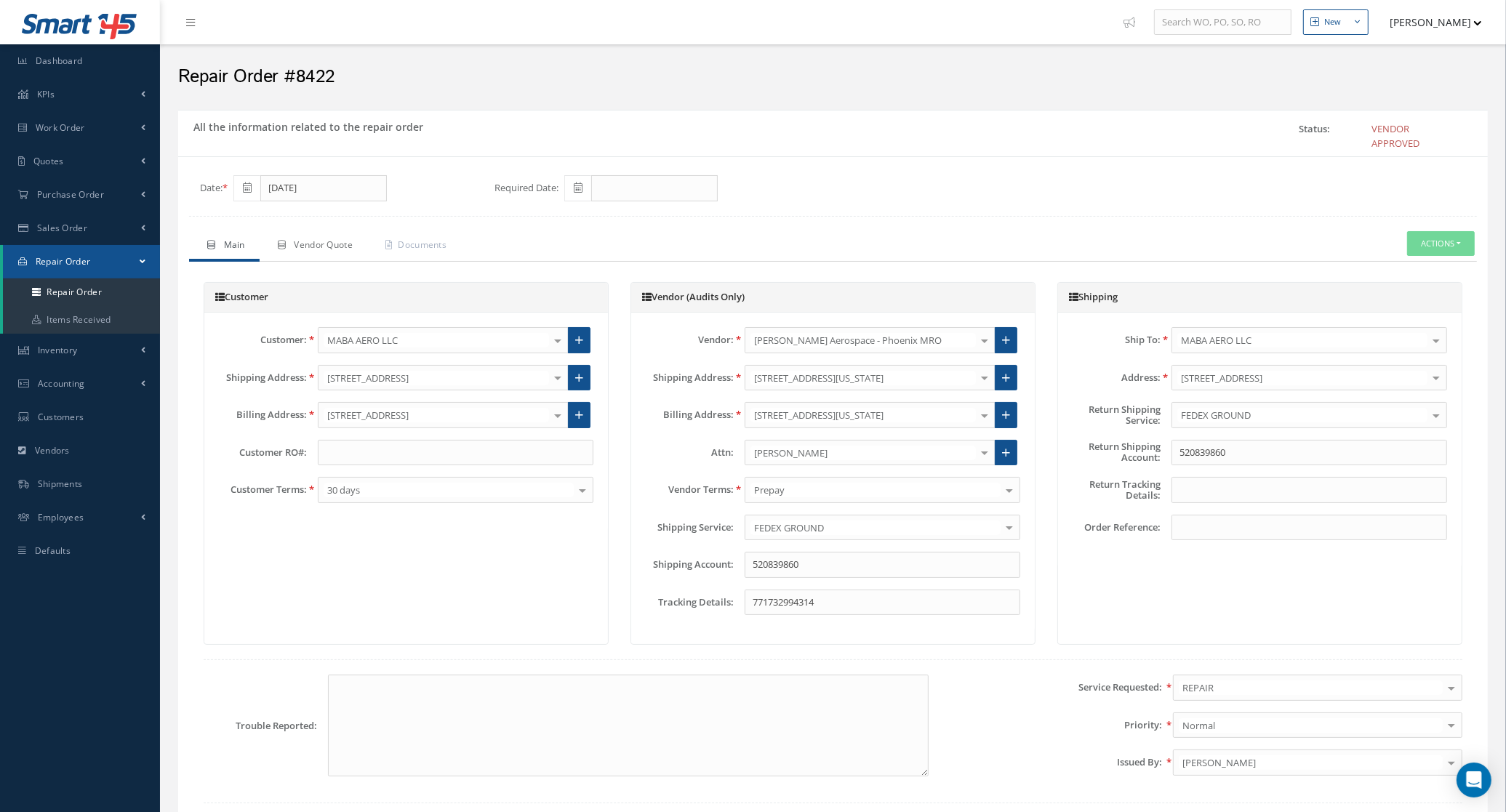
click at [289, 240] on link "Vendor Quote" at bounding box center [313, 246] width 108 height 31
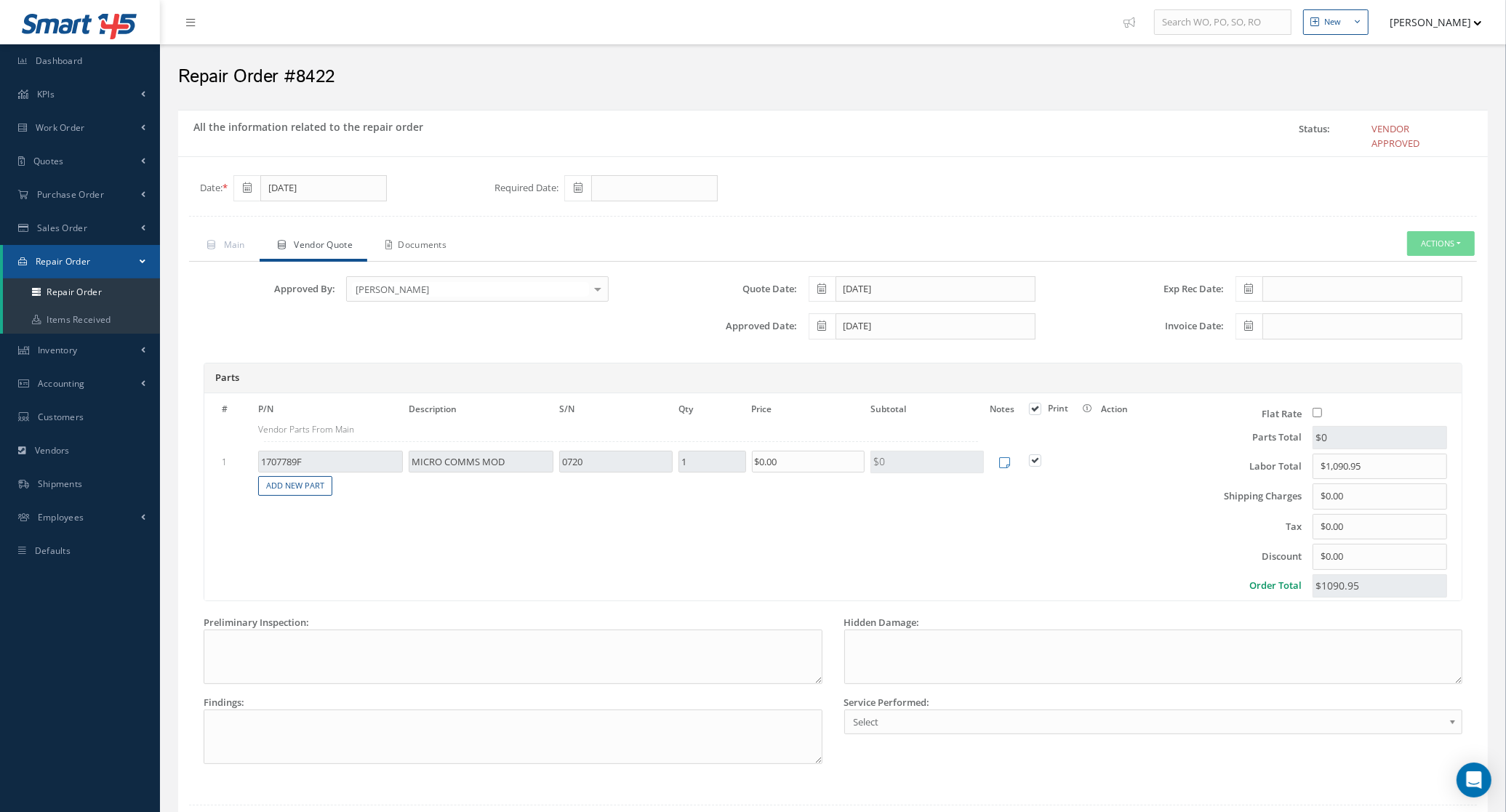
click at [392, 242] on icon at bounding box center [389, 245] width 7 height 8
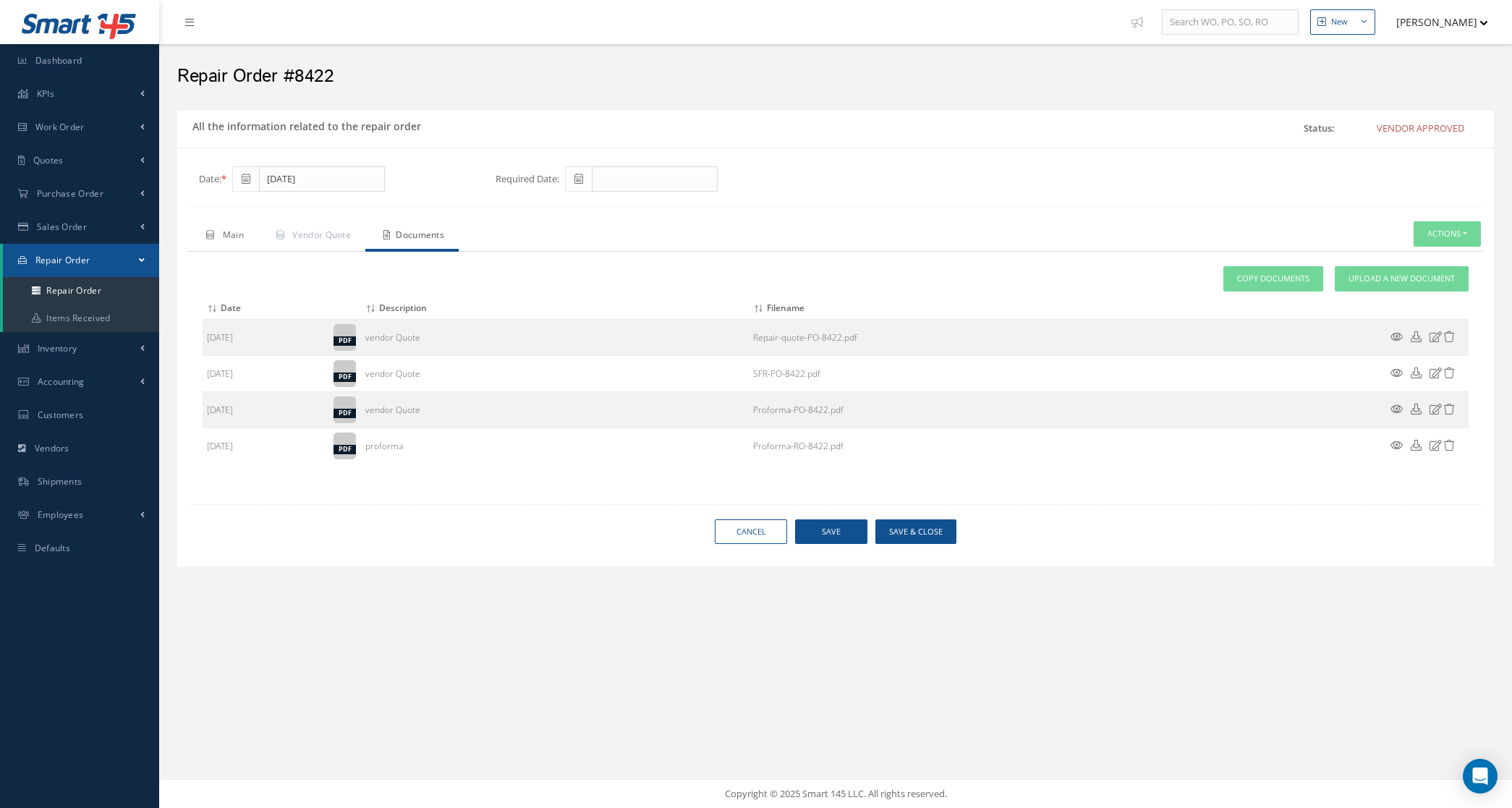
click at [247, 251] on link "Main" at bounding box center [223, 237] width 71 height 31
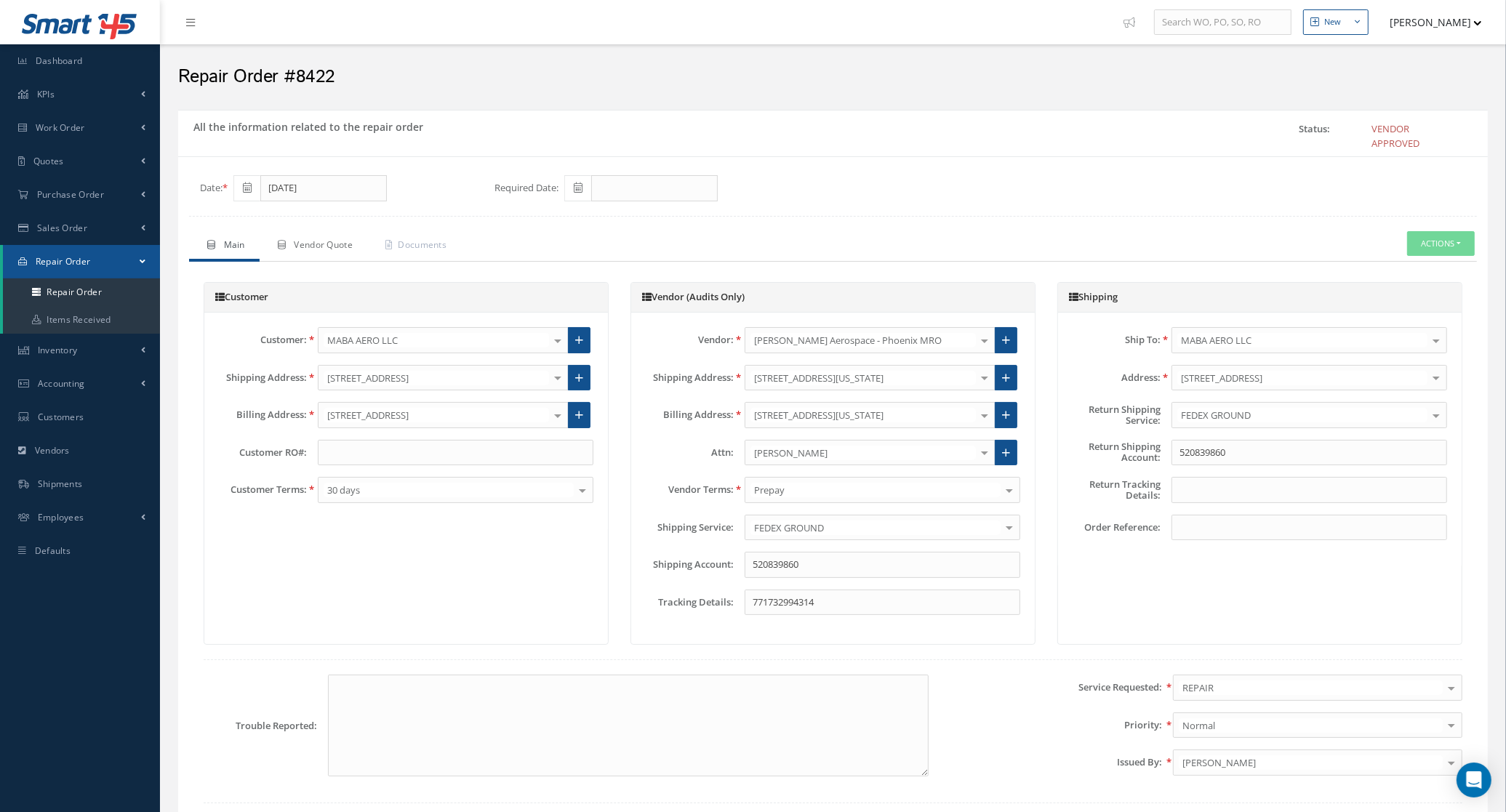
click at [330, 240] on span "Vendor Quote" at bounding box center [323, 245] width 59 height 13
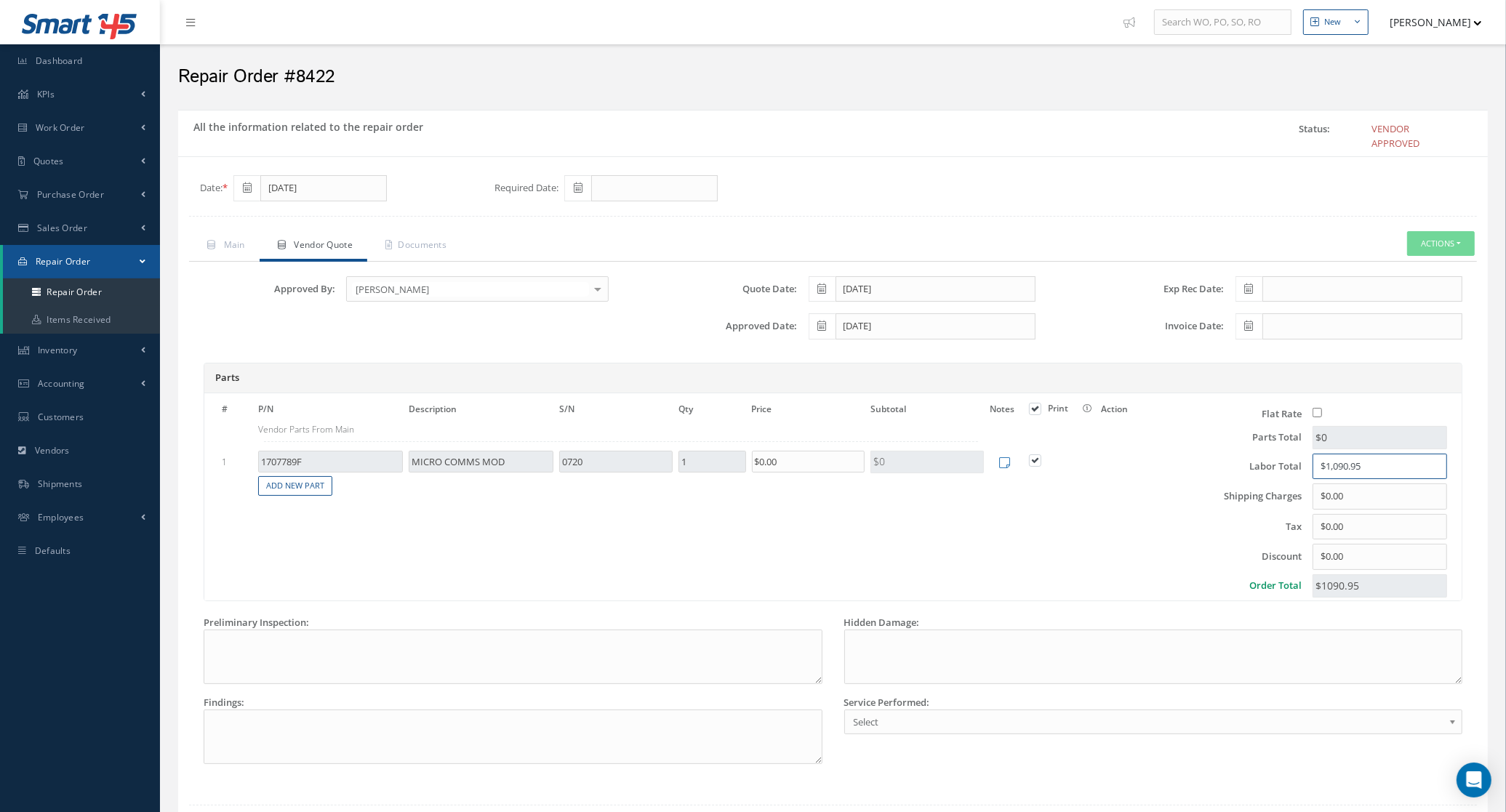
drag, startPoint x: 1387, startPoint y: 460, endPoint x: 1215, endPoint y: 461, distance: 172.0
click at [1215, 461] on div "Labor Total $1,090.95" at bounding box center [1301, 467] width 313 height 26
type input "$4,634.51"
click at [862, 578] on div "# P/N Description S/N Qty Price Subtotal Notes Print Please select the parts th…" at bounding box center [676, 499] width 937 height 203
click at [412, 251] on link "Documents" at bounding box center [414, 246] width 93 height 31
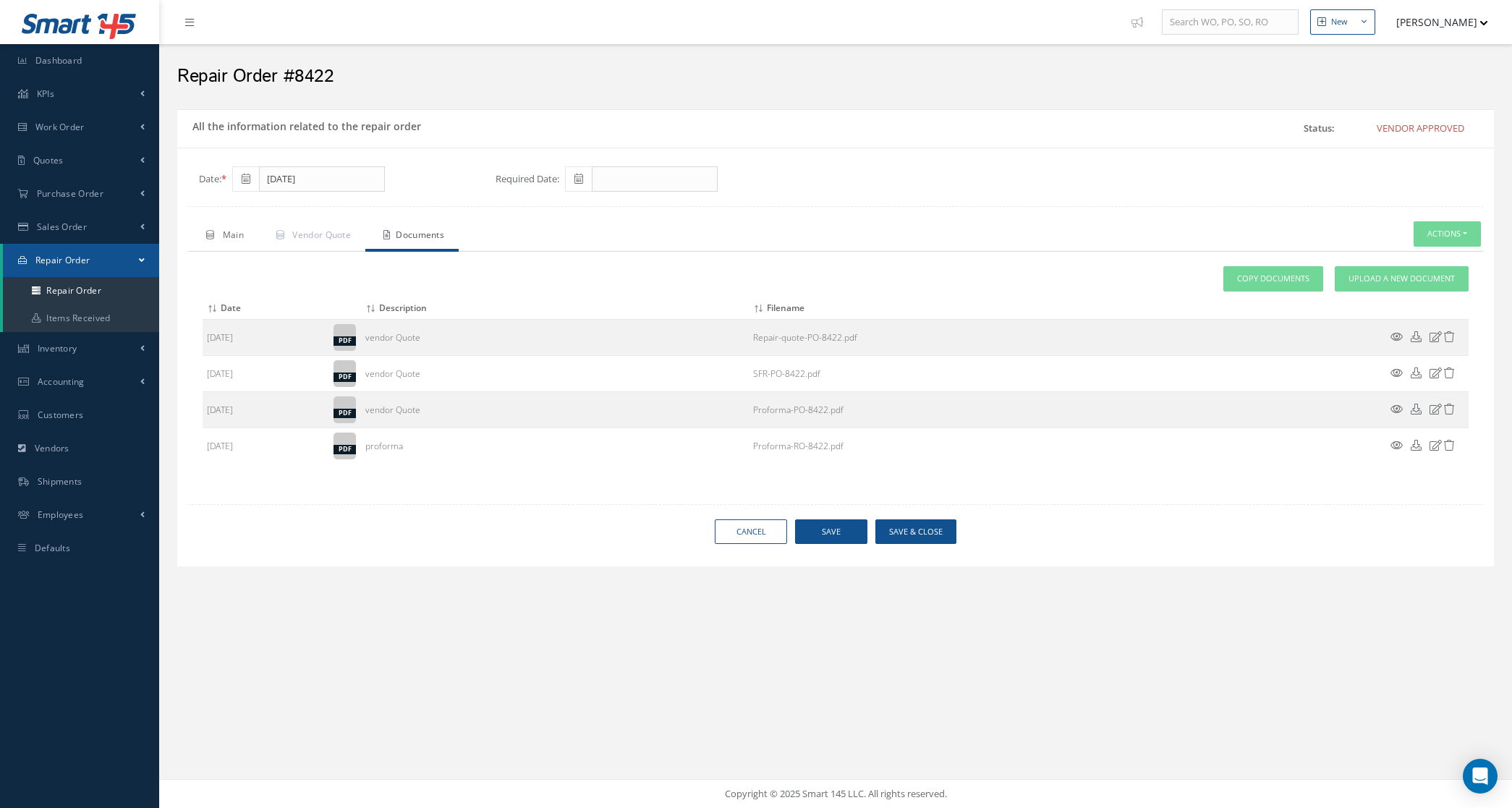
click at [232, 241] on span "Main" at bounding box center [232, 234] width 21 height 12
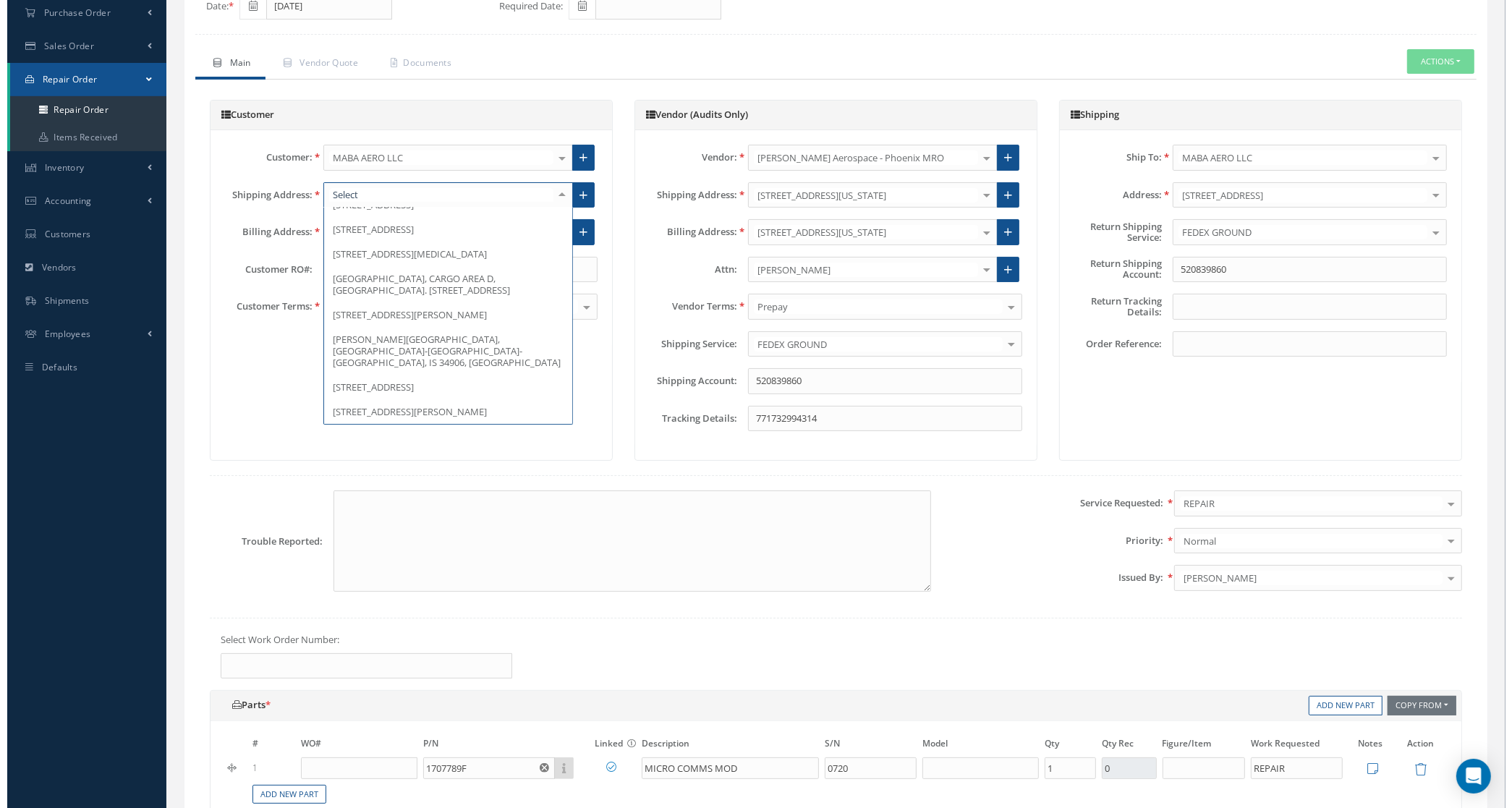
scroll to position [974, 0]
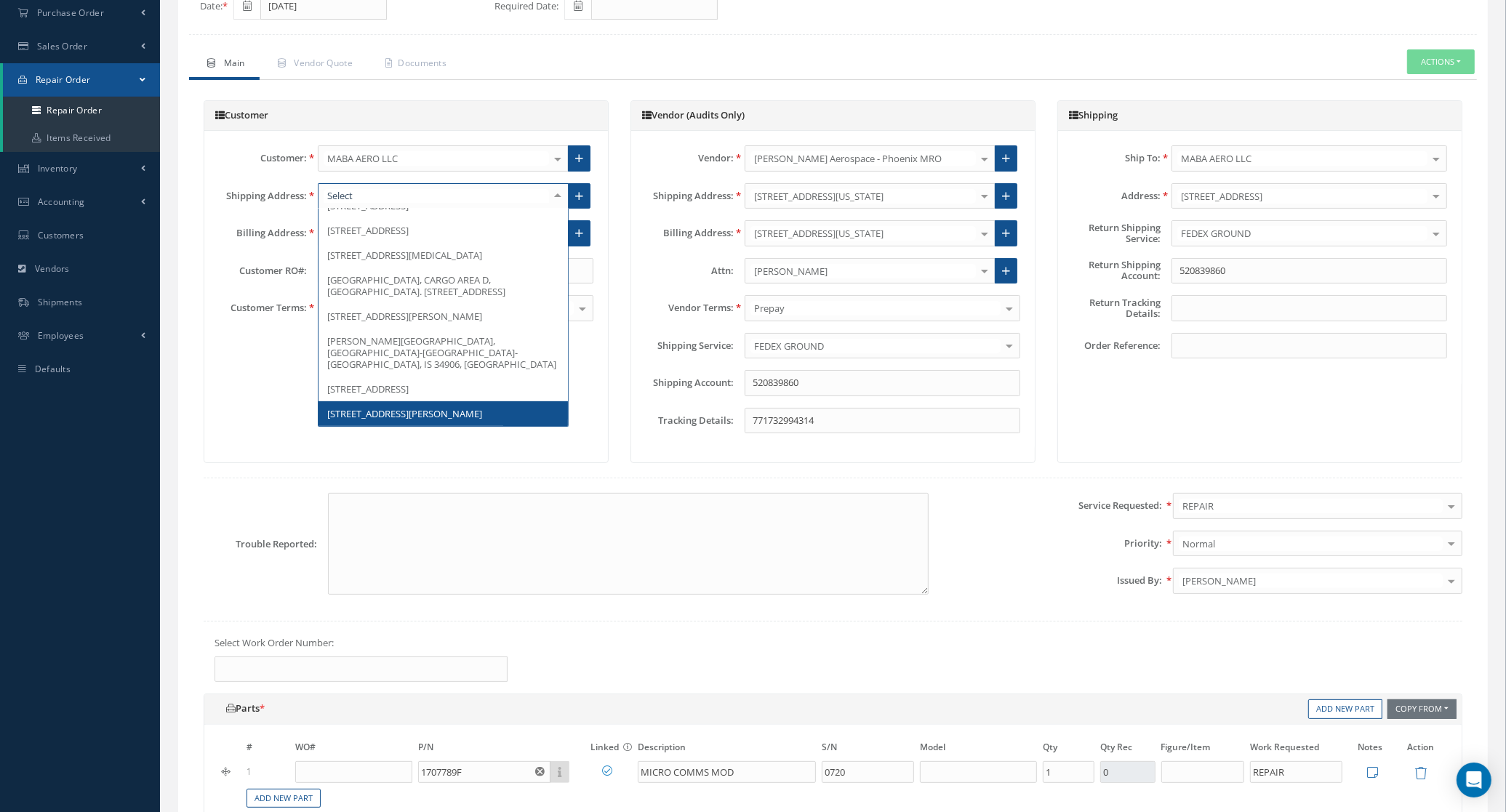
click at [443, 407] on span "3181 W Mcnab Rd, POMPANO BEACH, FL 33069, United States" at bounding box center [405, 414] width 155 height 13
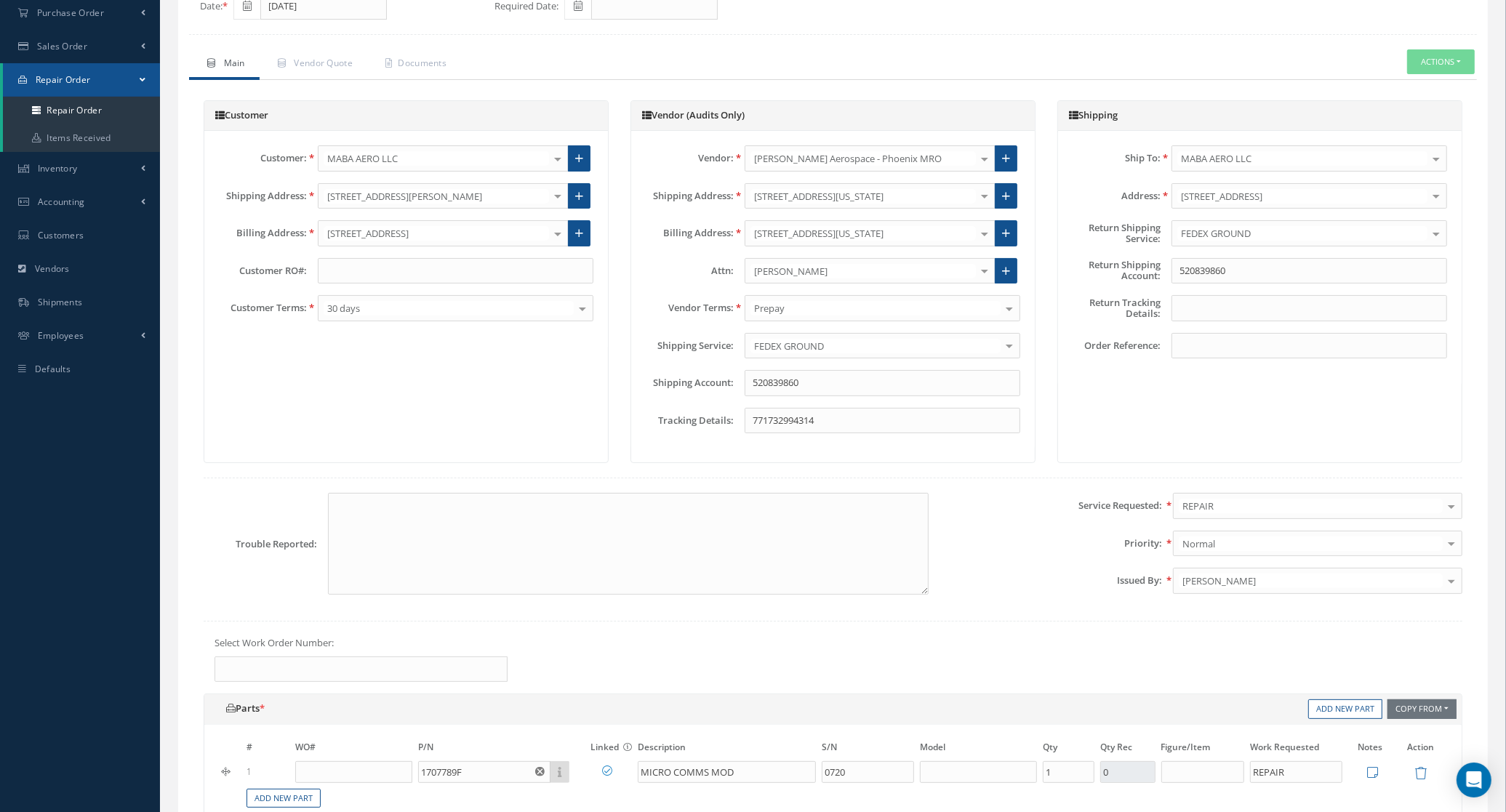
click at [555, 235] on div at bounding box center [558, 233] width 20 height 24
click at [575, 235] on icon at bounding box center [579, 234] width 8 height 10
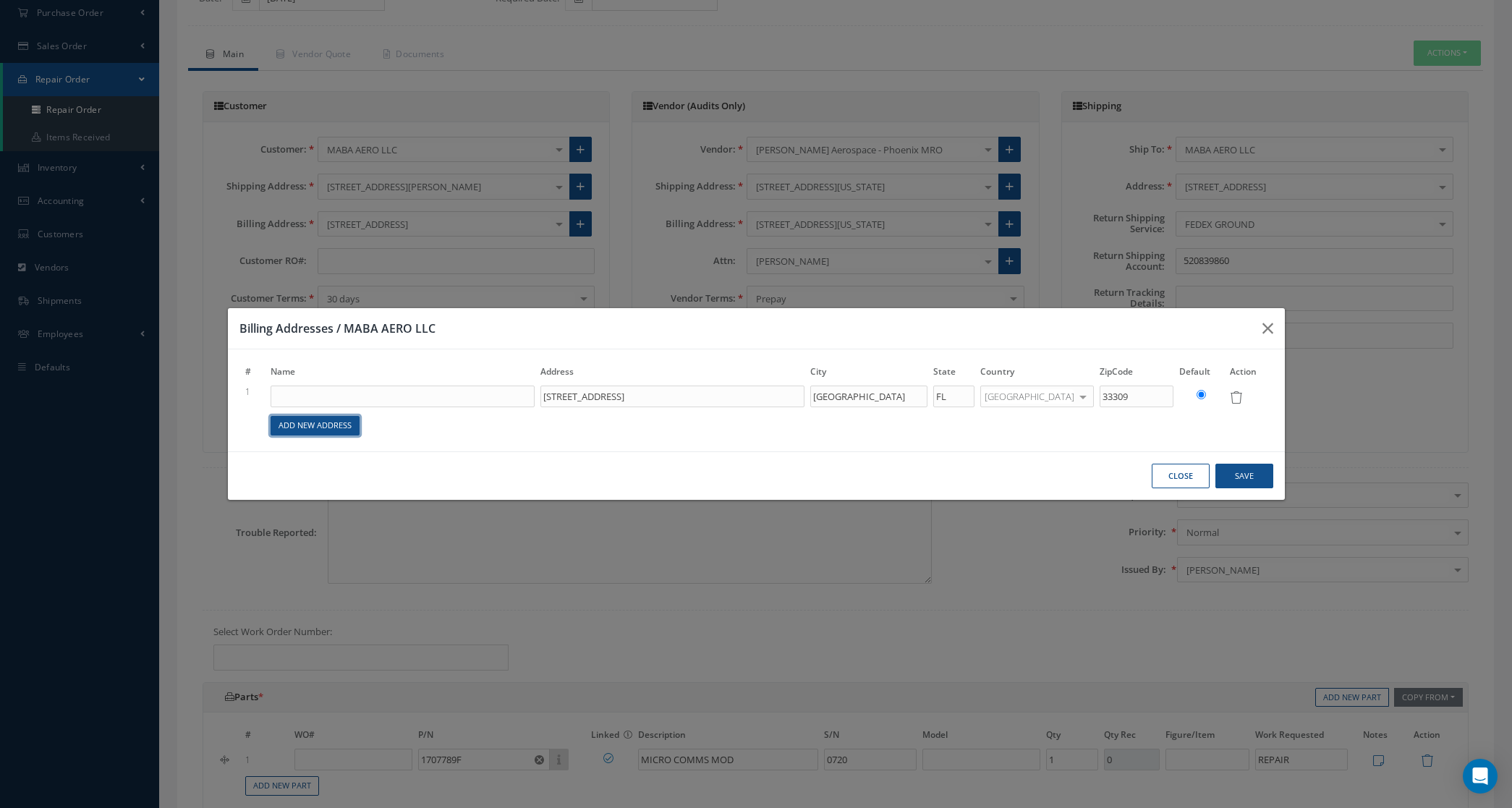
click at [324, 419] on link "Add New Address" at bounding box center [315, 426] width 89 height 20
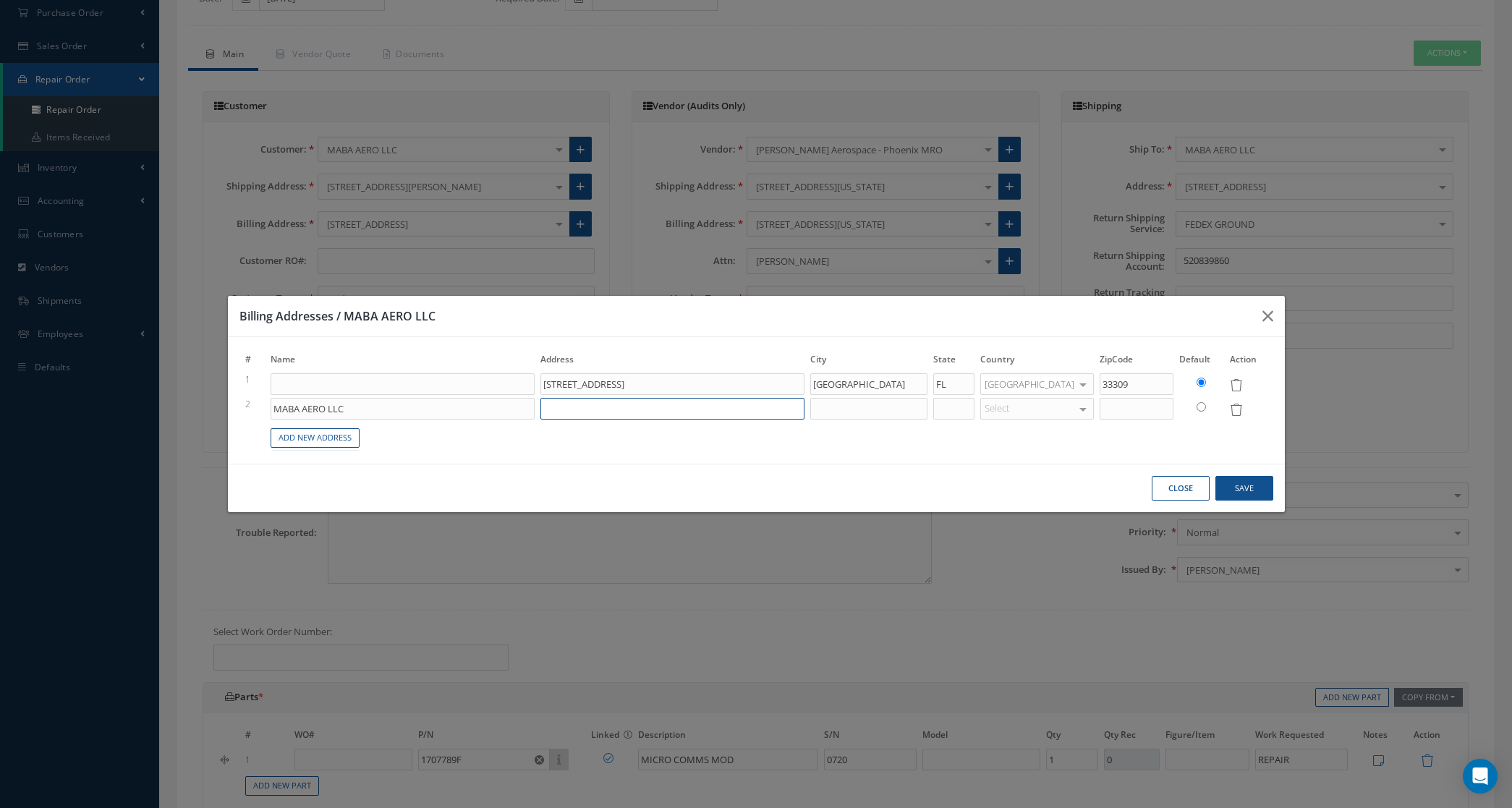
click at [592, 407] on input at bounding box center [673, 409] width 264 height 22
type input "3181 WEST MCNAB ROAD"
click at [873, 407] on input at bounding box center [869, 409] width 117 height 22
type input "POMPANO BEACH"
click at [970, 418] on input at bounding box center [954, 409] width 42 height 22
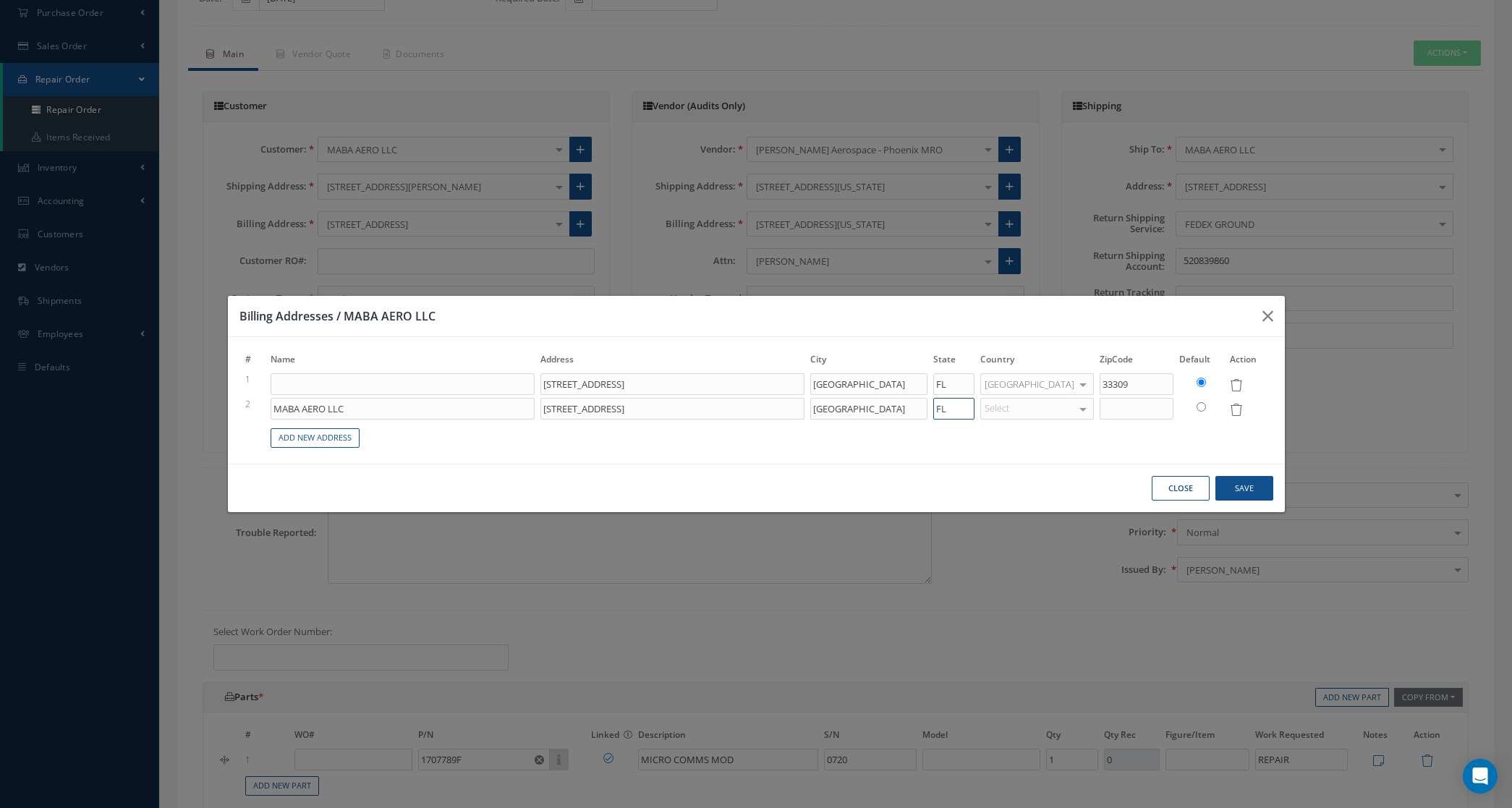
type input "FL"
click at [1065, 395] on div "Select" at bounding box center [1036, 384] width 114 height 22
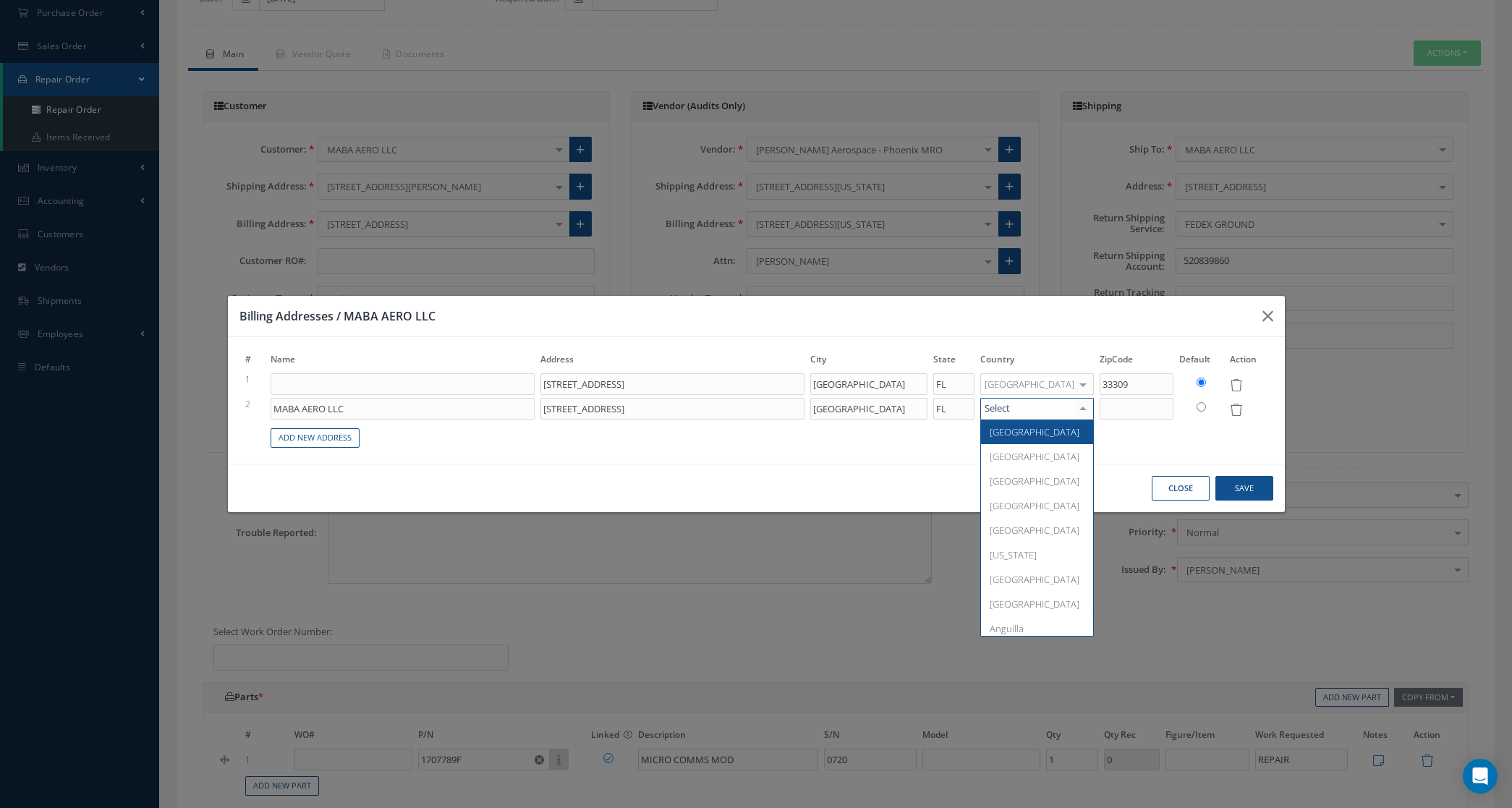
drag, startPoint x: 1064, startPoint y: 427, endPoint x: 1107, endPoint y: 414, distance: 44.9
click at [1064, 428] on span "[GEOGRAPHIC_DATA]" at bounding box center [1035, 432] width 90 height 13
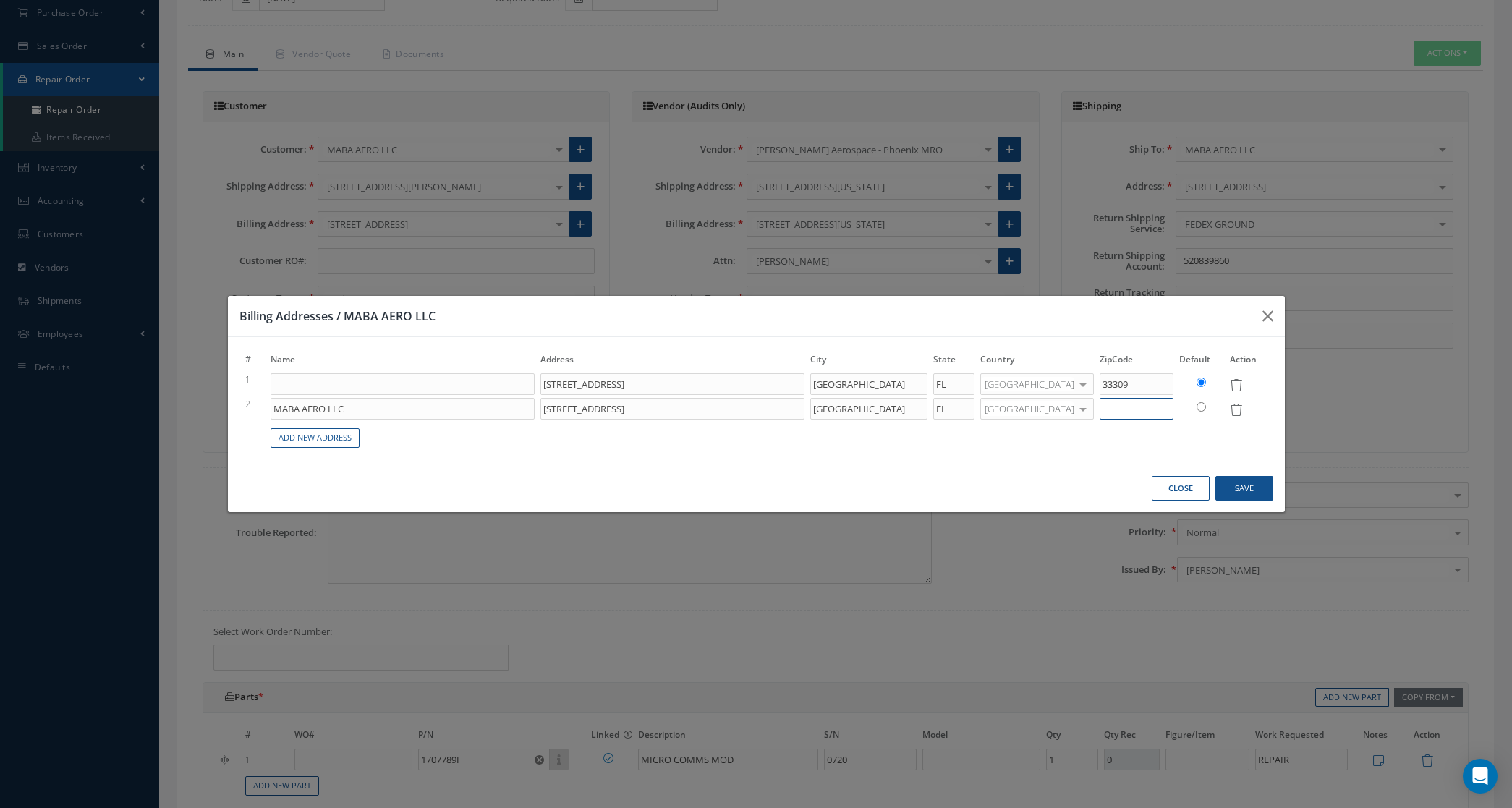
click at [1122, 413] on input at bounding box center [1136, 409] width 74 height 22
type input "33069"
click at [1199, 410] on input "radio" at bounding box center [1201, 406] width 9 height 9
radio input "true"
click at [1233, 489] on button "Save" at bounding box center [1245, 488] width 58 height 25
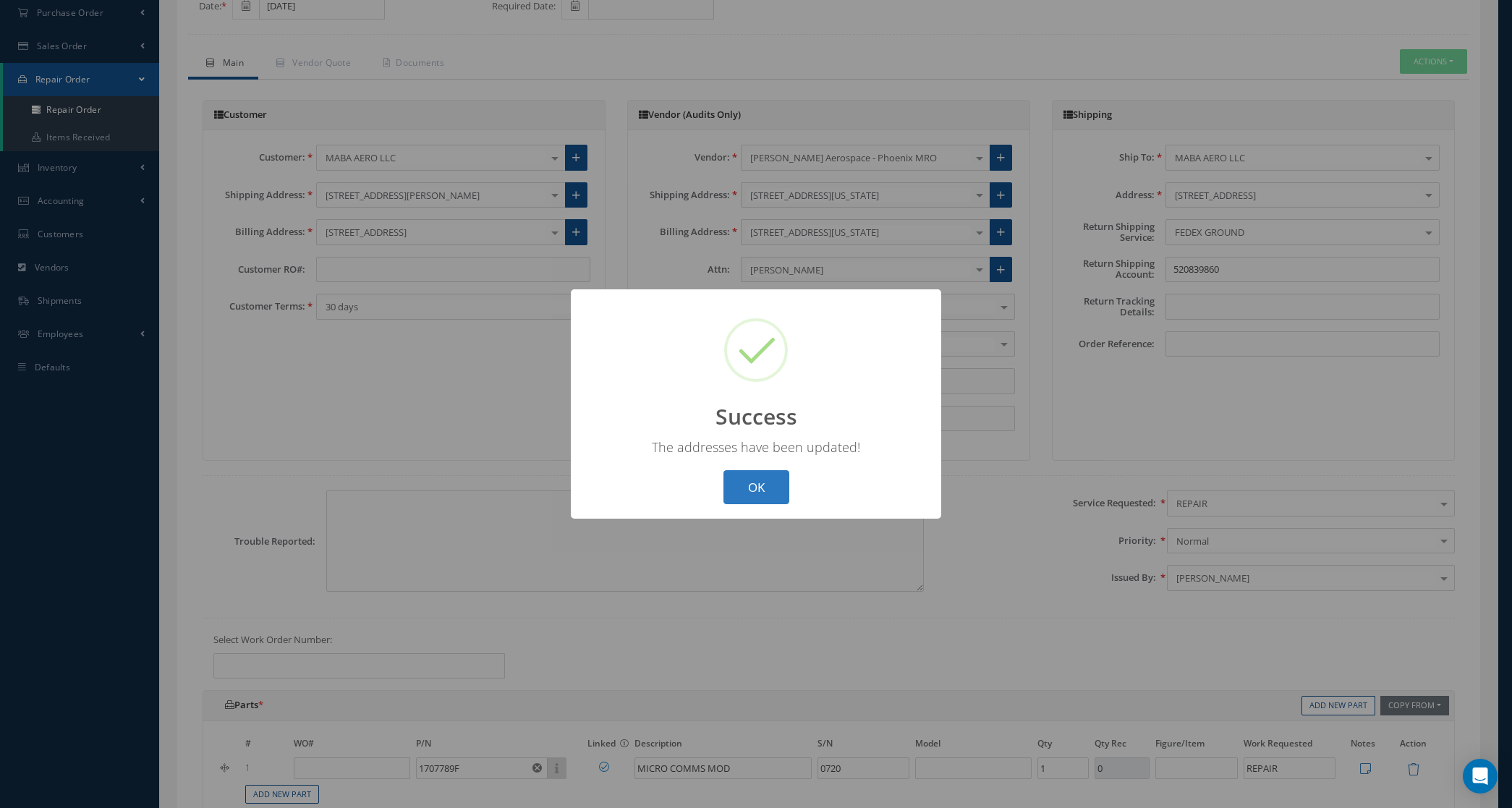
click at [752, 497] on button "OK" at bounding box center [756, 487] width 66 height 34
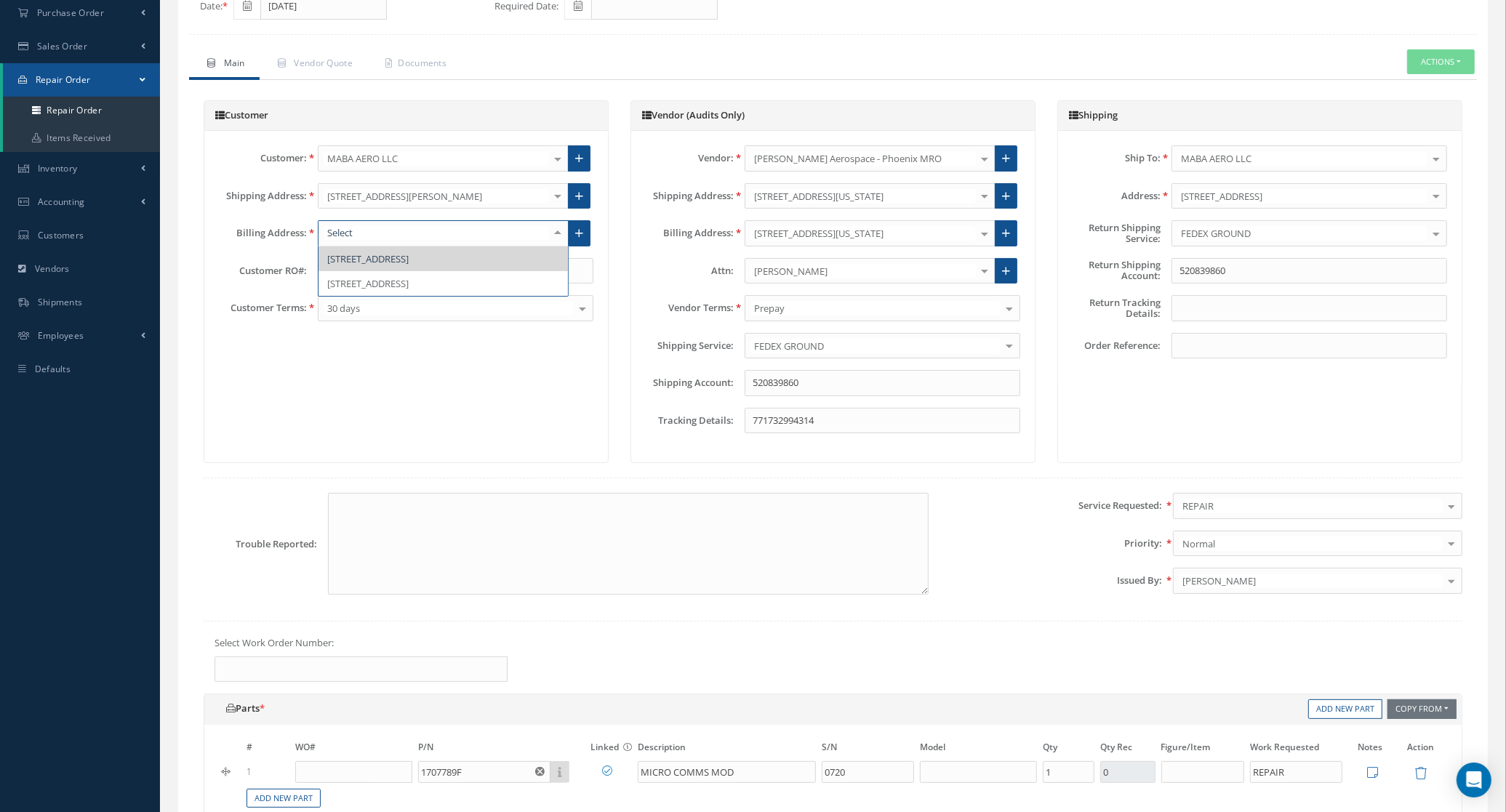
click at [554, 231] on div at bounding box center [558, 233] width 20 height 24
click at [409, 290] on span "3181 WEST MCNAB ROAD, POMPANO BEACH, FL 33069, United States" at bounding box center [368, 284] width 82 height 13
click at [568, 194] on link at bounding box center [579, 196] width 23 height 26
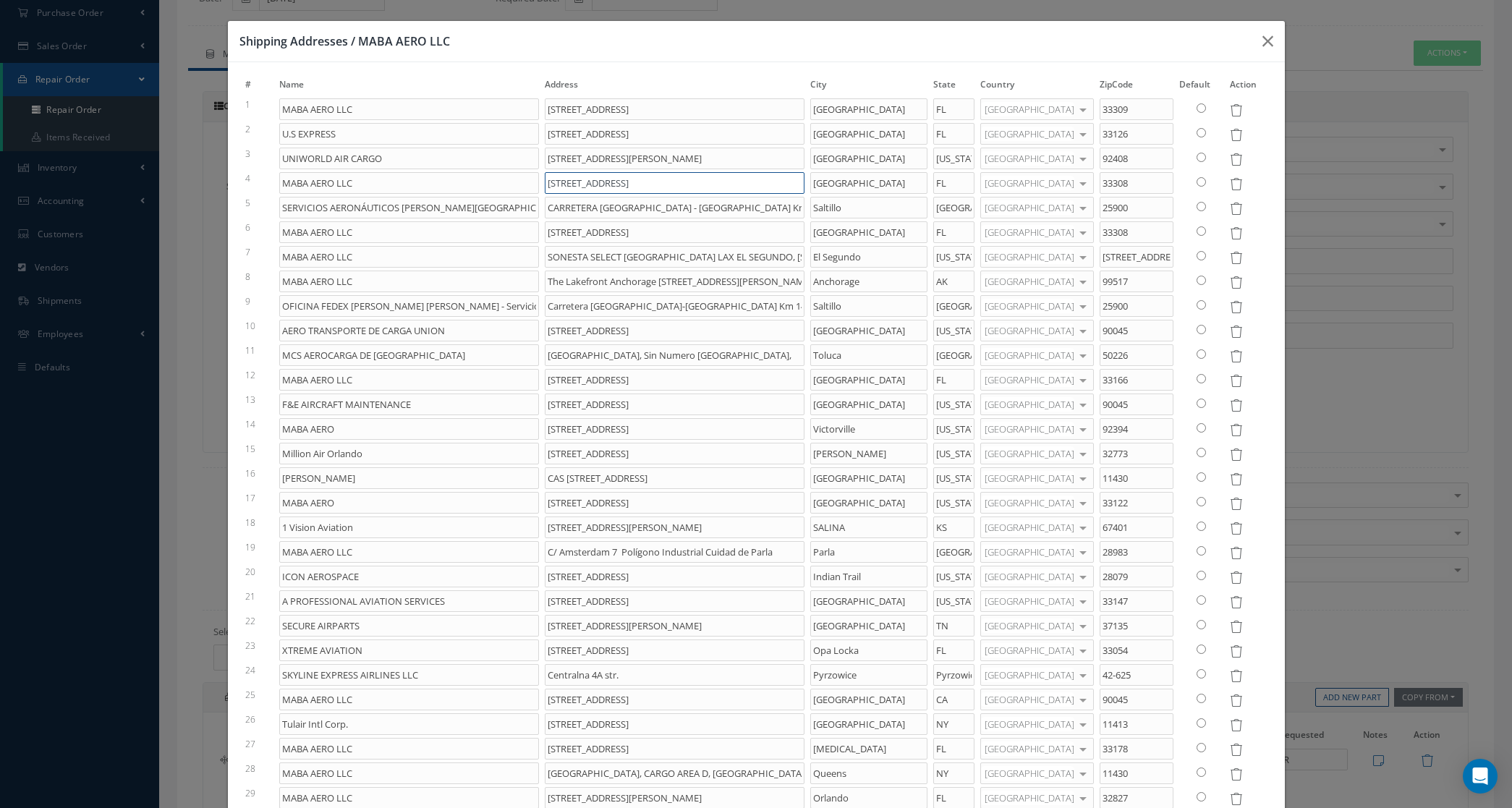
click at [579, 193] on input "5921 NE 21ST LN" at bounding box center [674, 183] width 260 height 22
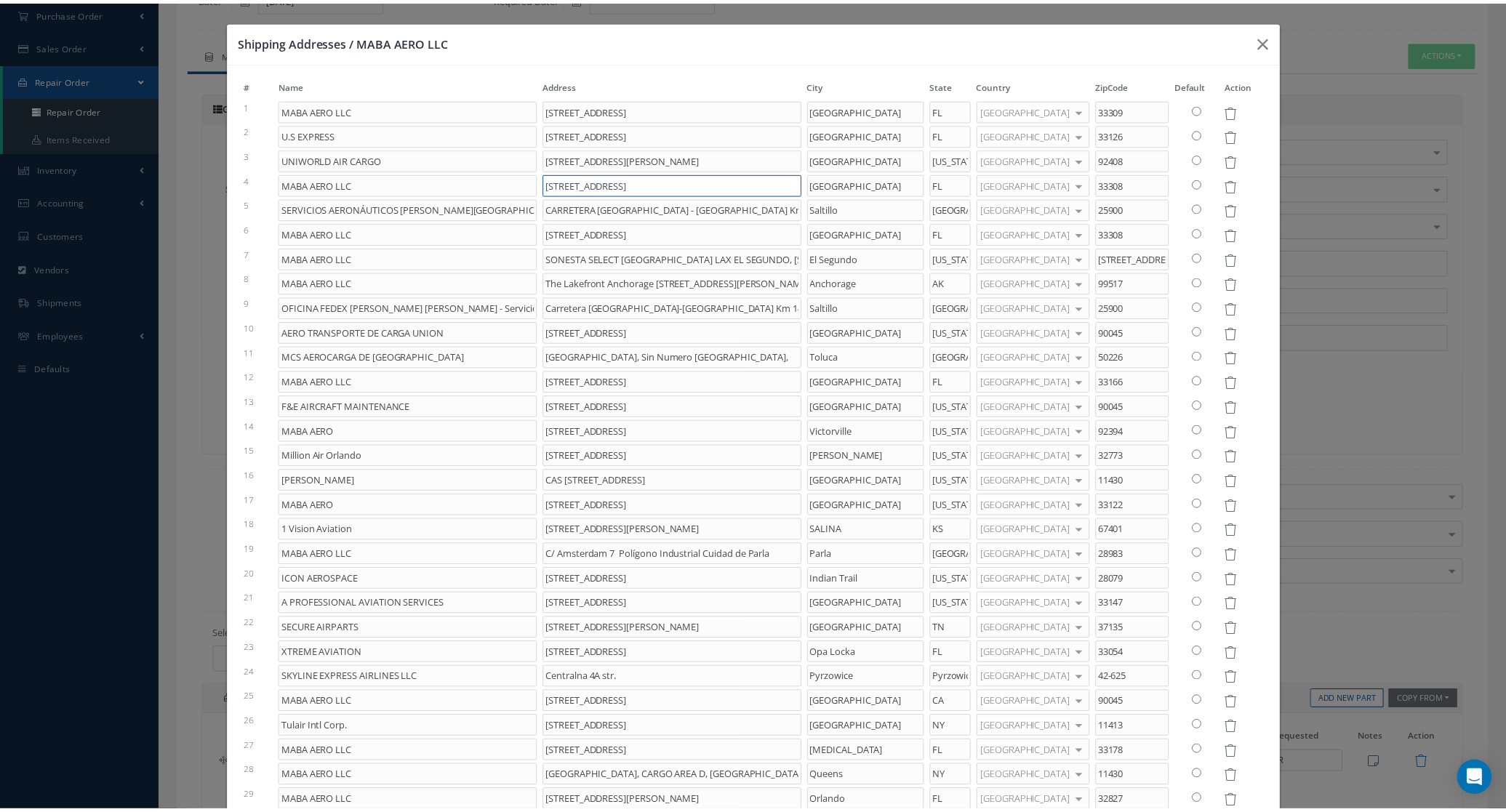
scroll to position [190, 0]
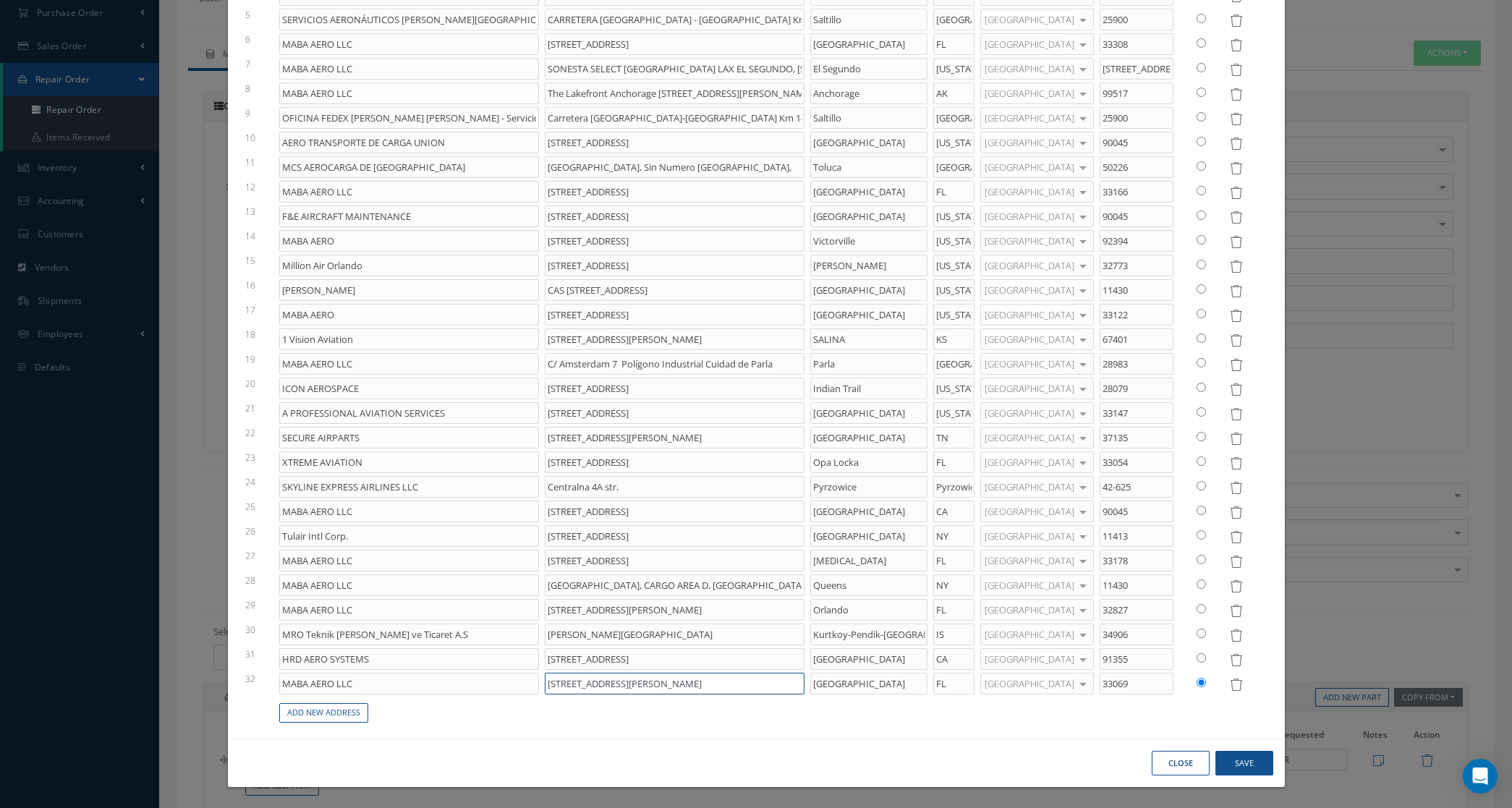
drag, startPoint x: 654, startPoint y: 688, endPoint x: 580, endPoint y: 684, distance: 74.1
click at [580, 684] on input "3181 W Mcnab Rd" at bounding box center [674, 683] width 260 height 22
click at [638, 688] on input "3181 WEST MCNADB ROAD" at bounding box center [674, 683] width 260 height 22
type input "3181 WEST MCNAB ROAD"
click at [1220, 761] on button "Save" at bounding box center [1245, 763] width 58 height 25
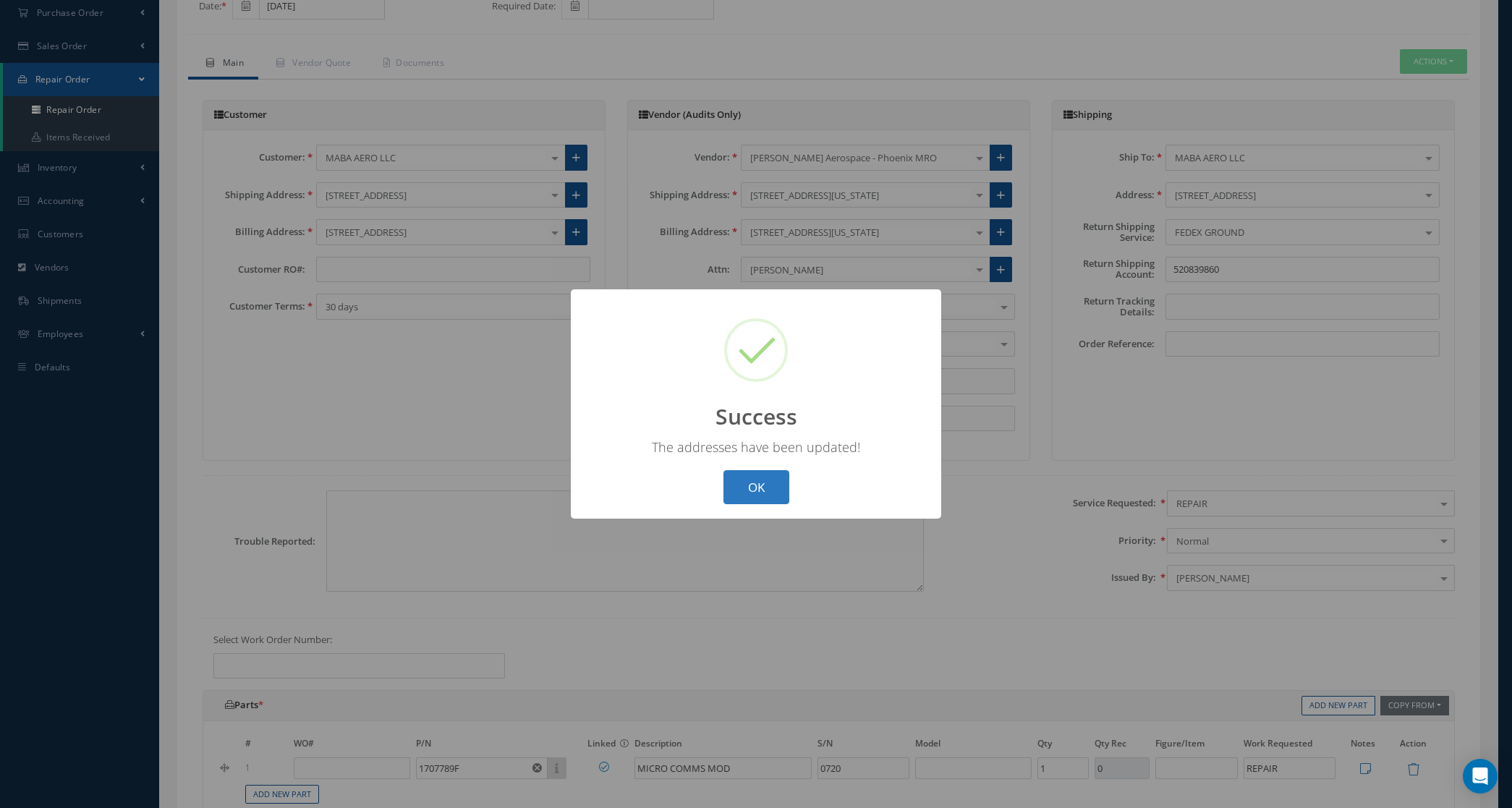
click at [758, 494] on button "OK" at bounding box center [756, 487] width 66 height 34
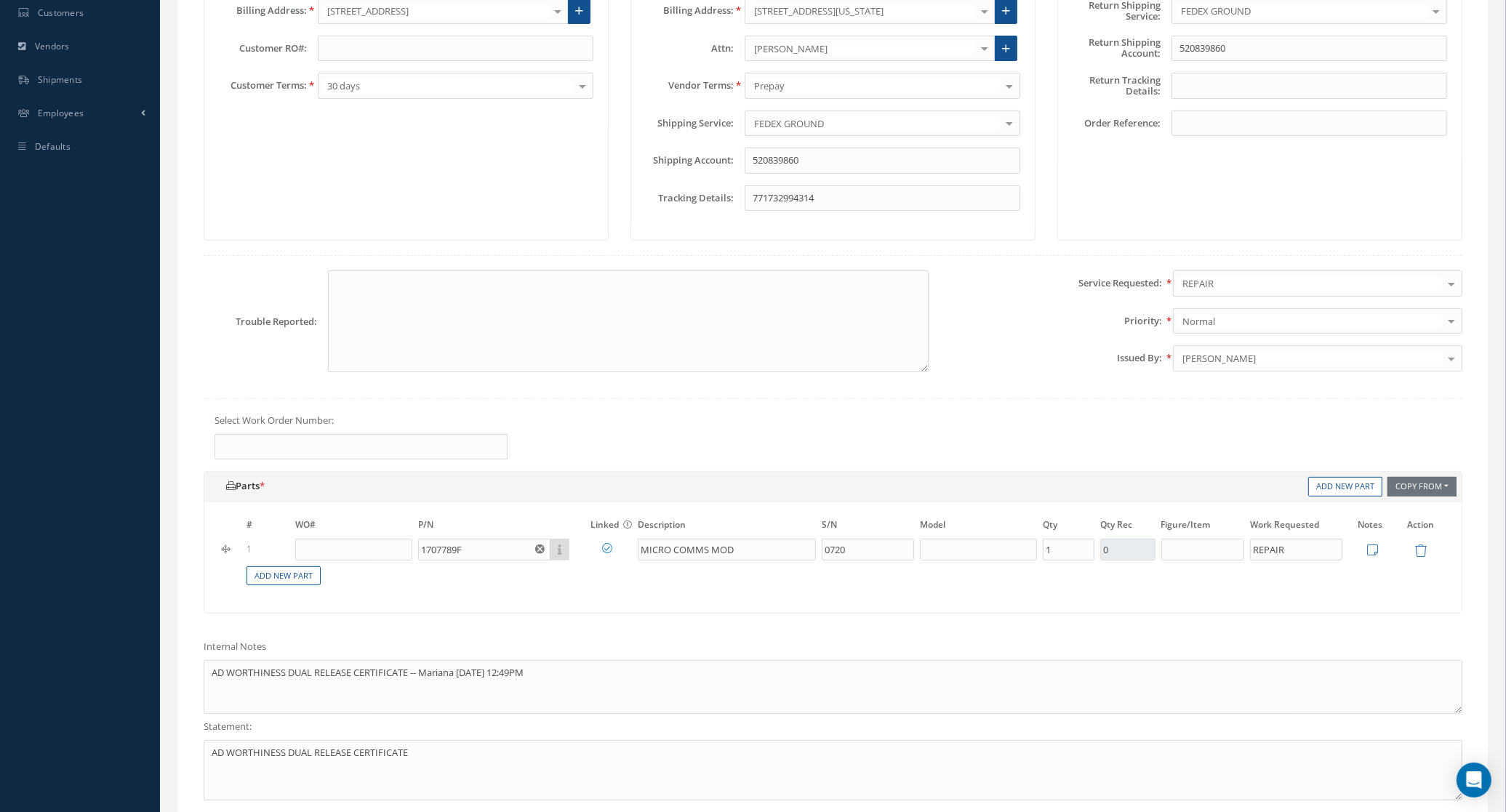
scroll to position [545, 0]
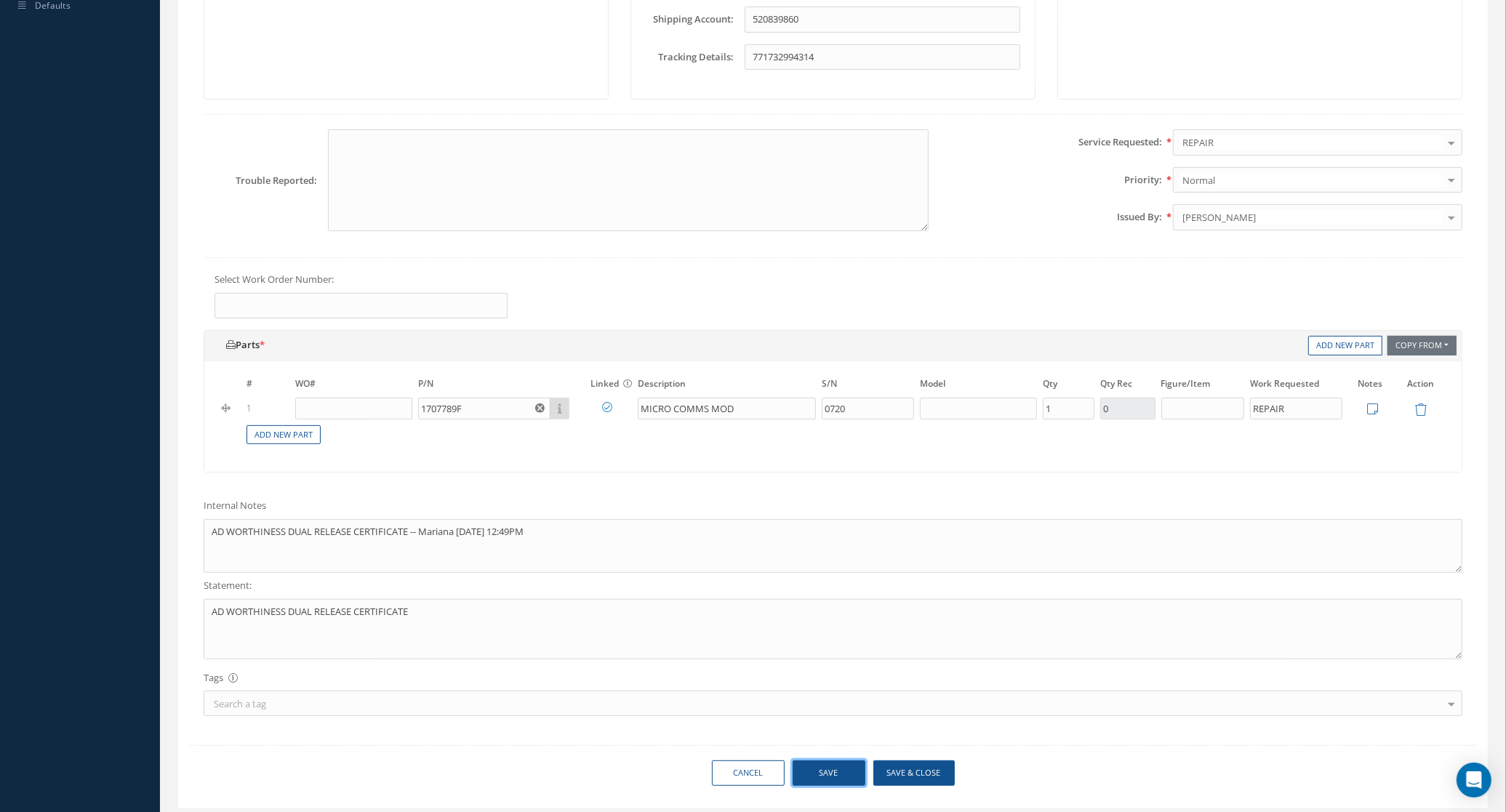
click at [842, 783] on button "Save" at bounding box center [829, 773] width 73 height 25
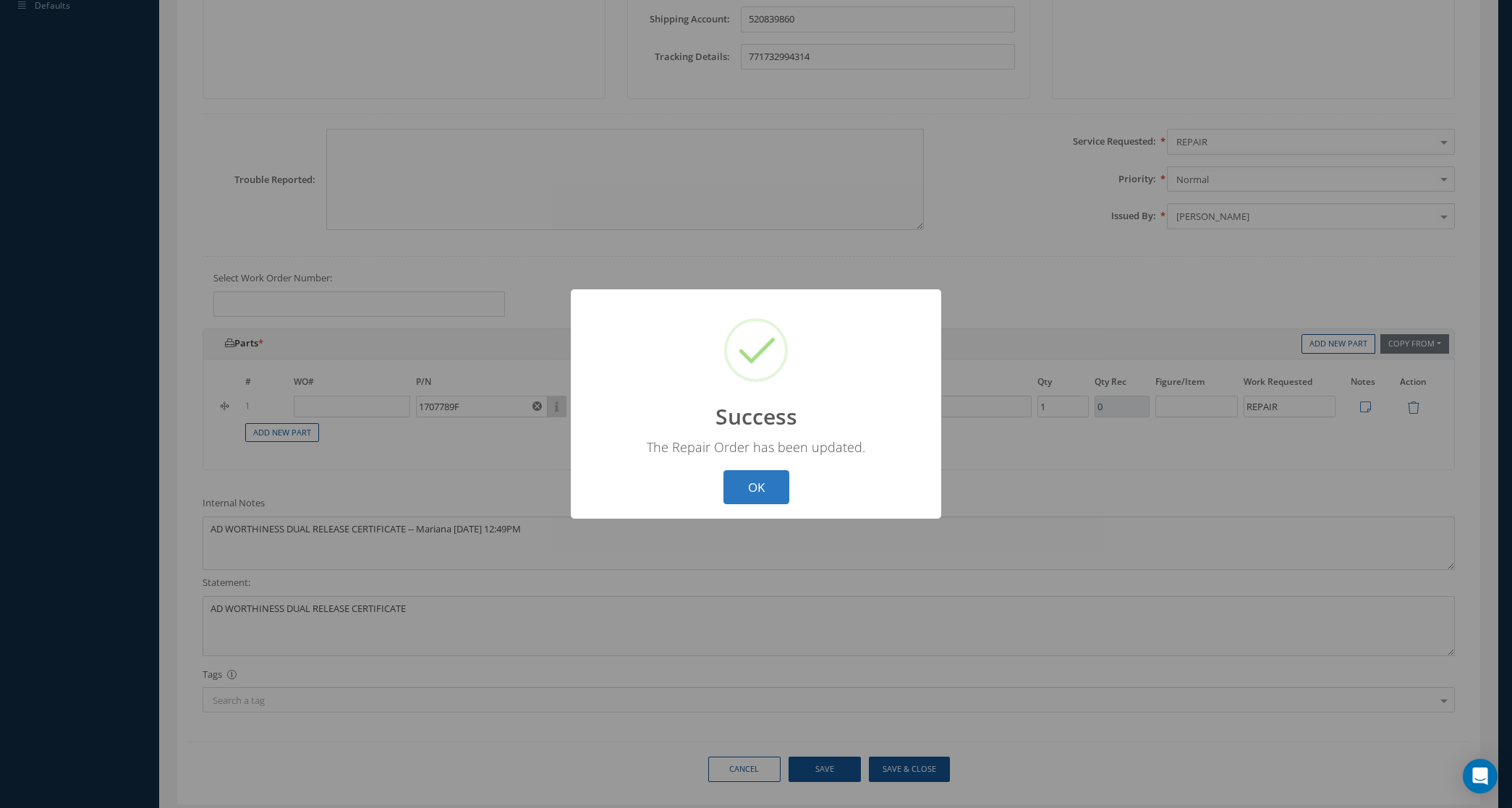
click at [774, 474] on button "OK" at bounding box center [756, 487] width 66 height 34
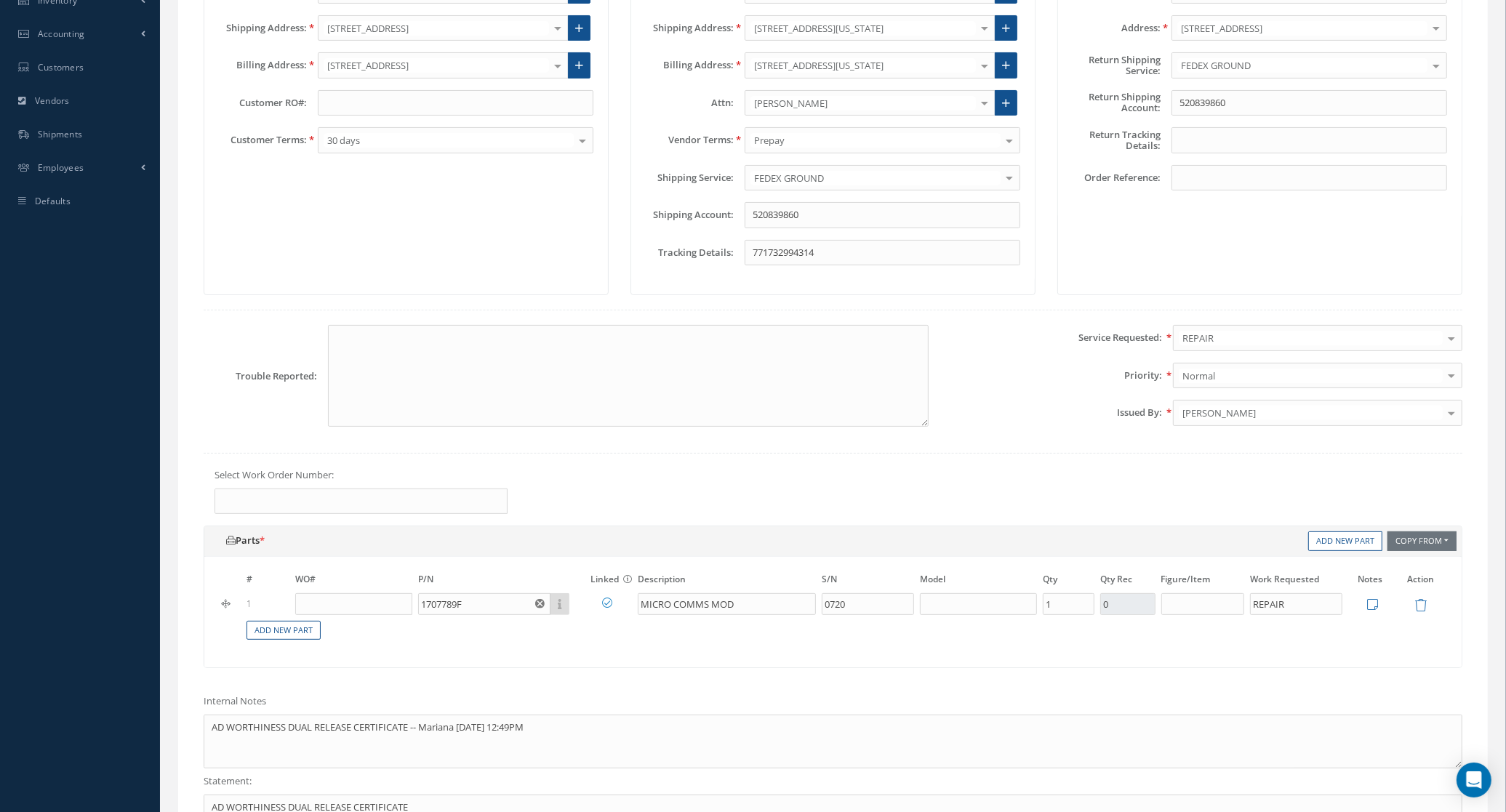
scroll to position [91, 0]
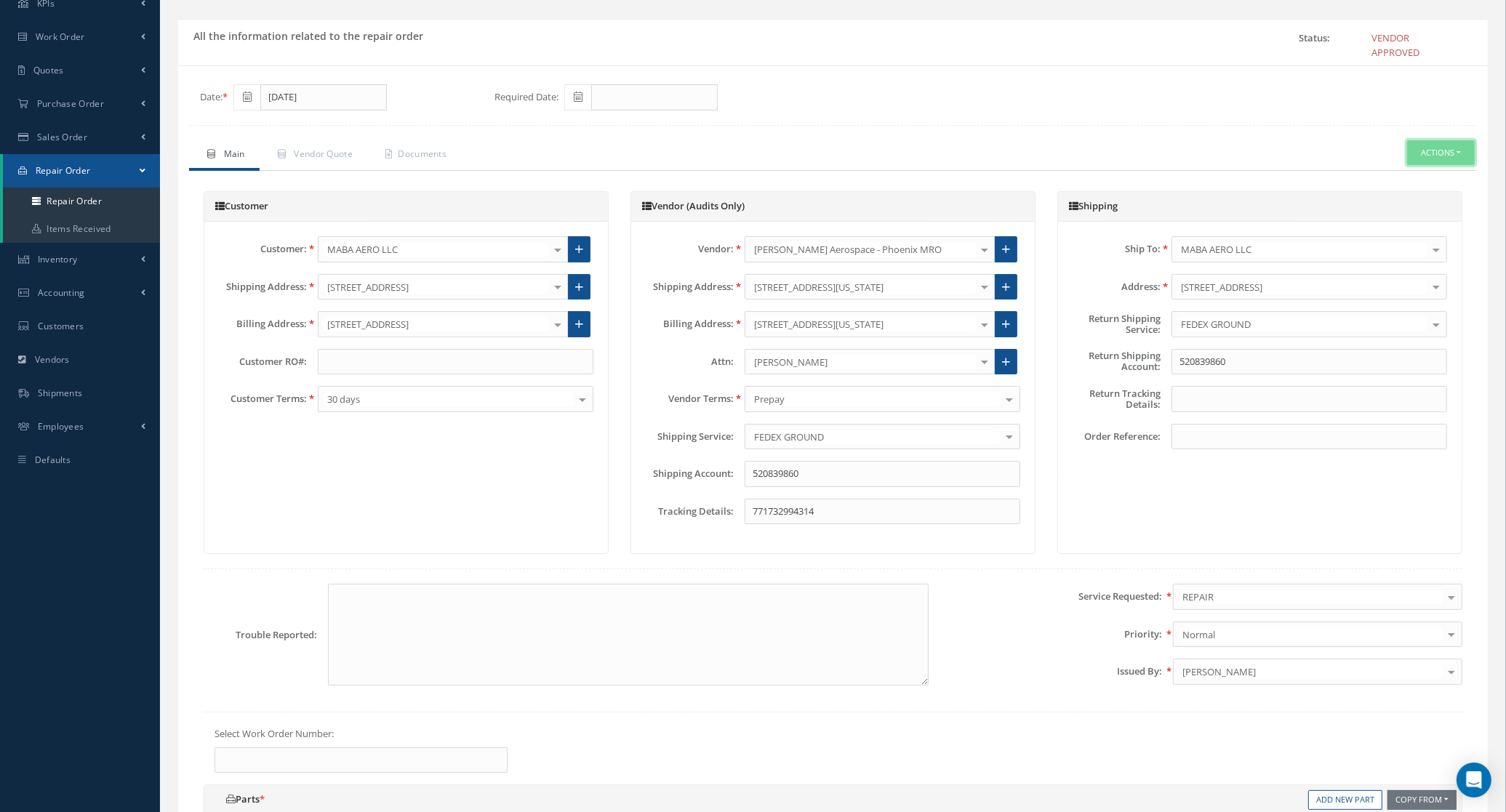
click at [1458, 150] on button "Actions" at bounding box center [1441, 153] width 68 height 25
click at [1335, 269] on link "Repair Order" at bounding box center [1309, 270] width 116 height 20
click at [1440, 285] on div at bounding box center [1436, 286] width 20 height 24
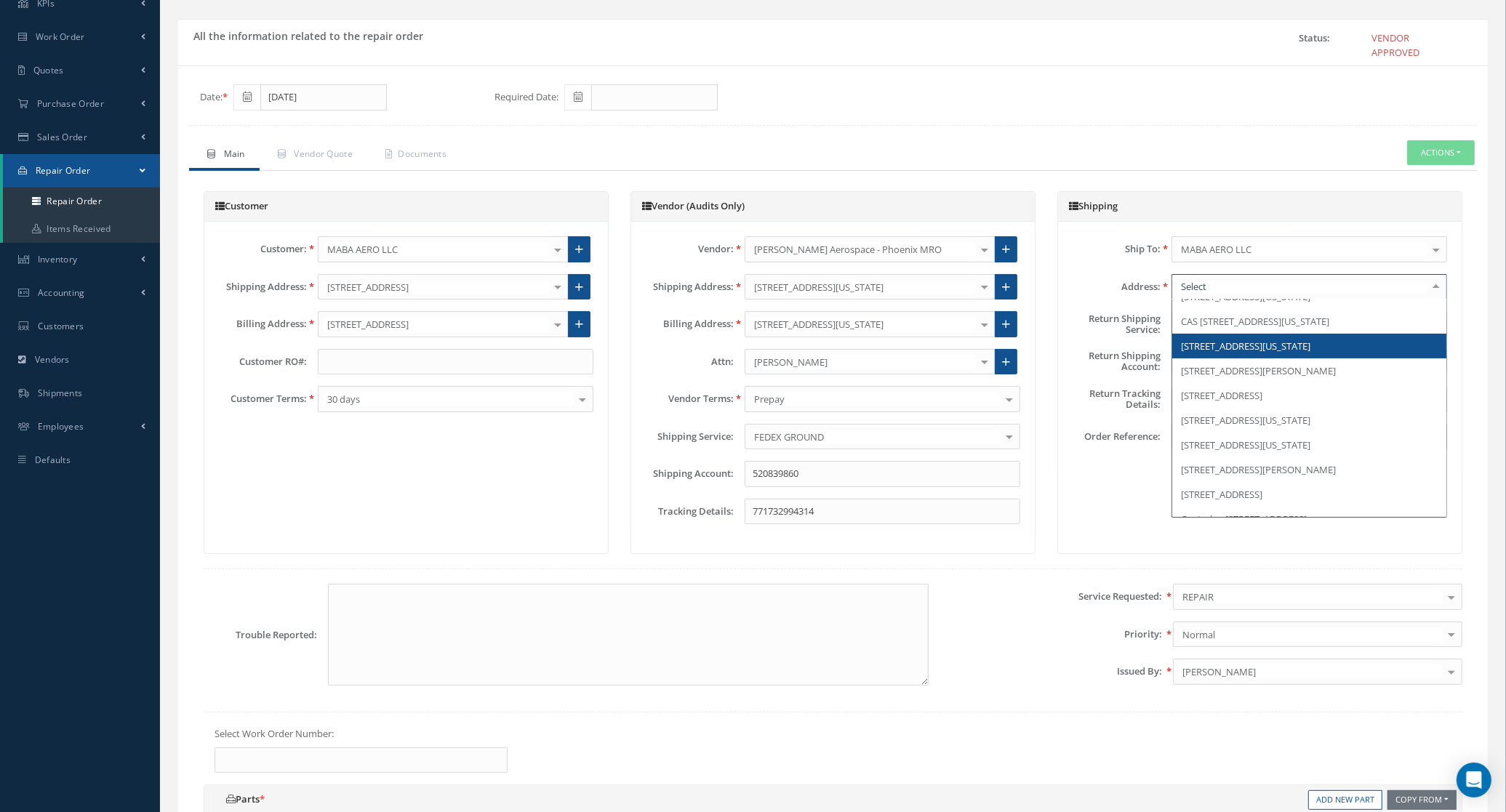
scroll to position [910, 0]
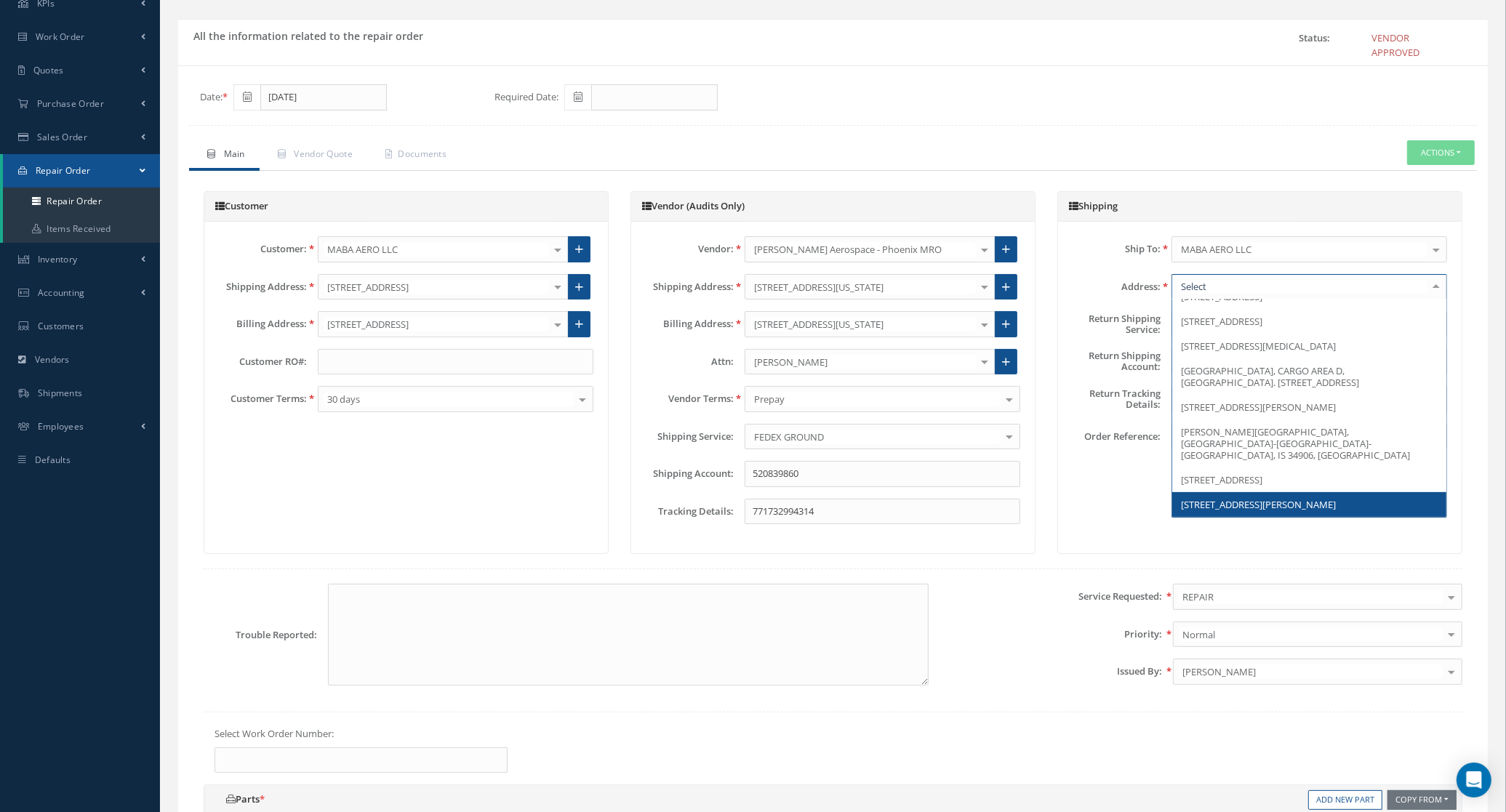
click at [1307, 498] on span "3181 W Mcnab Rd, POMPANO BEACH, FL 33069, United States" at bounding box center [1259, 505] width 155 height 13
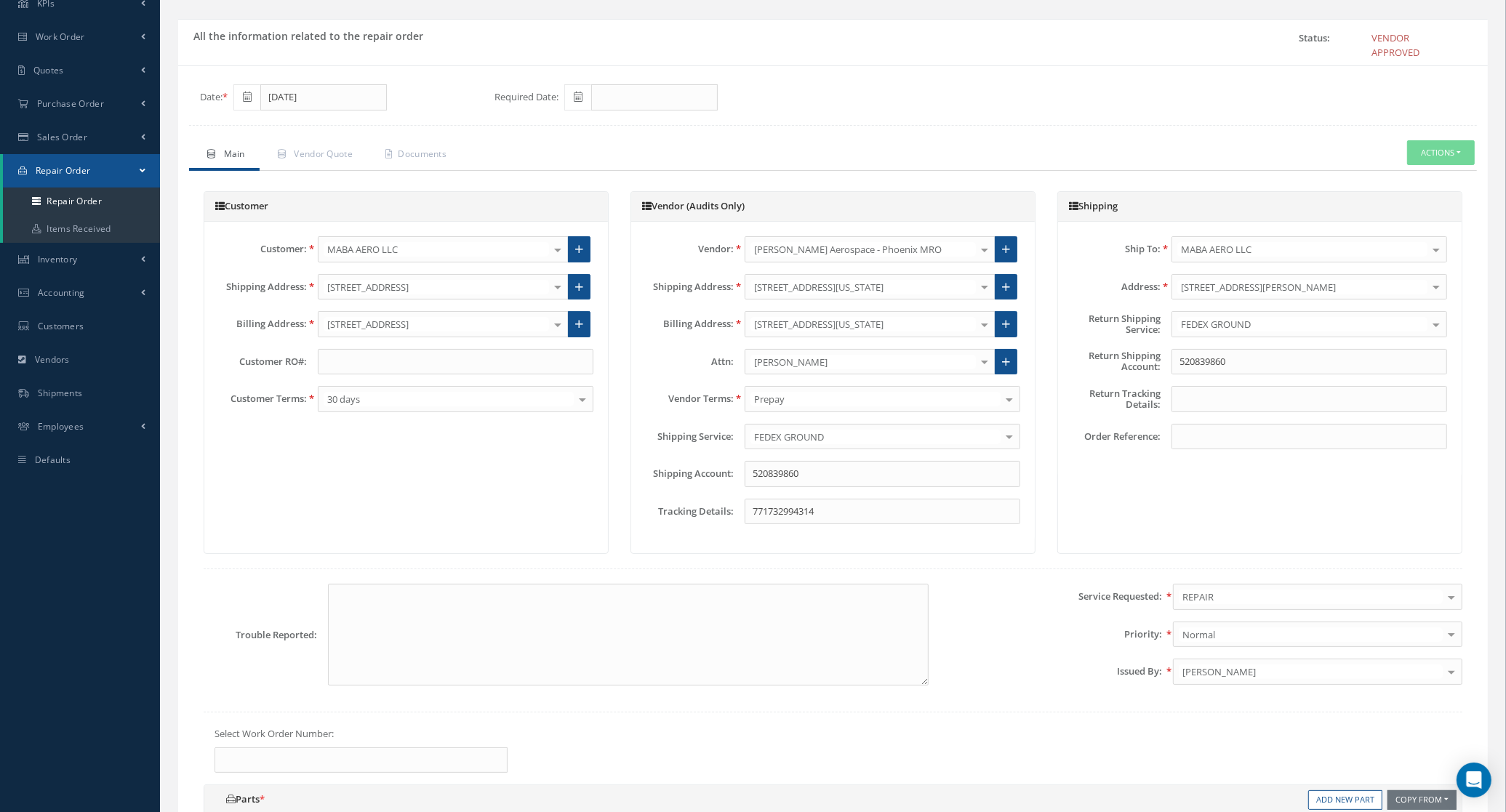
click at [1448, 290] on div "3181 W Mcnab Rd, POMPANO BEACH, FL 33069, United States 5430 NW 33rd Ave Ste 4A…" at bounding box center [1309, 286] width 297 height 26
click at [1435, 285] on div at bounding box center [1436, 286] width 20 height 24
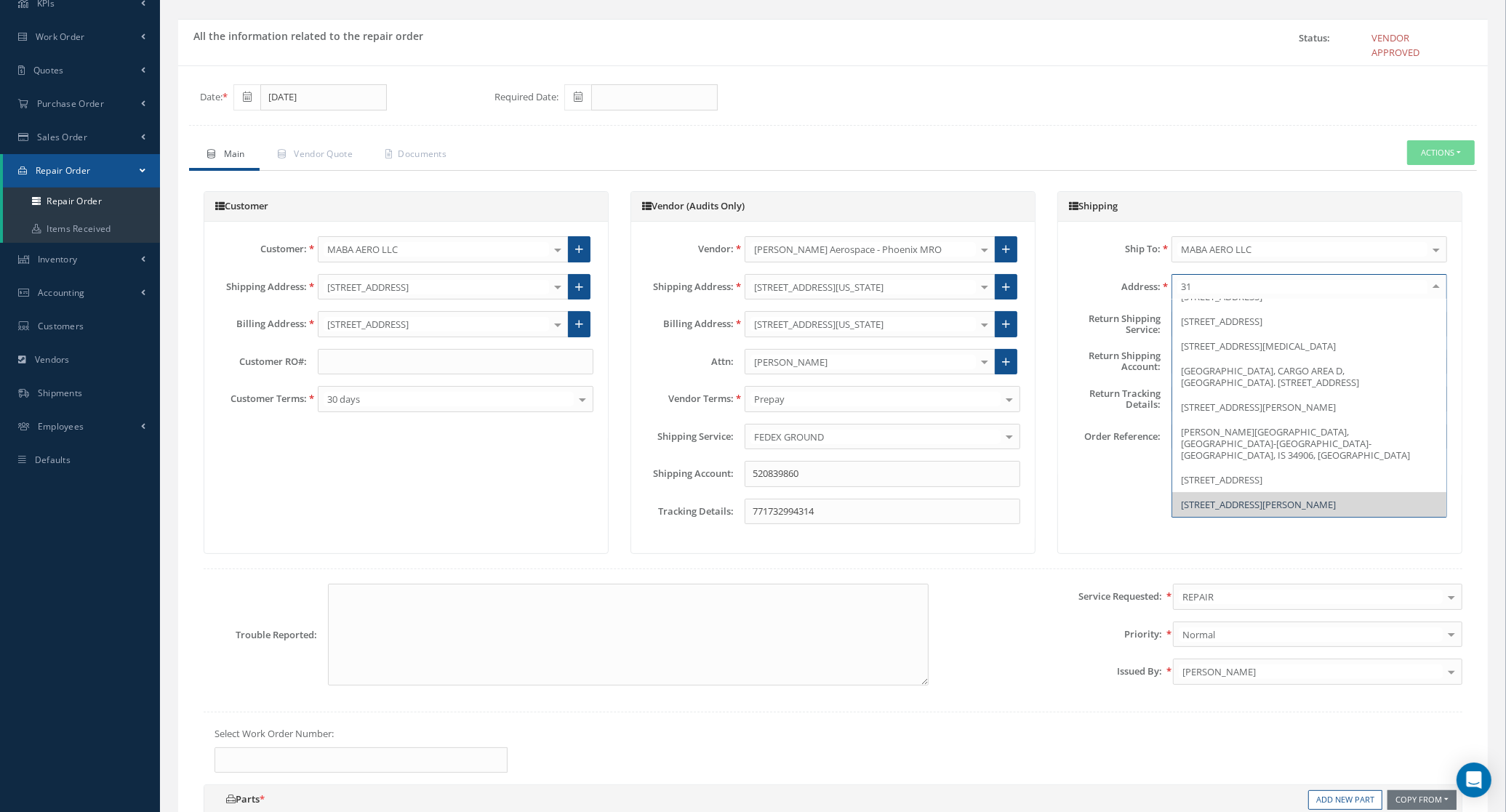
scroll to position [0, 0]
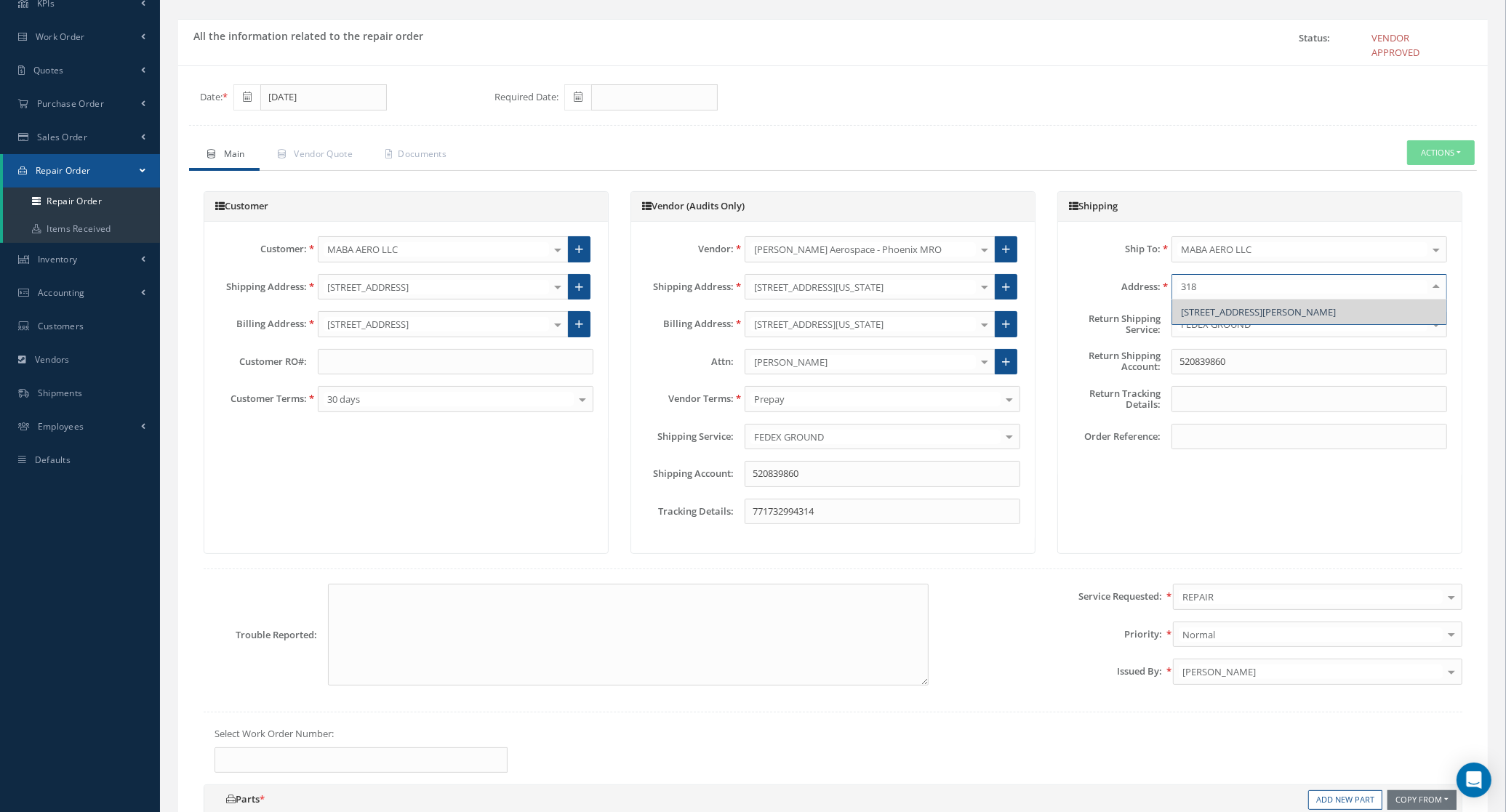
type input "3181"
click at [1273, 309] on span "3181 W Mcnab Rd, POMPANO BEACH, FL 33069, United States" at bounding box center [1259, 312] width 155 height 13
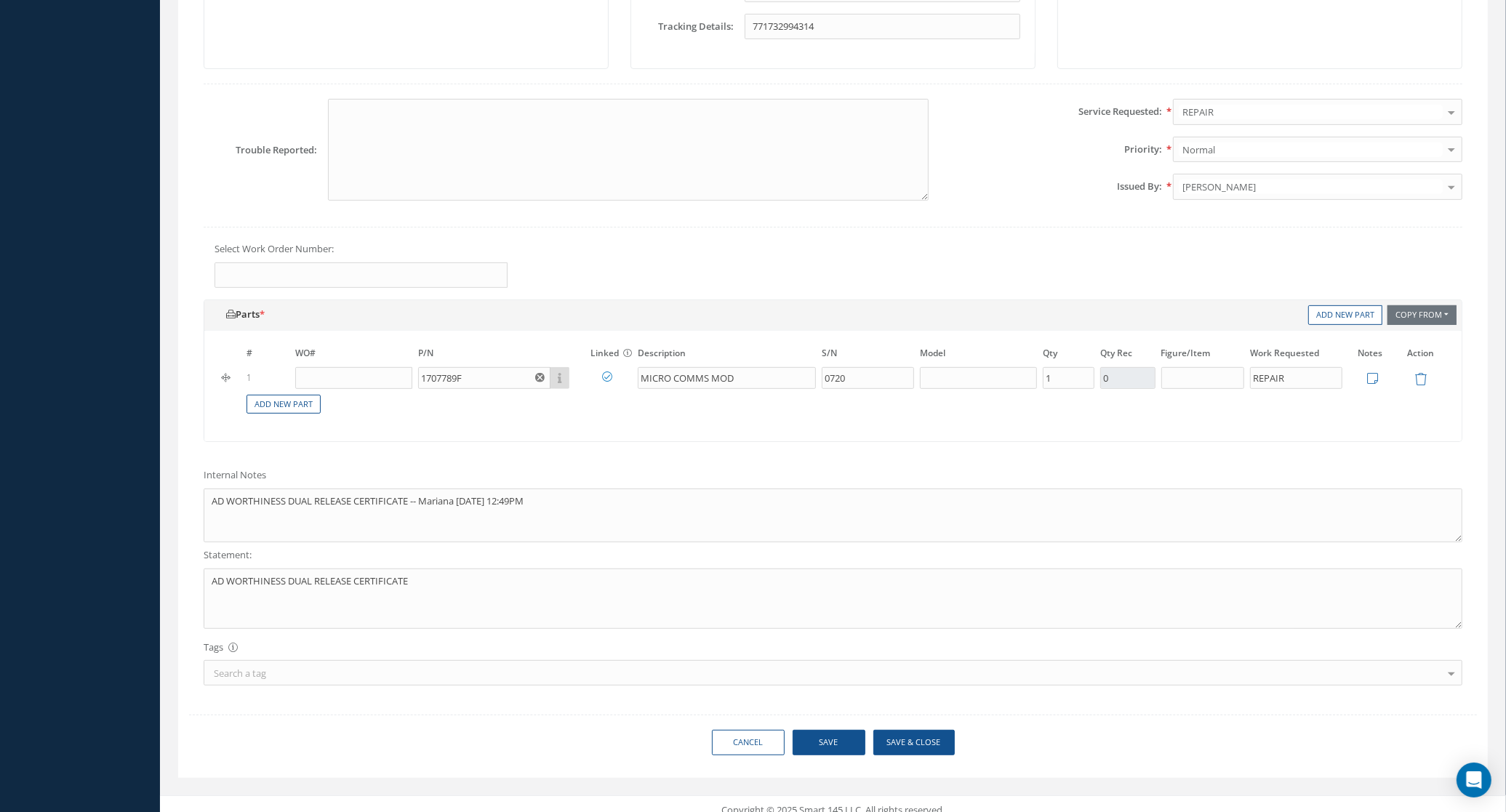
scroll to position [595, 0]
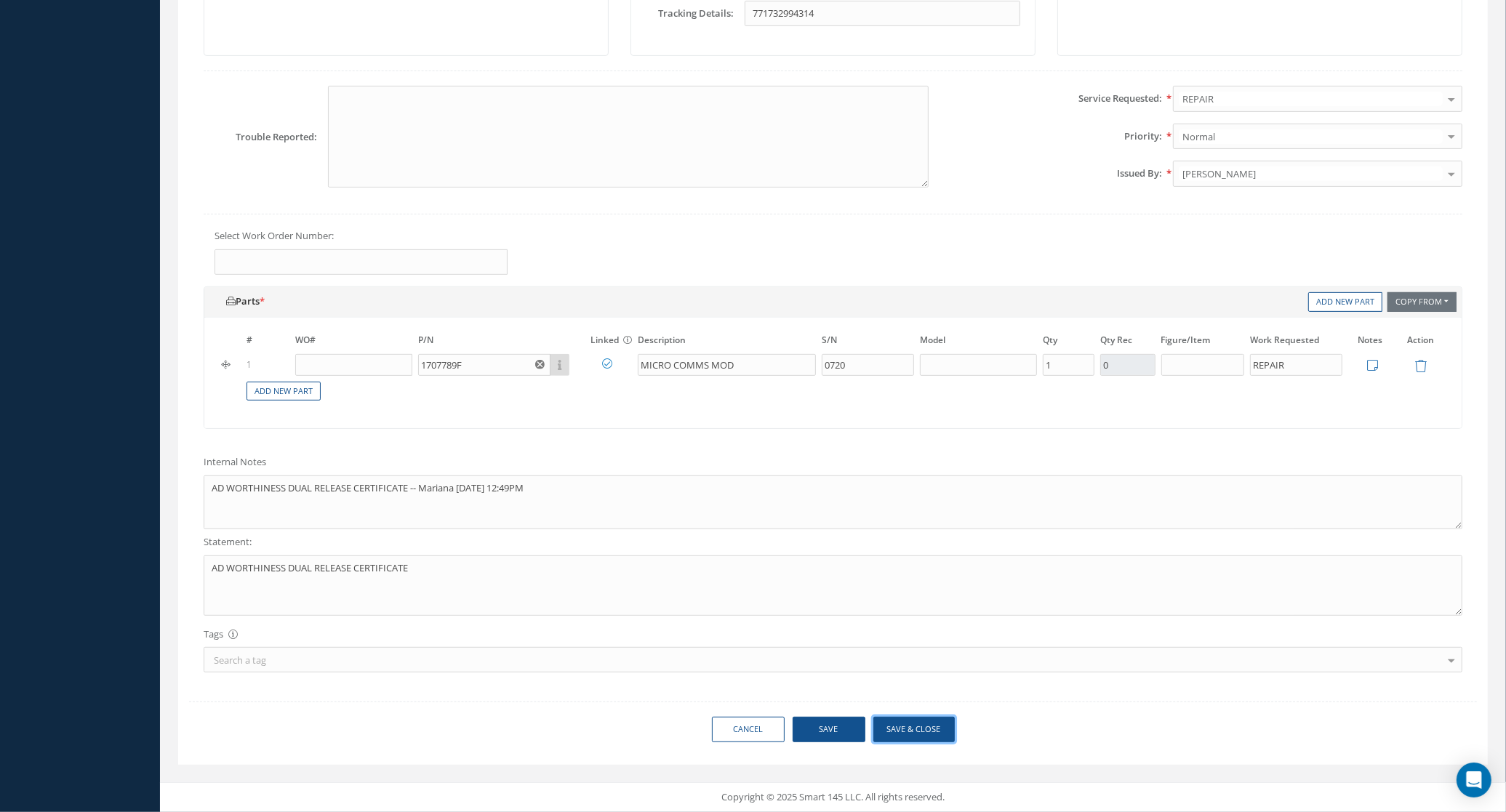
click at [906, 725] on button "Save & Close" at bounding box center [914, 729] width 82 height 25
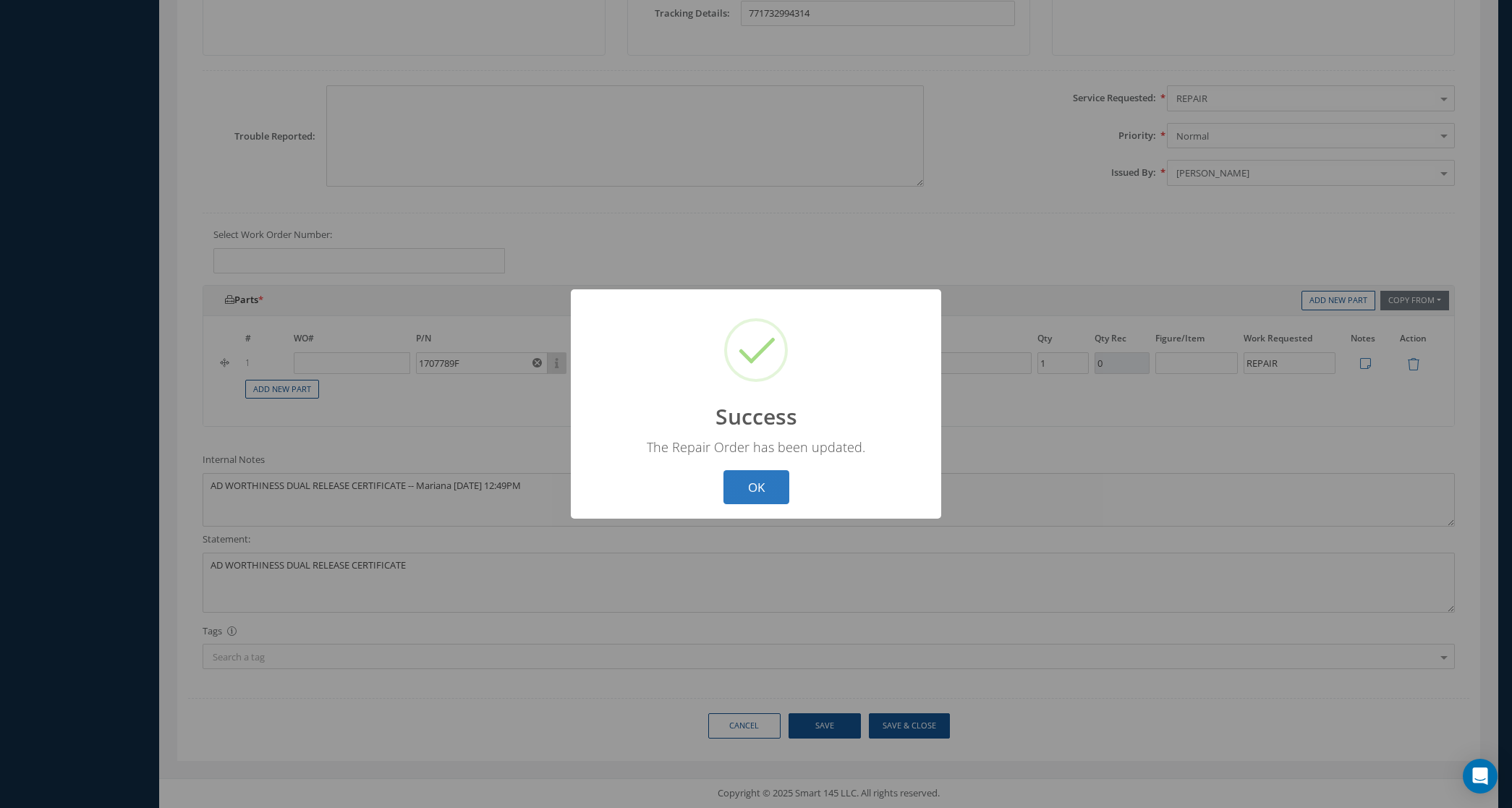
click at [761, 479] on button "OK" at bounding box center [756, 487] width 66 height 34
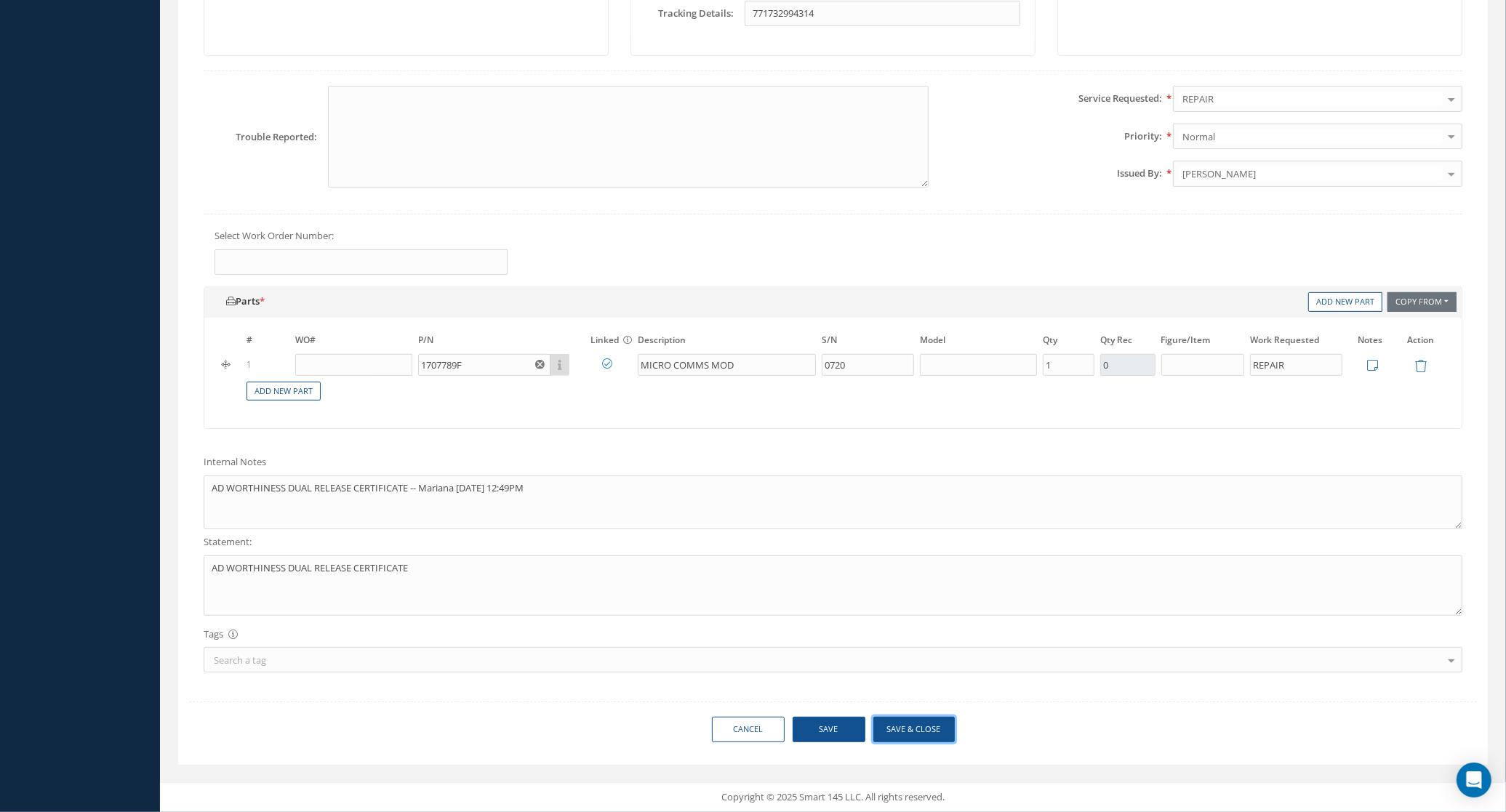
scroll to position [231, 0]
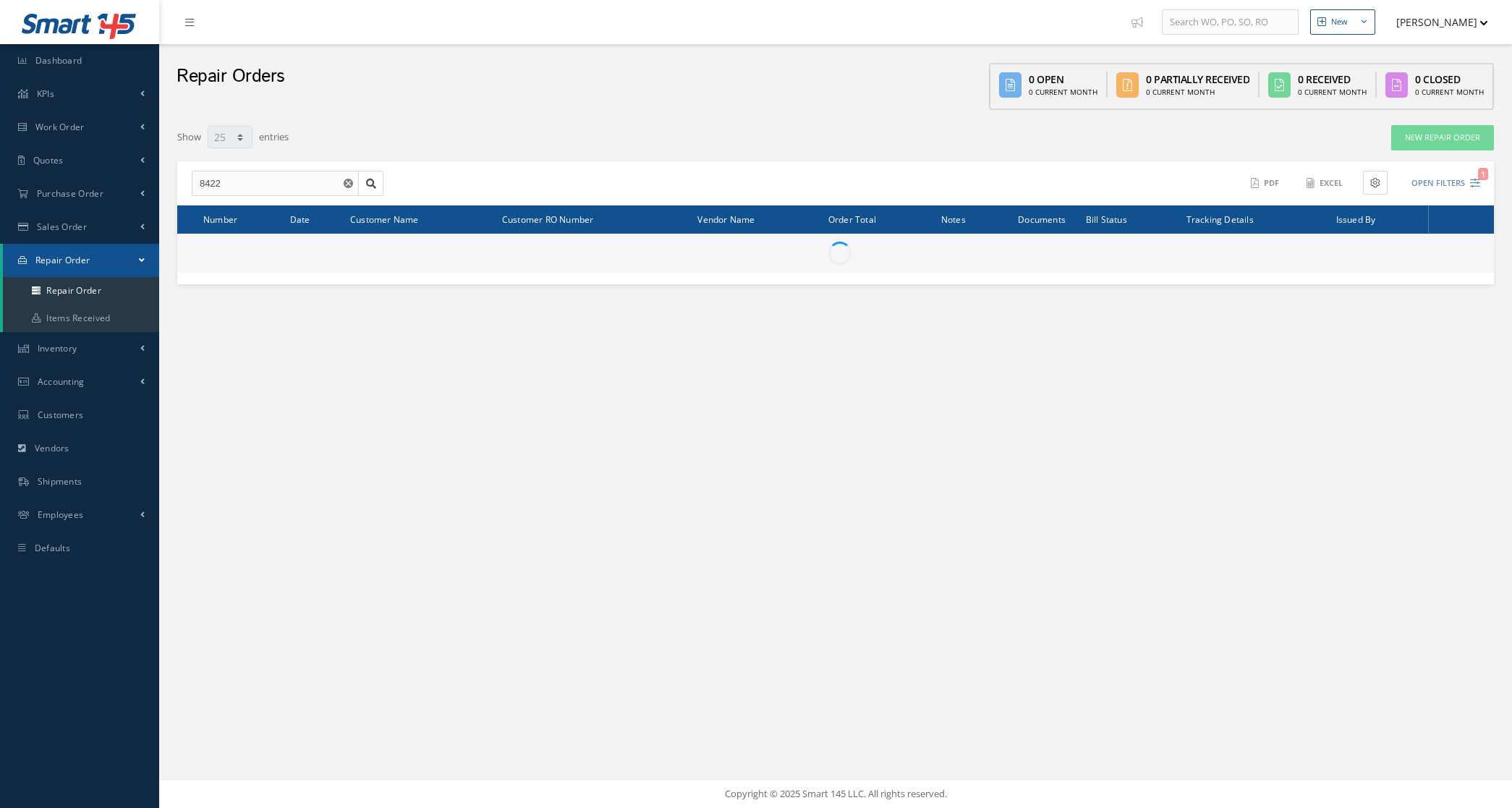
select select "25"
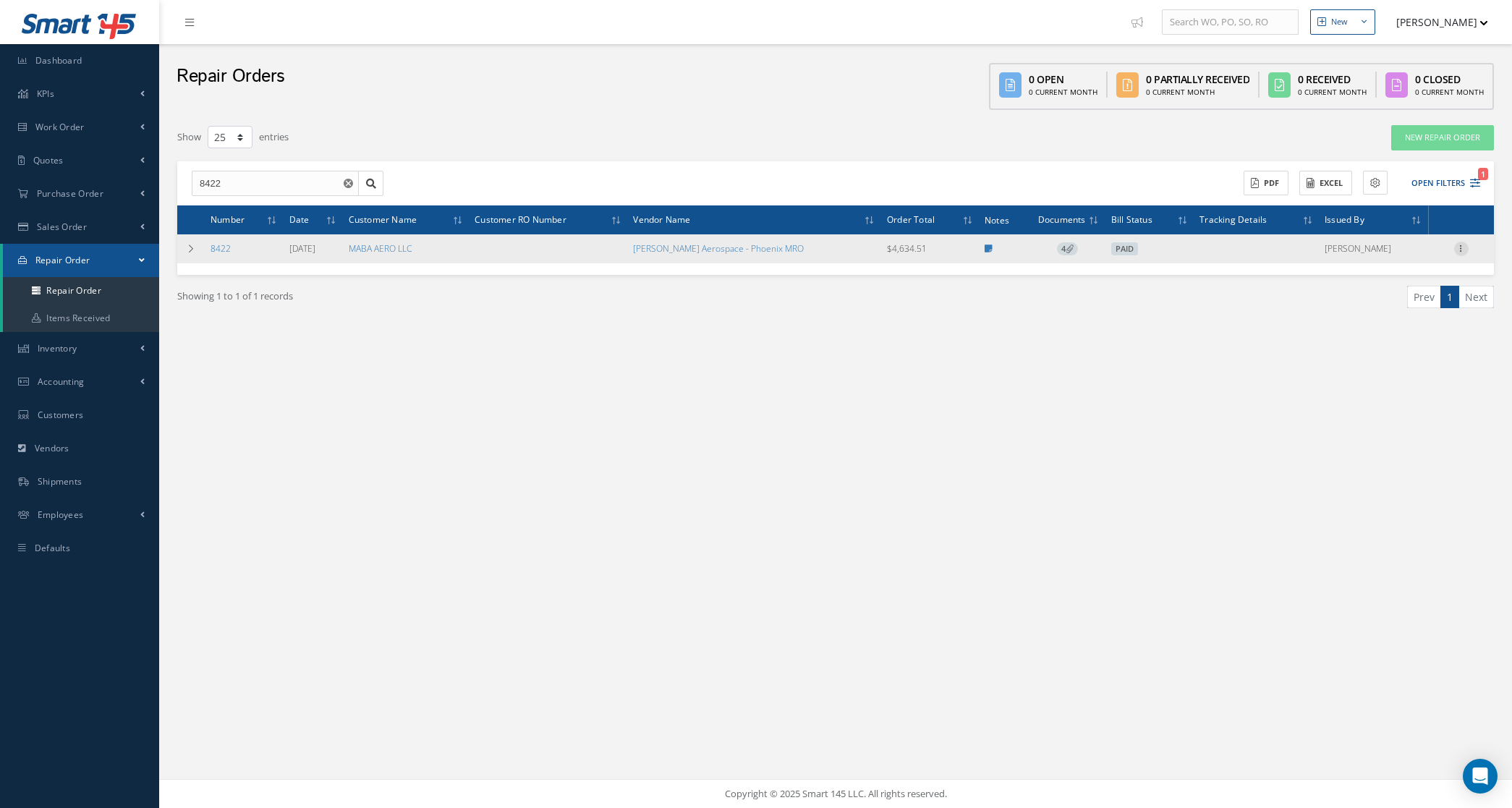
click at [1459, 246] on icon at bounding box center [1461, 247] width 14 height 12
click at [1322, 384] on link "Repair Order" at bounding box center [1289, 388] width 115 height 19
